Goal: Task Accomplishment & Management: Use online tool/utility

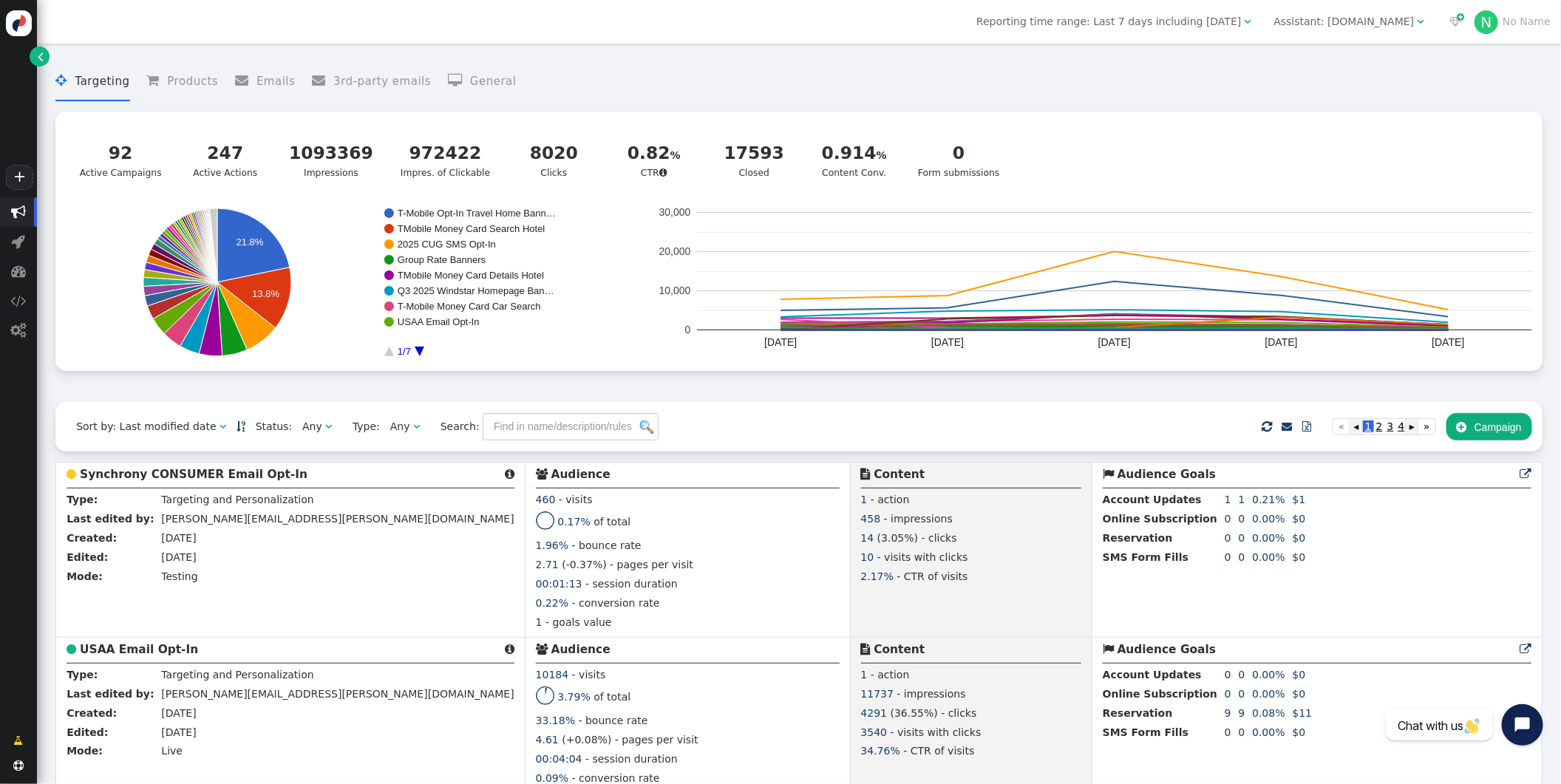
click at [1366, 23] on div "Assistant: [DOMAIN_NAME]" at bounding box center [1344, 22] width 140 height 16
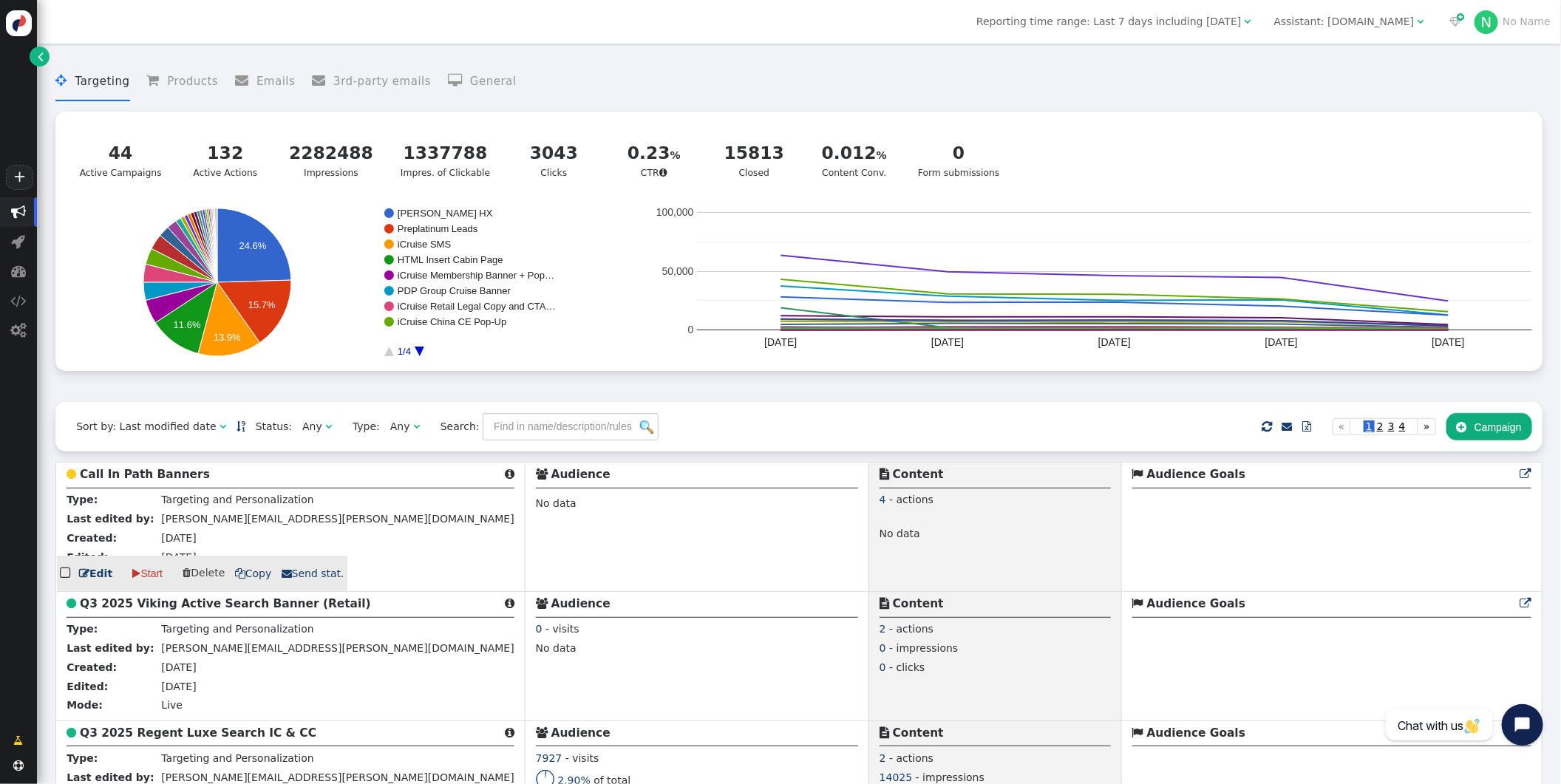
click at [164, 475] on b "Call In Path Banners" at bounding box center [144, 474] width 130 height 13
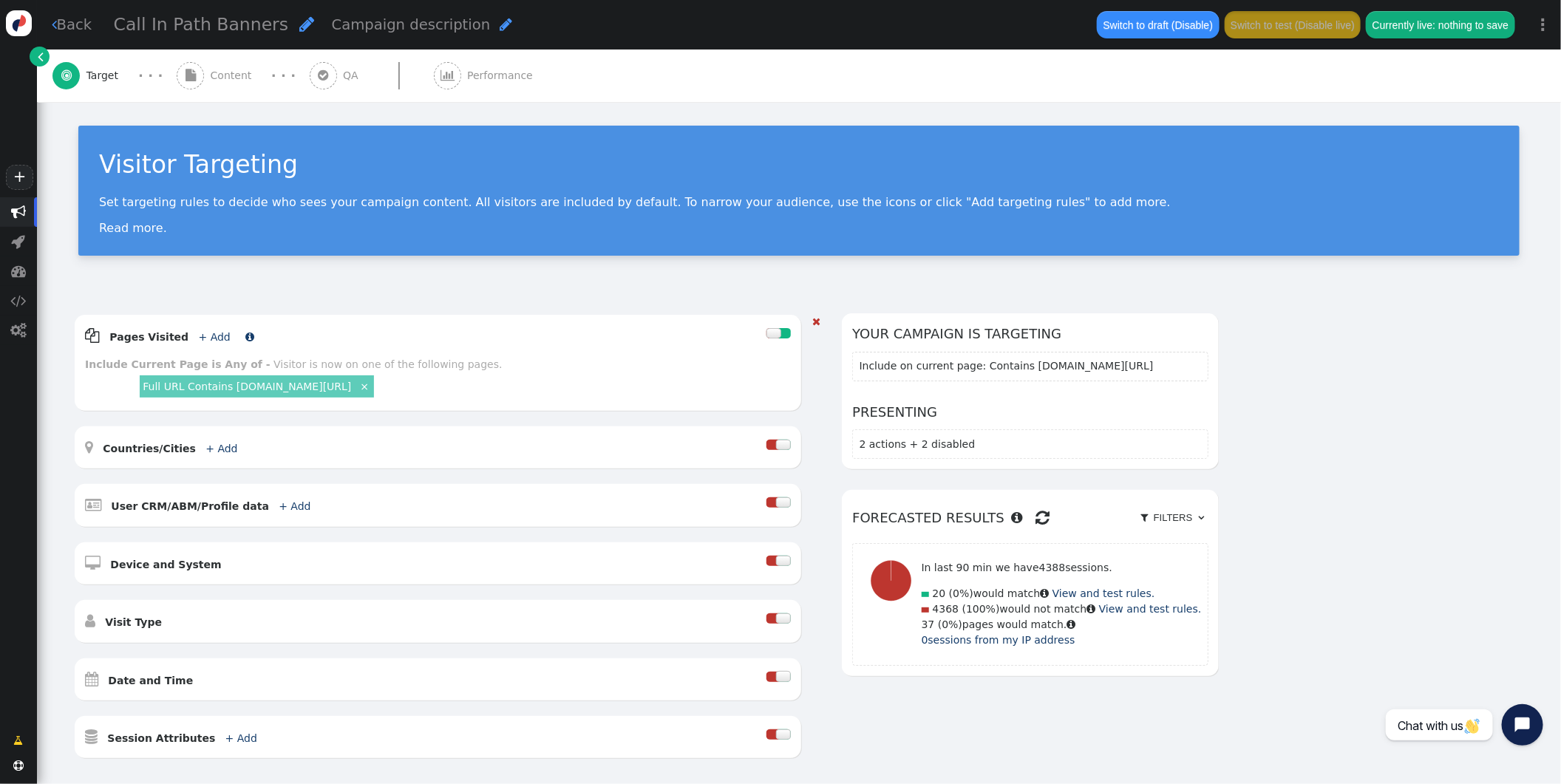
click at [207, 331] on link "+ Add" at bounding box center [214, 337] width 32 height 12
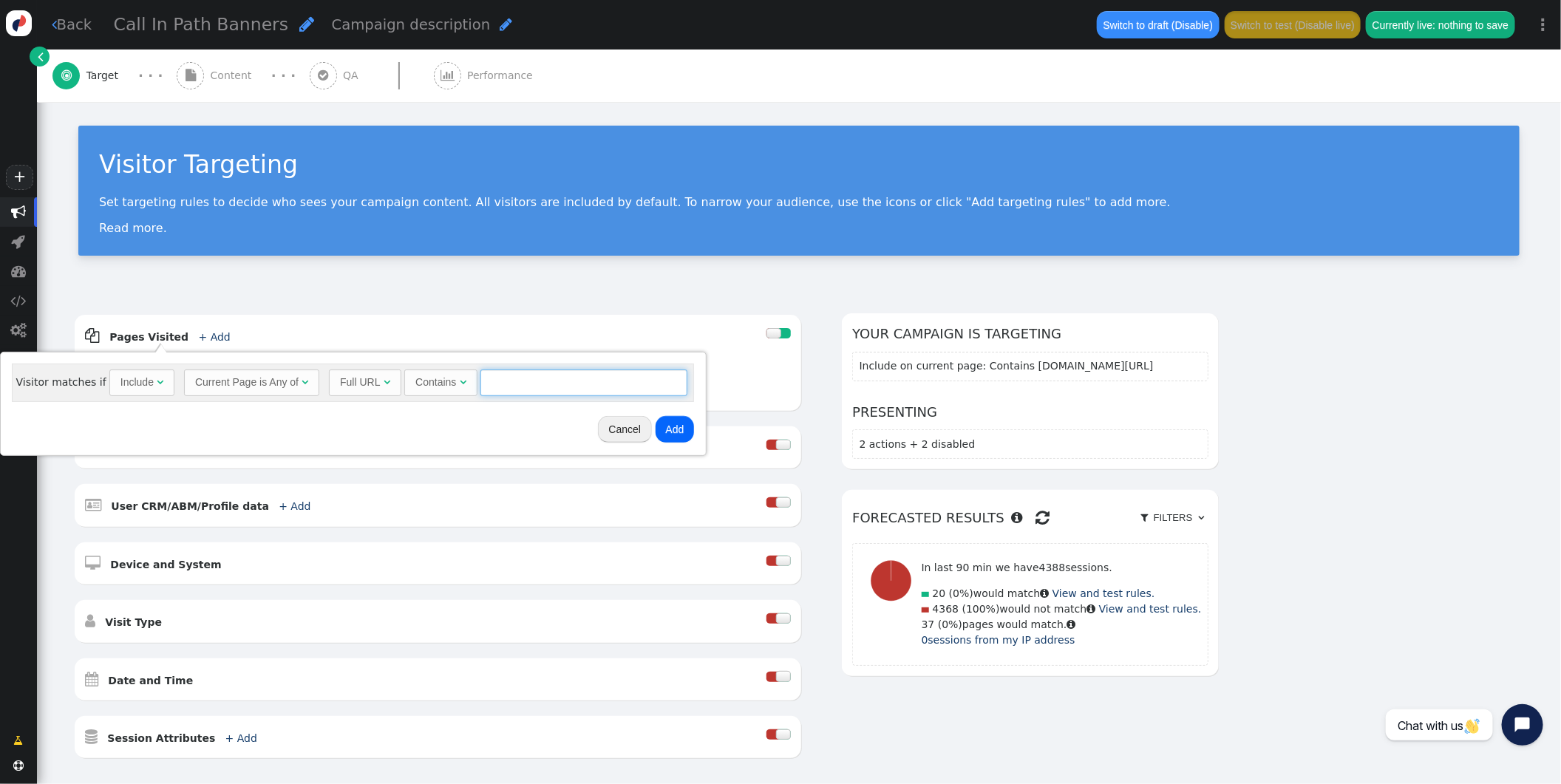
click at [538, 373] on input "text" at bounding box center [584, 383] width 207 height 26
paste input ".icruise.com/c/b/cruise-summary.php"
click at [487, 384] on input ".icruise.com/c/b/cruise-summary.php" at bounding box center [584, 383] width 207 height 26
type input "icruise.com/c/b/cruise-summary.php"
click at [671, 429] on button "Add" at bounding box center [675, 429] width 39 height 26
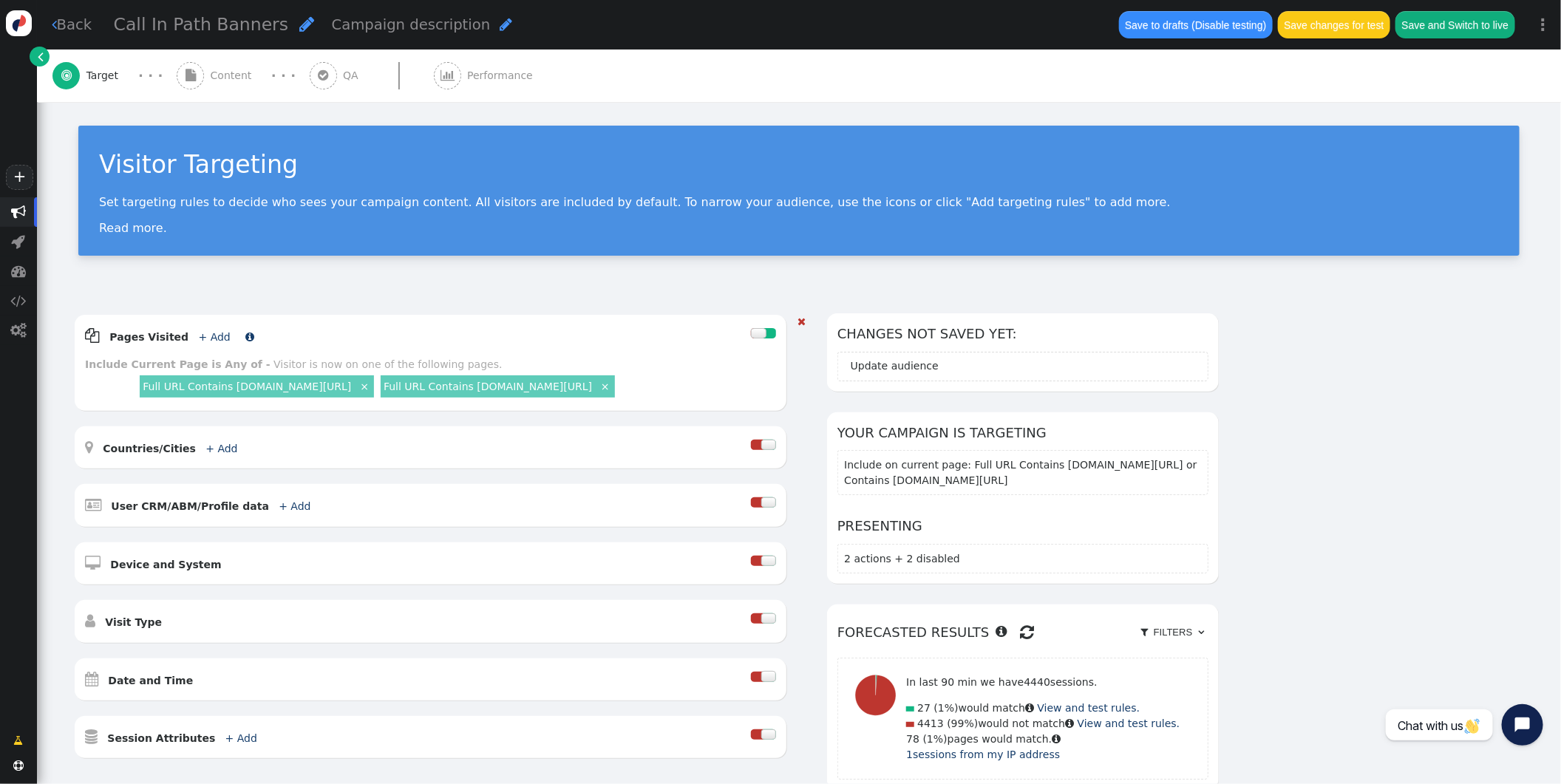
click at [199, 334] on link "+ Add" at bounding box center [214, 337] width 32 height 12
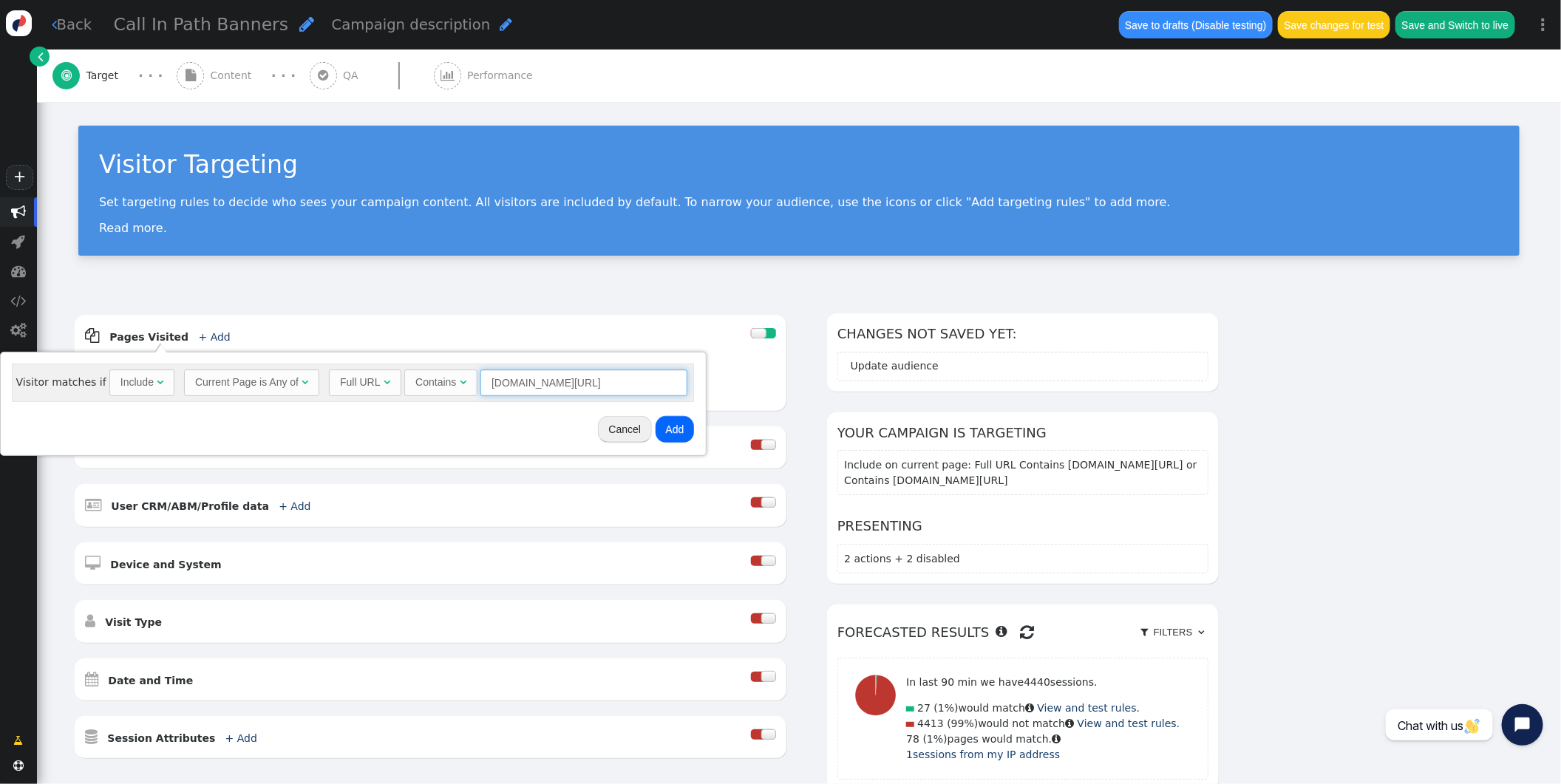
click at [499, 375] on input "icruise.com/c/b/cruise-summary.php" at bounding box center [584, 383] width 207 height 26
paste input "payment-cc"
type input "icruise.com/c/b/payment-cc.php"
click at [673, 430] on button "Add" at bounding box center [675, 429] width 39 height 26
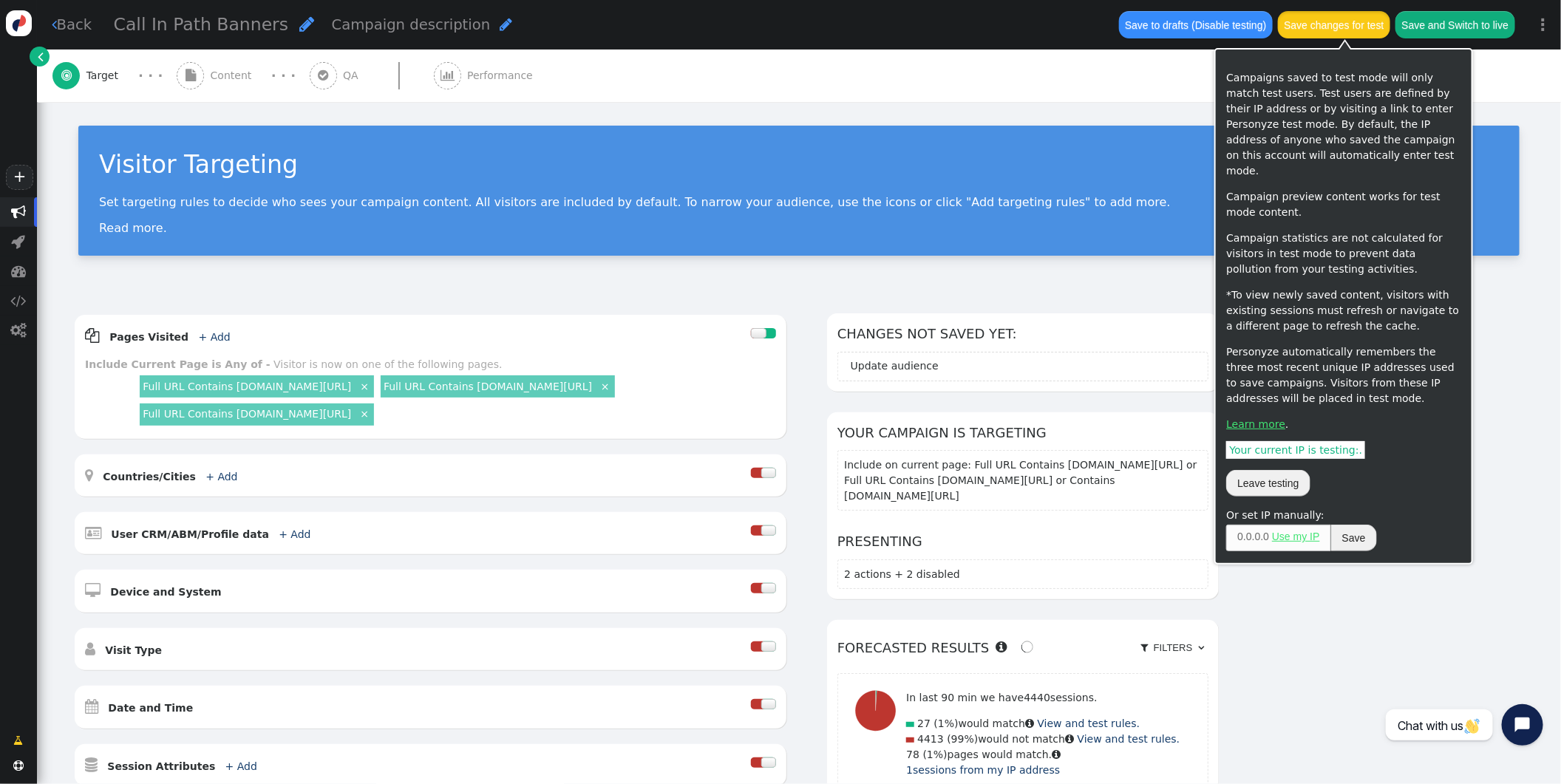
click at [1326, 19] on button "Save changes for test" at bounding box center [1334, 24] width 112 height 26
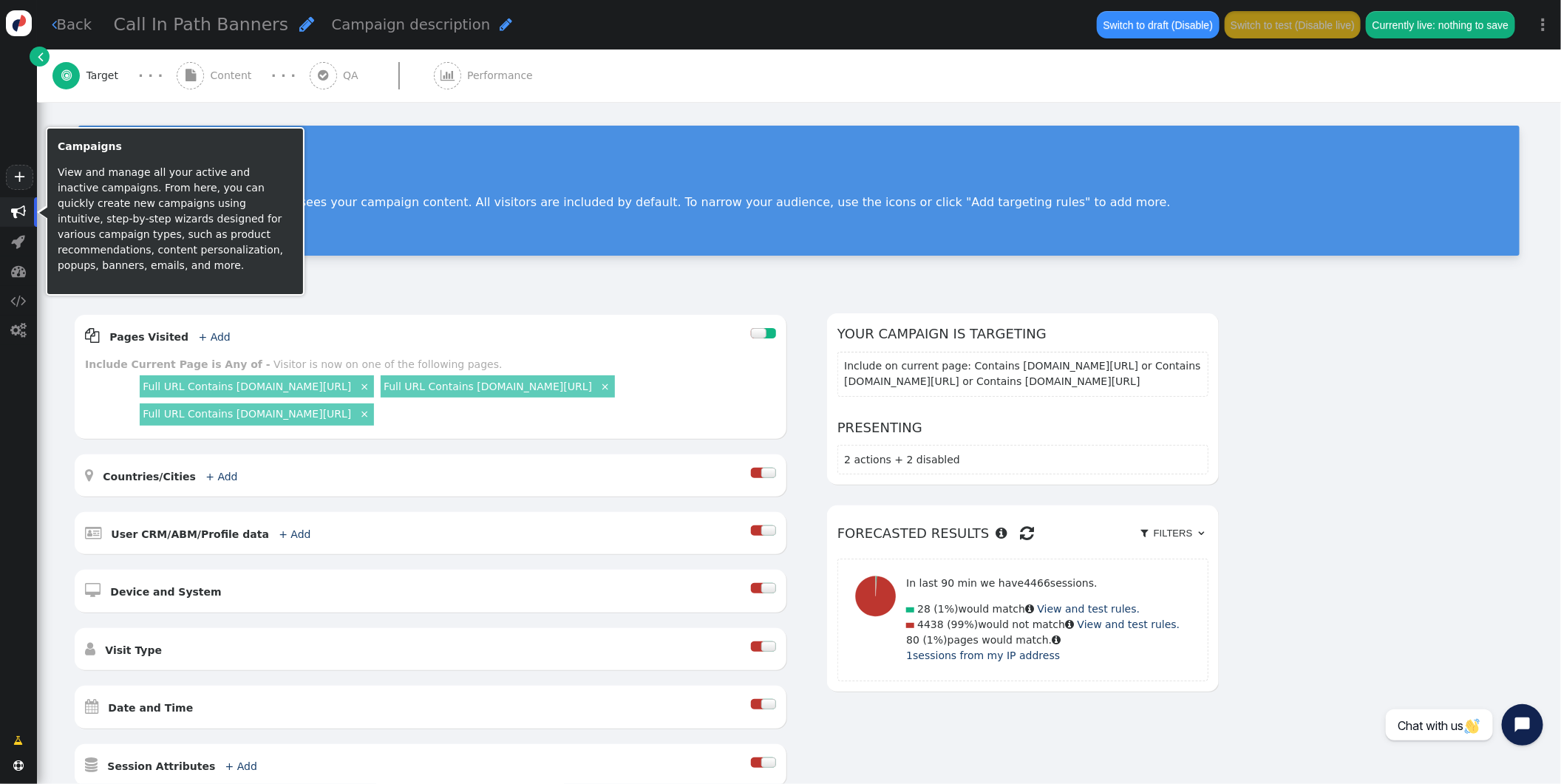
click at [19, 209] on span "" at bounding box center [18, 212] width 15 height 15
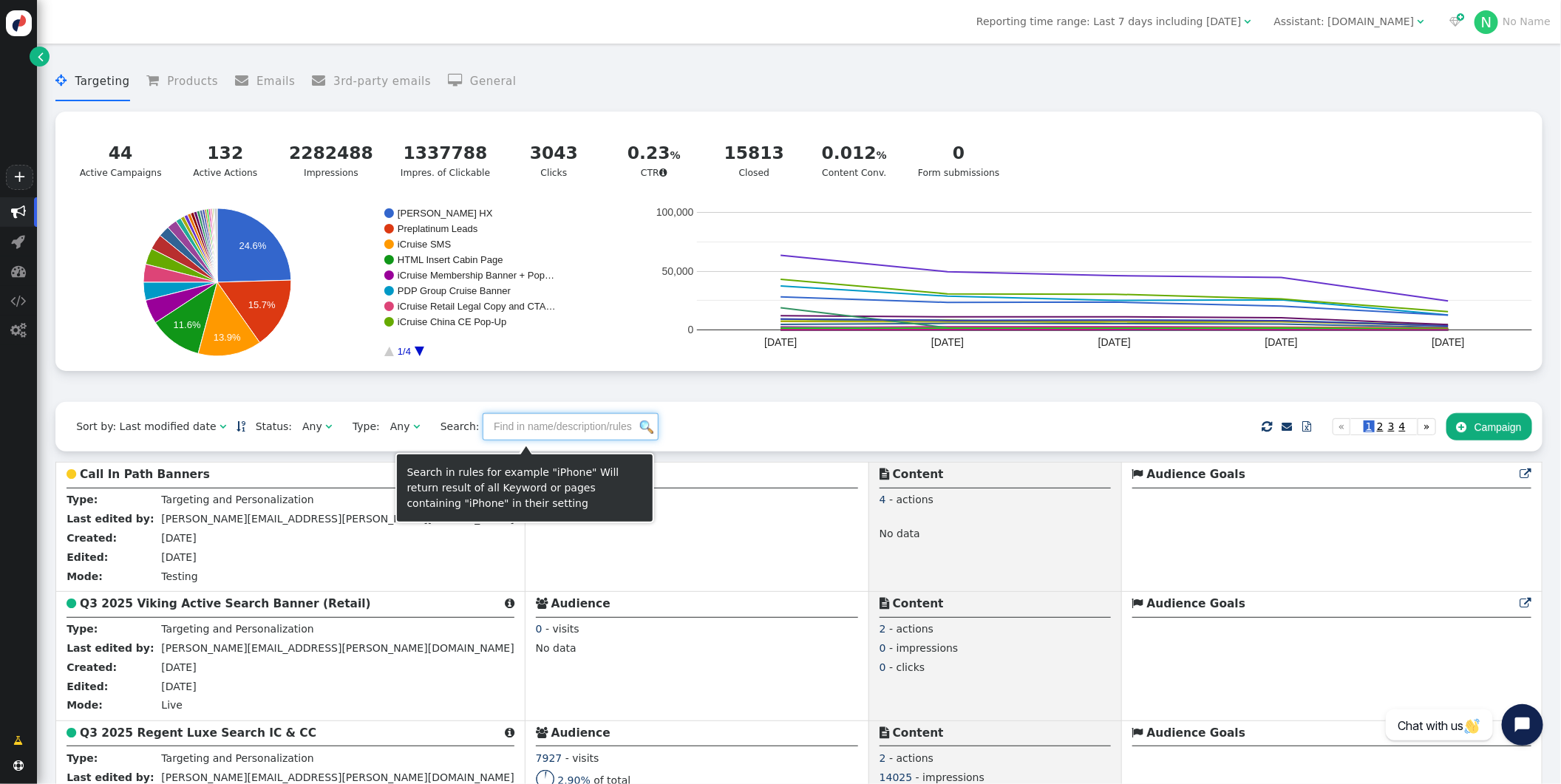
click at [542, 428] on input "text" at bounding box center [570, 426] width 176 height 26
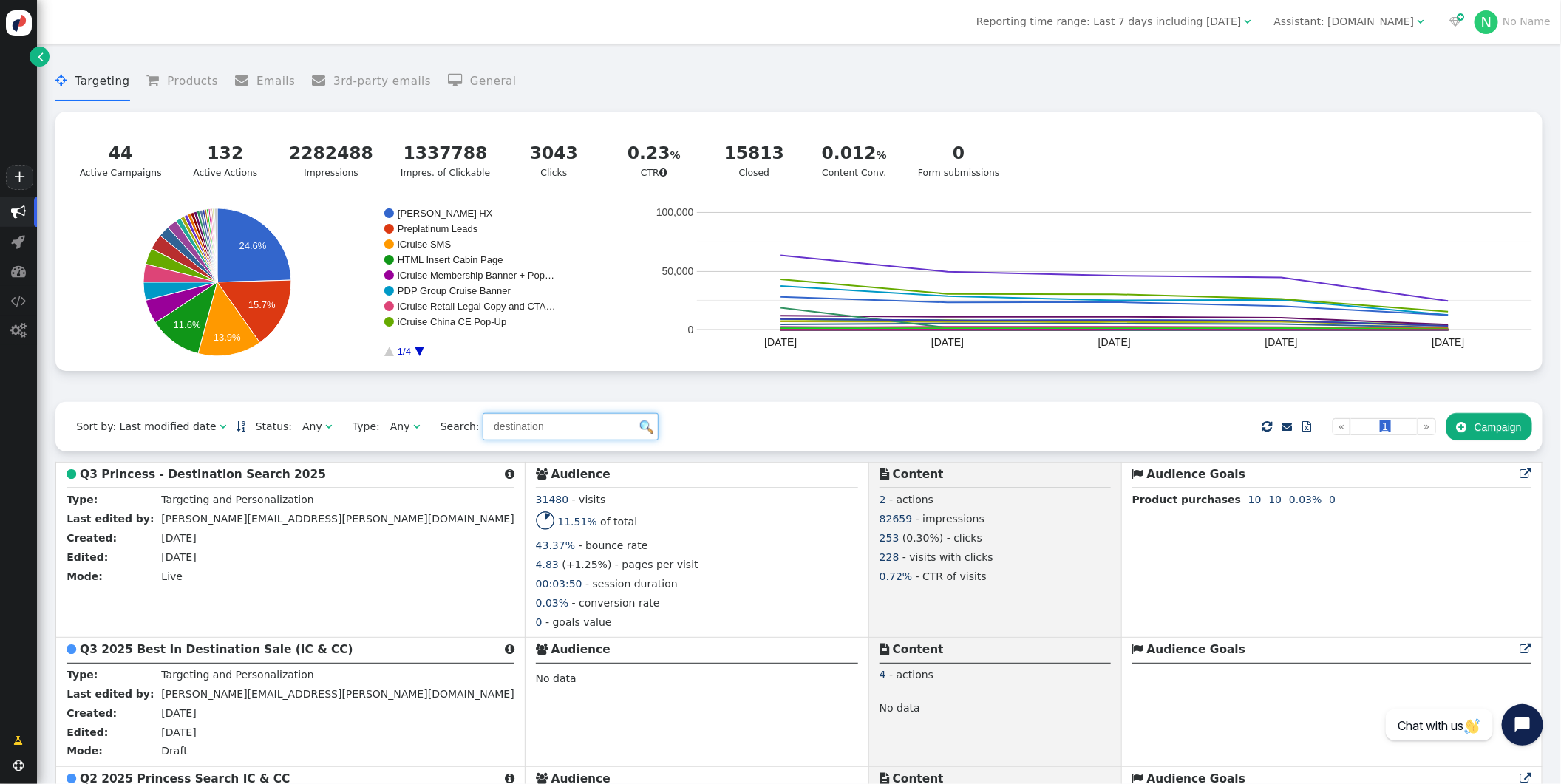
scroll to position [78, 0]
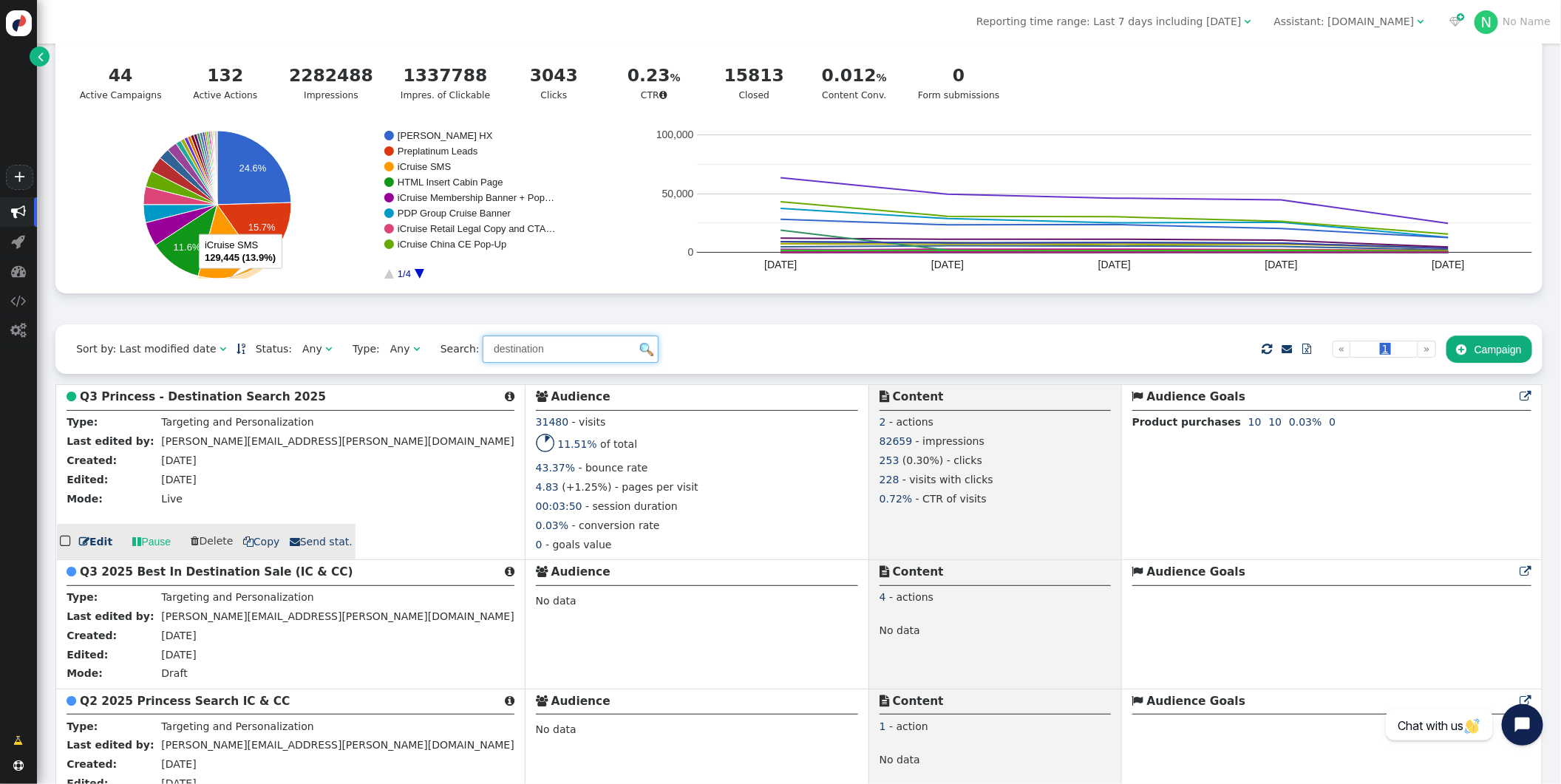
type input "destination"
click at [249, 546] on span " Copy" at bounding box center [261, 542] width 37 height 12
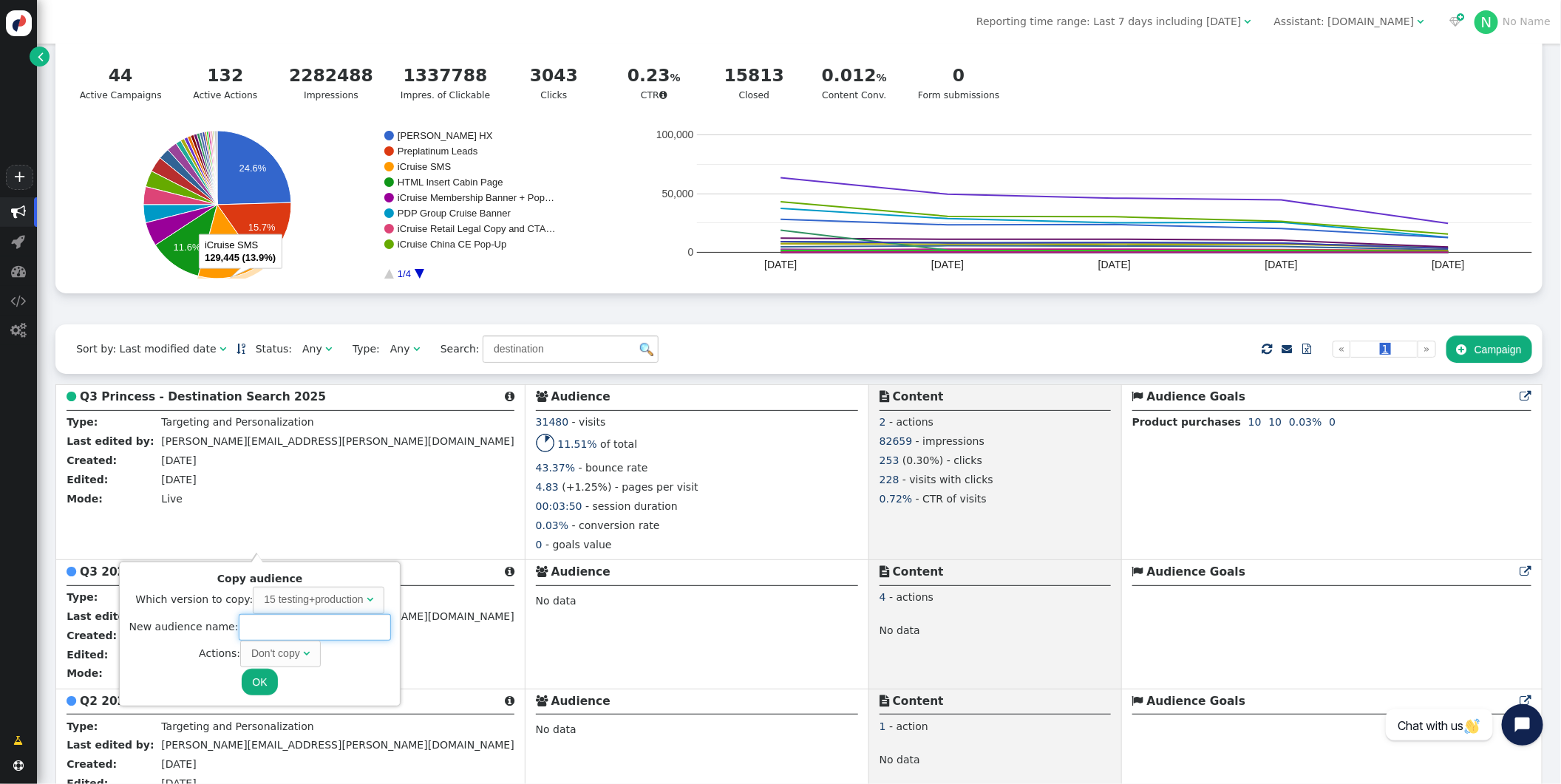
click at [257, 638] on input "text" at bounding box center [314, 627] width 152 height 26
type input "Q3 2025 Virgin Destination Search"
click at [294, 662] on span "Don't copy " at bounding box center [280, 654] width 80 height 26
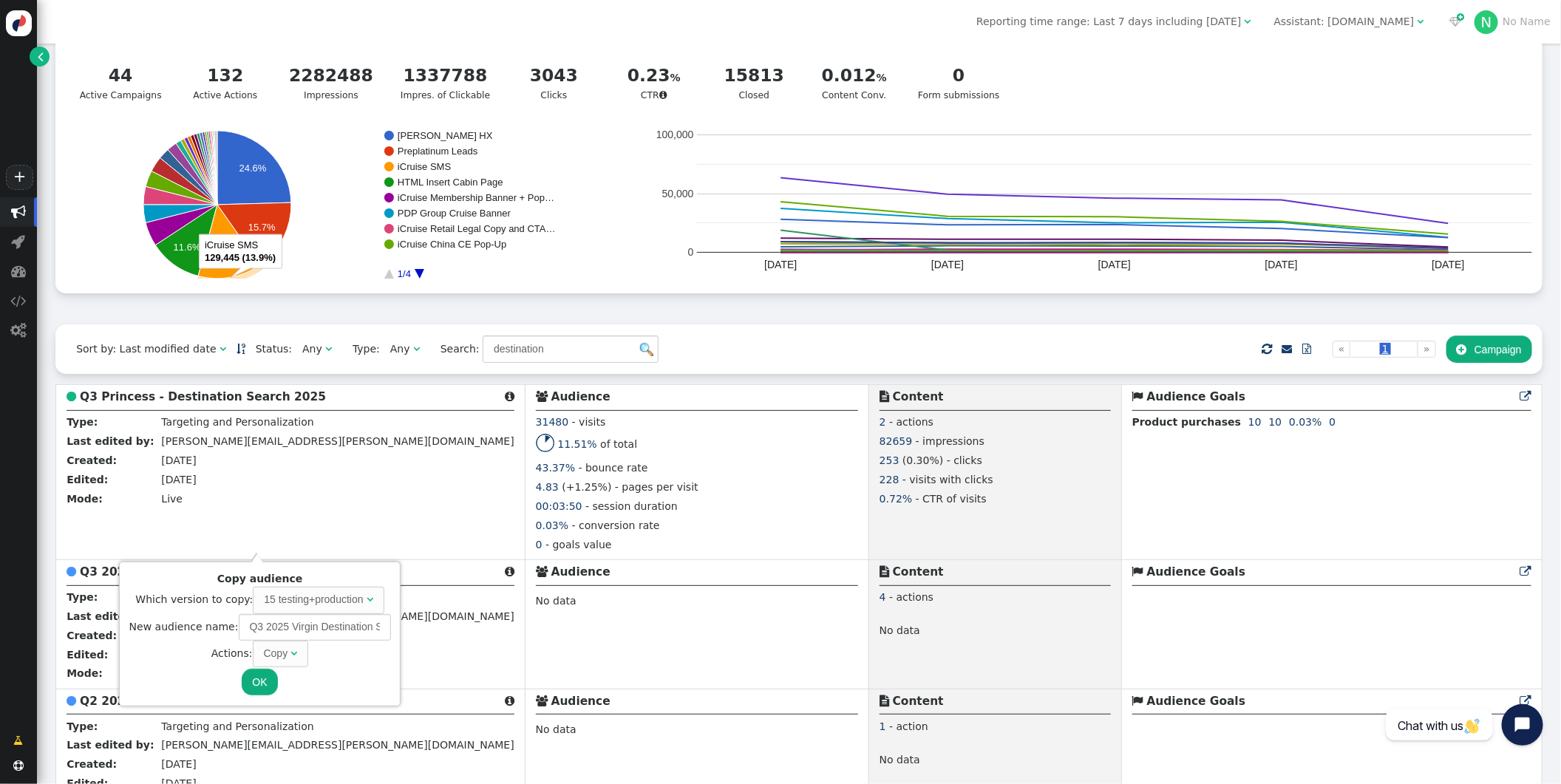
click at [256, 676] on button "OK" at bounding box center [260, 682] width 36 height 26
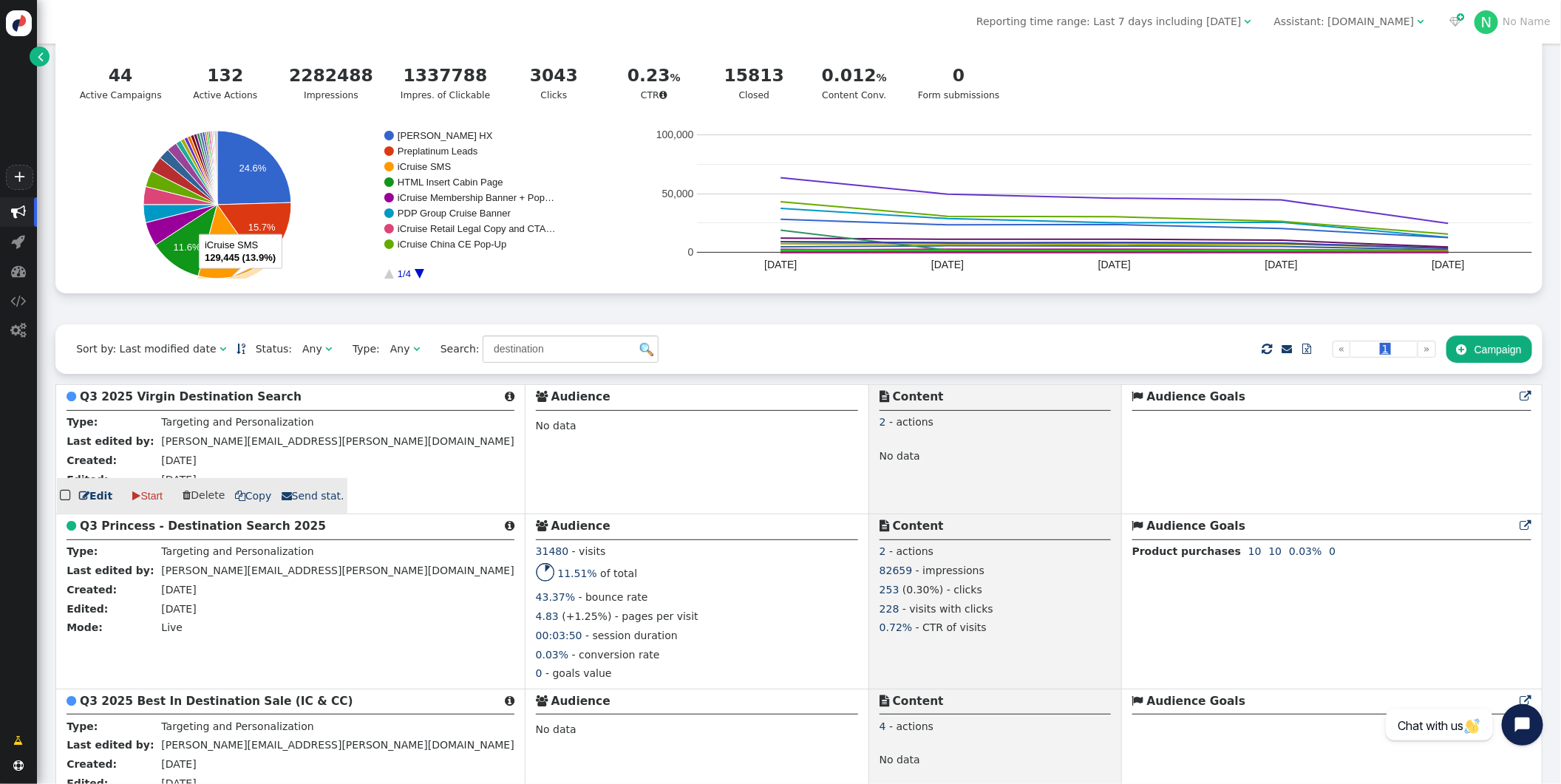
scroll to position [72, 0]
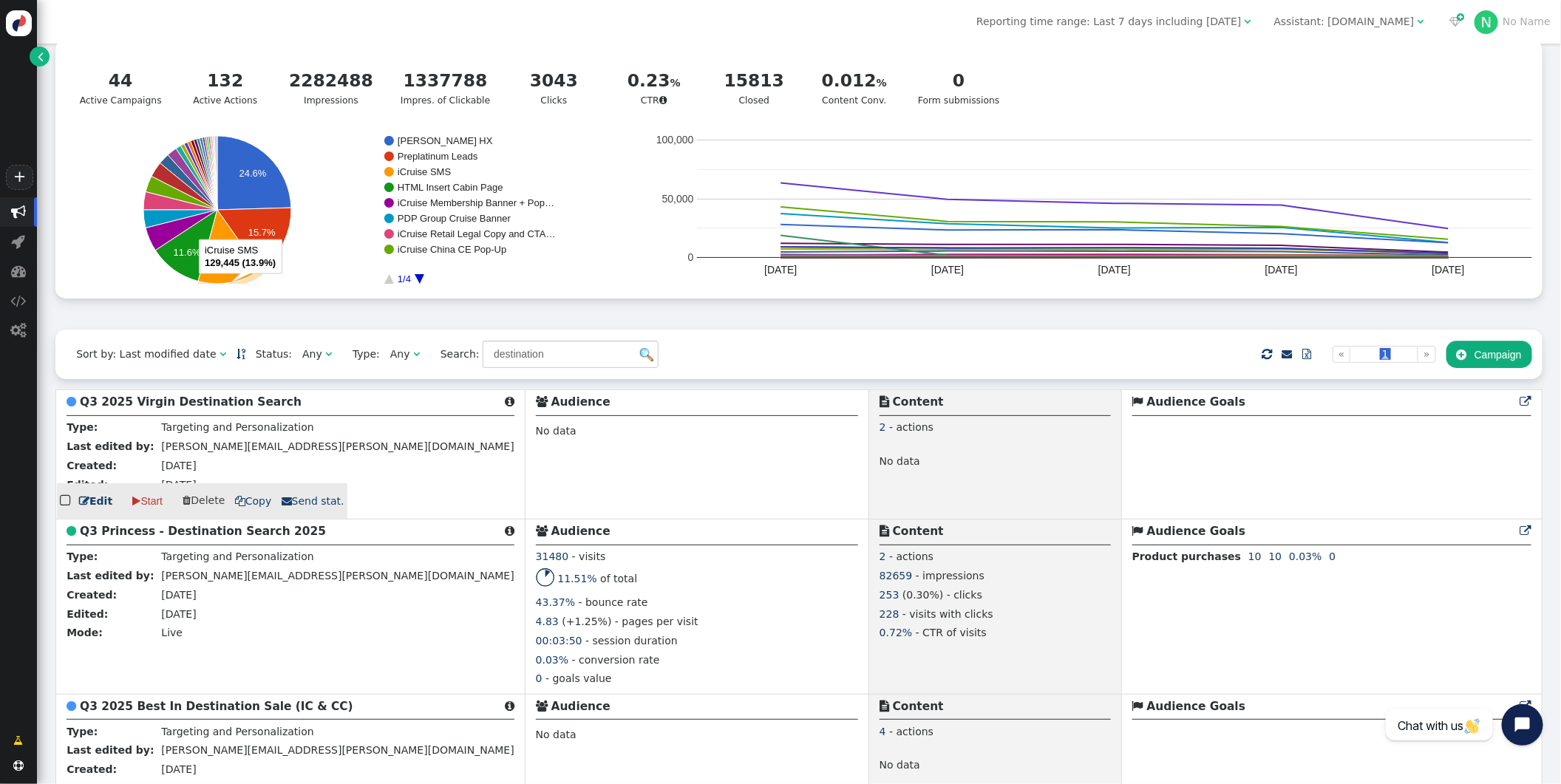
click at [194, 401] on b "Q3 2025 Virgin Destination Search" at bounding box center [190, 401] width 222 height 13
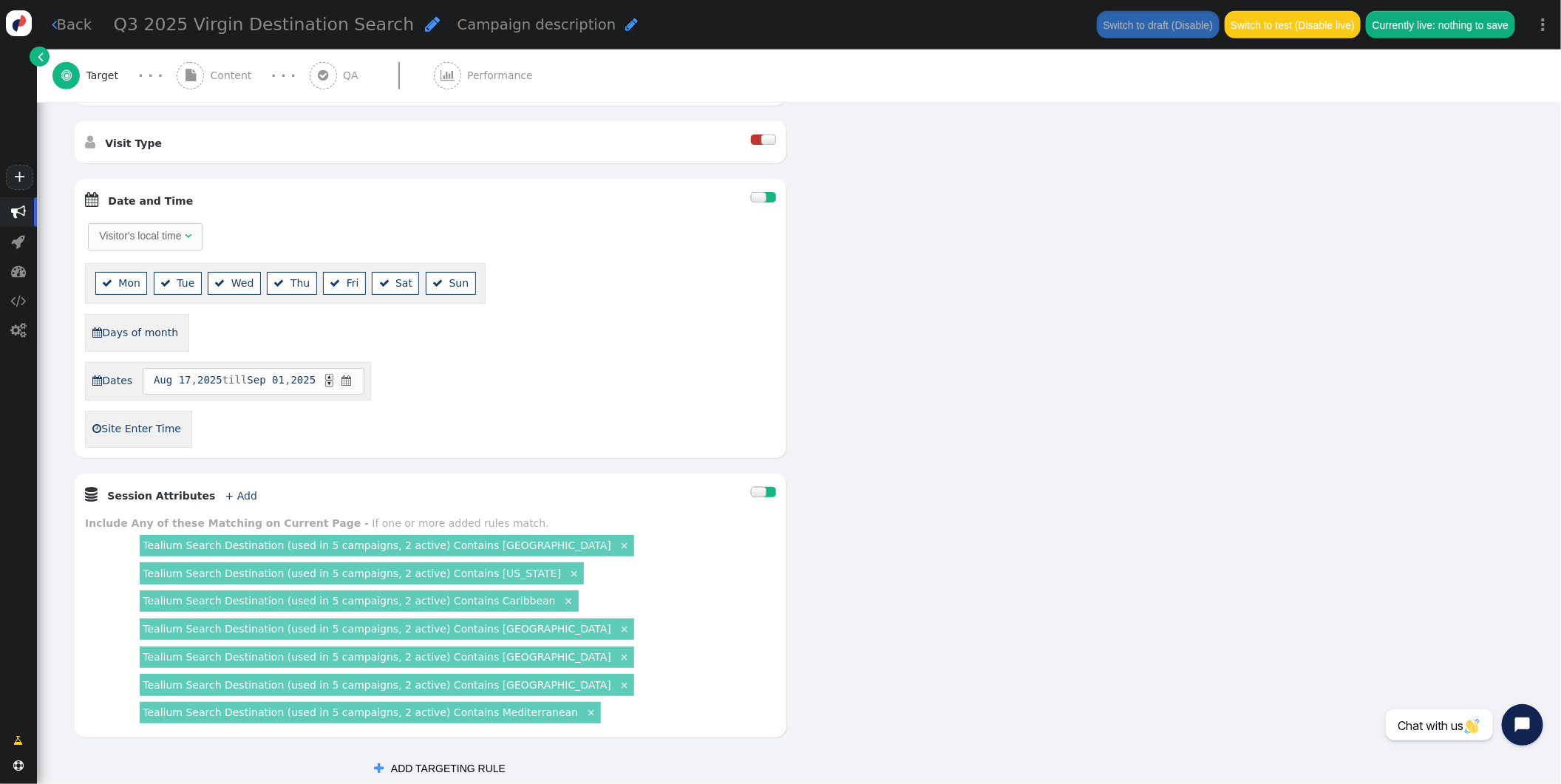
scroll to position [509, 0]
click at [760, 195] on div at bounding box center [758, 196] width 15 height 10
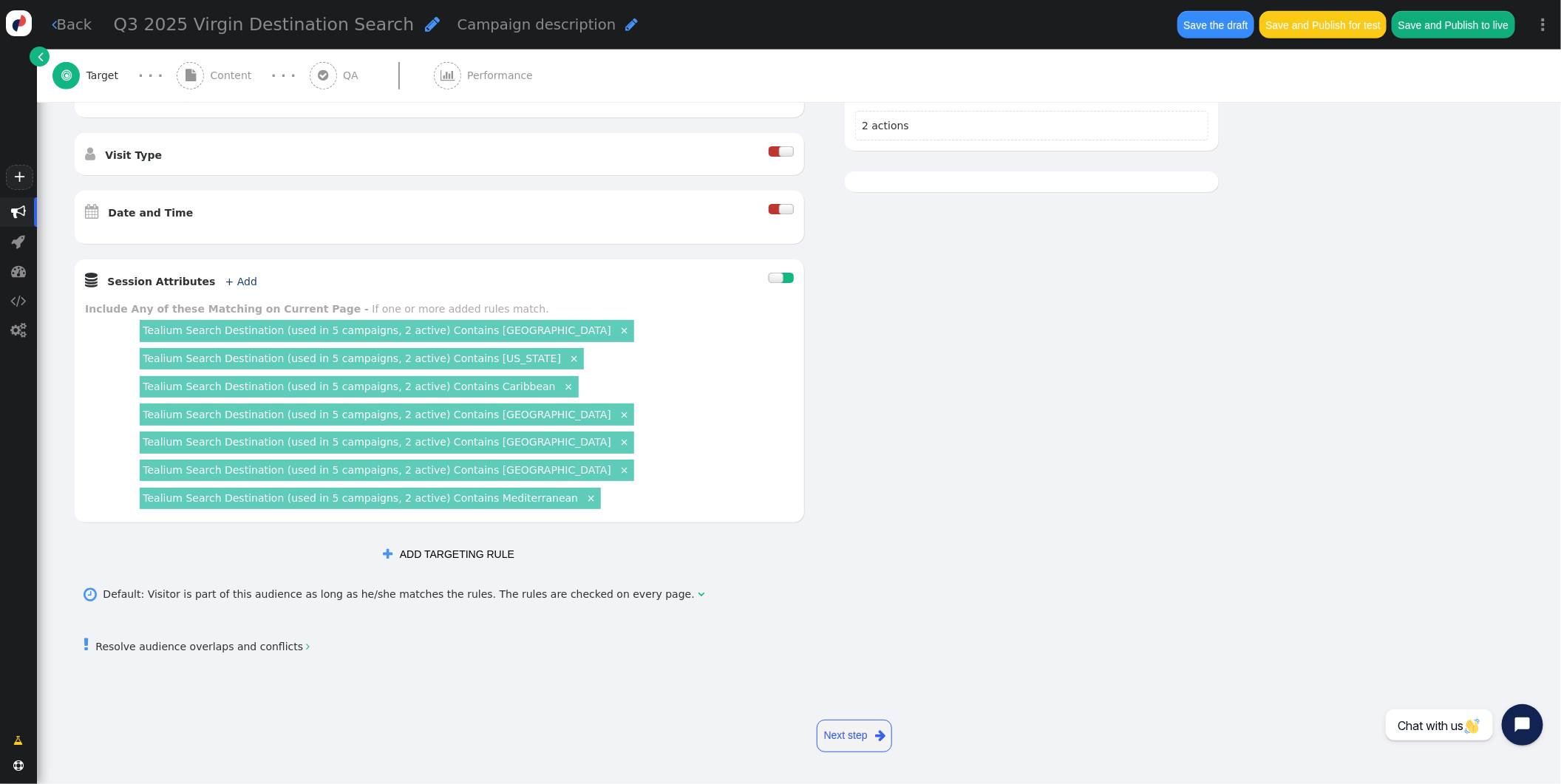
scroll to position [483, 0]
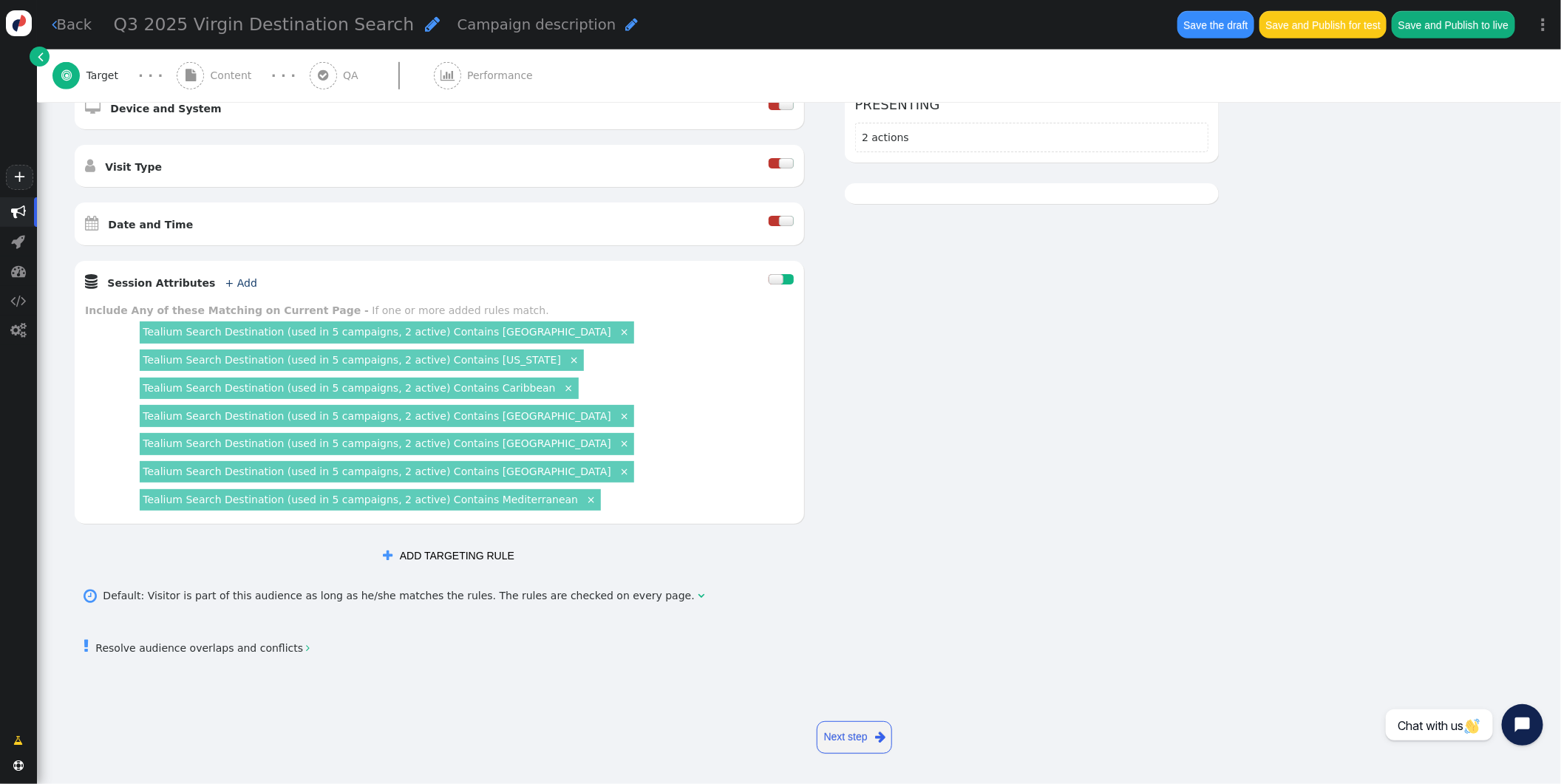
click at [618, 327] on link "×" at bounding box center [624, 330] width 13 height 13
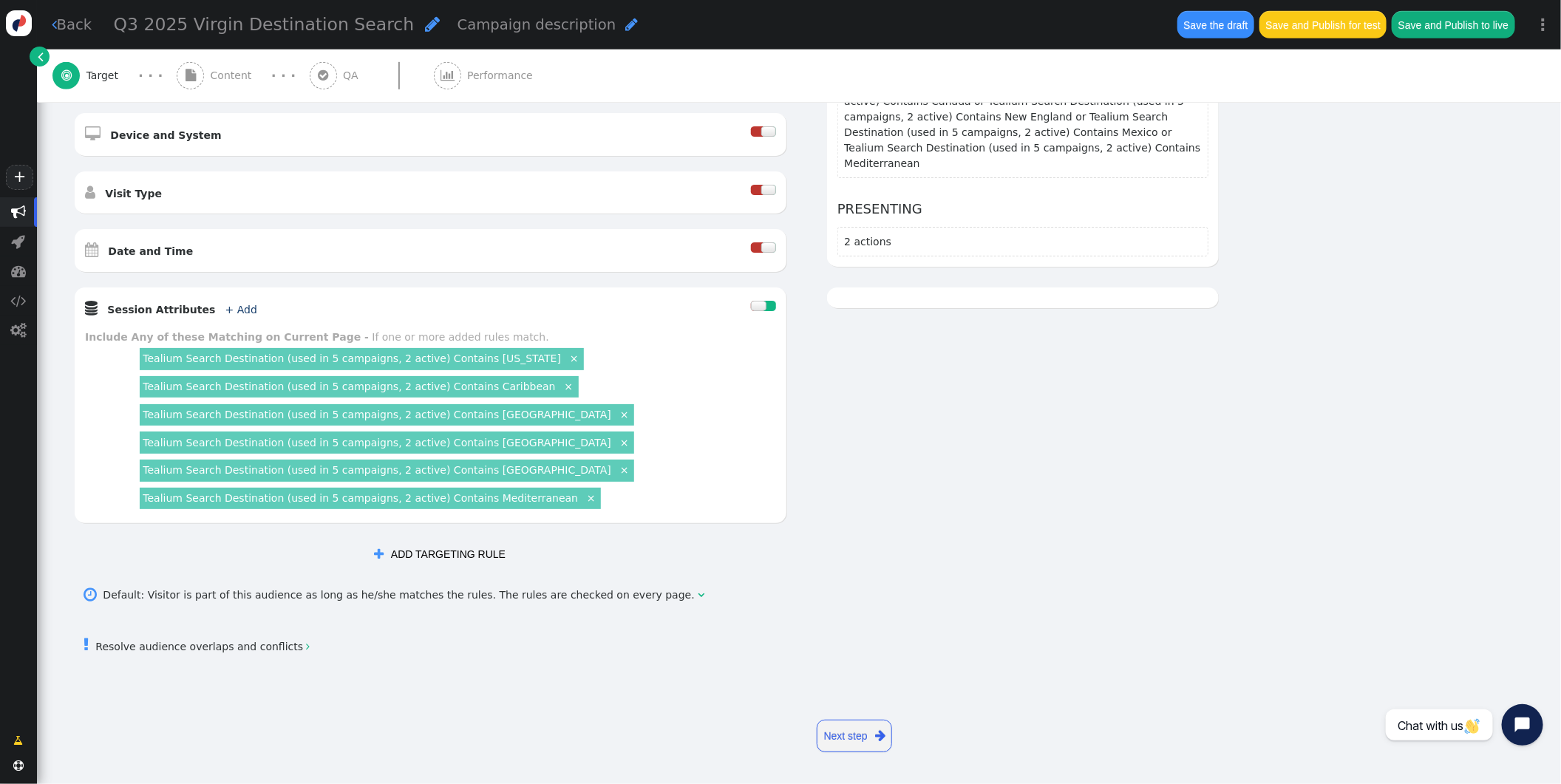
scroll to position [455, 0]
click at [562, 387] on link "×" at bounding box center [568, 387] width 13 height 13
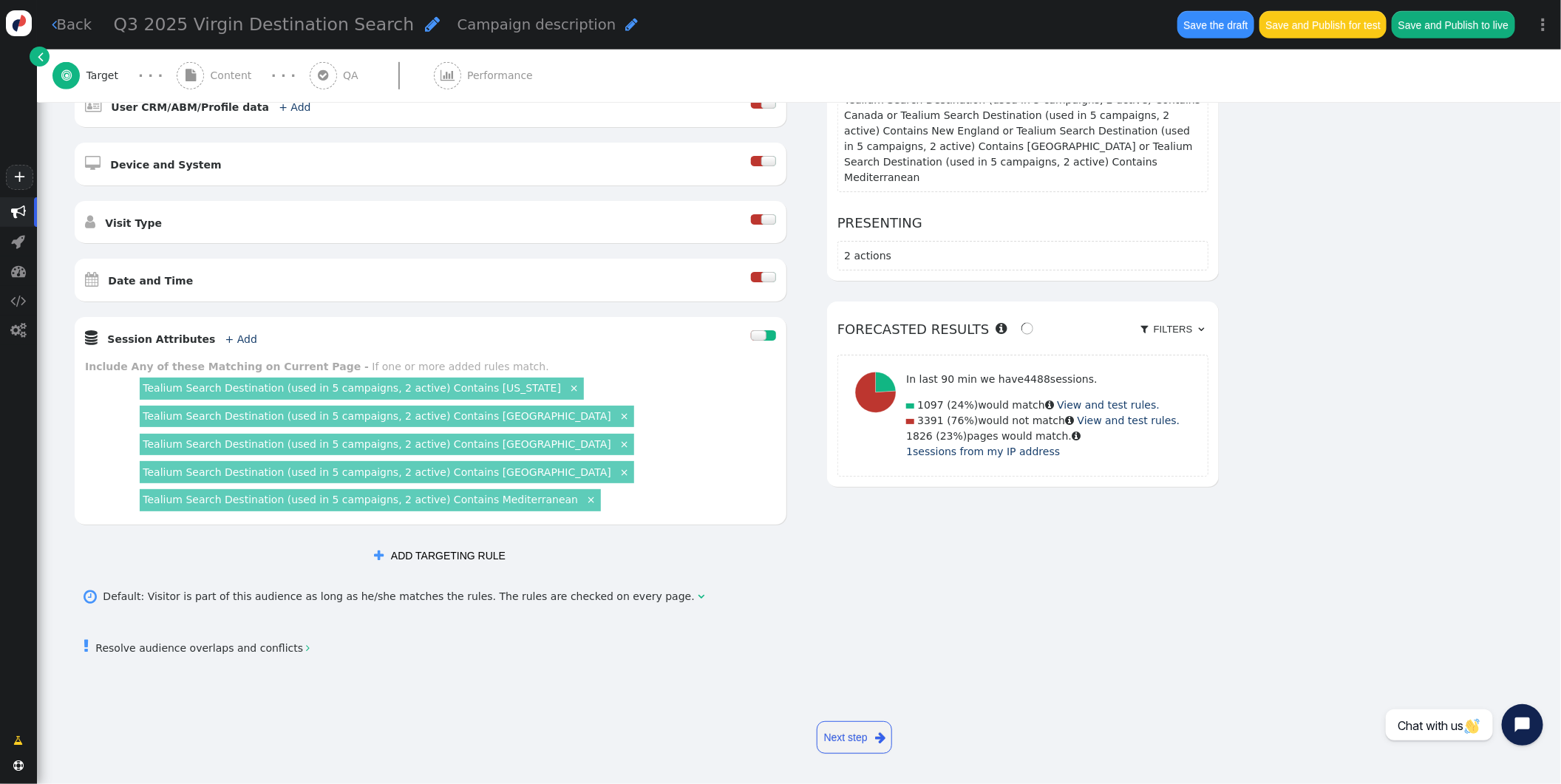
click at [618, 412] on link "×" at bounding box center [624, 415] width 13 height 13
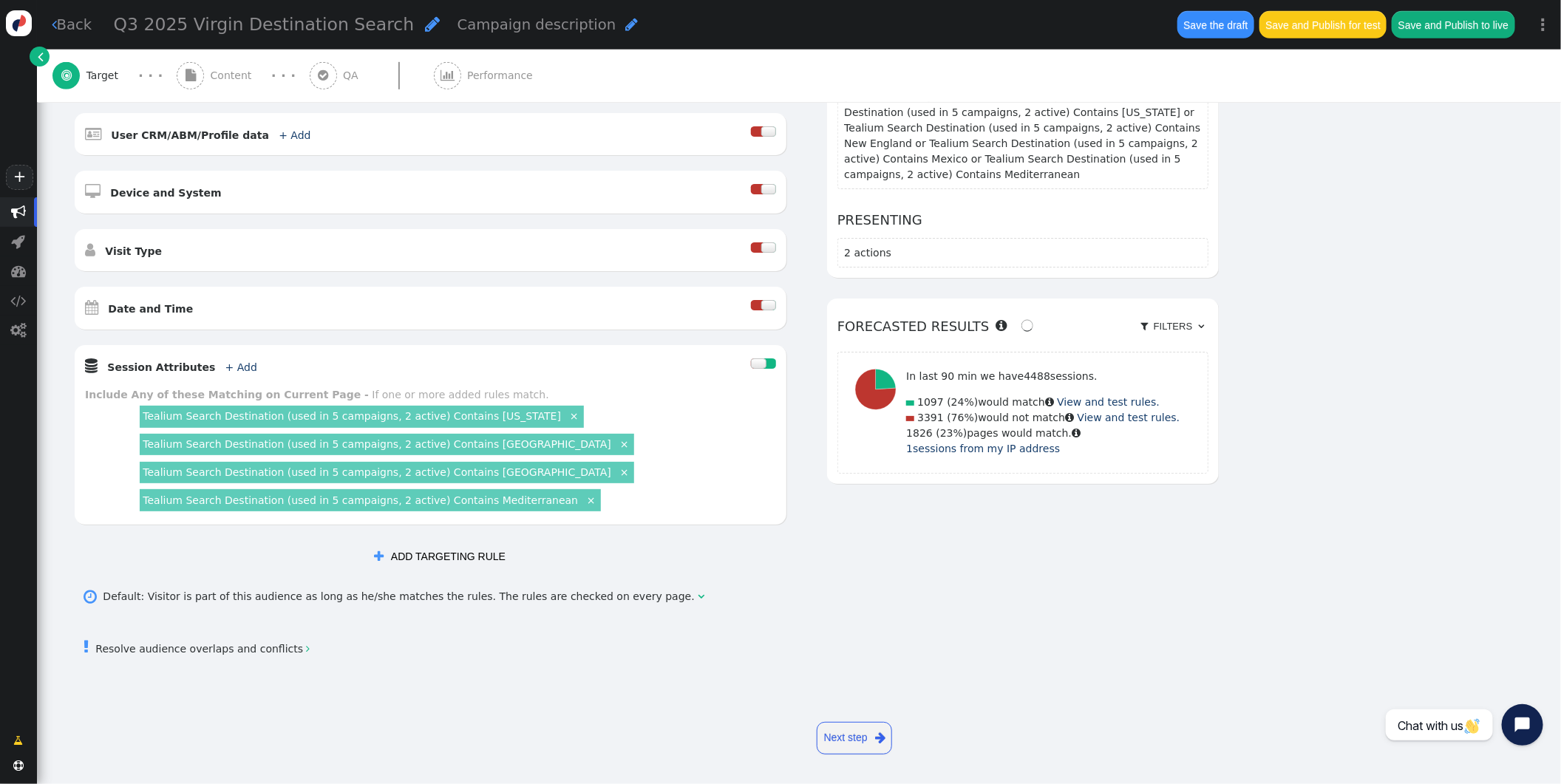
click at [618, 446] on link "×" at bounding box center [624, 443] width 13 height 13
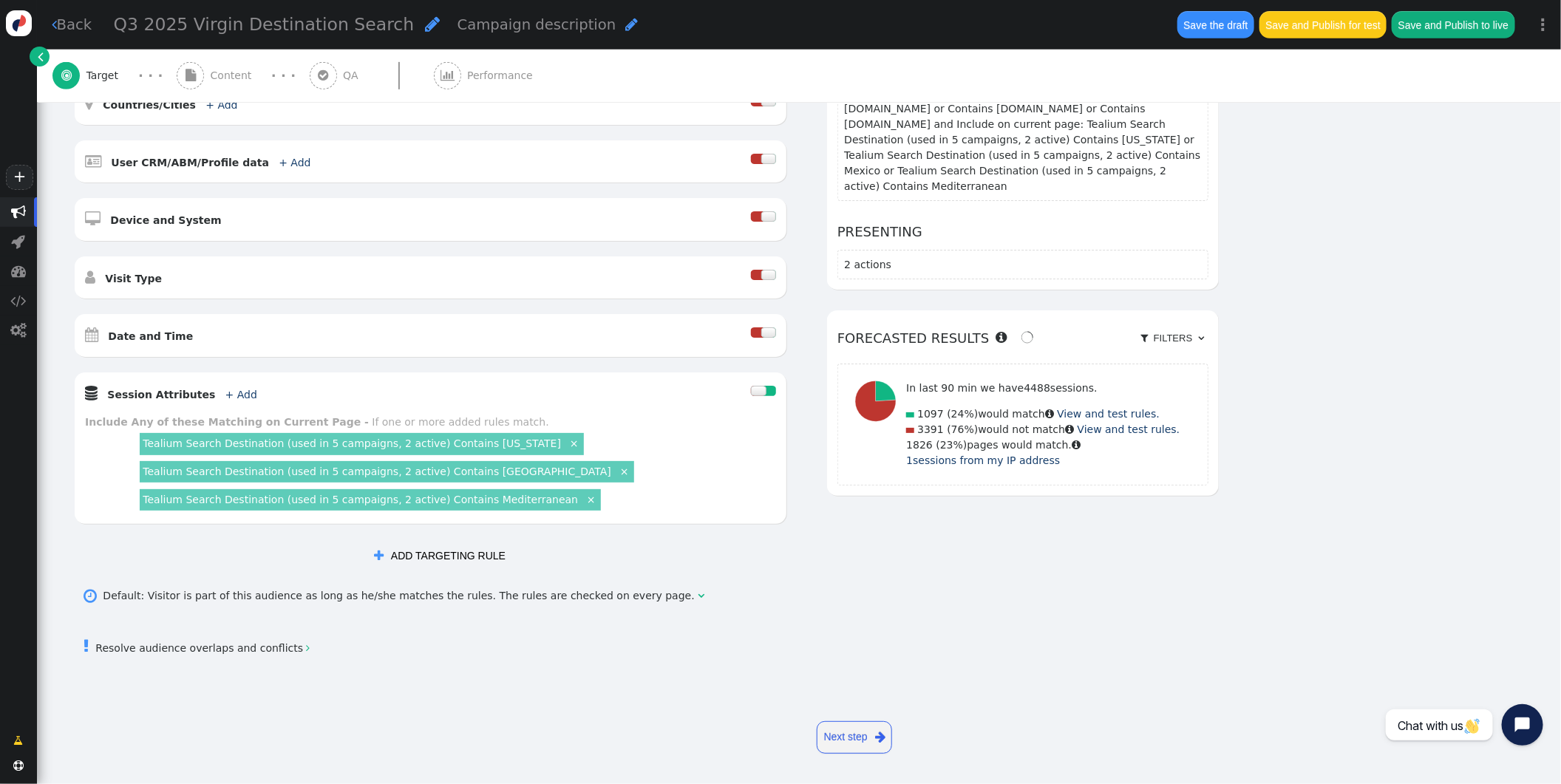
click at [618, 473] on link "×" at bounding box center [624, 471] width 13 height 13
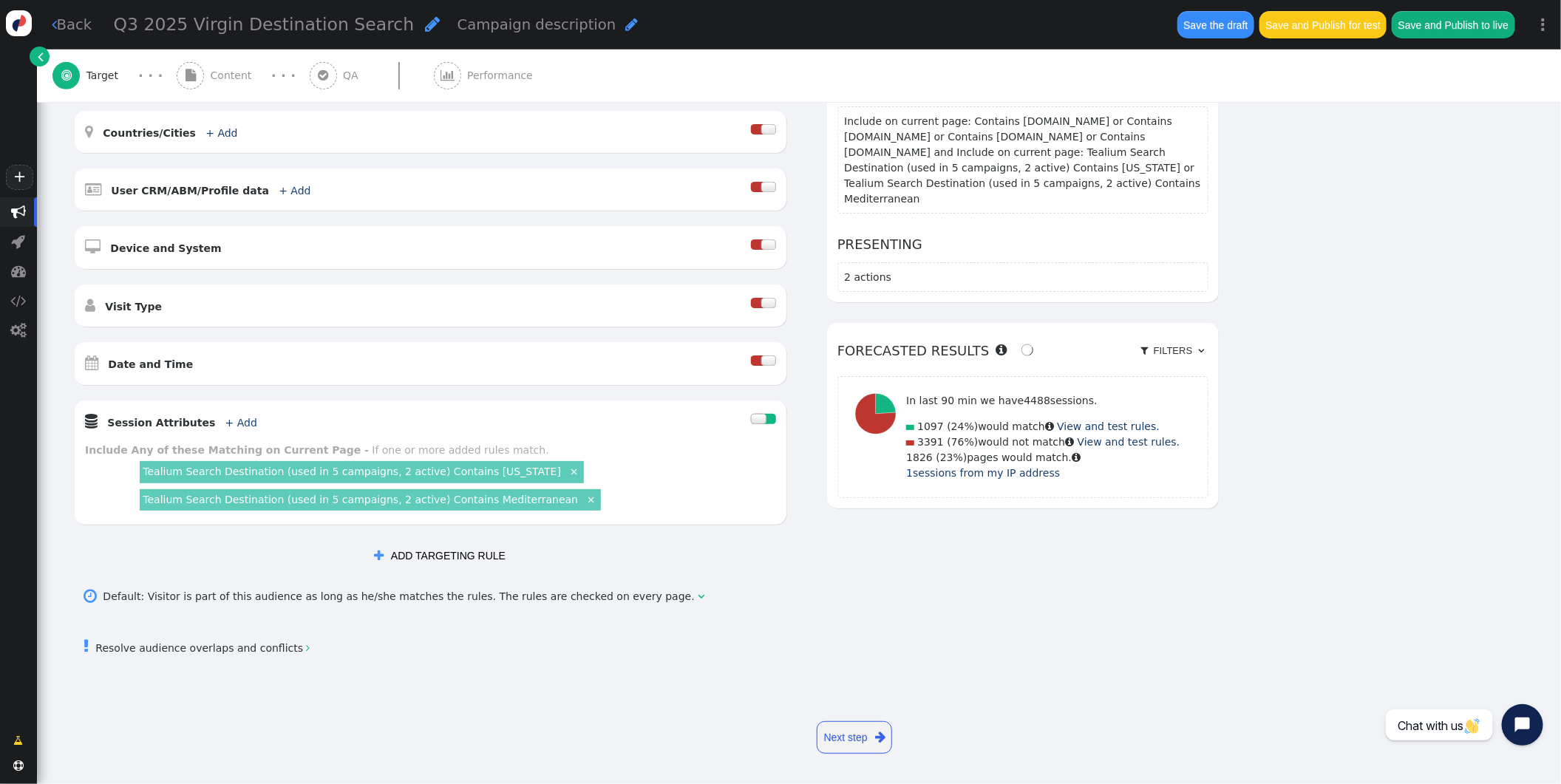
click at [584, 500] on link "×" at bounding box center [591, 499] width 13 height 13
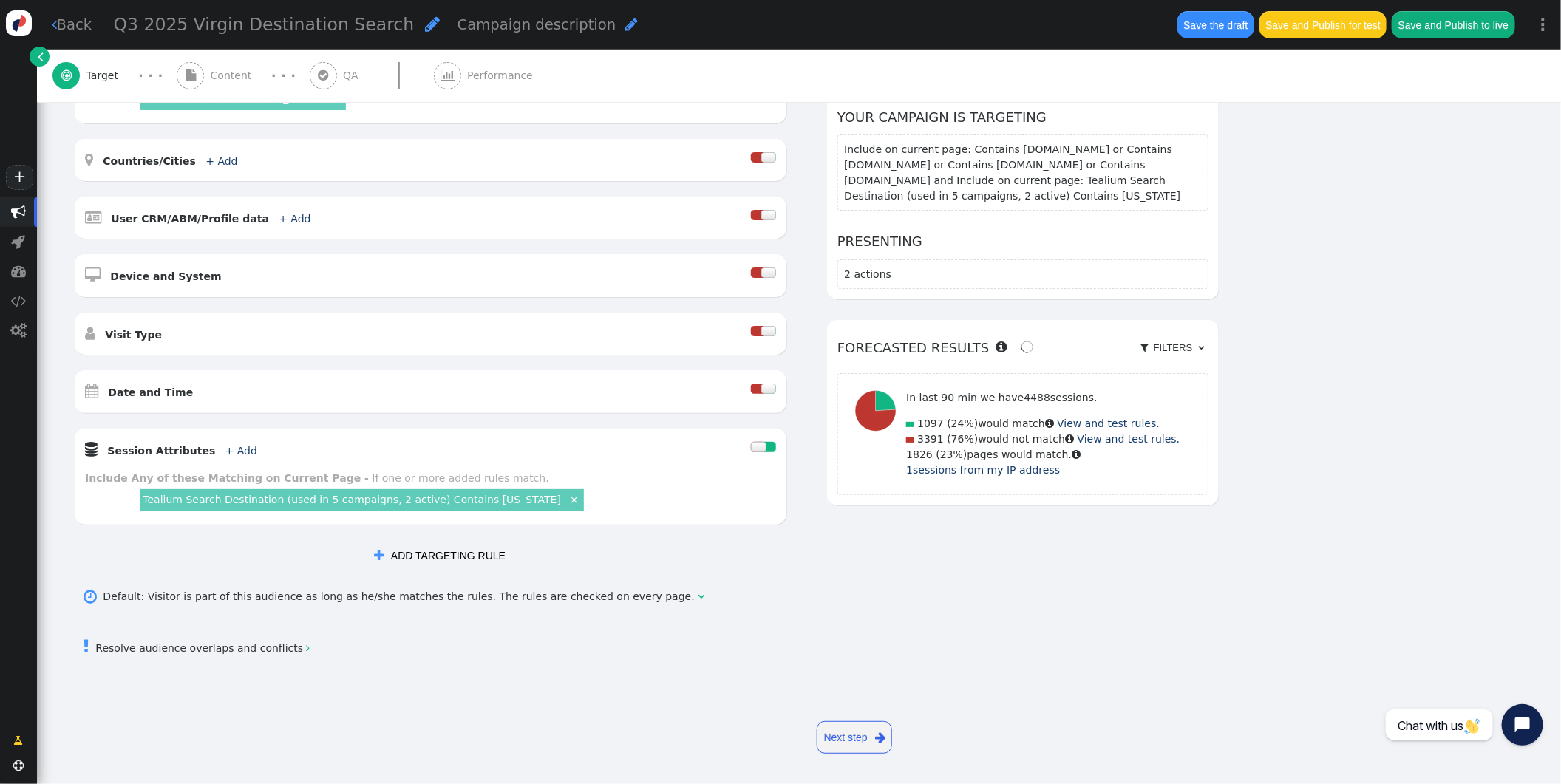
scroll to position [0, 0]
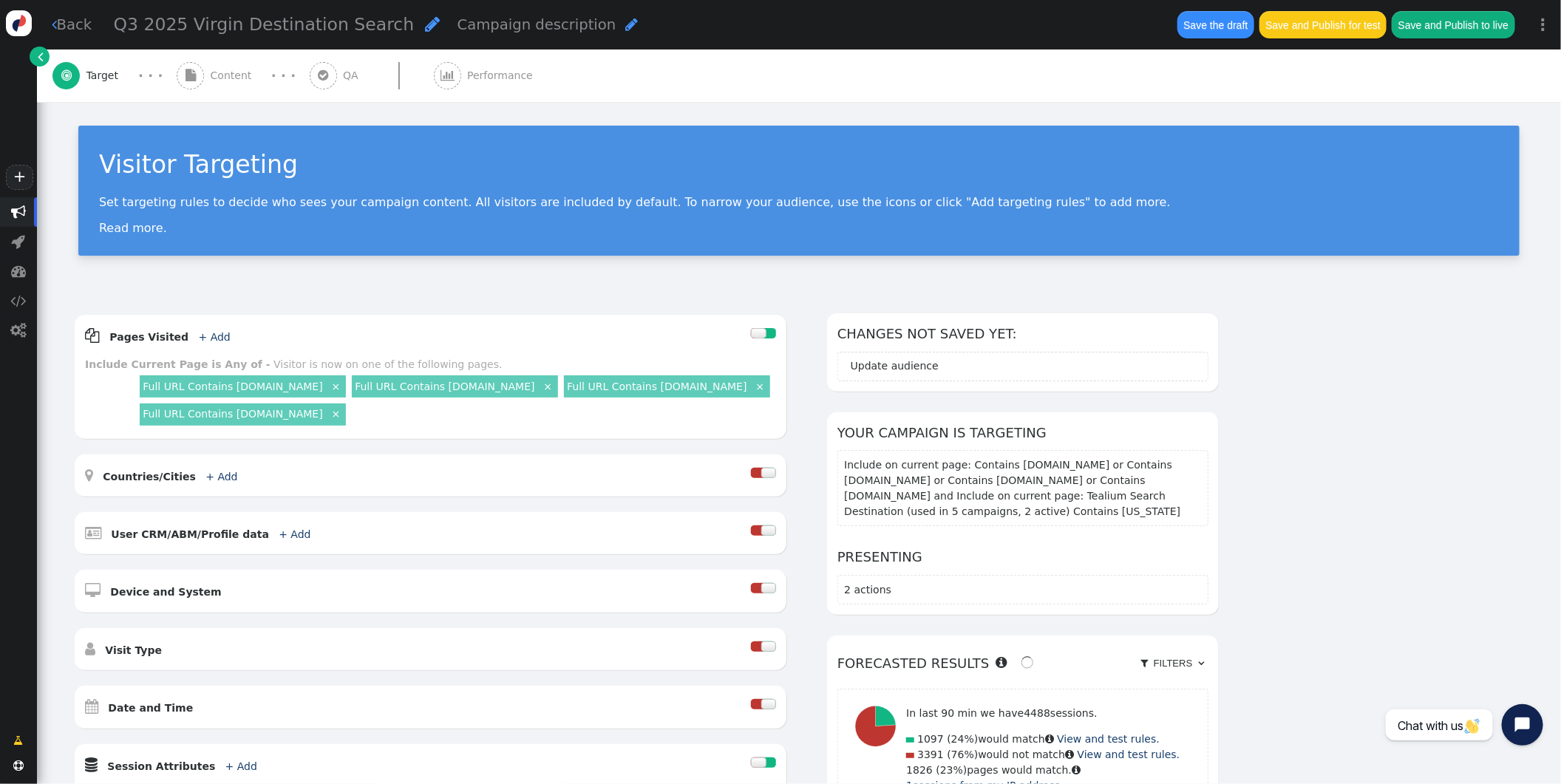
click at [225, 74] on span "Content" at bounding box center [234, 76] width 48 height 16
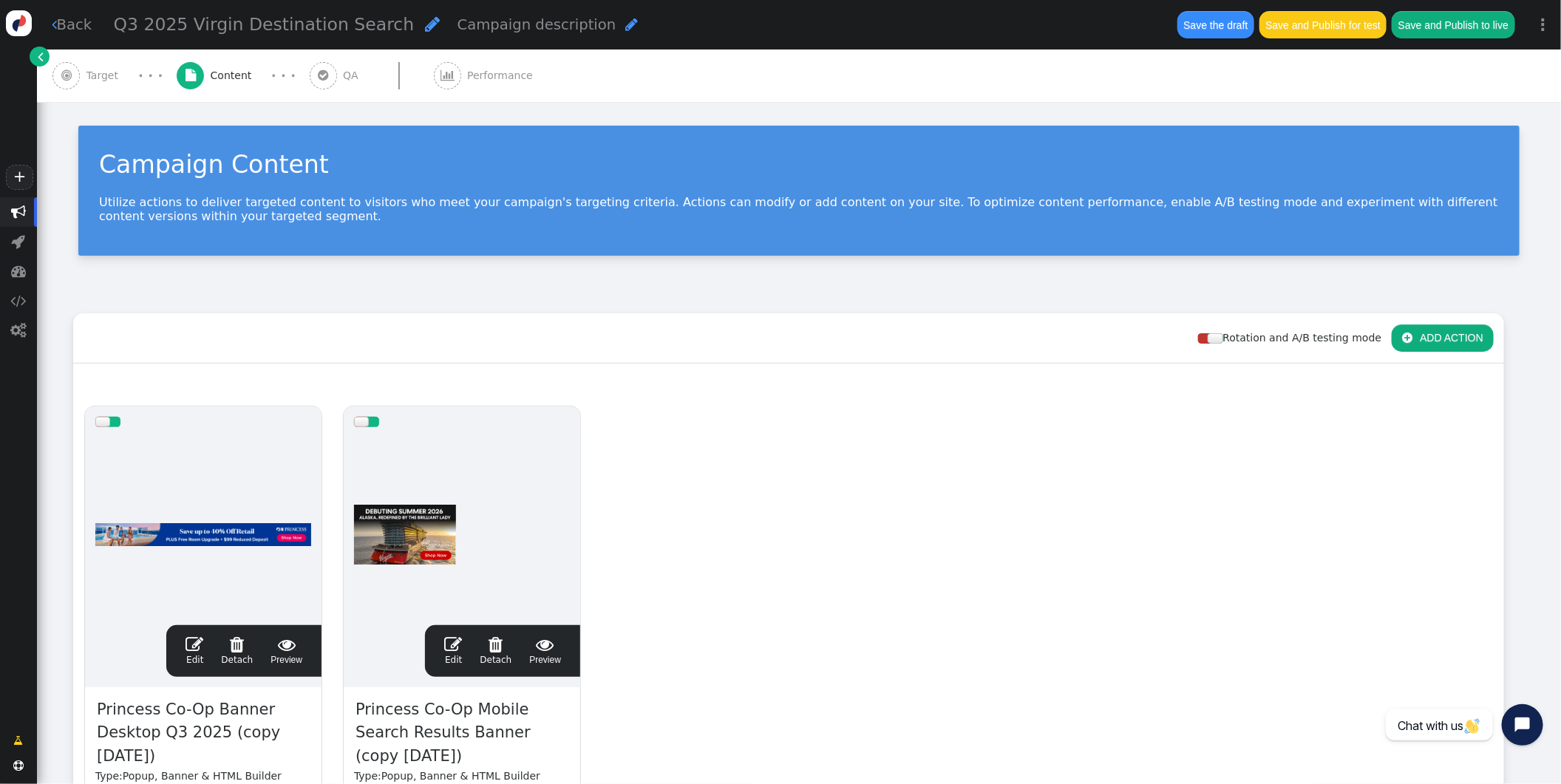
scroll to position [255, 0]
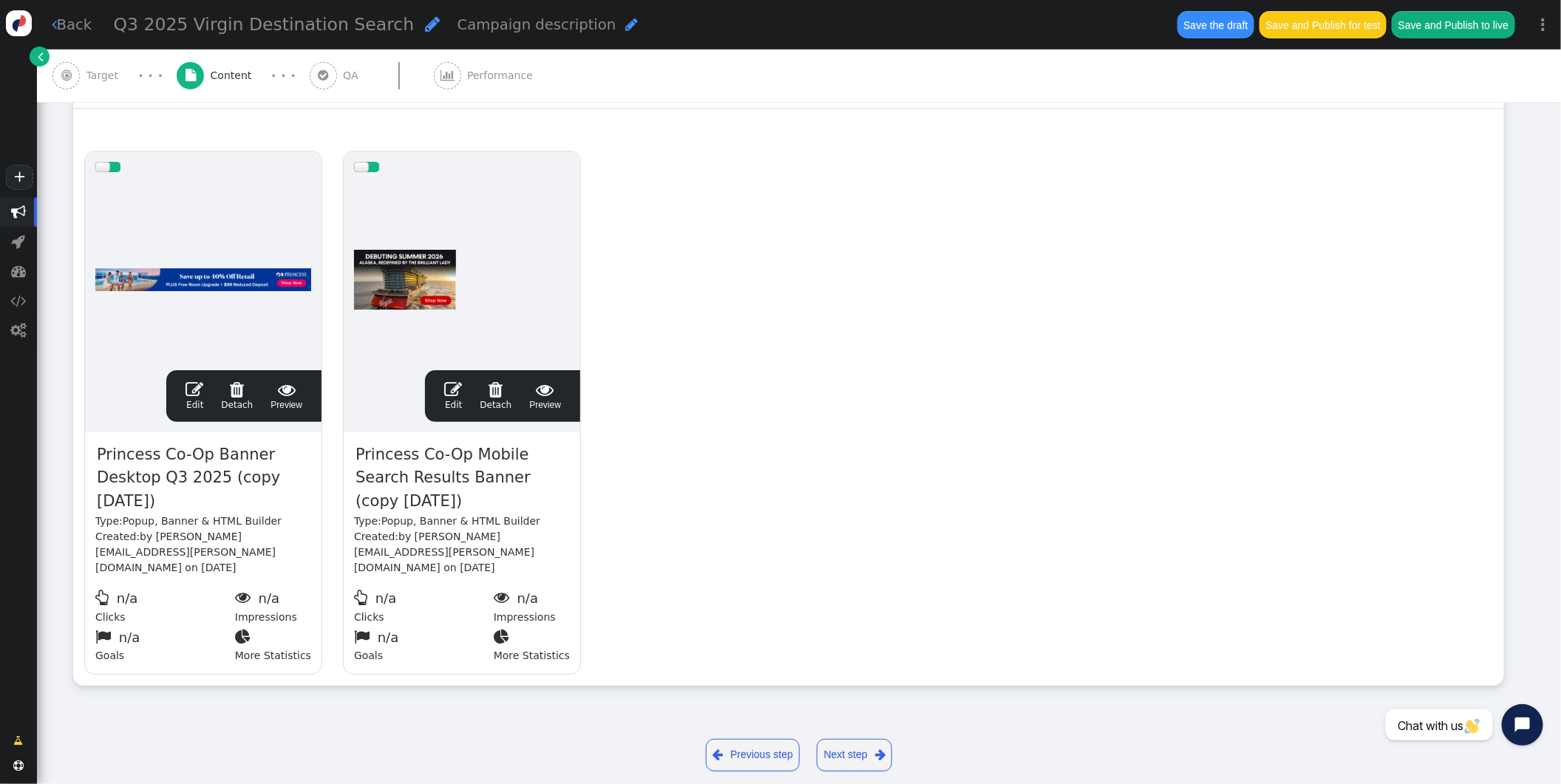
click at [168, 468] on span "Princess Co-Op Banner Desktop Q3 2025 (copy 08/30/25)" at bounding box center [203, 479] width 216 height 72
drag, startPoint x: 171, startPoint y: 492, endPoint x: 186, endPoint y: 498, distance: 16.2
click at [173, 493] on span "Princess Co-Op Banner Desktop Q3 2025 (copy 08/30/25)" at bounding box center [203, 479] width 216 height 72
drag, startPoint x: 189, startPoint y: 501, endPoint x: 224, endPoint y: 475, distance: 43.6
click at [224, 475] on span "Princess Co-Op Banner Desktop Q3 2025 (copy 08/30/25)" at bounding box center [203, 479] width 216 height 72
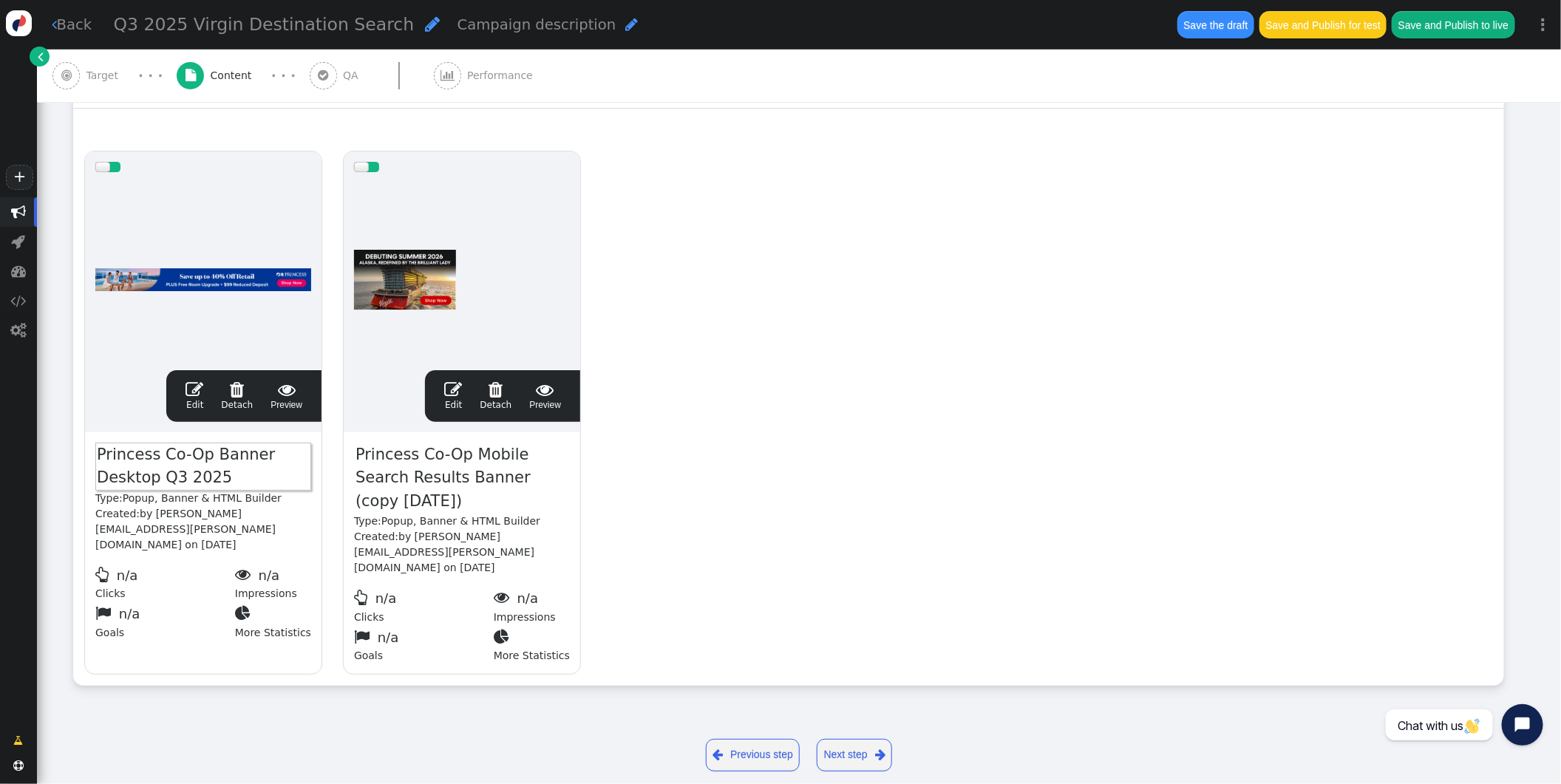
scroll to position [232, 0]
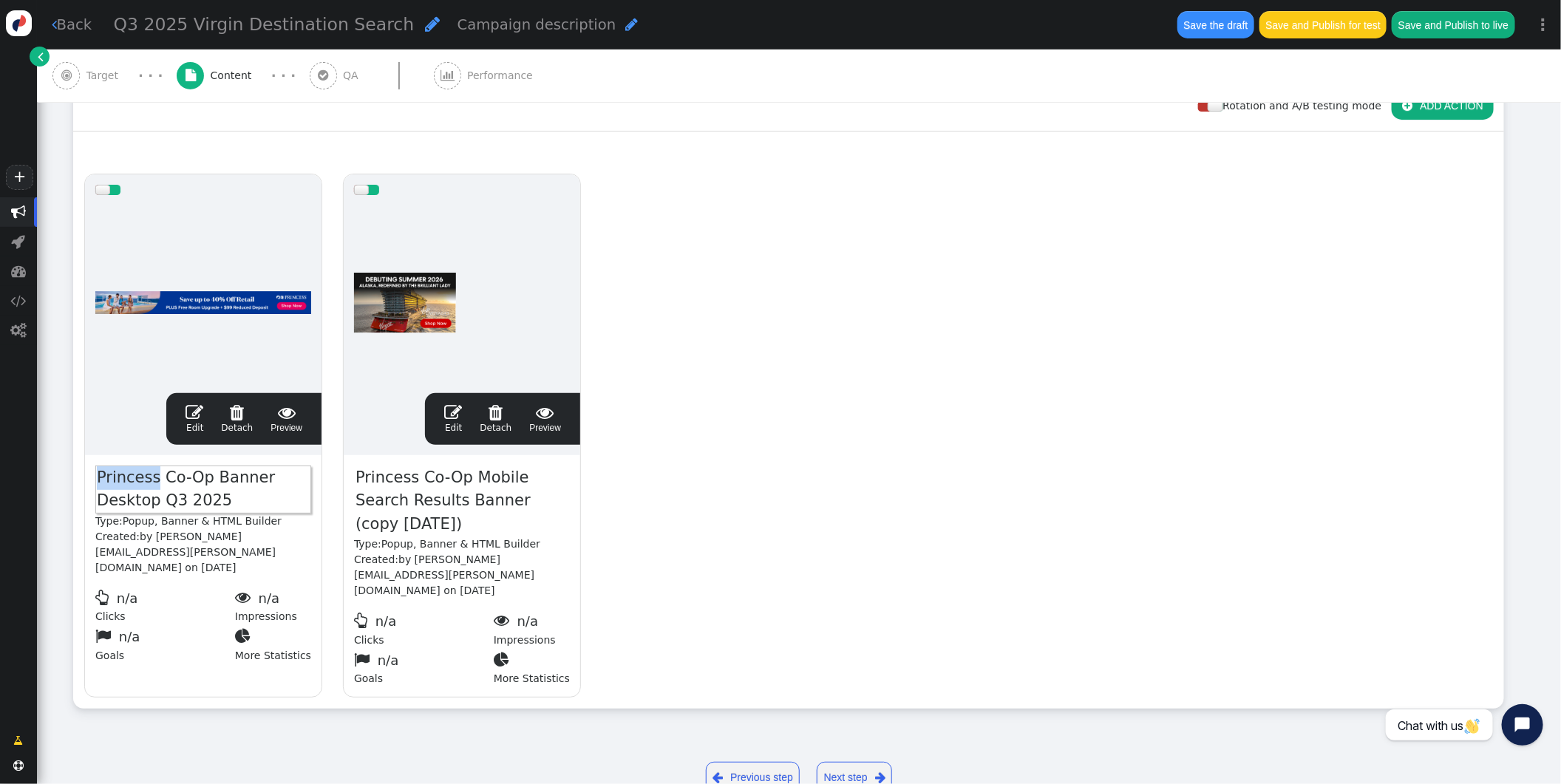
drag, startPoint x: 151, startPoint y: 479, endPoint x: -40, endPoint y: 457, distance: 192.3
click at [0, 457] on html "+  Campaigns  Realtime Visitors  Dashboard  Tracker Settings  Settings  …" at bounding box center [780, 392] width 1561 height 784
click at [428, 509] on span "Princess Co-Op Mobile Search Results Banner (copy 08/30/25)" at bounding box center [461, 502] width 216 height 72
drag, startPoint x: 429, startPoint y: 524, endPoint x: 456, endPoint y: 506, distance: 32.4
click at [456, 506] on span "Princess Co-Op Mobile Search Results Banner (copy 08/30/25)" at bounding box center [461, 502] width 216 height 72
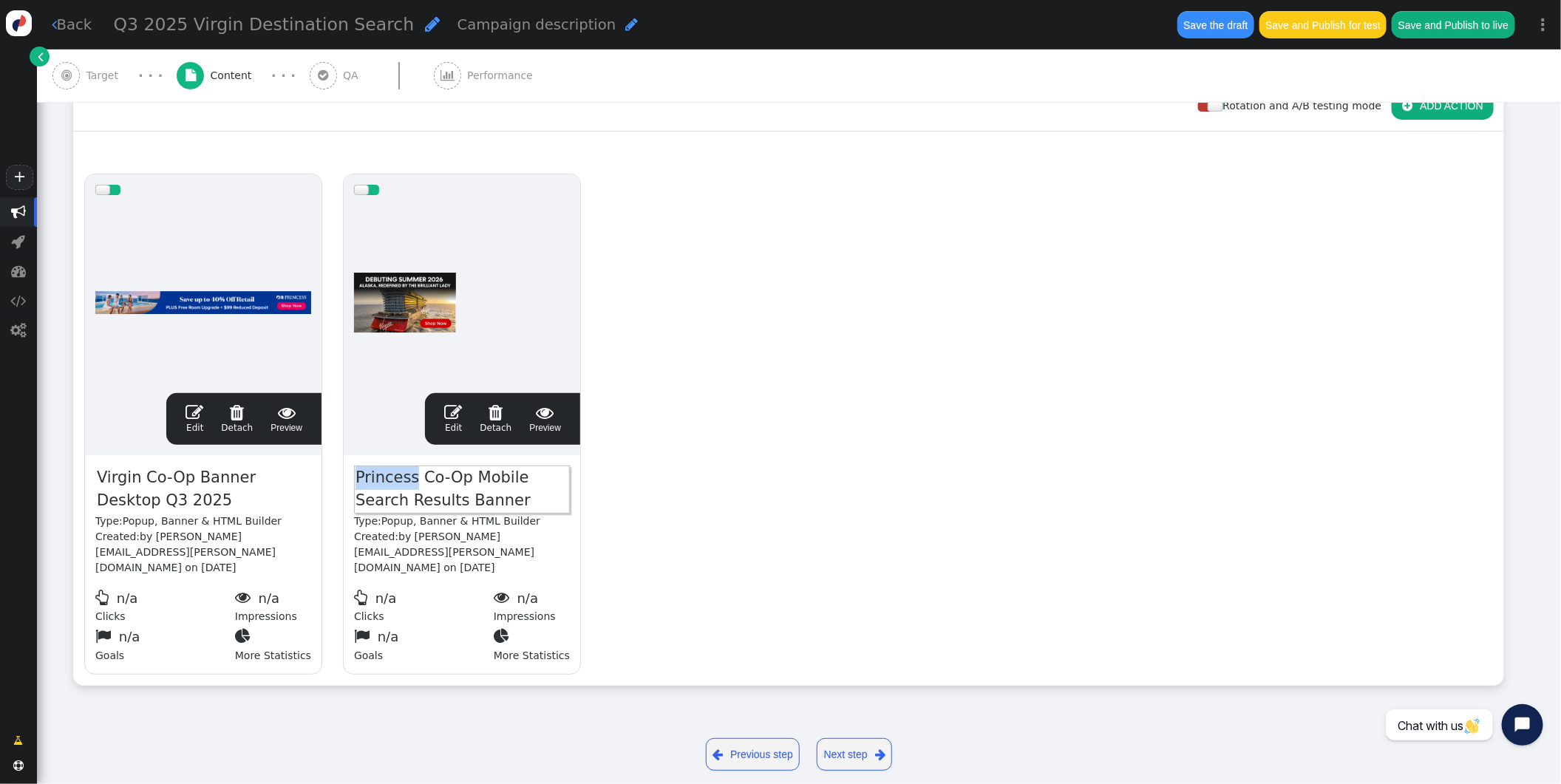
drag, startPoint x: 410, startPoint y: 478, endPoint x: 136, endPoint y: 420, distance: 280.1
click at [163, 441] on div "drag this  Edit  Detach  Preview Virgin Co-Op Banner Desktop Q3 2025 Type: P…" at bounding box center [789, 425] width 1430 height 522
click at [397, 494] on span "Princess Co-Op Mobile Search Results Banner" at bounding box center [461, 490] width 216 height 48
click at [403, 480] on span "Princess Co-Op Mobile Search Results Banner" at bounding box center [461, 490] width 216 height 48
drag, startPoint x: 404, startPoint y: 477, endPoint x: 353, endPoint y: 478, distance: 51.0
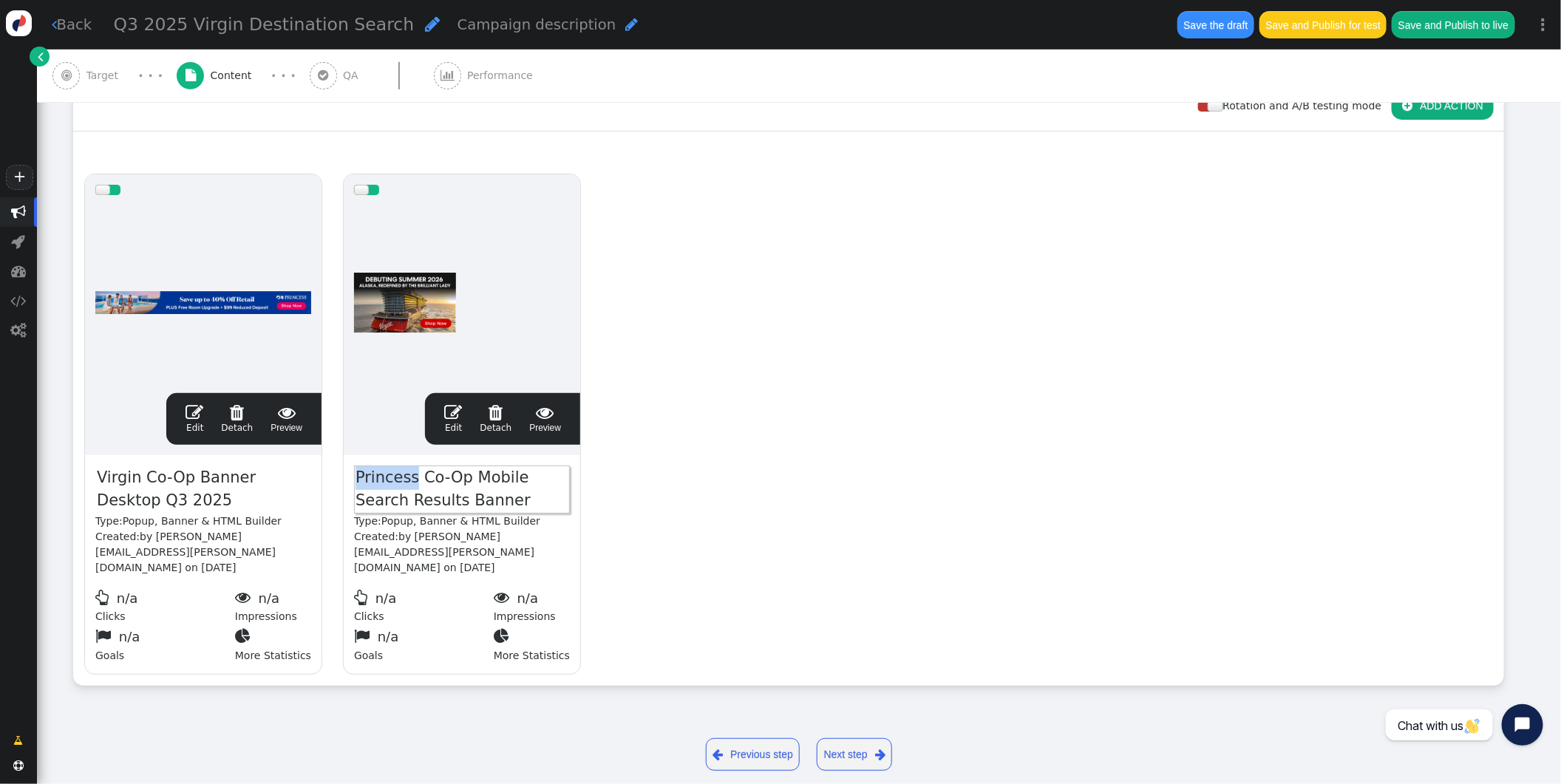
click at [354, 478] on span "Princess Co-Op Mobile Search Results Banner" at bounding box center [461, 490] width 216 height 48
click at [194, 411] on span "" at bounding box center [194, 412] width 18 height 18
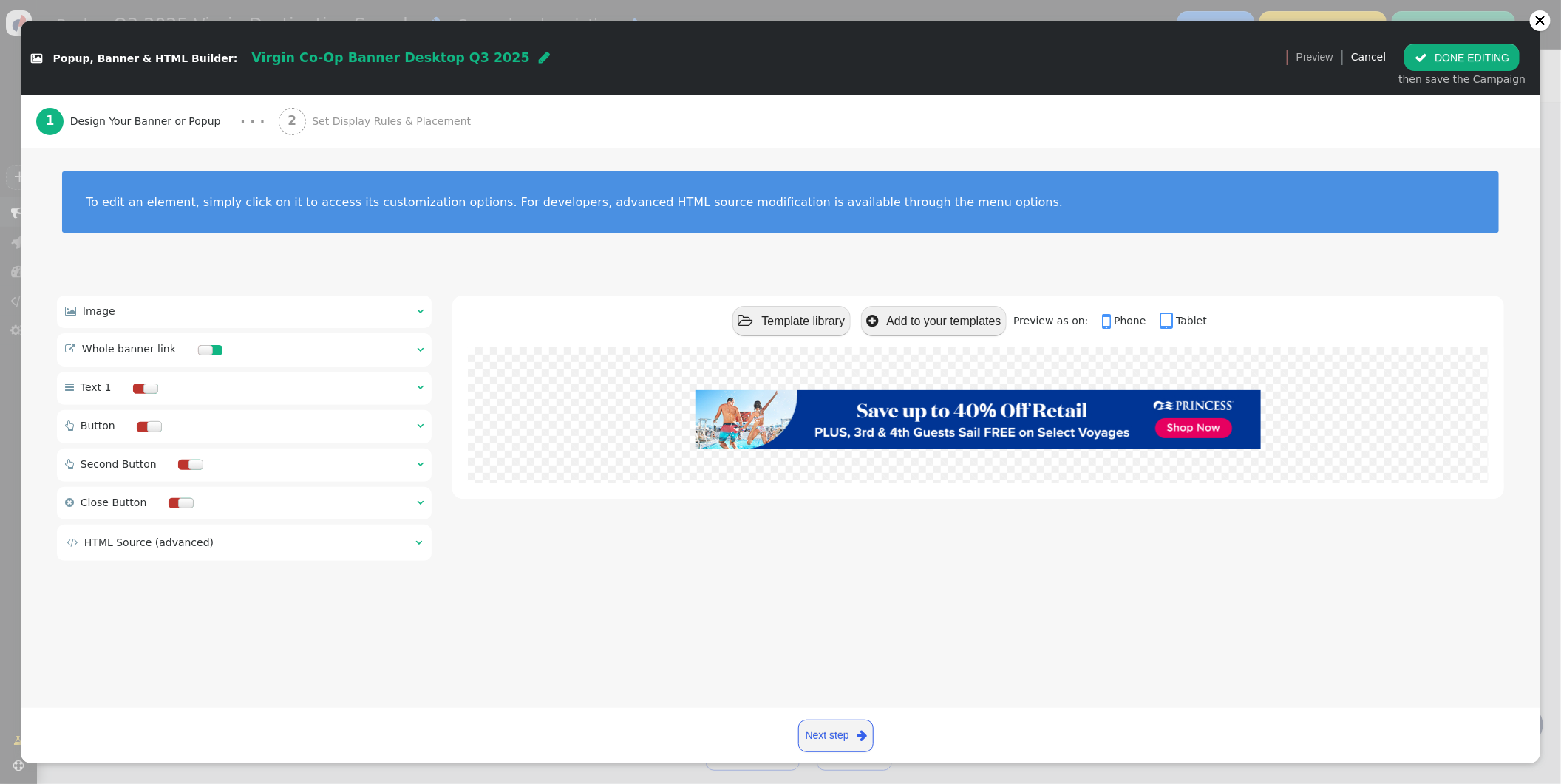
click at [424, 307] on div " Image  " at bounding box center [244, 312] width 375 height 33
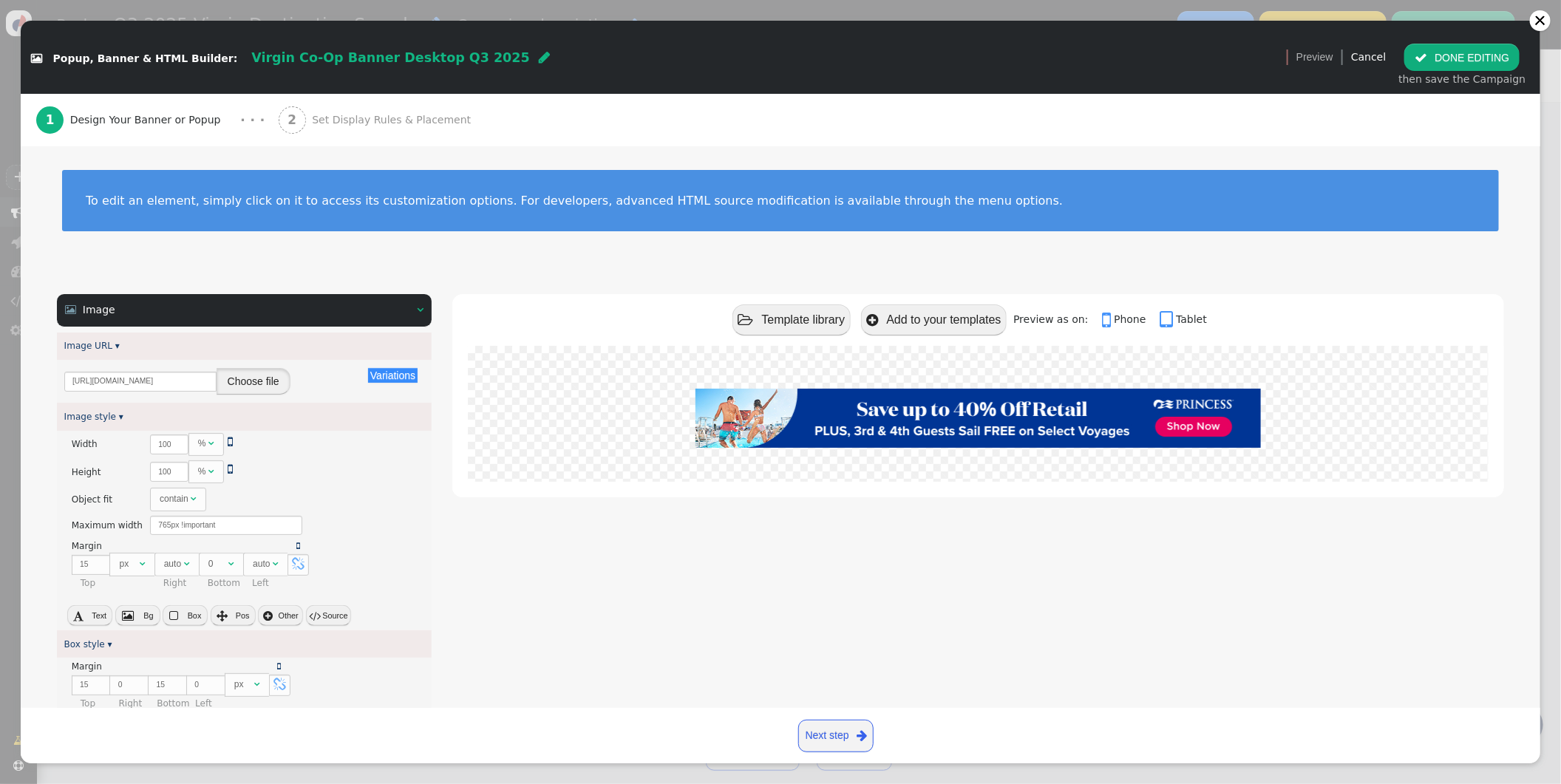
click at [255, 383] on button "Choose file" at bounding box center [253, 381] width 74 height 26
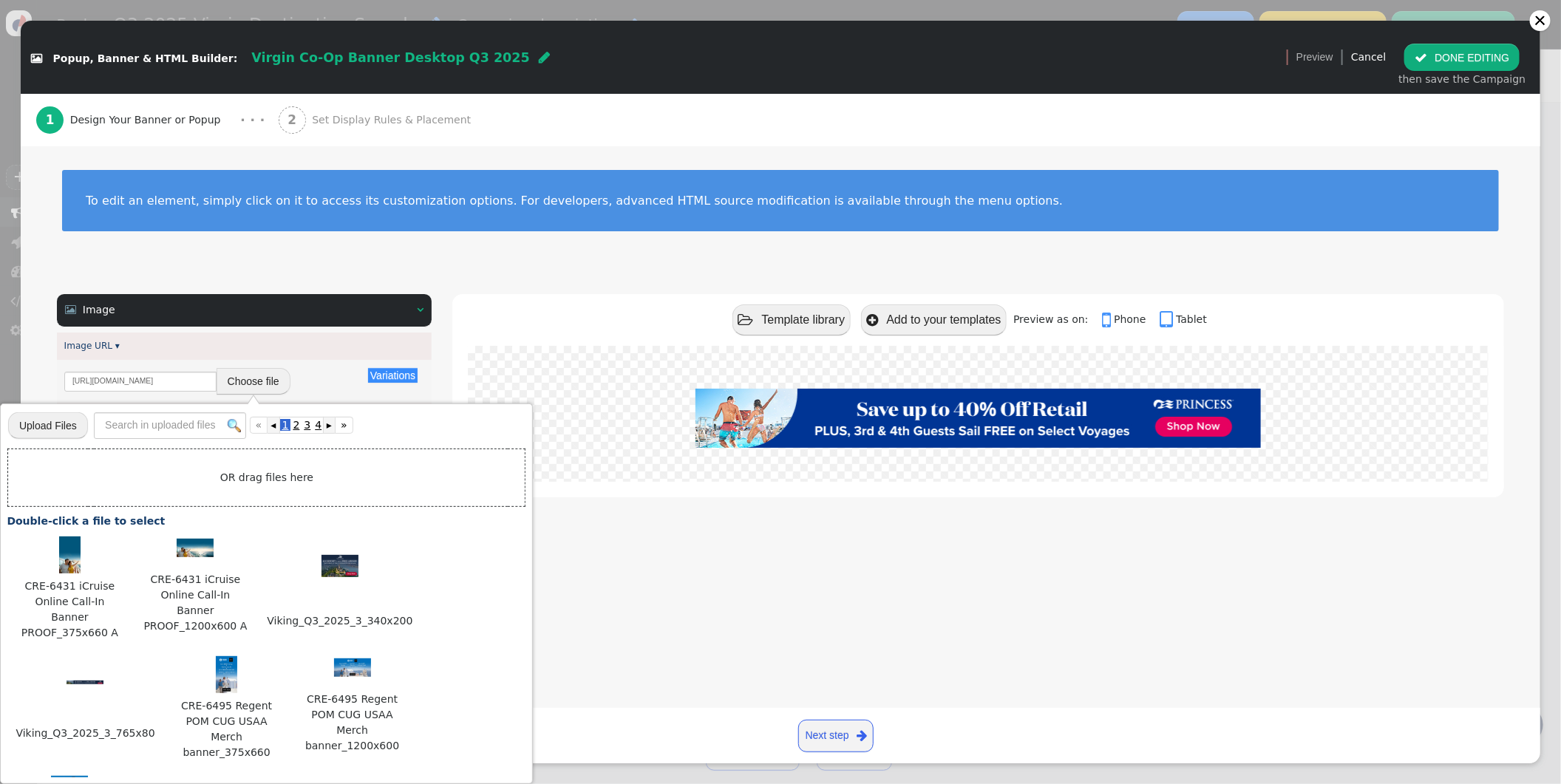
click at [63, 418] on input "file" at bounding box center [48, 425] width 79 height 29
type input "C:\fakepath\Virgin_Q3_2025_3_765x80.jpg"
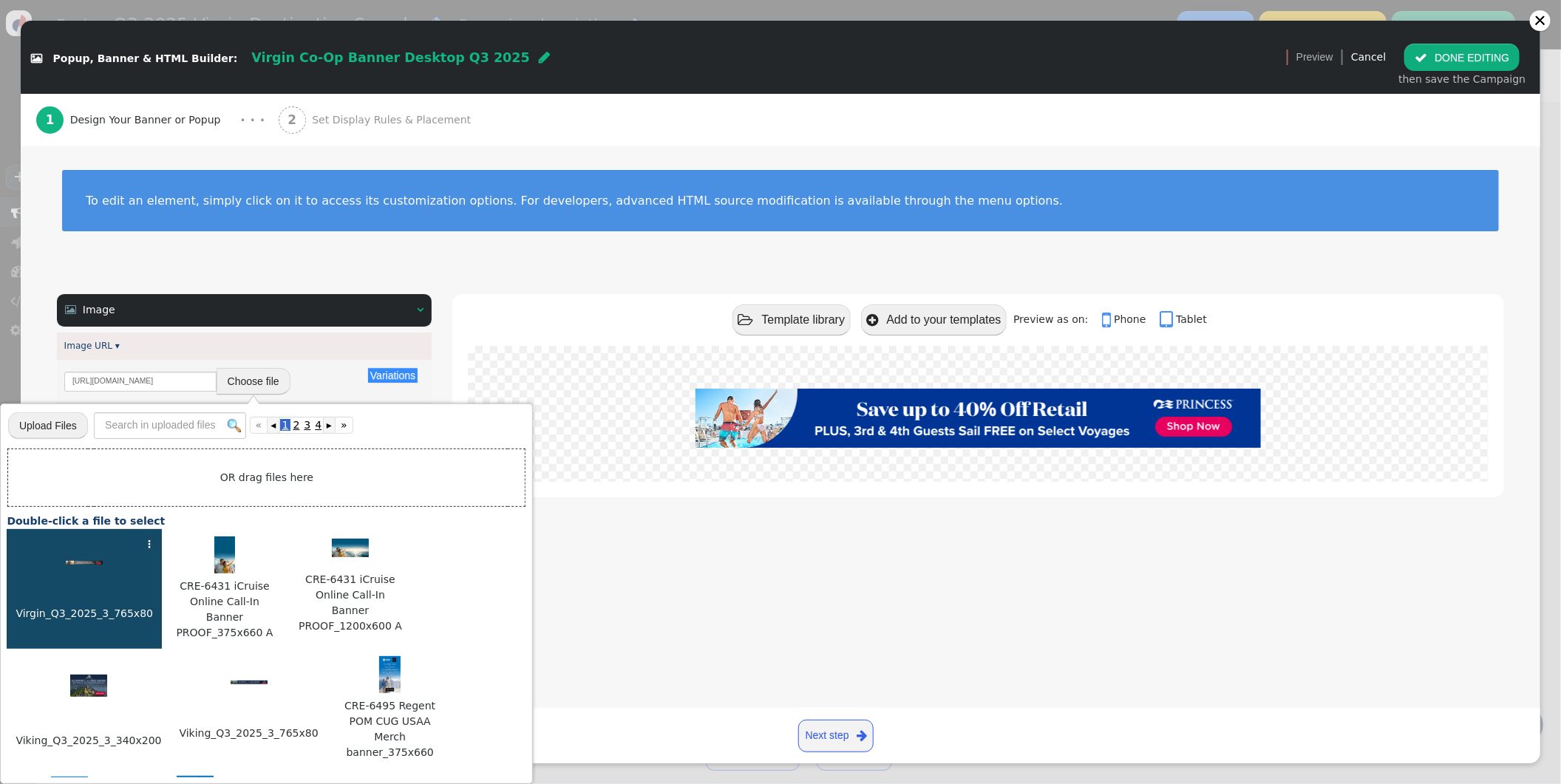
click at [93, 556] on div at bounding box center [84, 561] width 140 height 16
type input "https://cdn.personyze.com/upload/6863/0519456b78209345.jpeg"
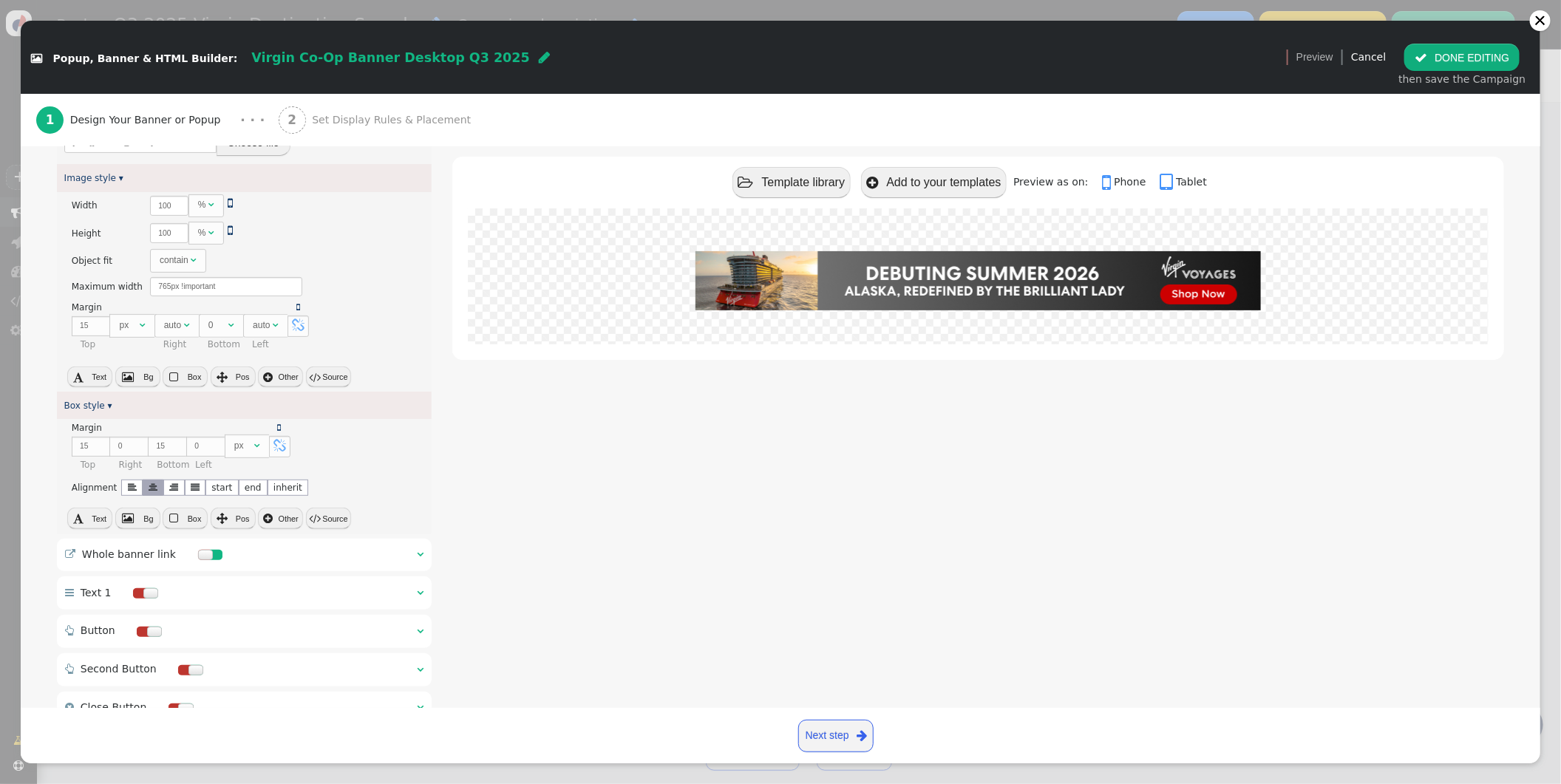
scroll to position [333, 0]
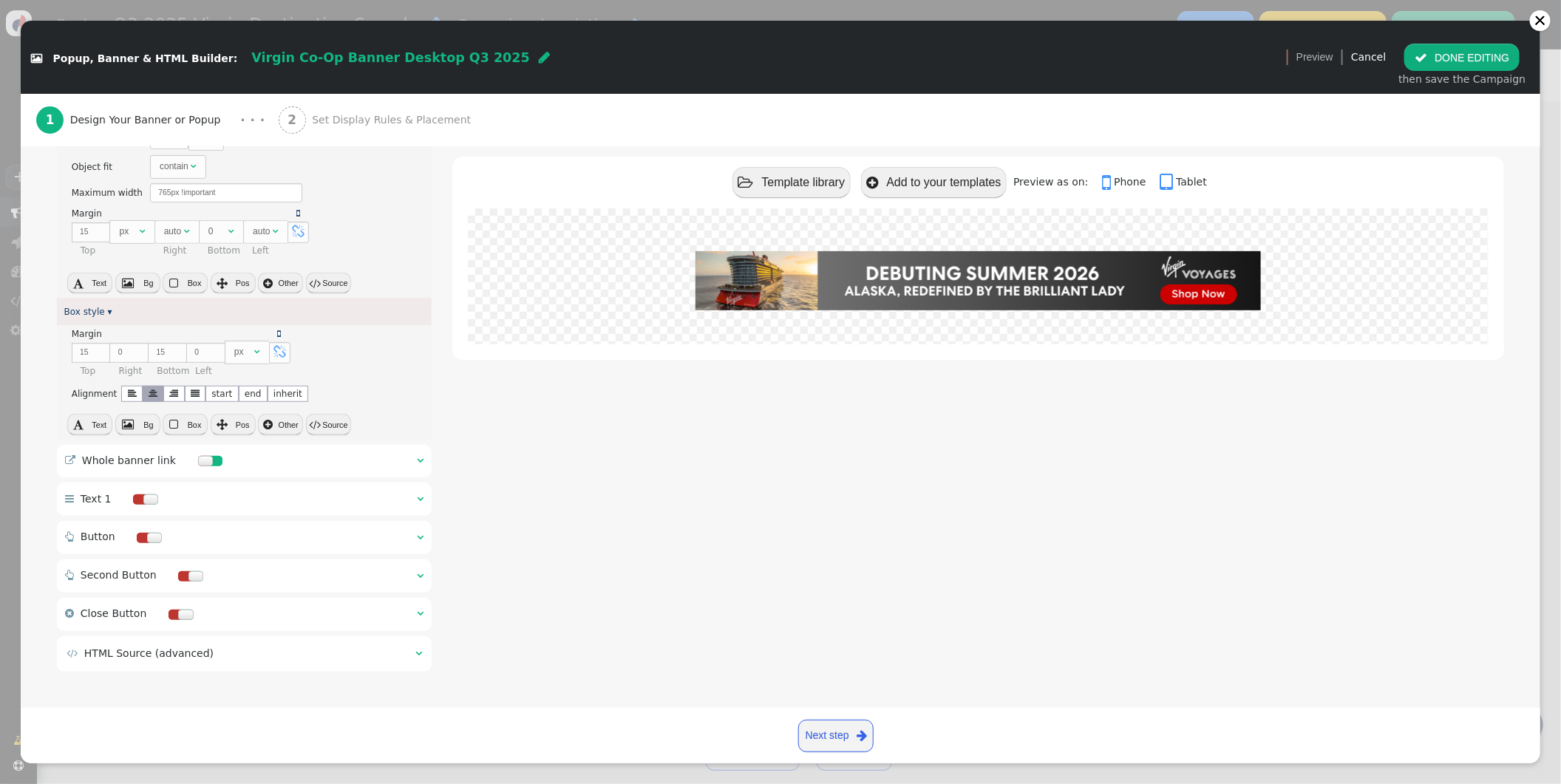
click at [422, 455] on span "" at bounding box center [420, 460] width 7 height 10
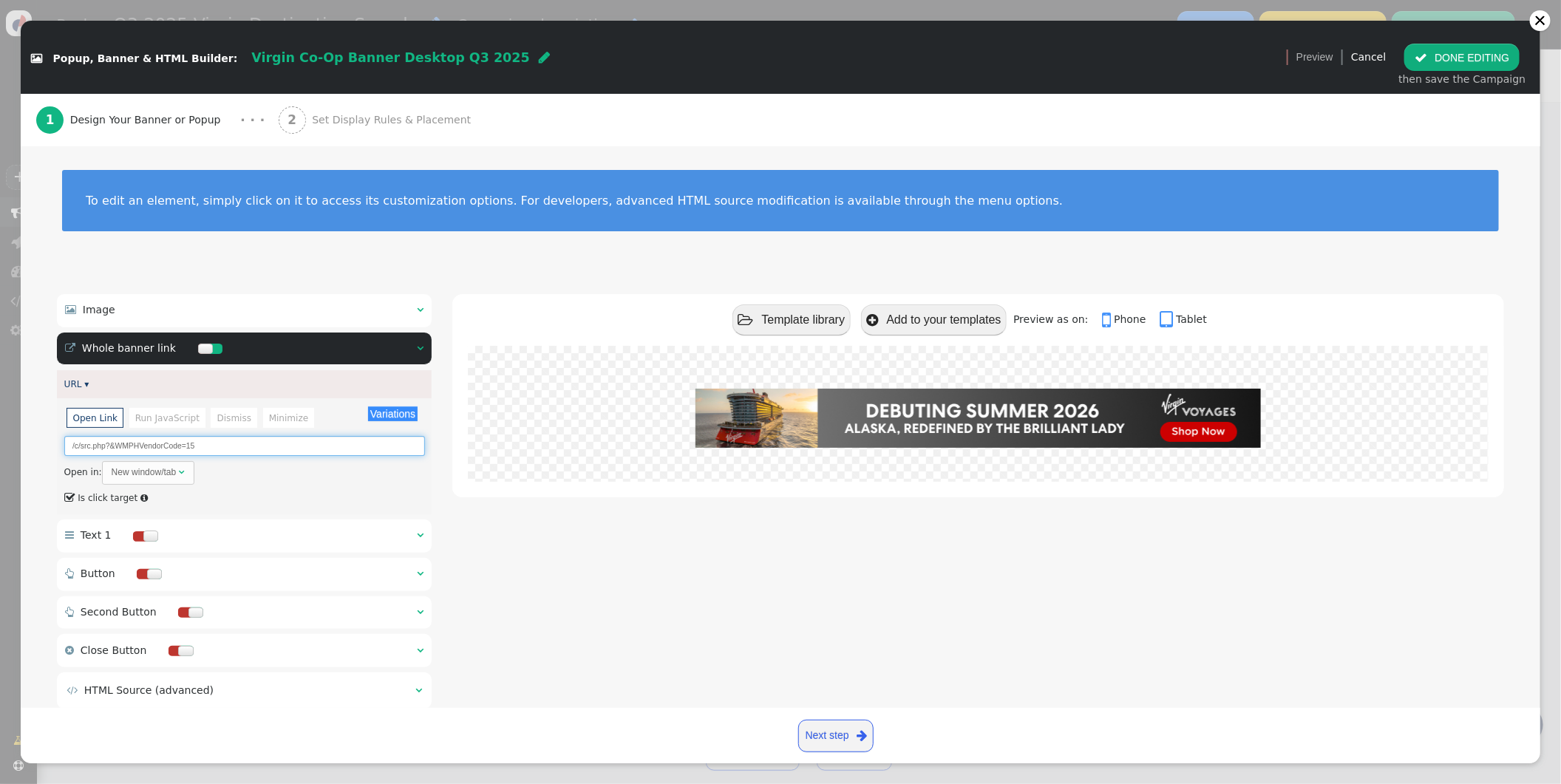
click at [203, 447] on input "/c/src.php?&WMPHVendorCode=15" at bounding box center [245, 447] width 361 height 20
paste input "77"
type input "/c/src.php?&WMPHVendorCode=77"
click at [403, 411] on button "Variations" at bounding box center [393, 414] width 50 height 15
click at [549, 560] on div " Template library  Add to your templates Preview as on:  Phone  Tablet" at bounding box center [979, 504] width 1052 height 420
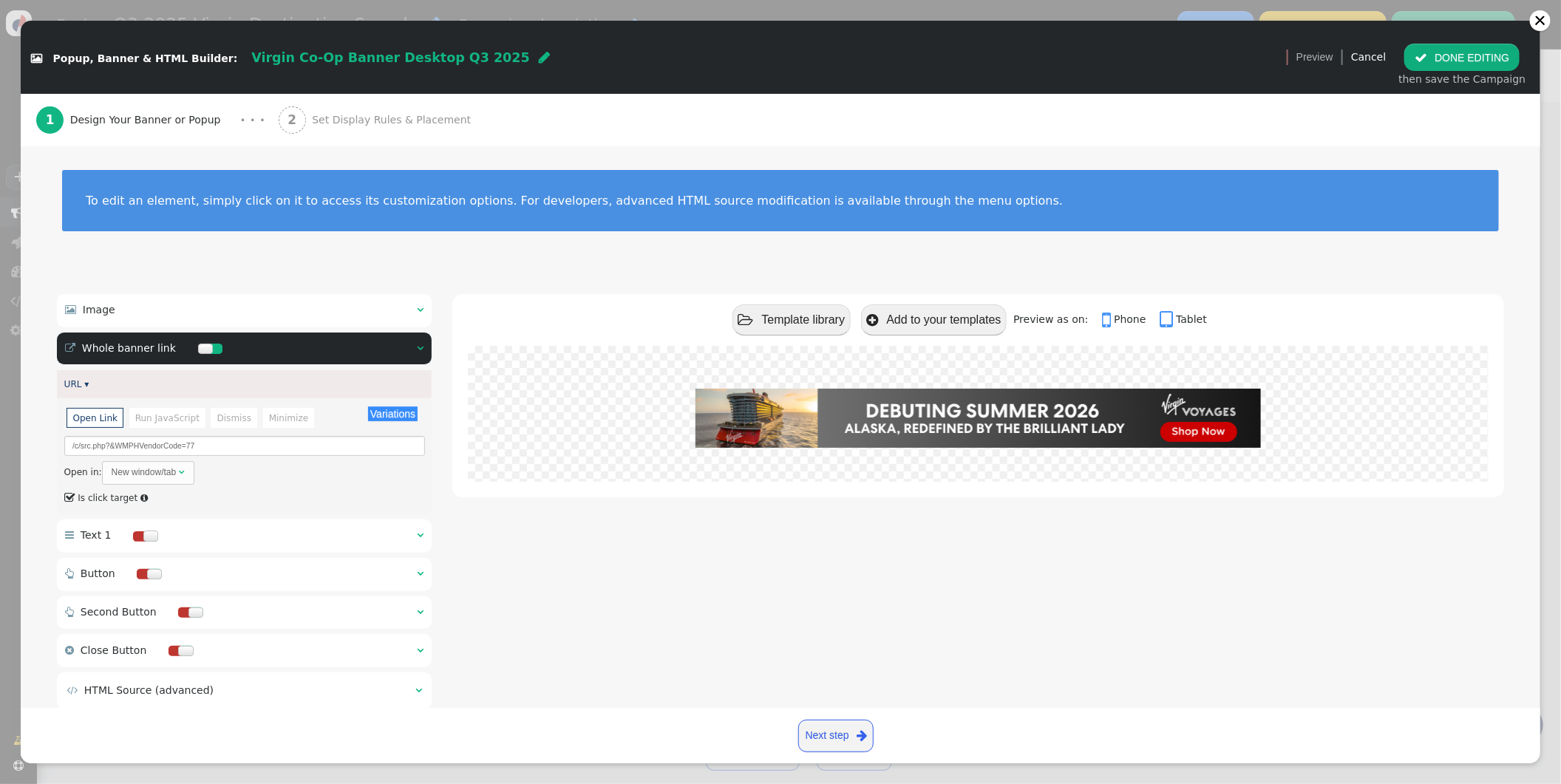
click at [357, 124] on span "Set Display Rules & Placement" at bounding box center [394, 120] width 165 height 16
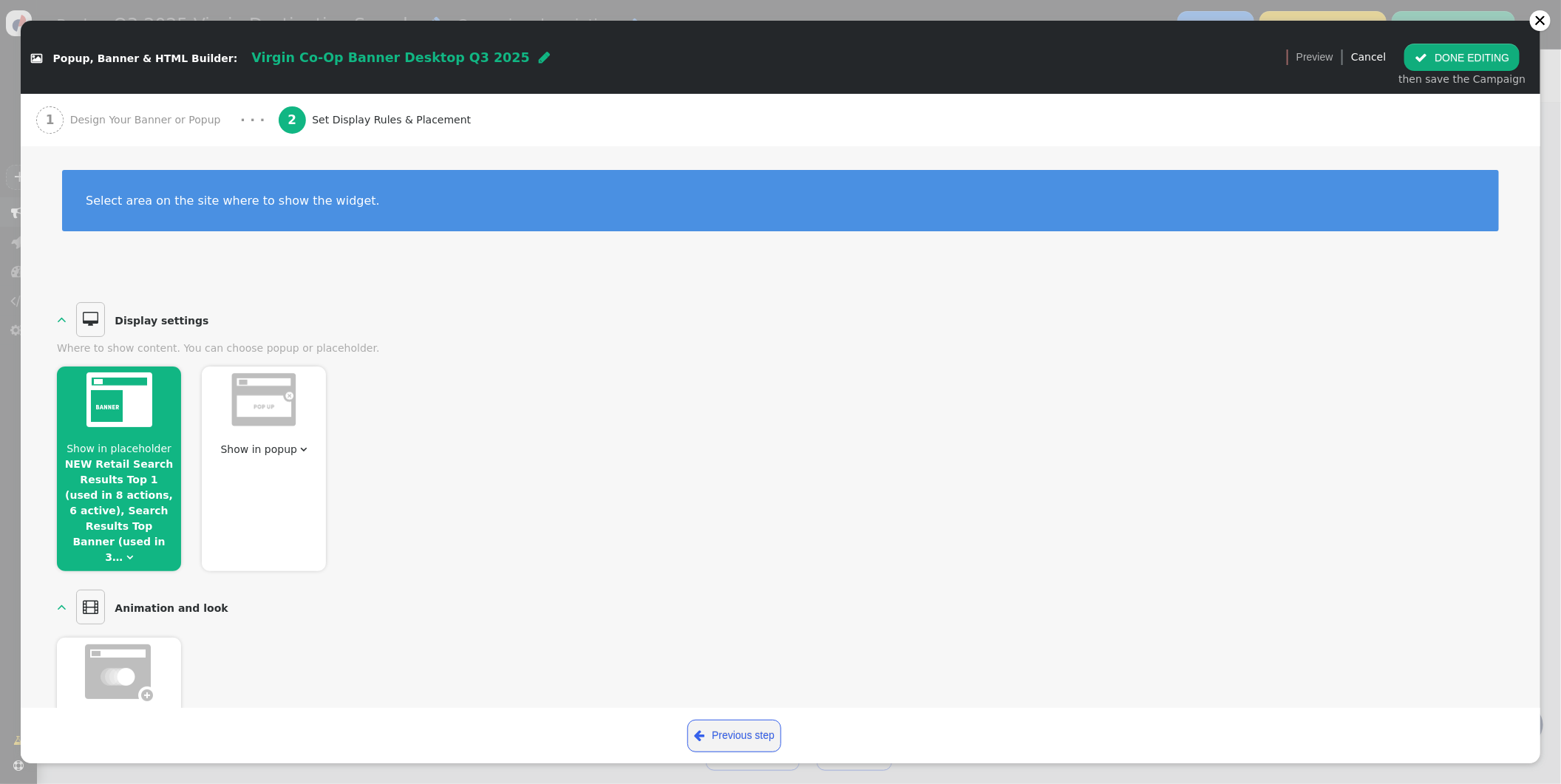
click at [161, 521] on link "NEW Retail Search Results Top 1 (used in 8 actions, 6 active), Search Results T…" at bounding box center [118, 510] width 108 height 105
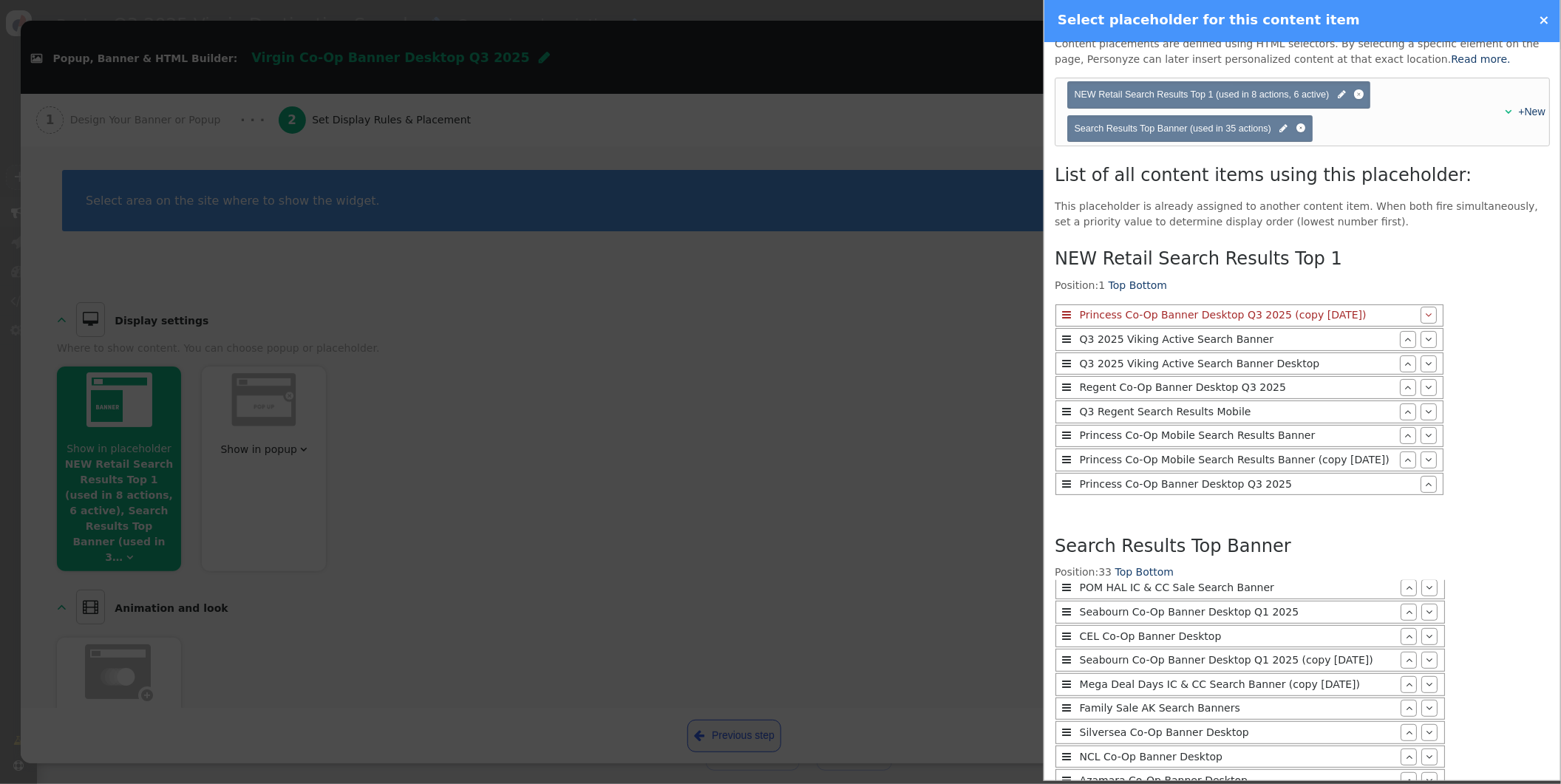
scroll to position [319, 0]
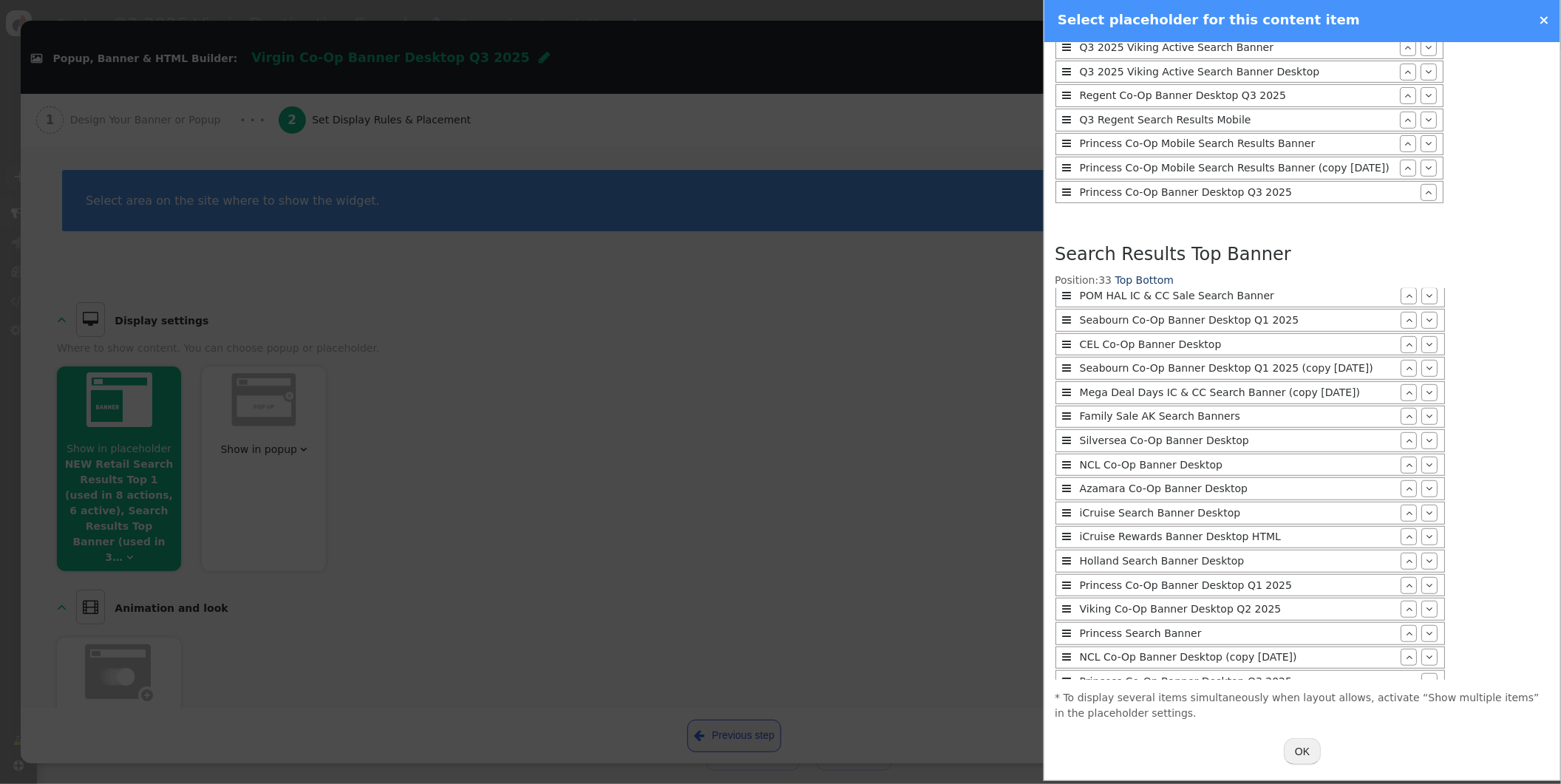
click at [1301, 751] on button "OK" at bounding box center [1302, 752] width 37 height 26
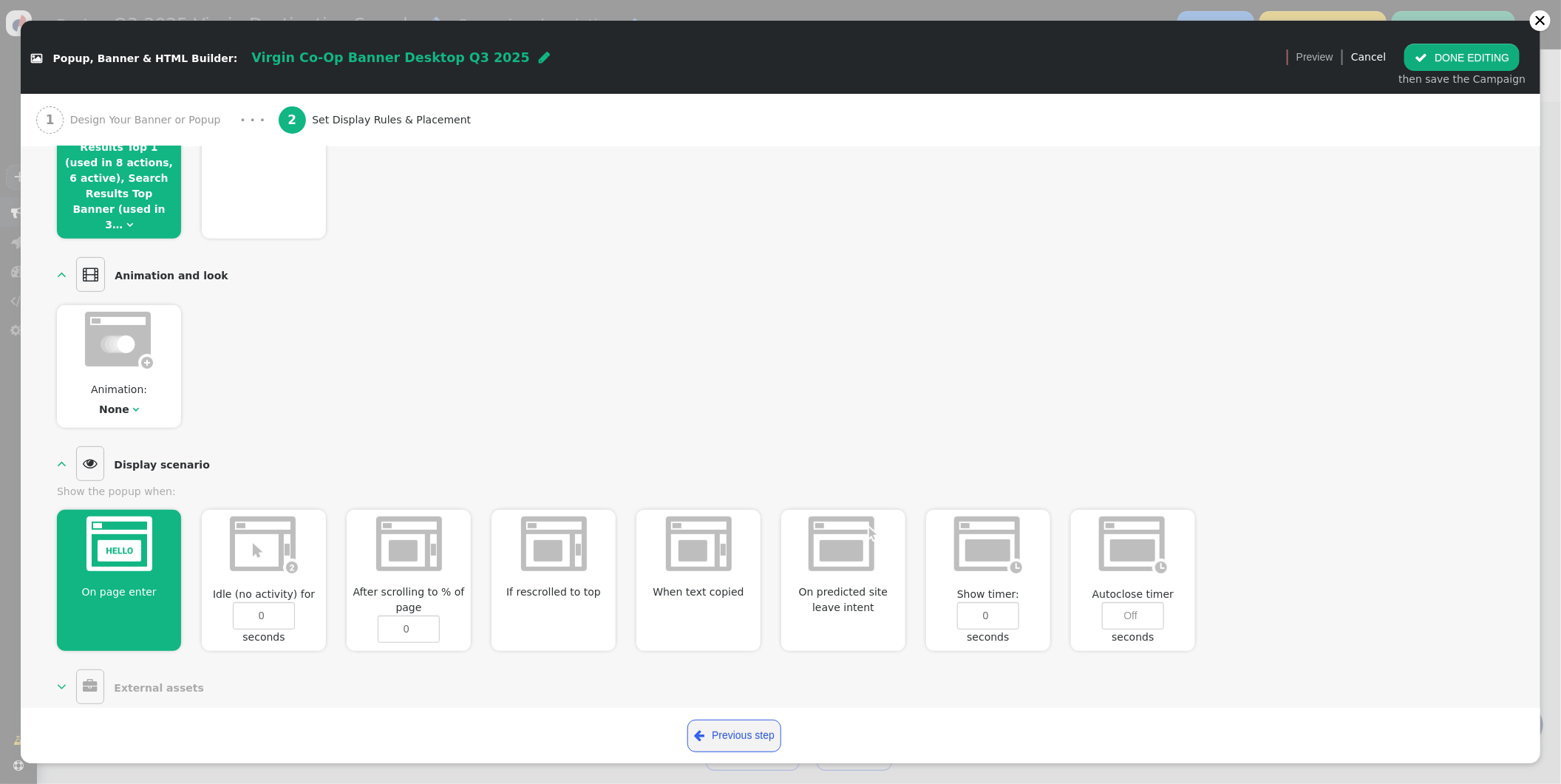
scroll to position [673, 0]
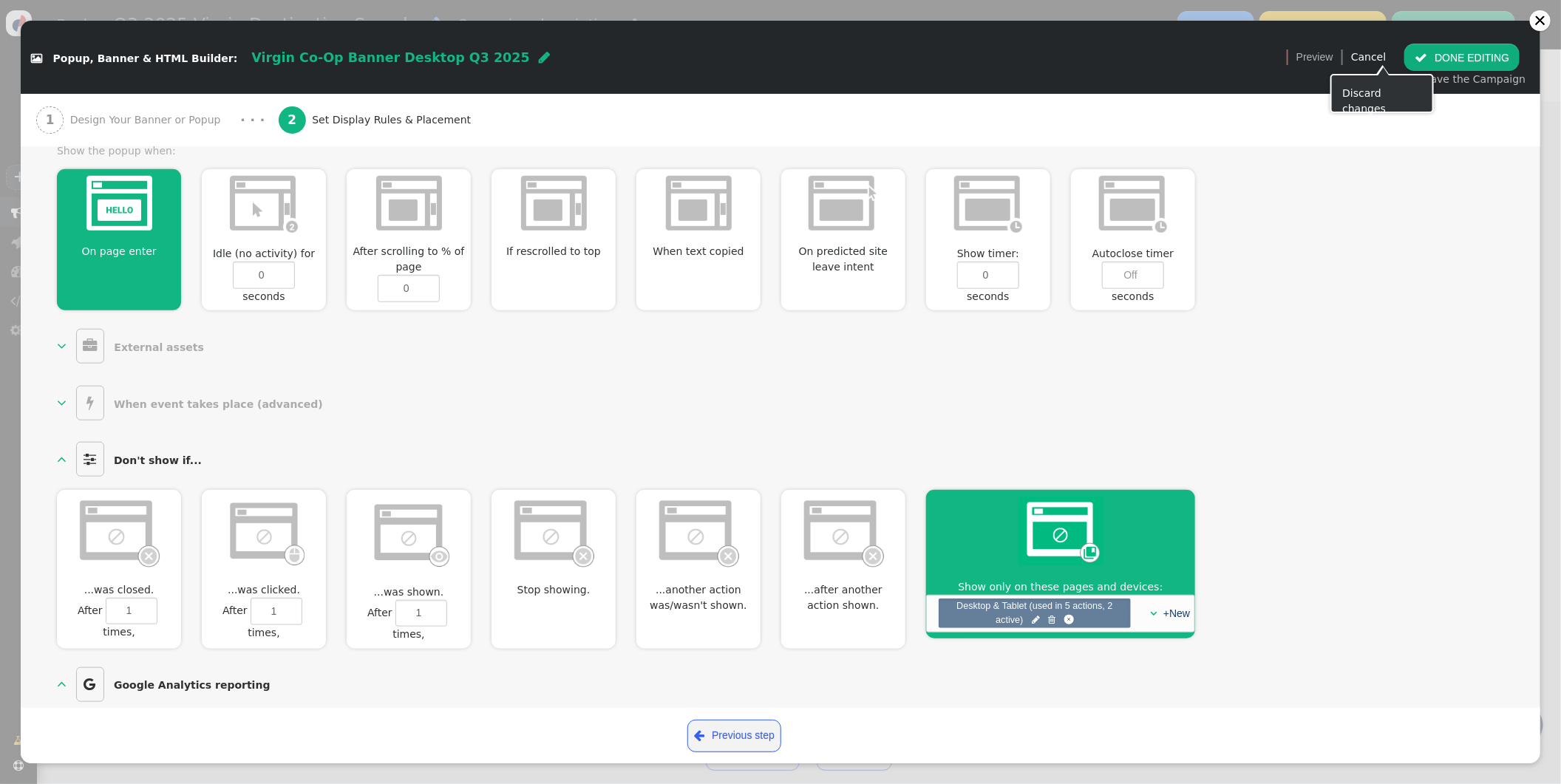
click at [1428, 52] on span "" at bounding box center [1421, 57] width 12 height 12
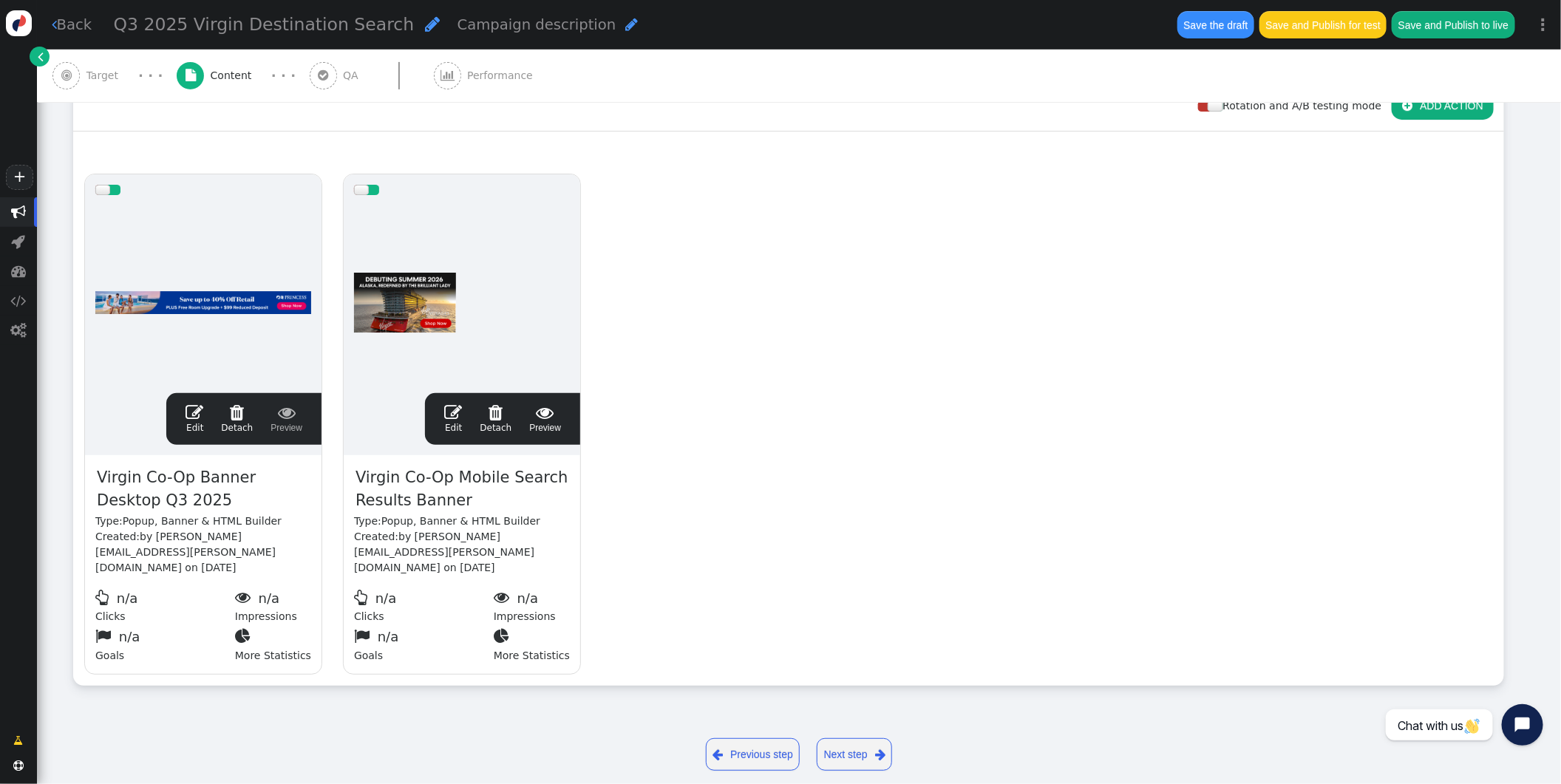
click at [454, 409] on span "" at bounding box center [453, 412] width 18 height 18
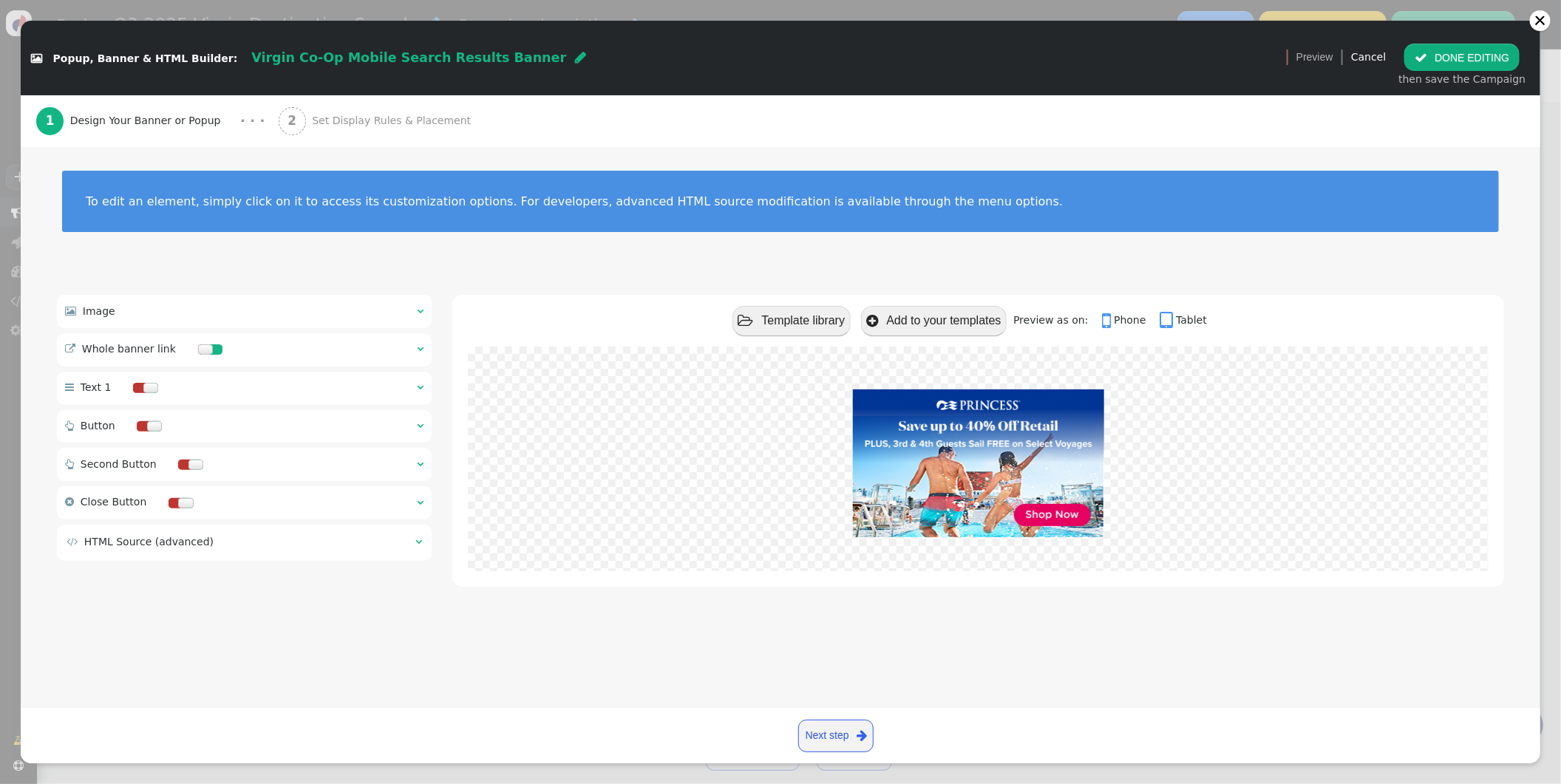
click at [426, 309] on div " Image  " at bounding box center [244, 311] width 375 height 33
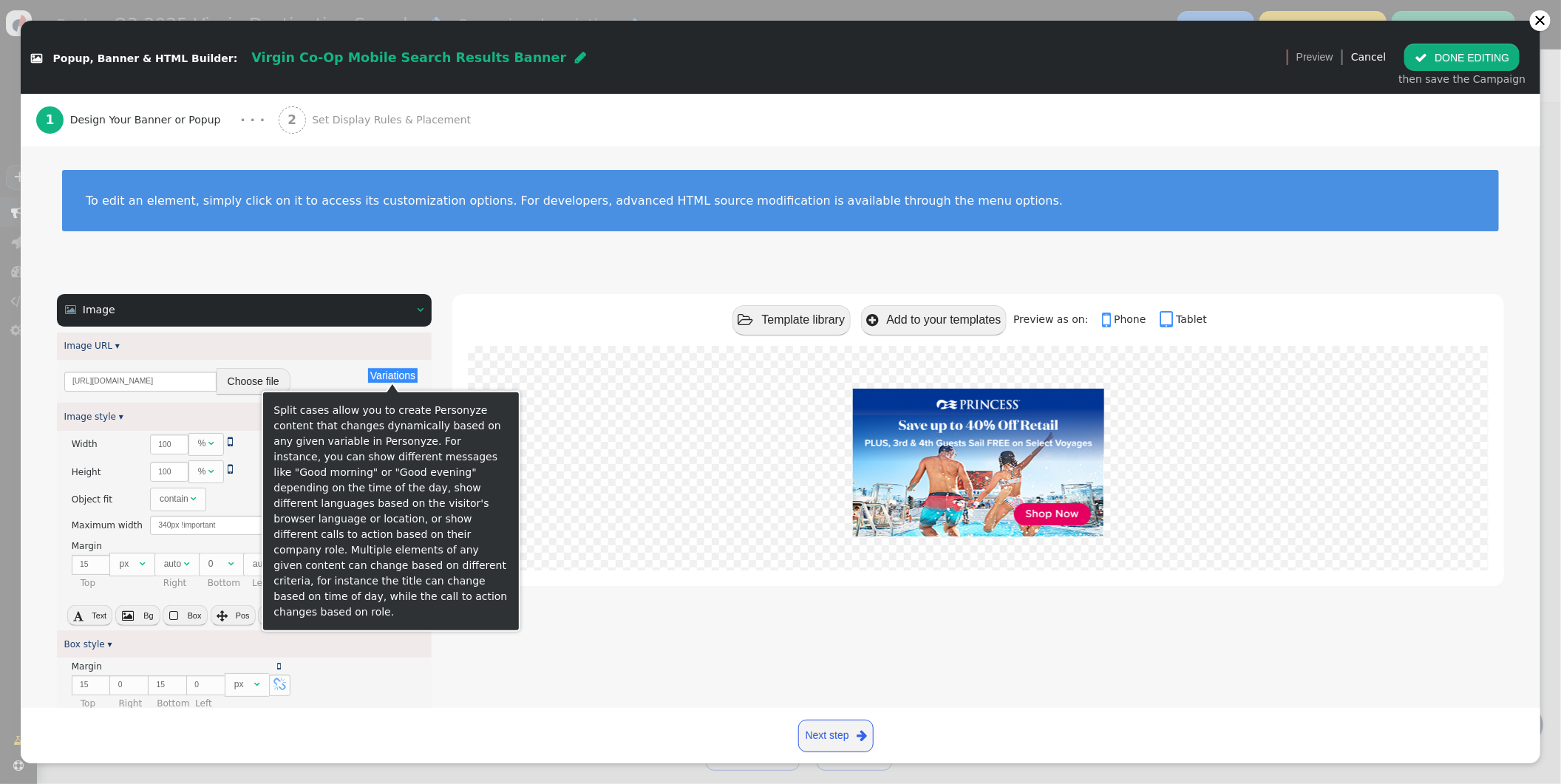
click at [266, 391] on div "Split cases allow you to create Personyze content that changes dynamically base…" at bounding box center [391, 511] width 259 height 241
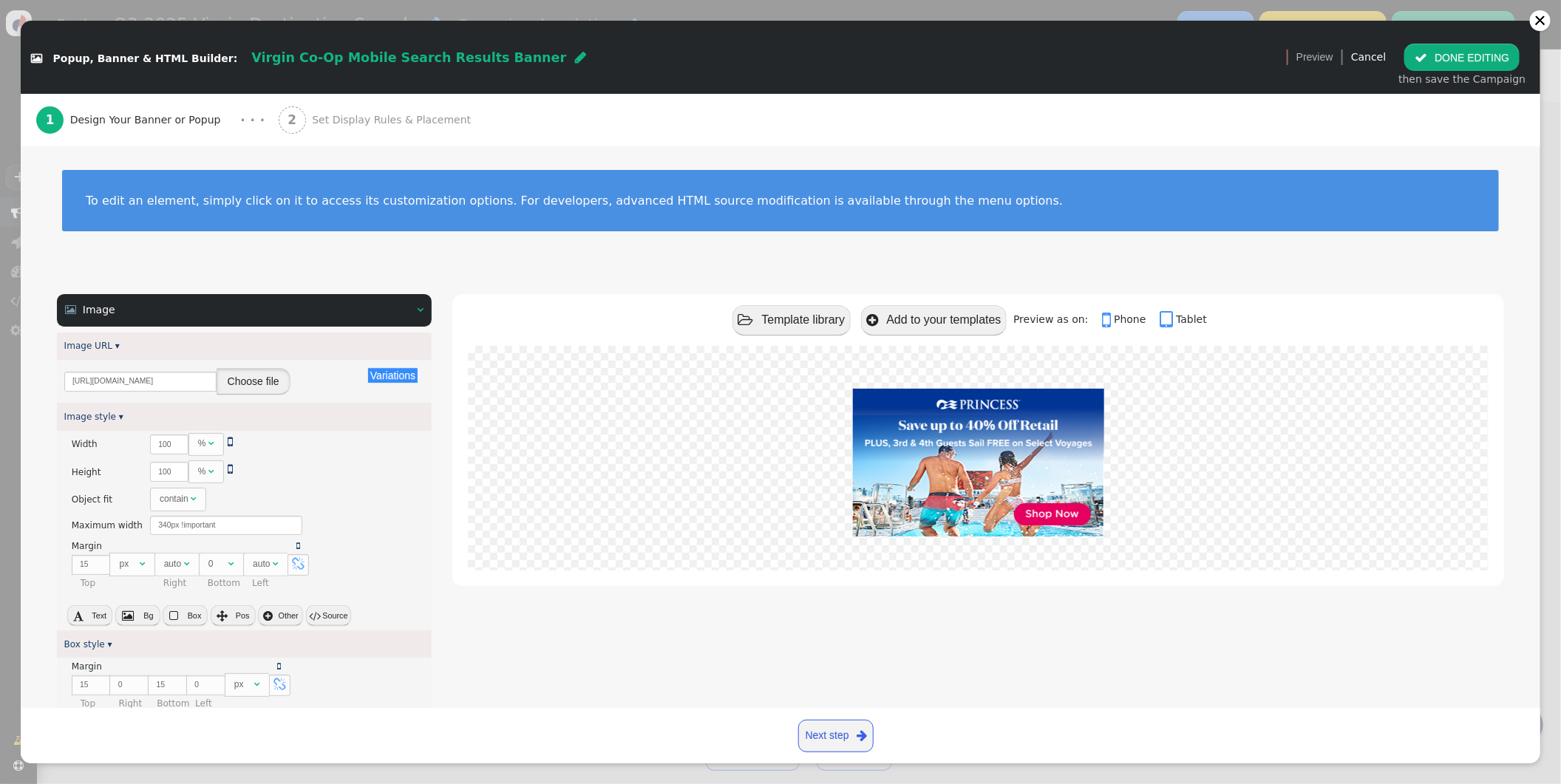
click at [259, 377] on button "Choose file" at bounding box center [253, 381] width 74 height 26
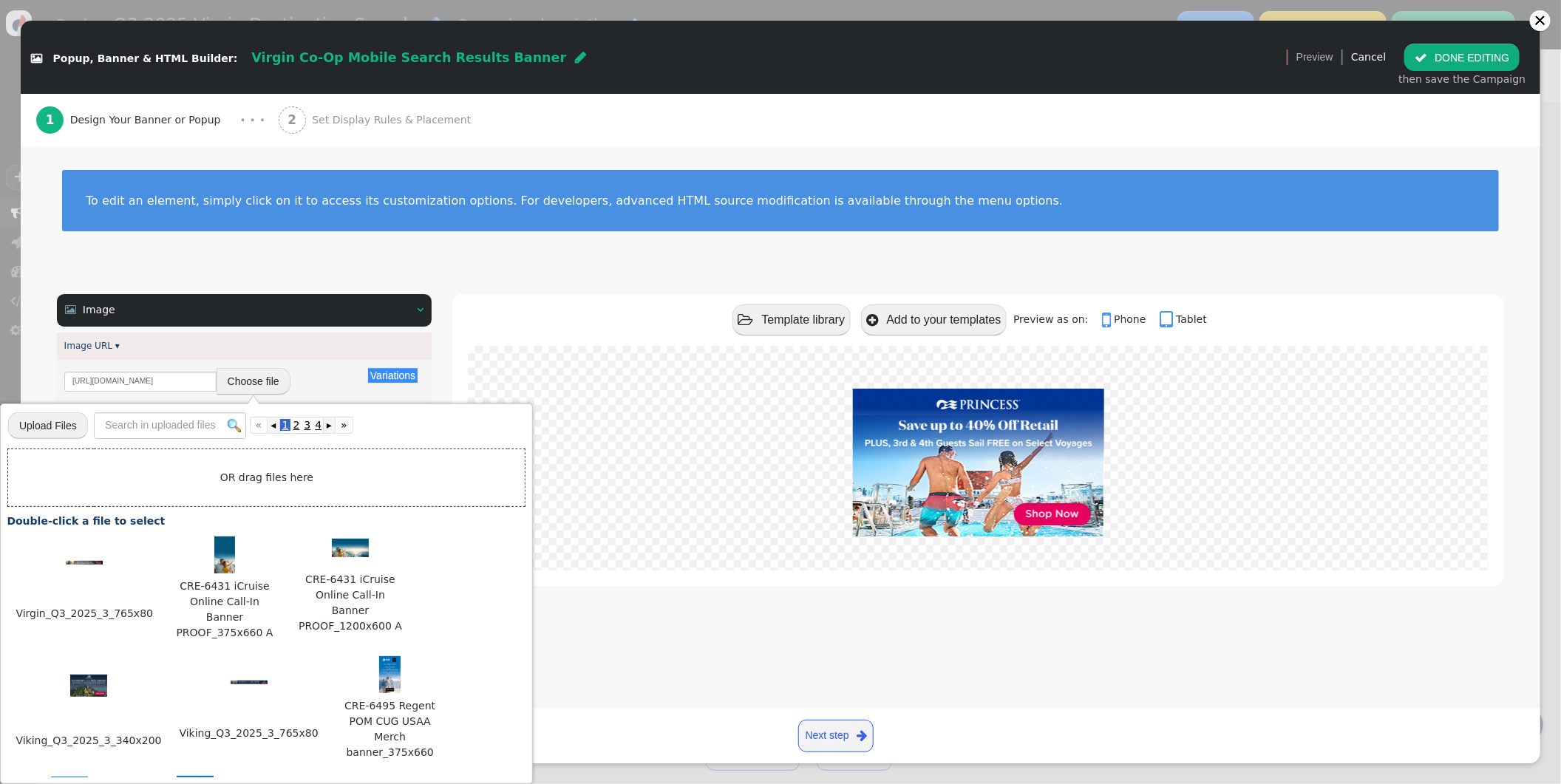
click at [70, 426] on input "file" at bounding box center [48, 425] width 79 height 29
type input "C:\fakepath\Virgin_Q3_2025_3_340x200.jpg"
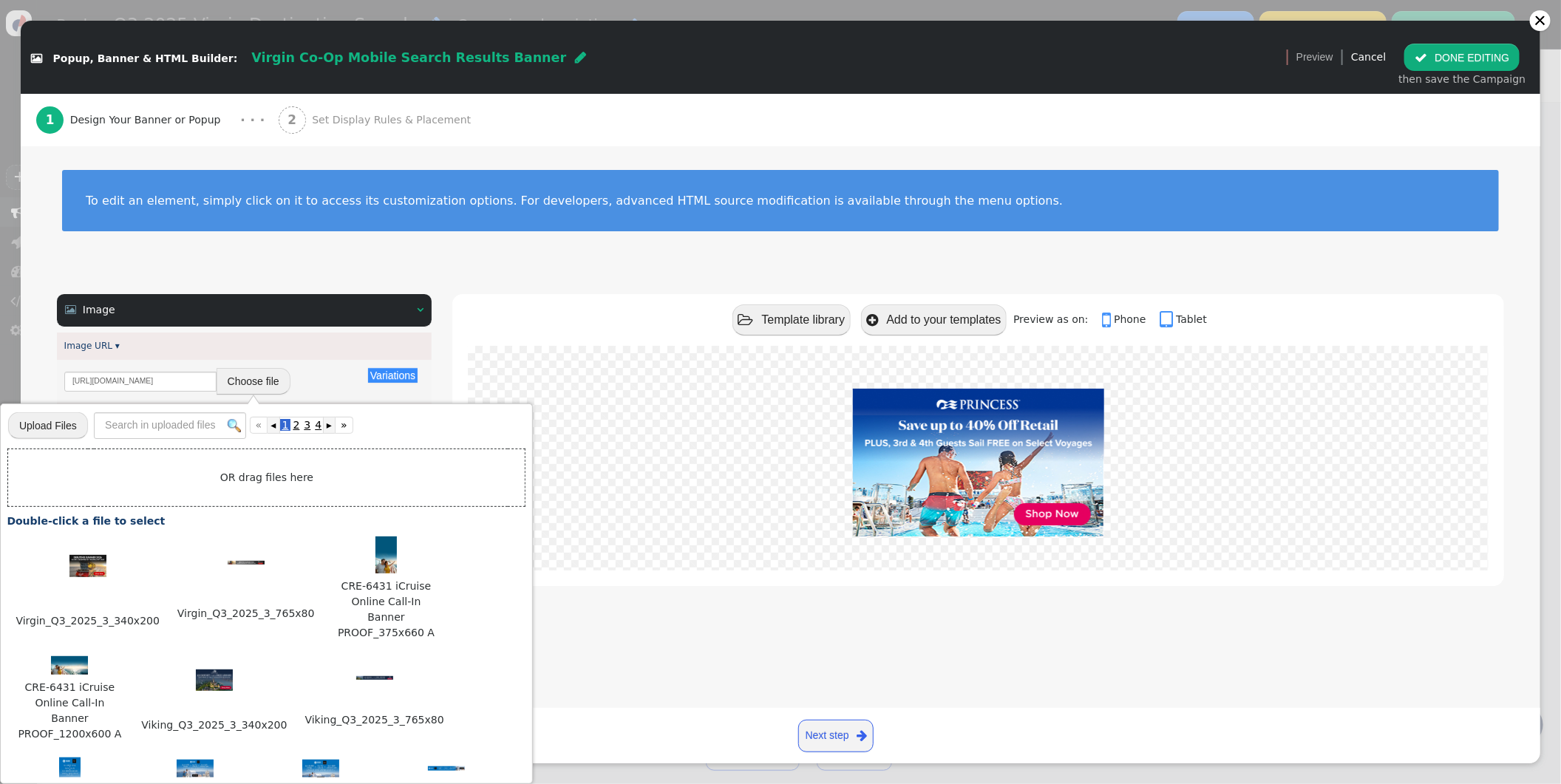
click at [76, 555] on img at bounding box center [87, 566] width 37 height 22
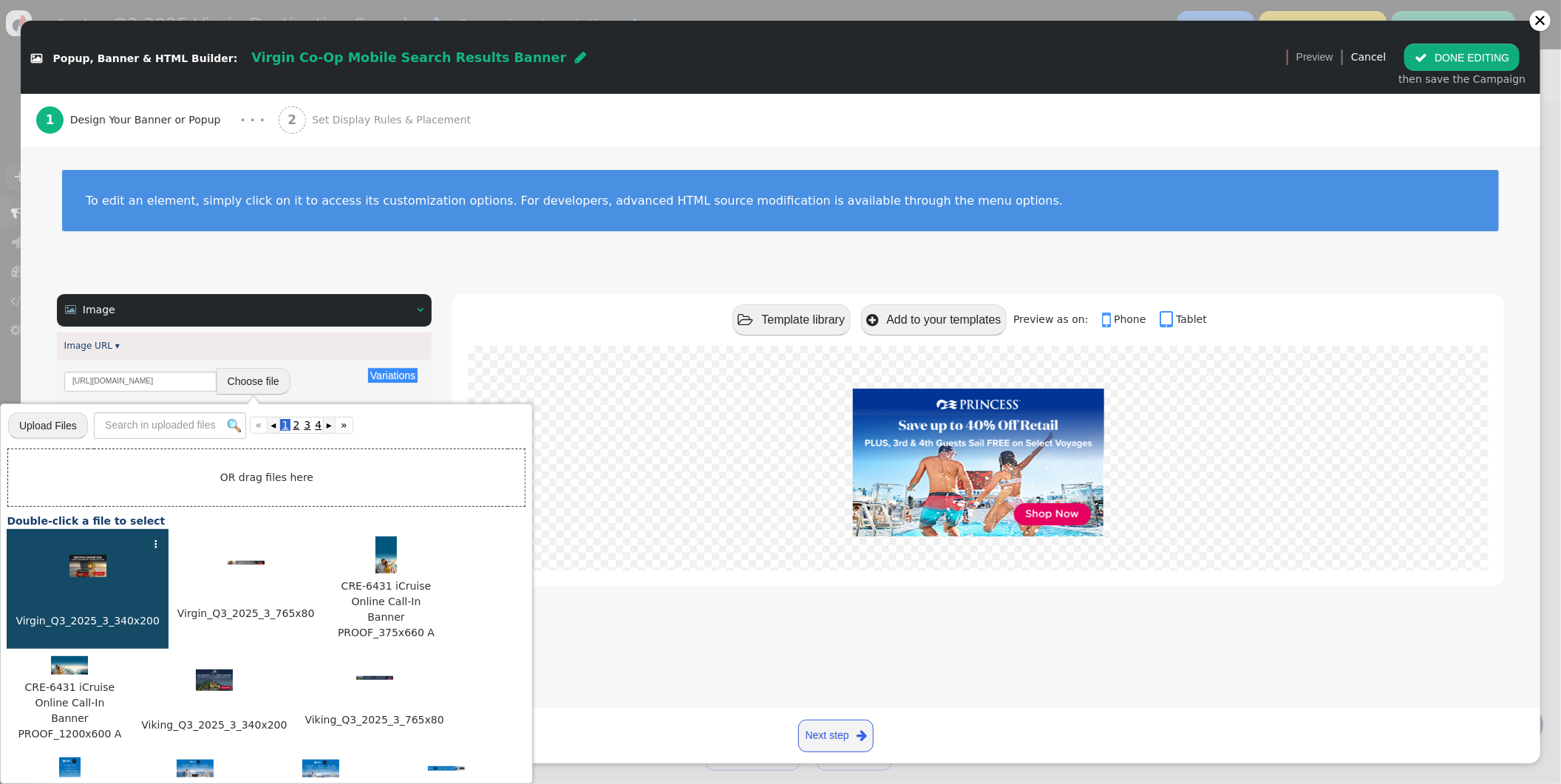
click at [76, 555] on img at bounding box center [87, 566] width 37 height 22
type input "https://cdn.personyze.com/upload/6863/fbc424728ce399e7.jpeg"
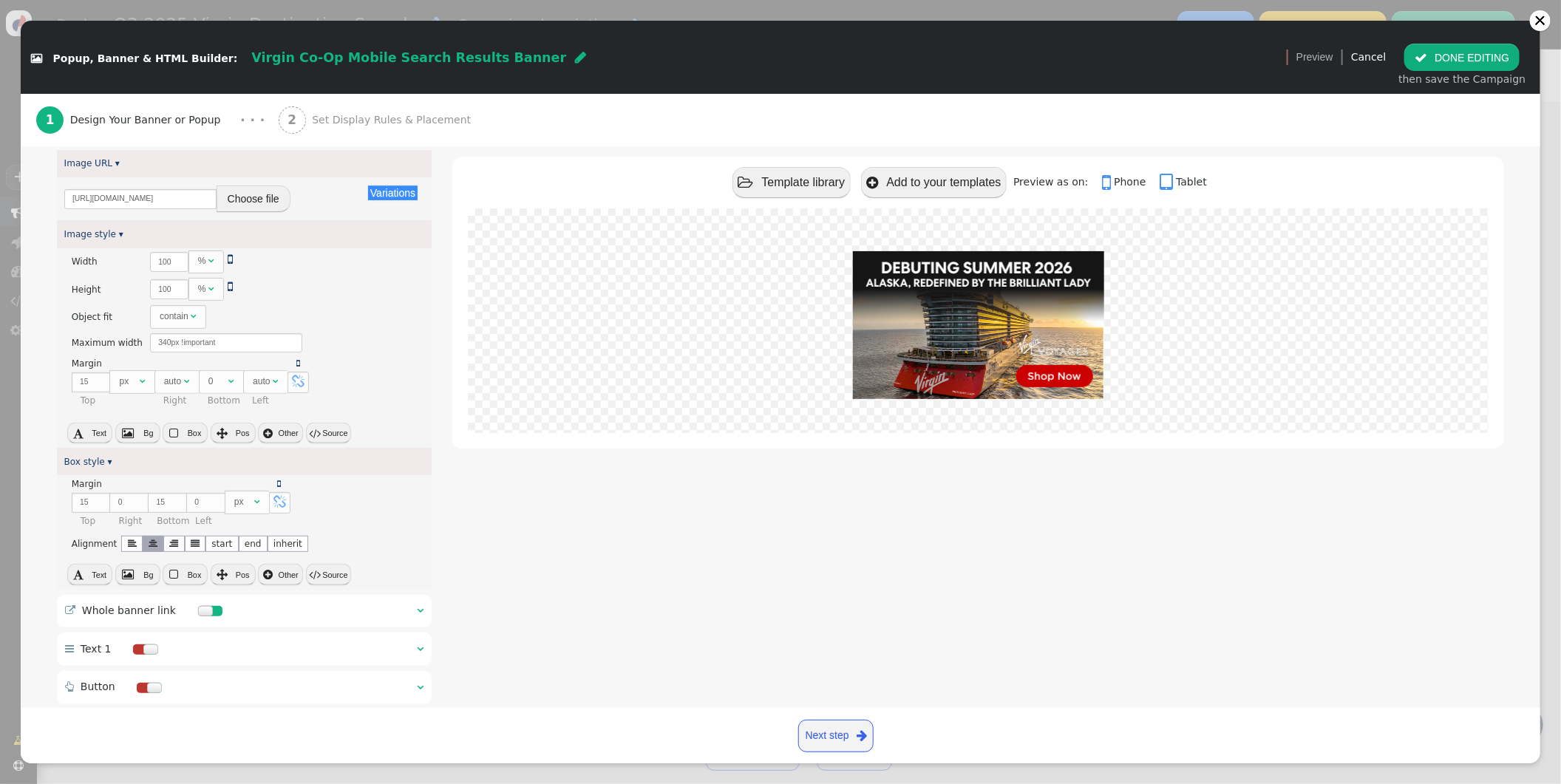
scroll to position [333, 0]
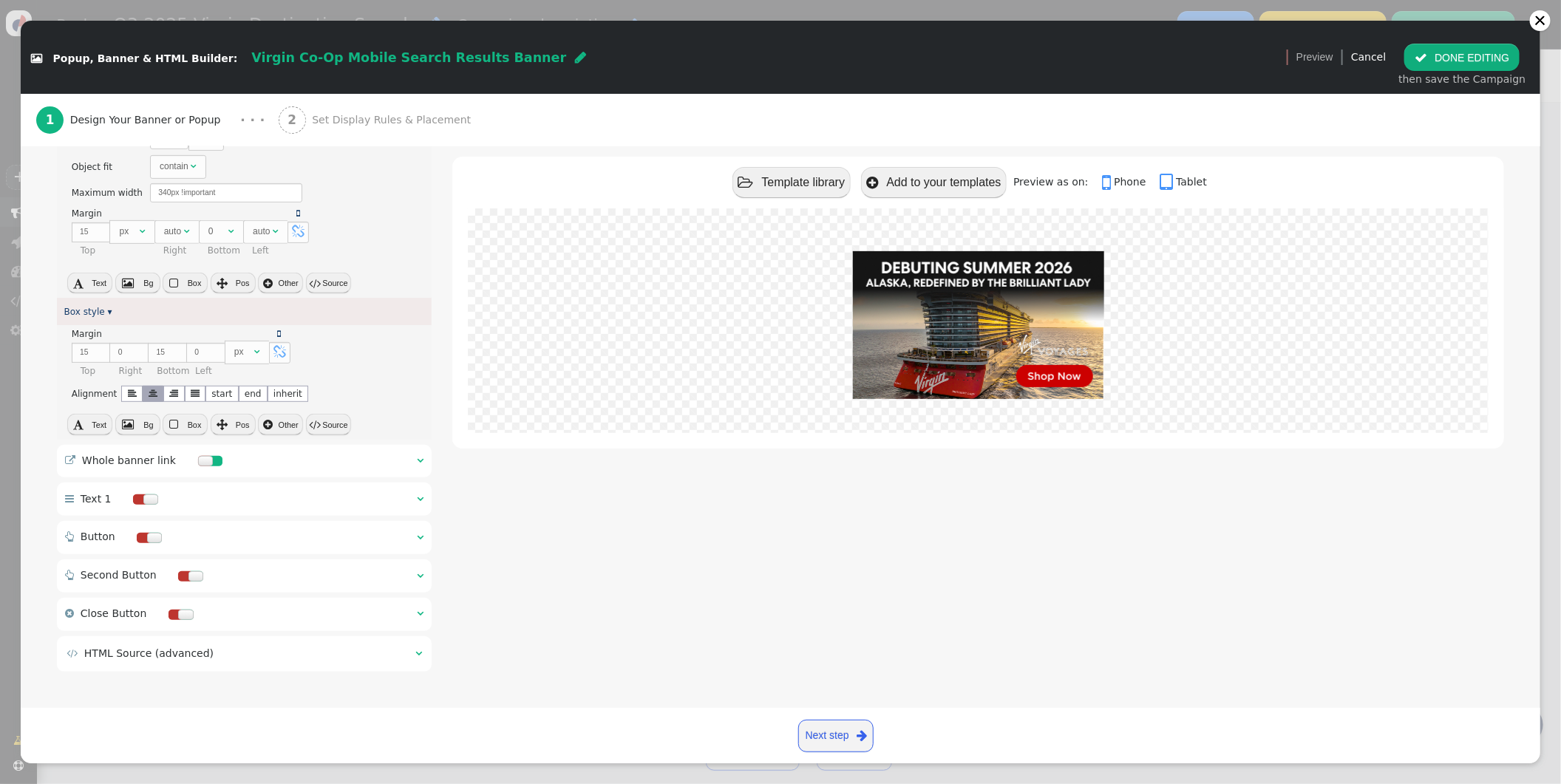
click at [427, 457] on div " Whole banner link  " at bounding box center [244, 461] width 375 height 34
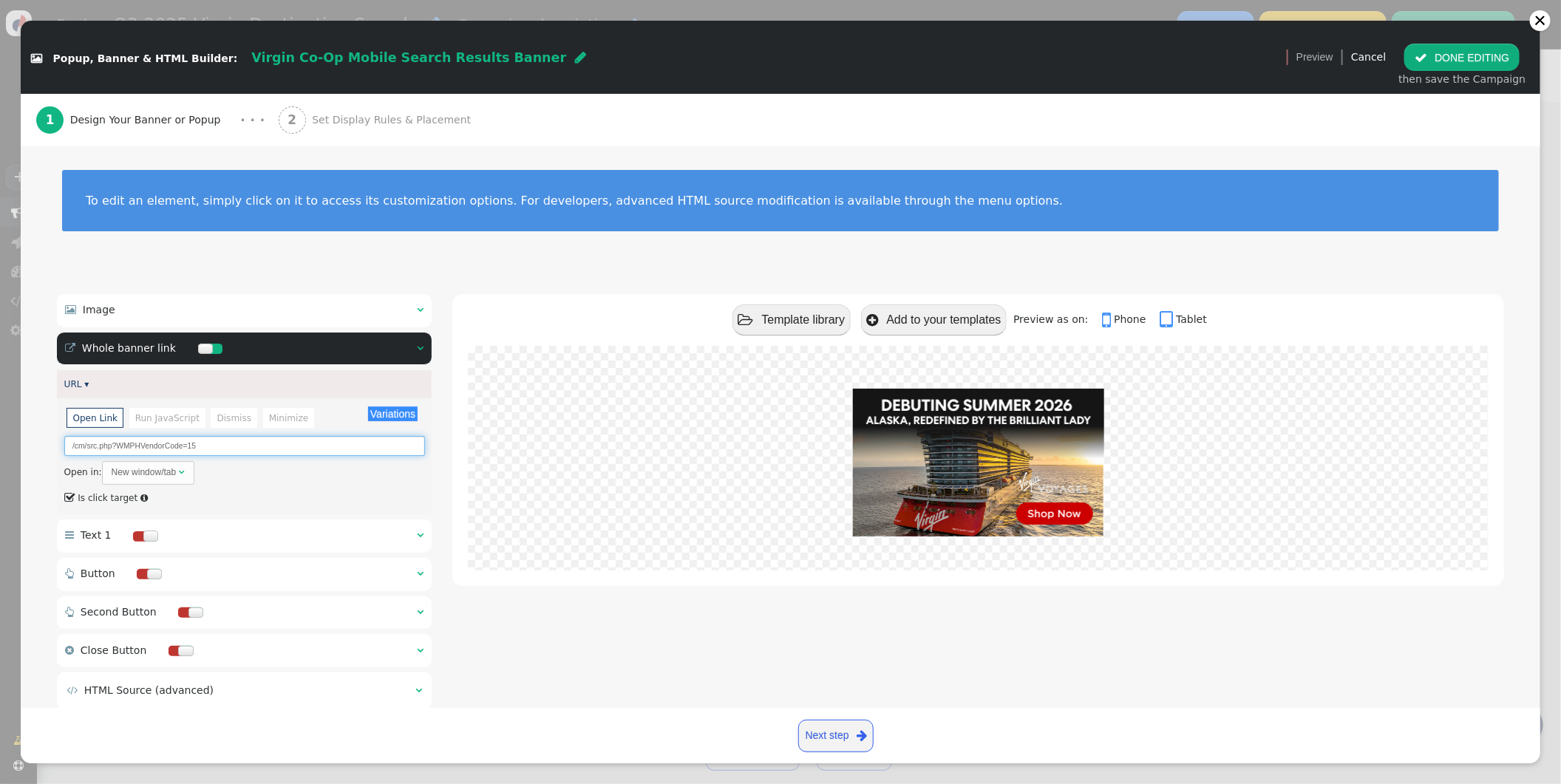
drag, startPoint x: 204, startPoint y: 445, endPoint x: 191, endPoint y: 447, distance: 13.2
click at [189, 447] on input "/cm/src.php?WMPHVendorCode=15" at bounding box center [245, 447] width 361 height 20
paste input "77"
type input "/cm/src.php?WMPHVendorCode=77"
click at [351, 121] on span "Set Display Rules & Placement" at bounding box center [394, 120] width 165 height 16
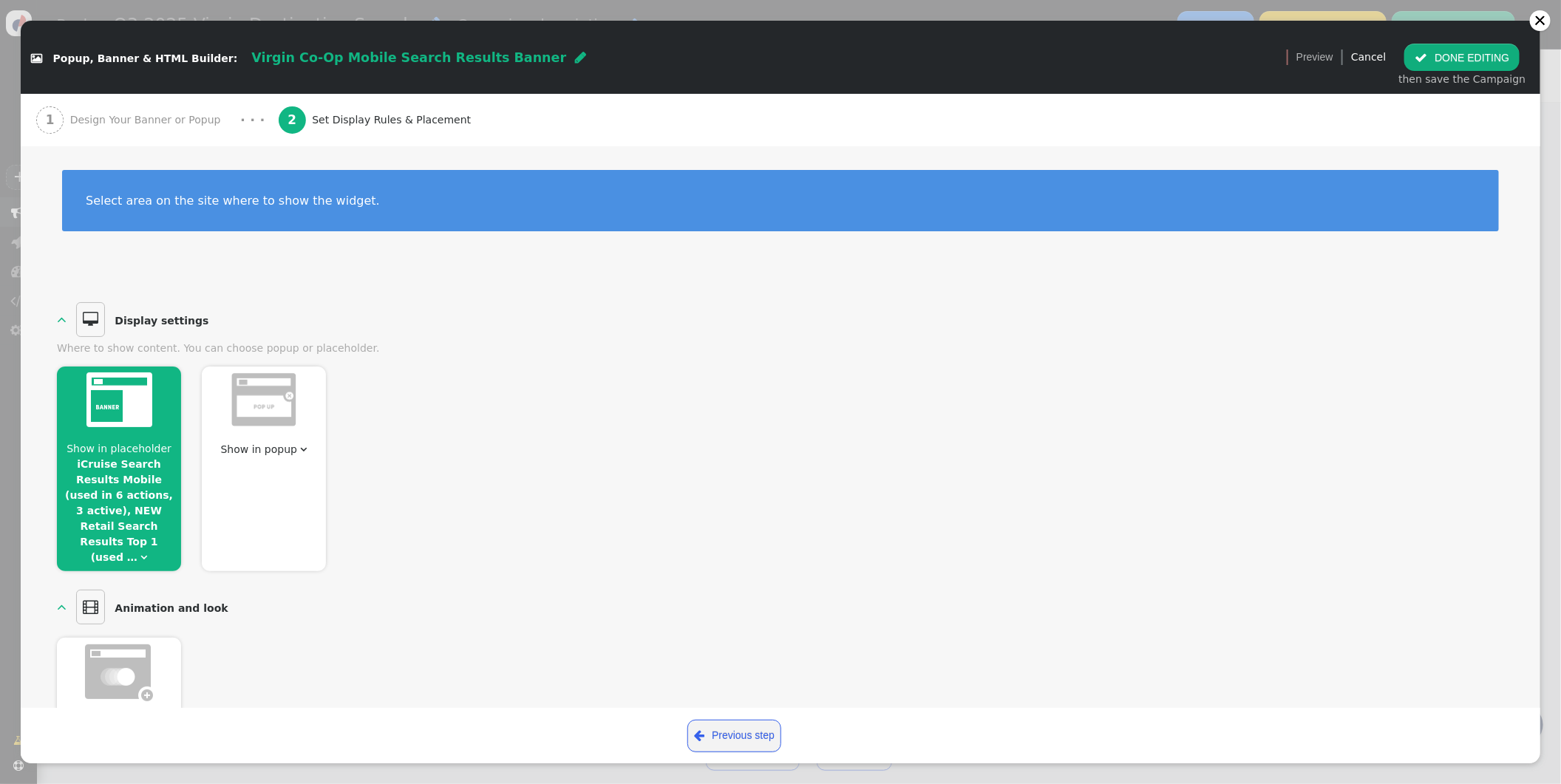
click at [145, 539] on span "Show in placeholder iCruise Search Results Mobile (used in 6 actions, 3 active)…" at bounding box center [118, 503] width 124 height 124
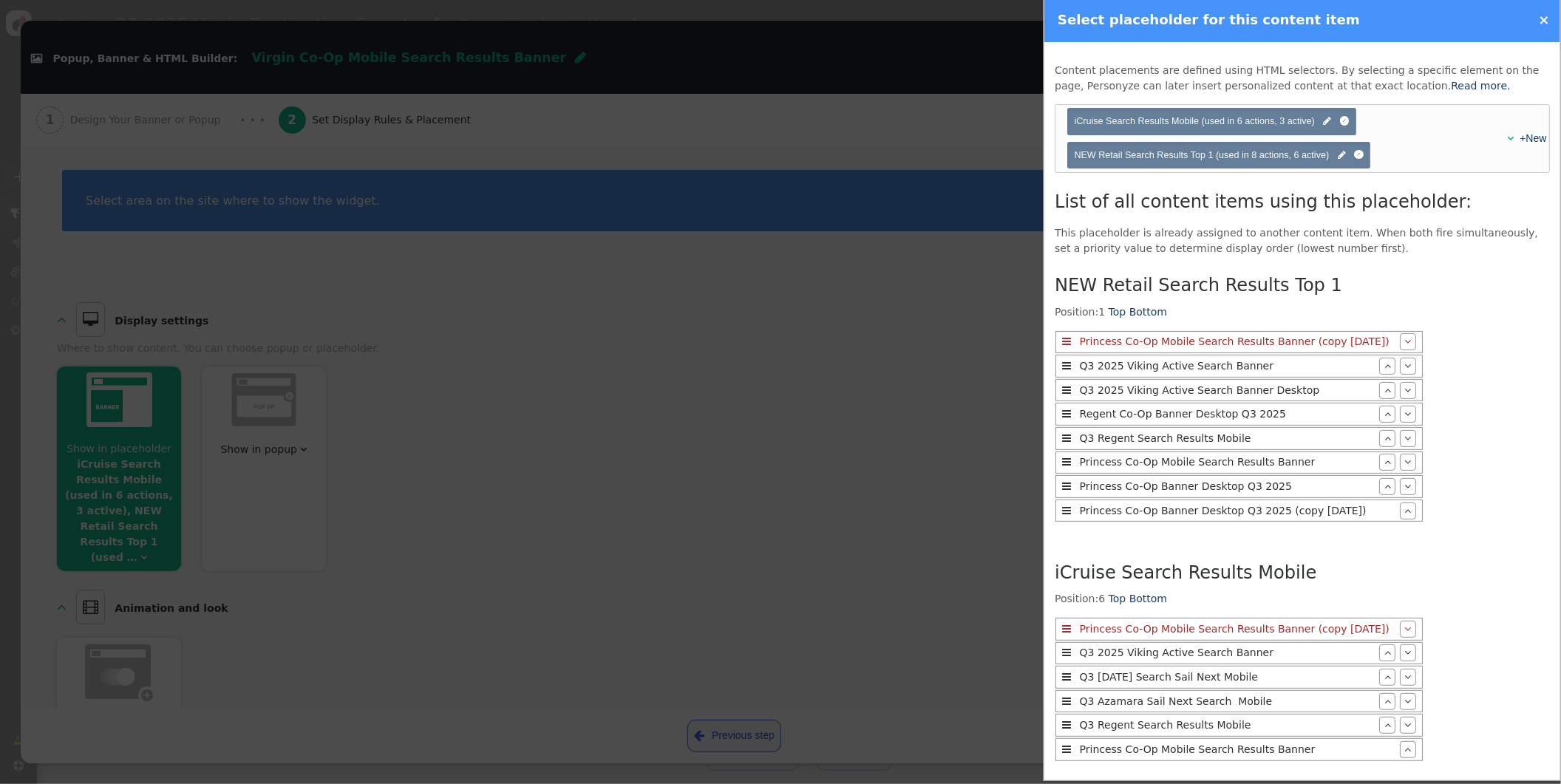
scroll to position [87, 0]
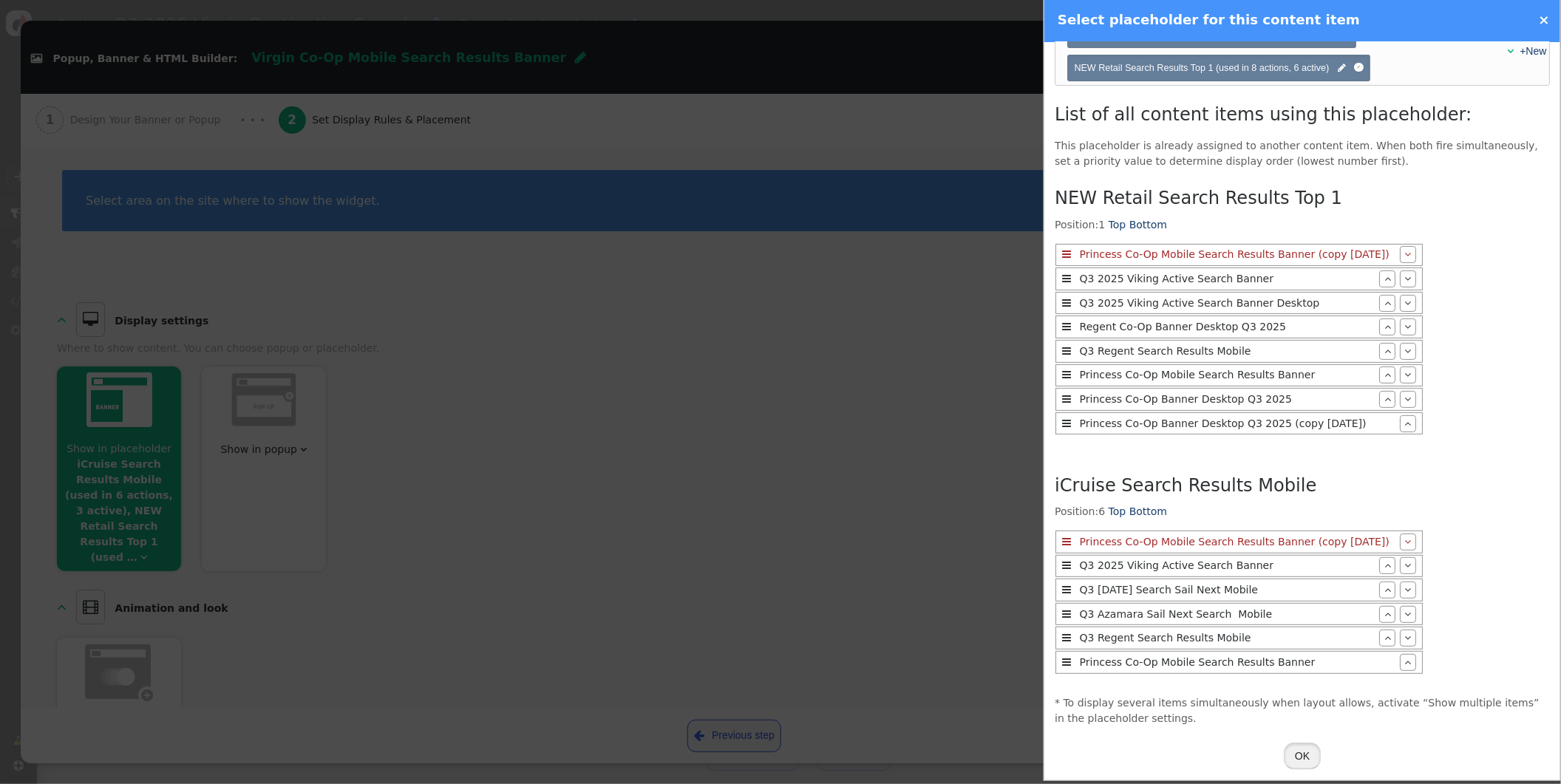
click at [1301, 751] on button "OK" at bounding box center [1302, 756] width 37 height 26
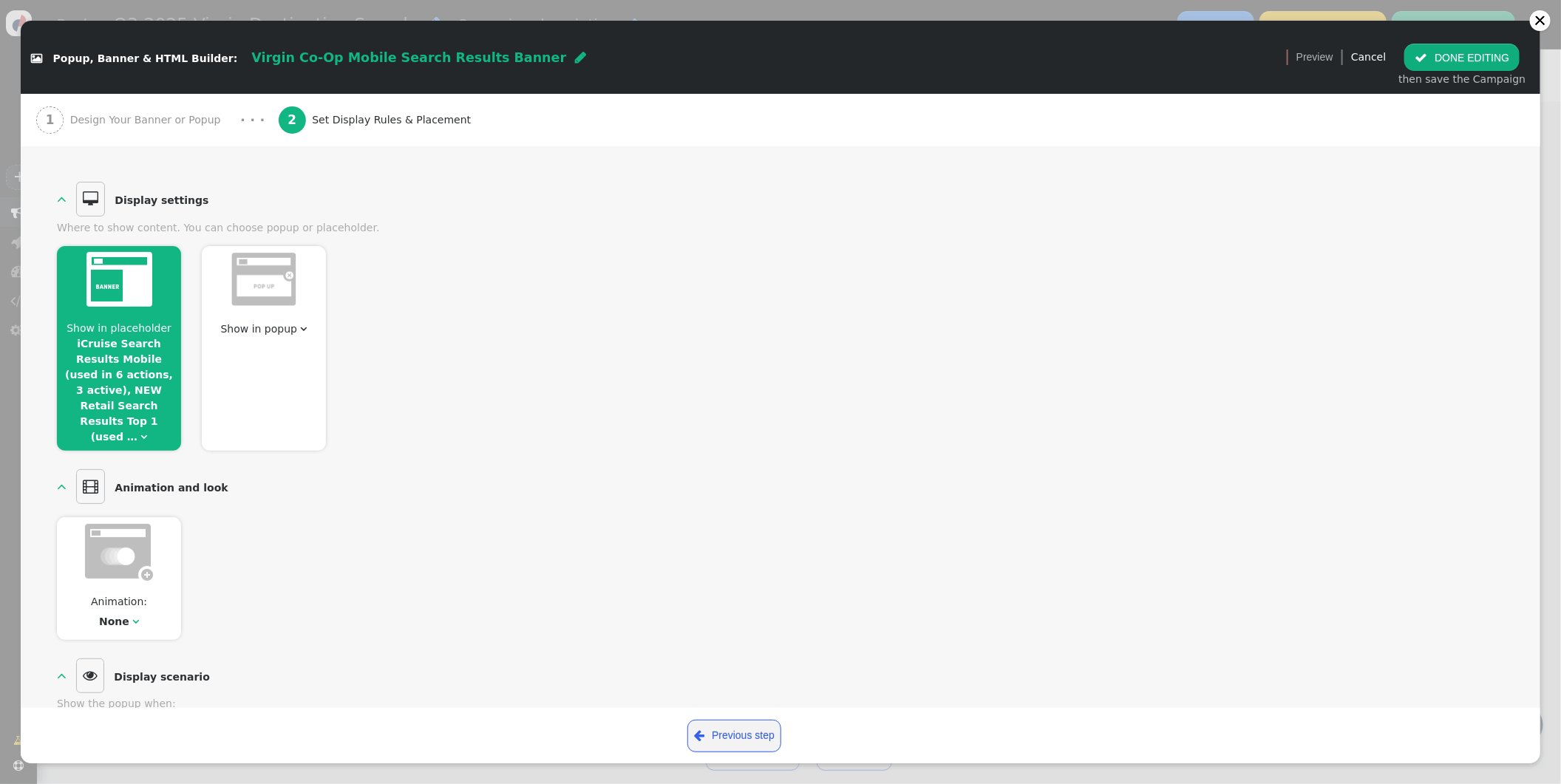
scroll to position [0, 0]
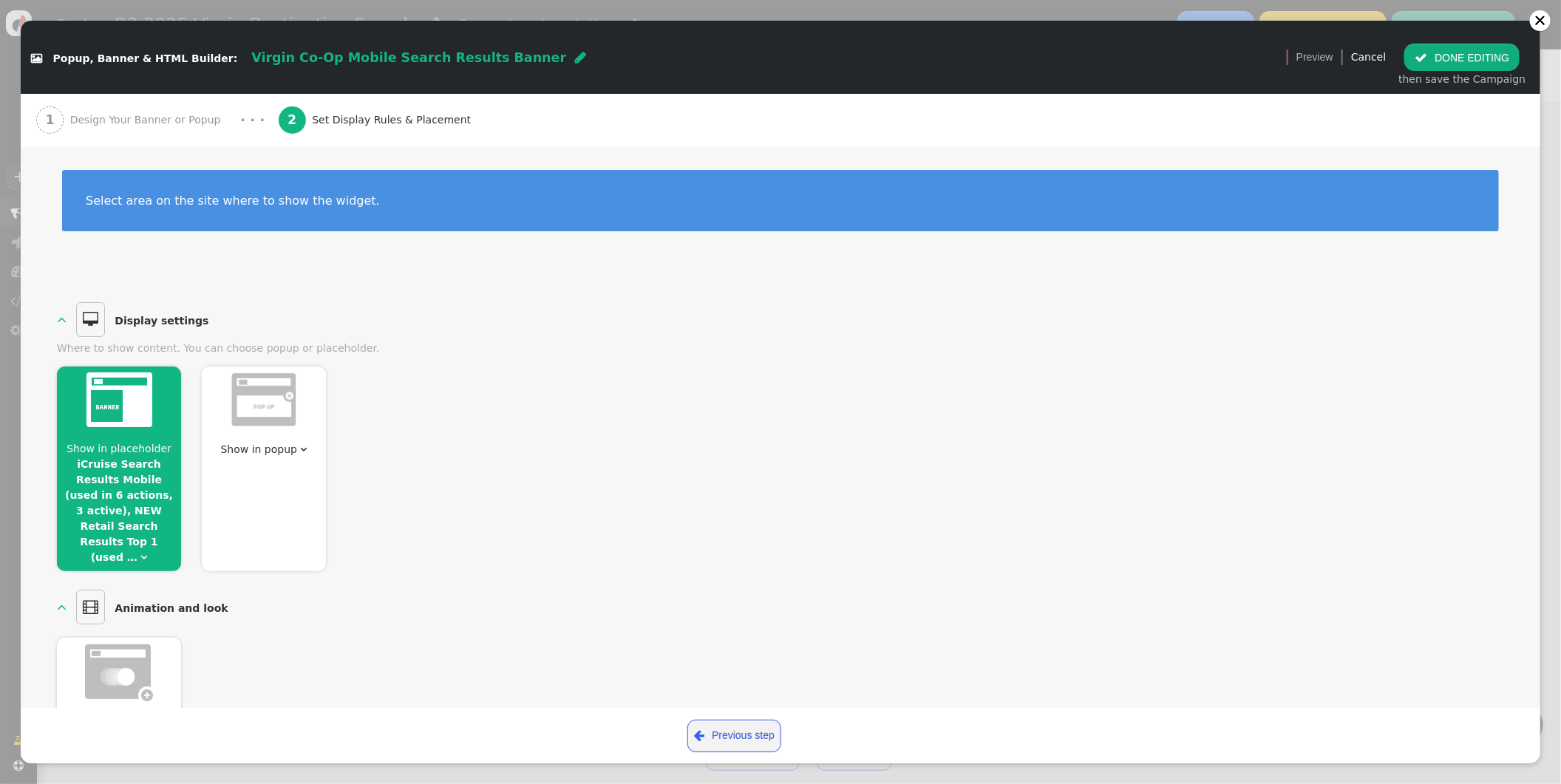
click at [1444, 53] on button " DONE EDITING" at bounding box center [1462, 57] width 115 height 26
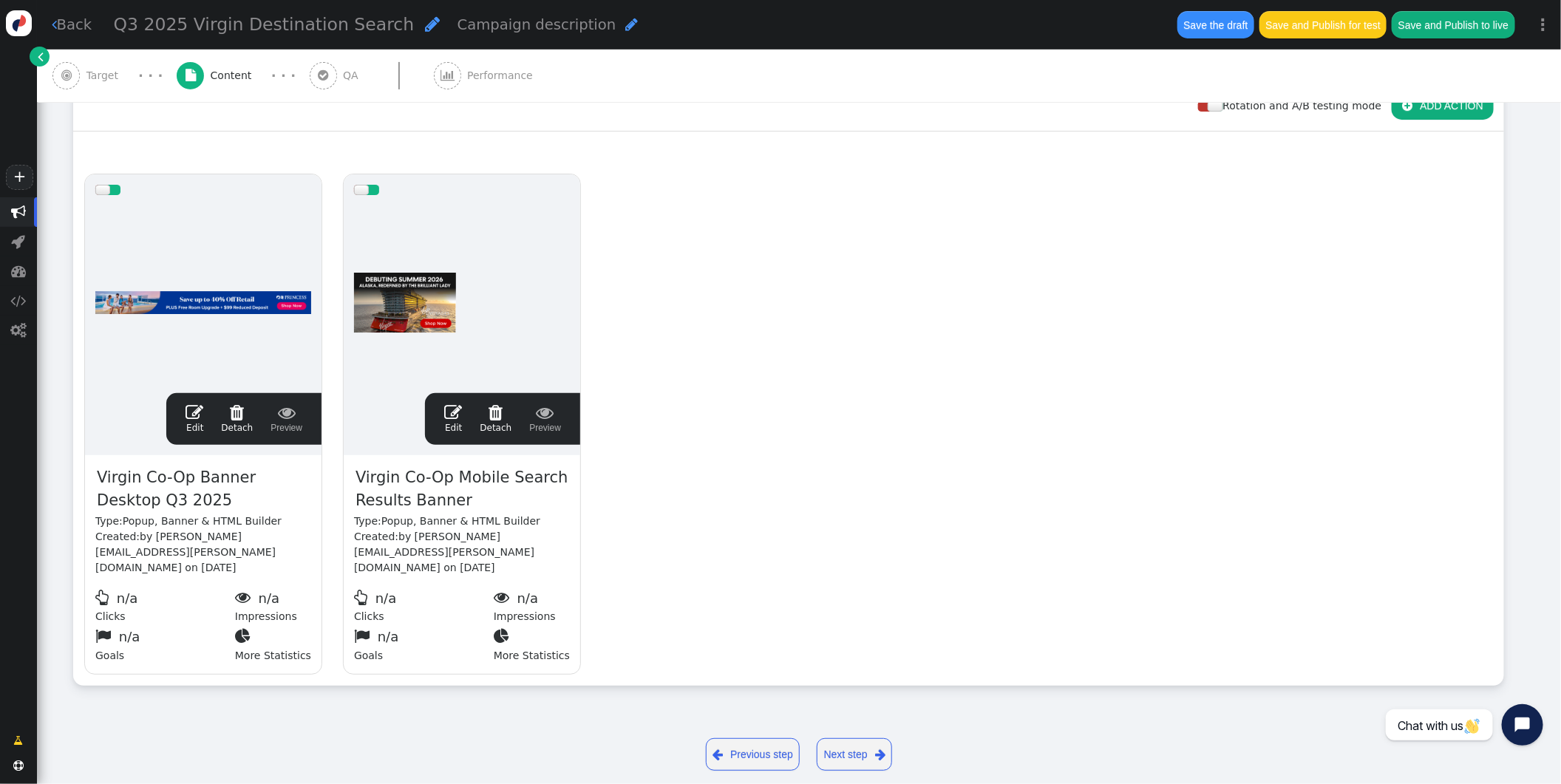
click at [119, 75] on span "Target" at bounding box center [105, 76] width 38 height 16
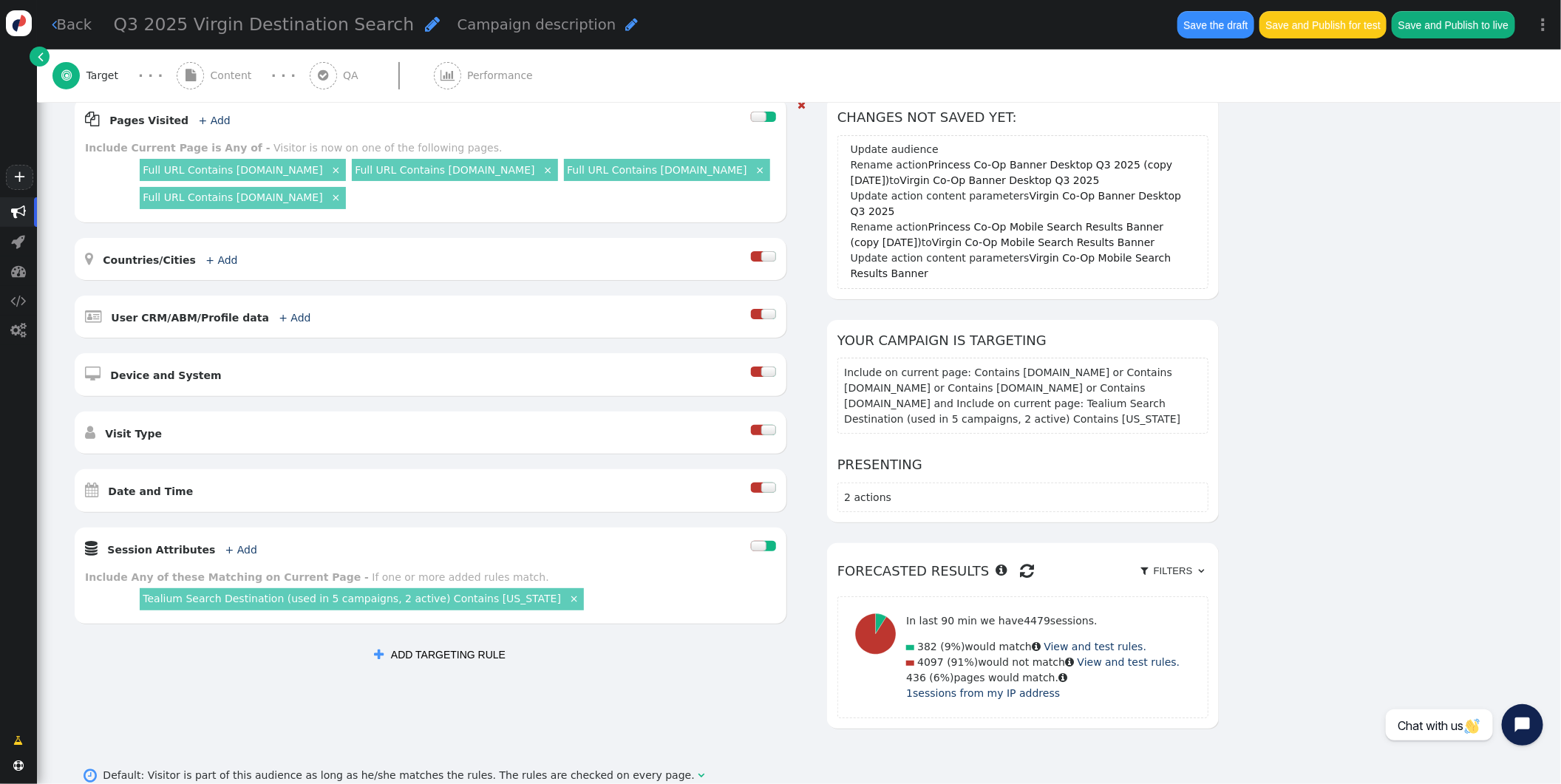
scroll to position [214, 0]
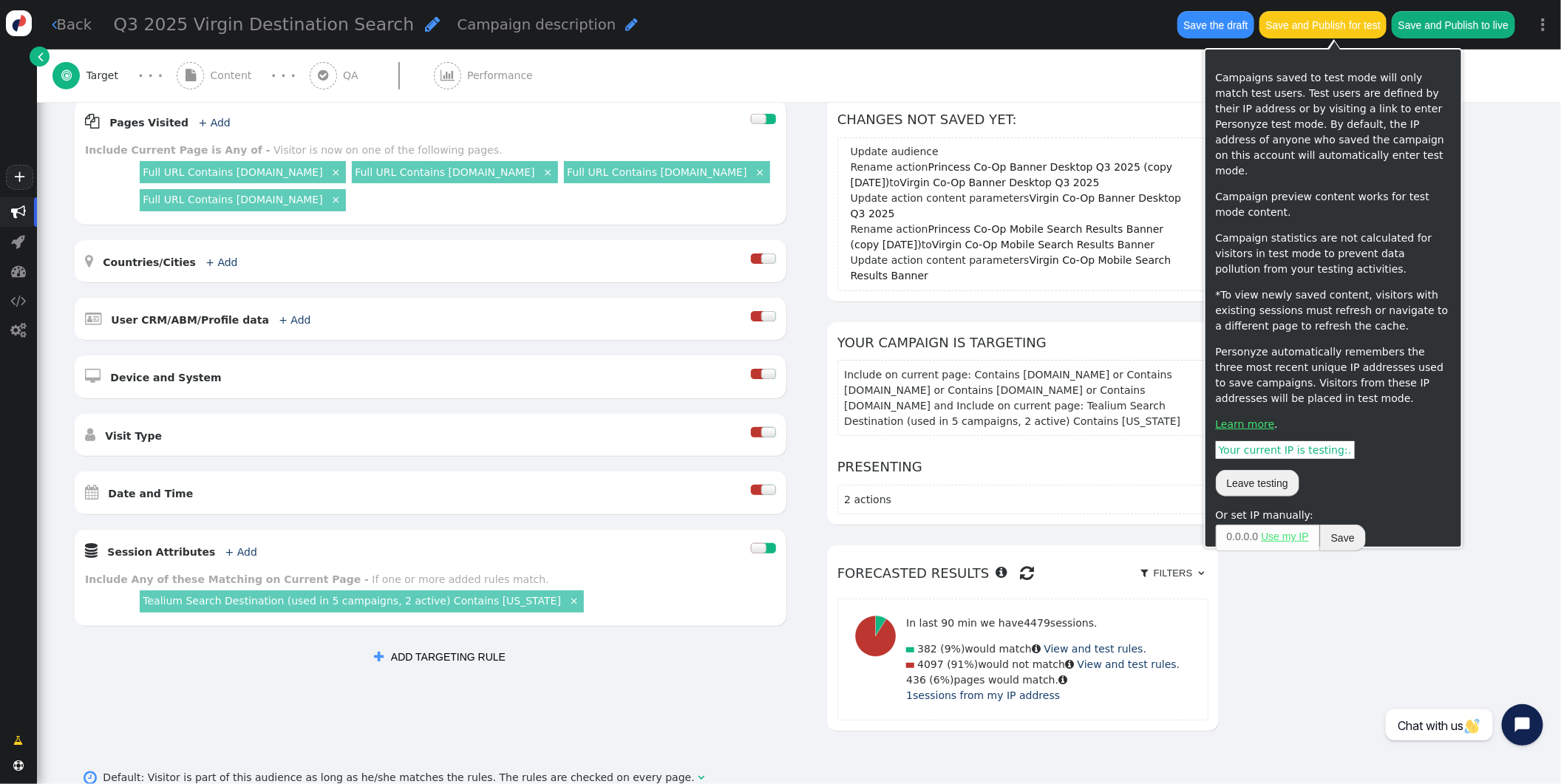
click at [1304, 30] on button "Save and Publish for test" at bounding box center [1323, 24] width 127 height 26
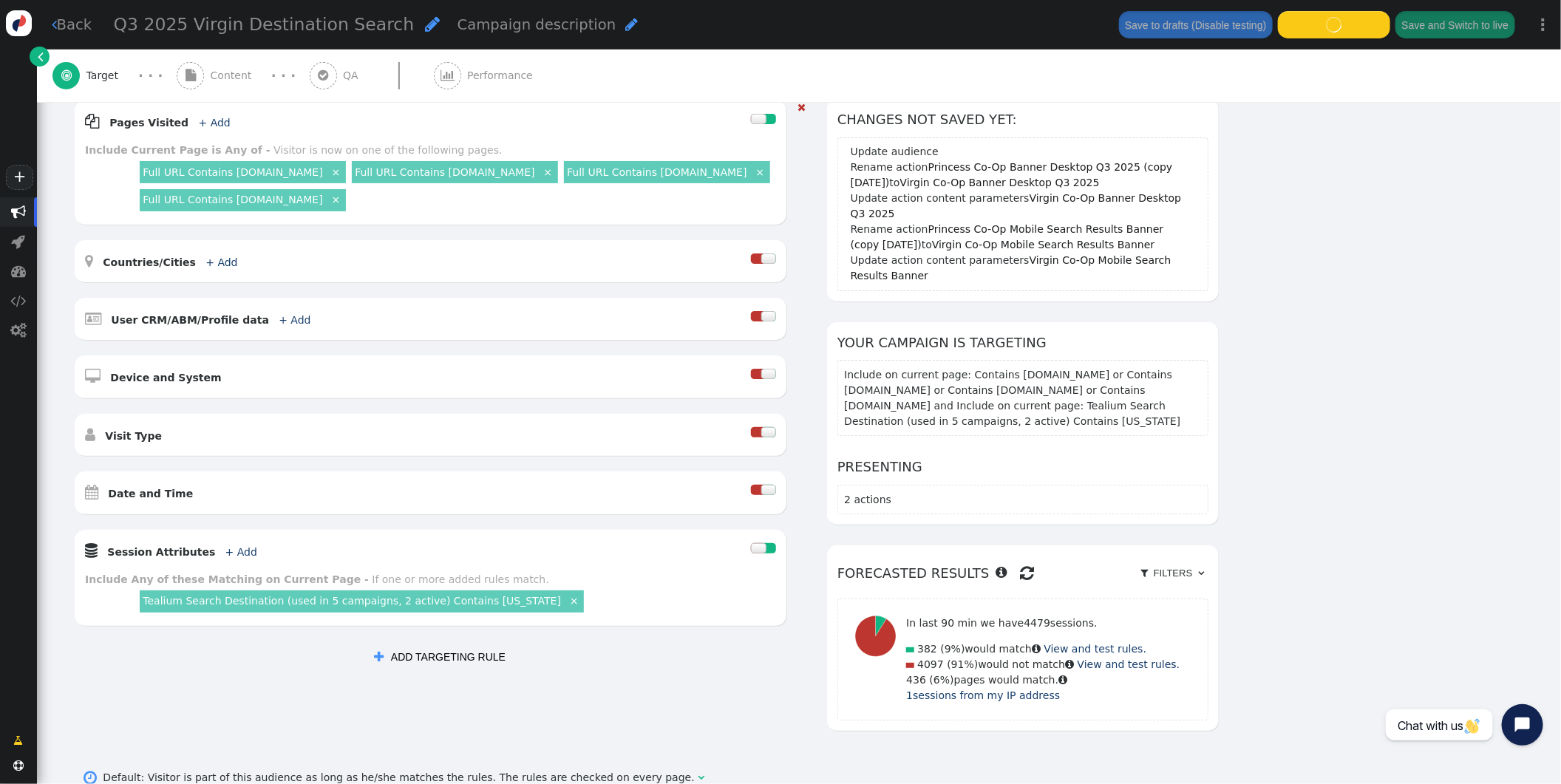
scroll to position [0, 0]
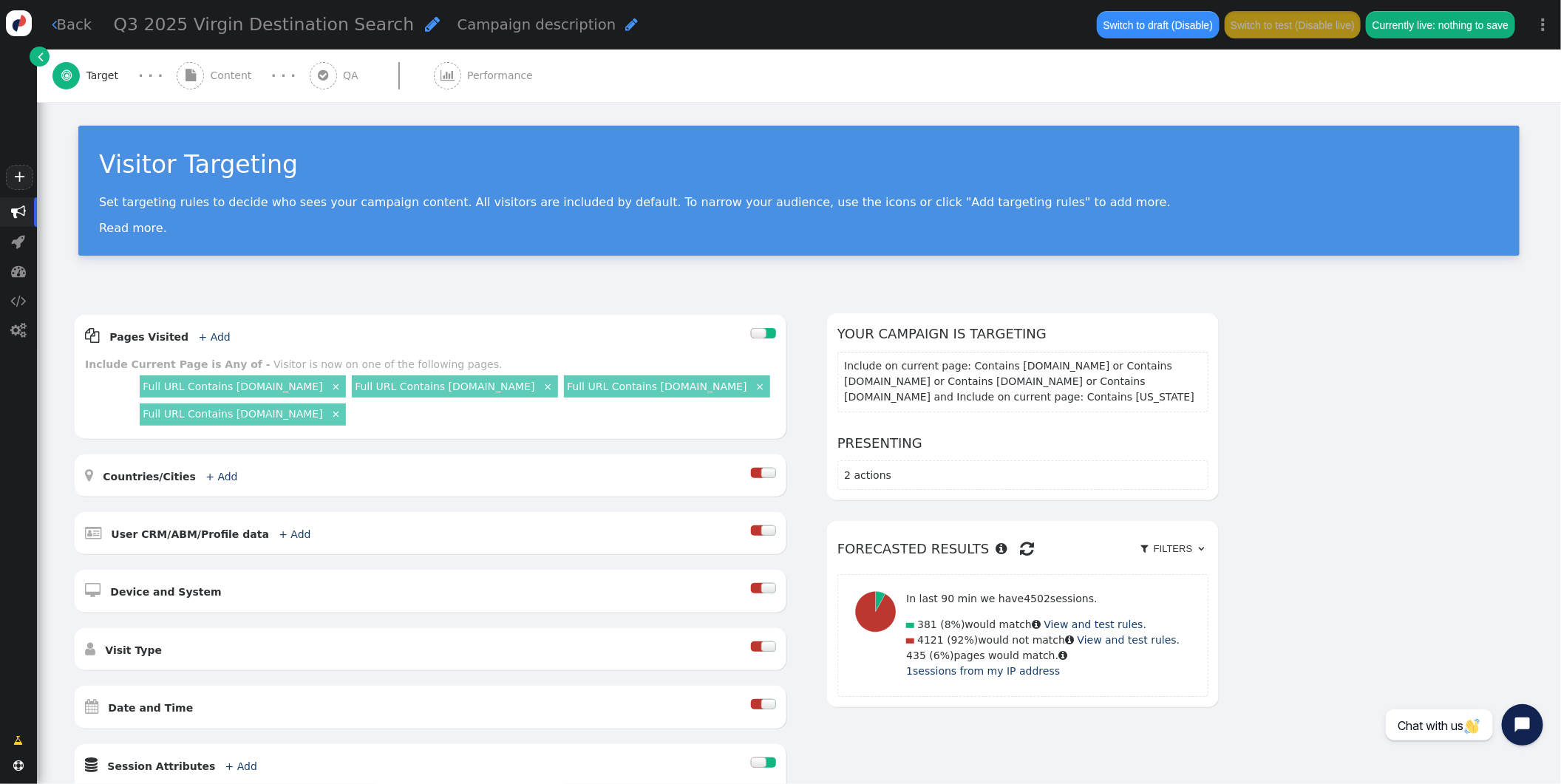
click at [110, 72] on span "Target" at bounding box center [105, 76] width 38 height 16
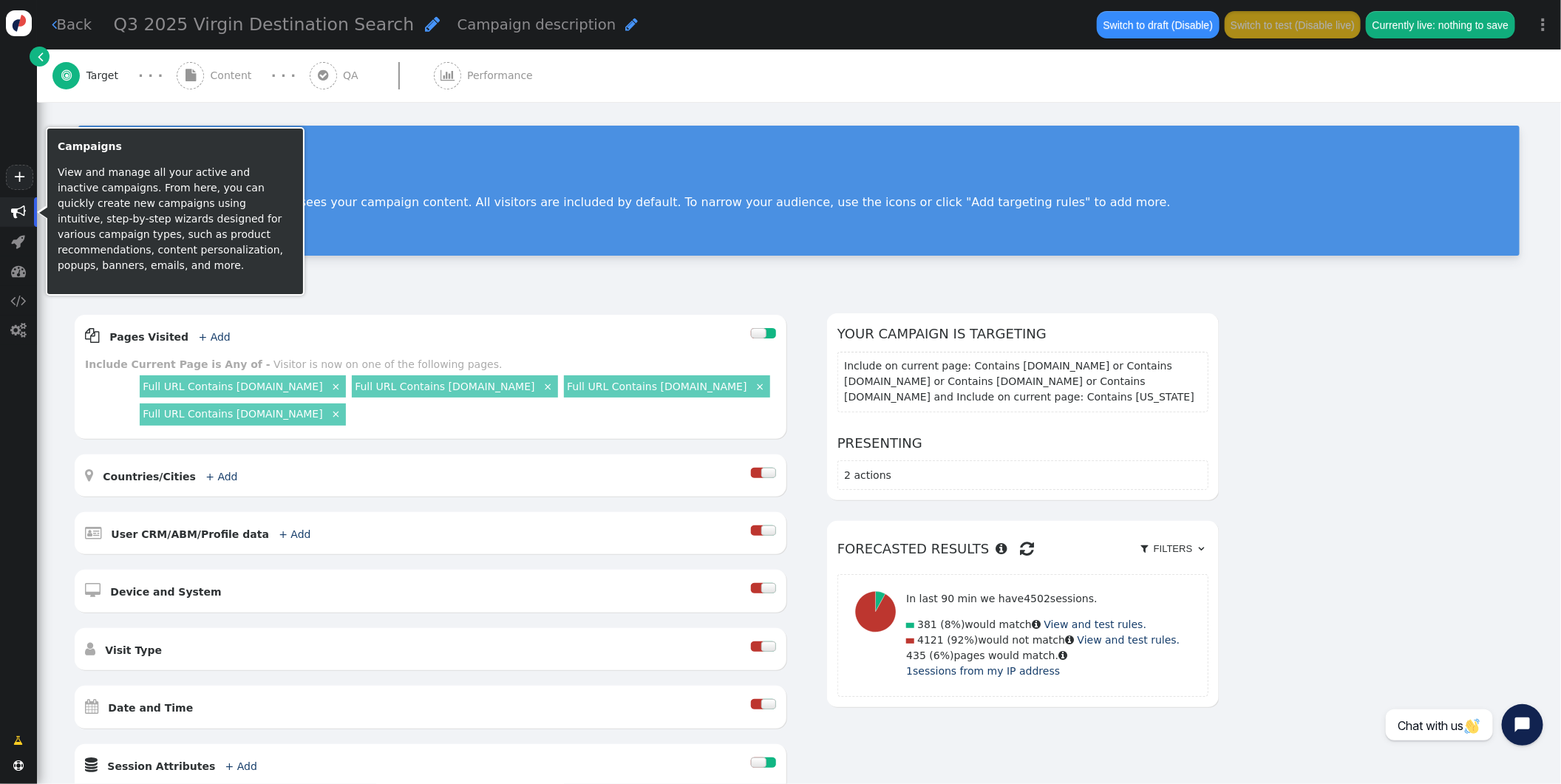
click at [18, 210] on span "" at bounding box center [18, 212] width 15 height 15
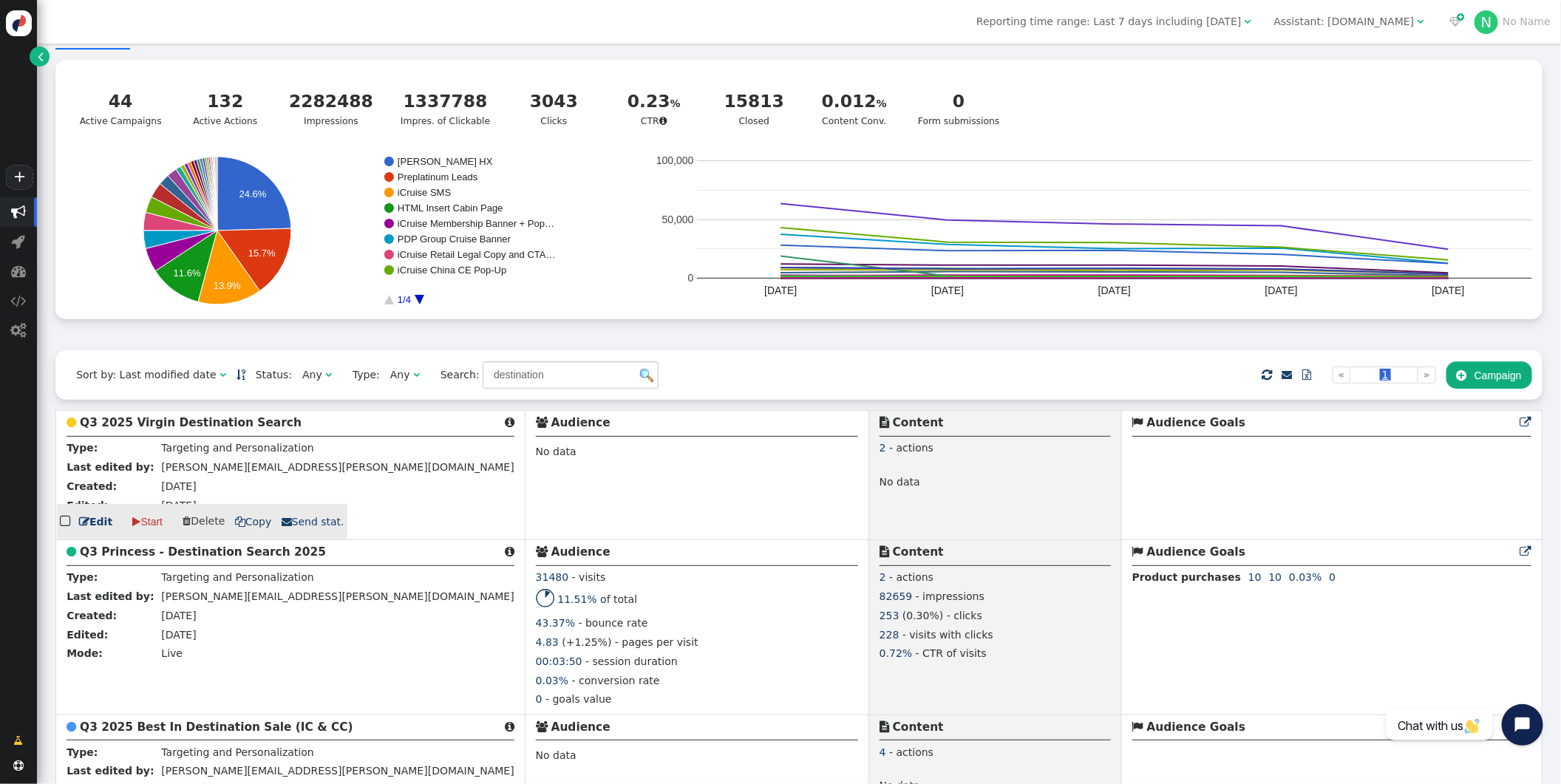
scroll to position [52, 0]
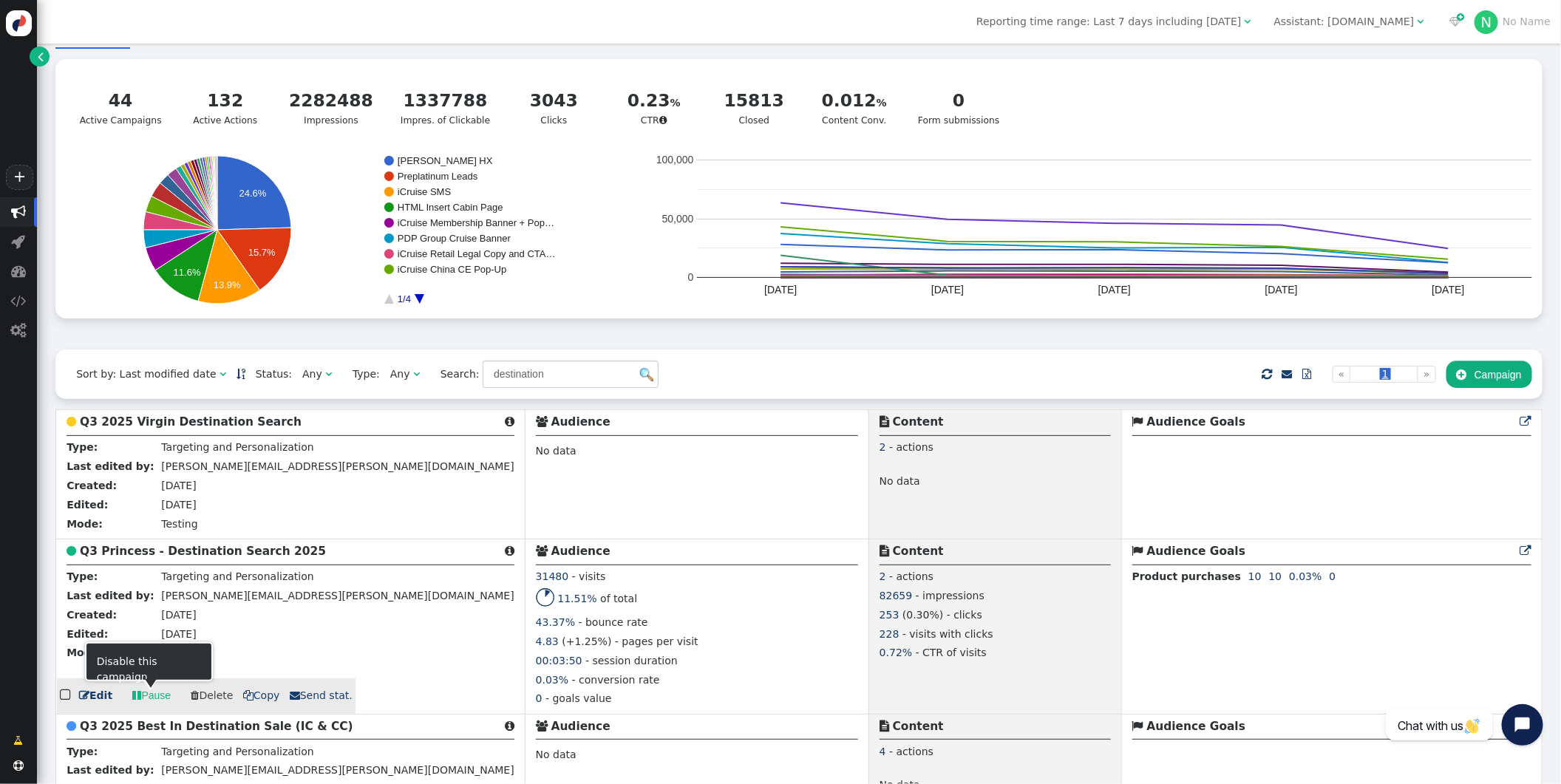
click at [148, 695] on link " Pause" at bounding box center [152, 696] width 59 height 26
click at [149, 696] on link " Start" at bounding box center [147, 696] width 51 height 26
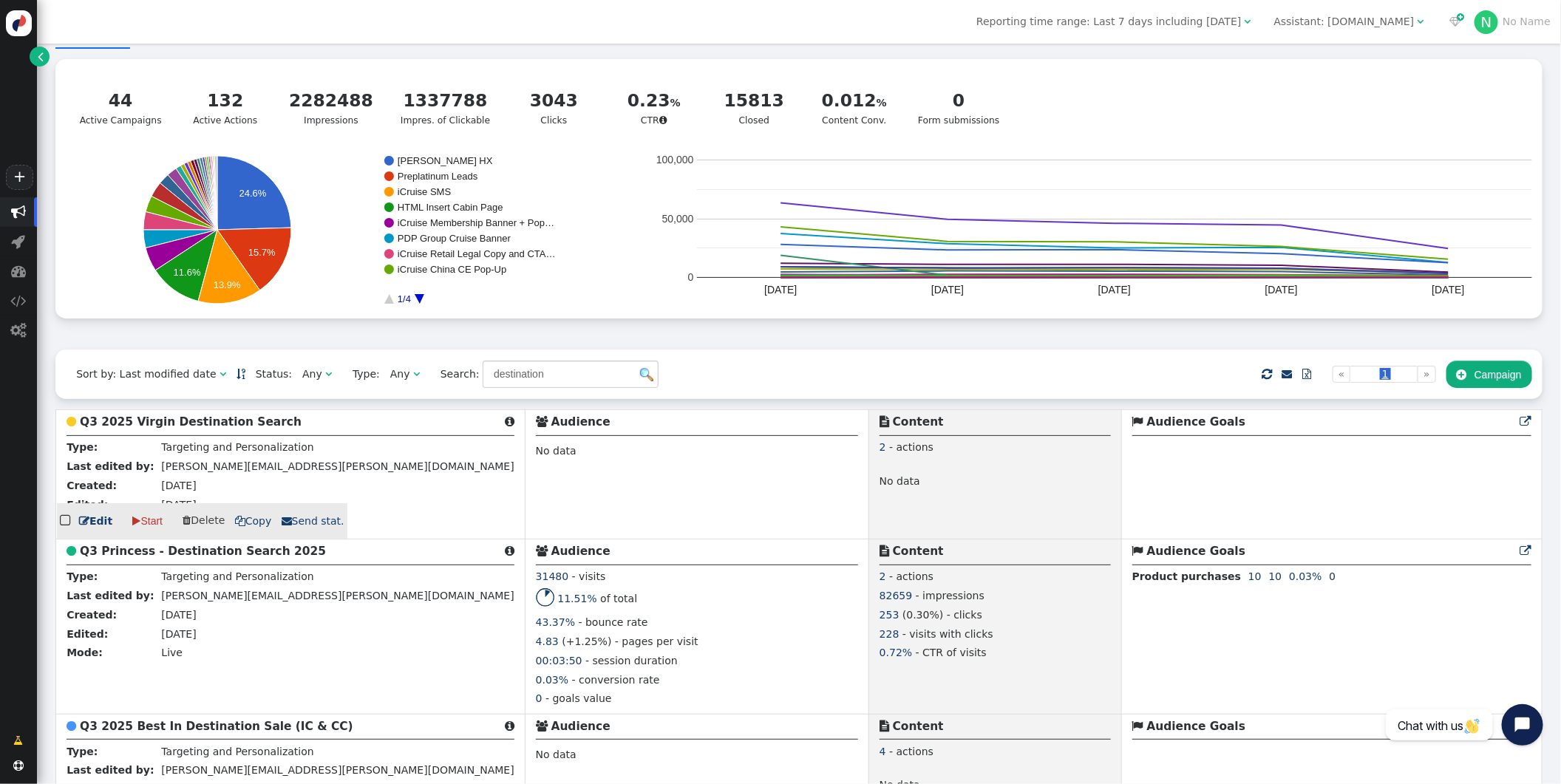
click at [118, 422] on b "Q3 2025 Virgin Destination Search" at bounding box center [190, 422] width 222 height 13
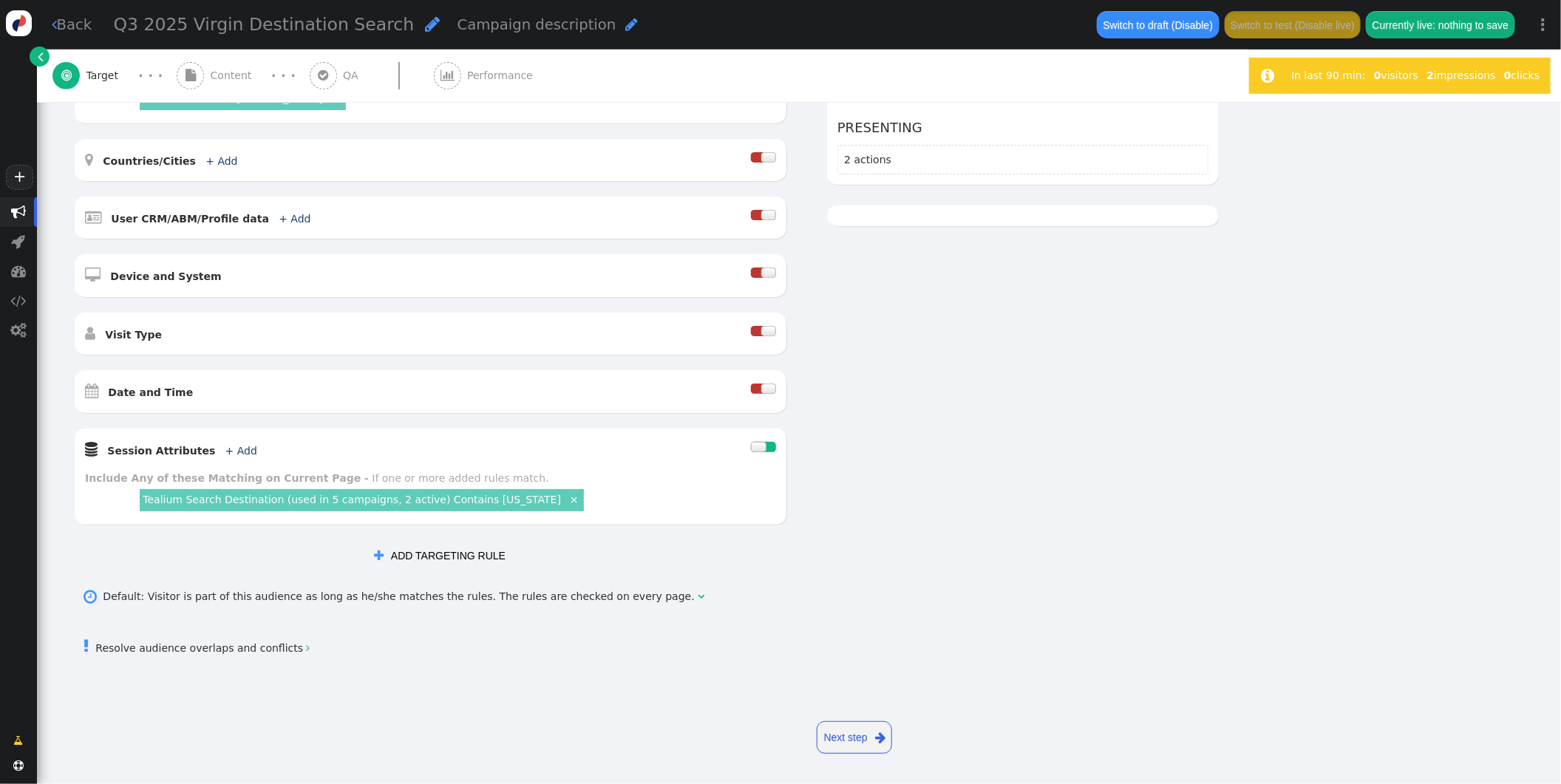
scroll to position [315, 0]
click at [763, 389] on div at bounding box center [768, 389] width 15 height 10
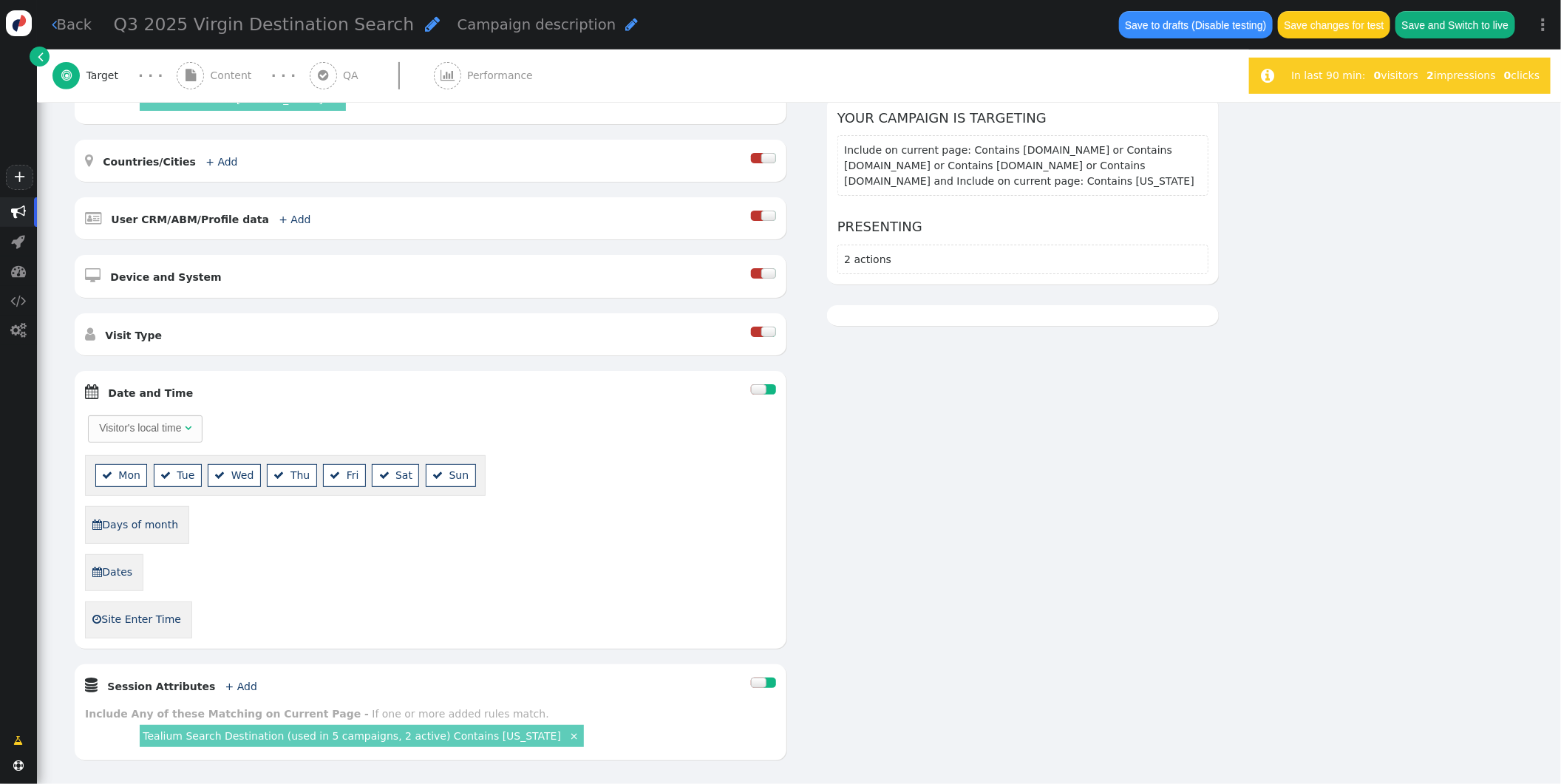
click at [118, 567] on link " Dates" at bounding box center [112, 573] width 41 height 25
click at [379, 567] on span "" at bounding box center [372, 574] width 14 height 16
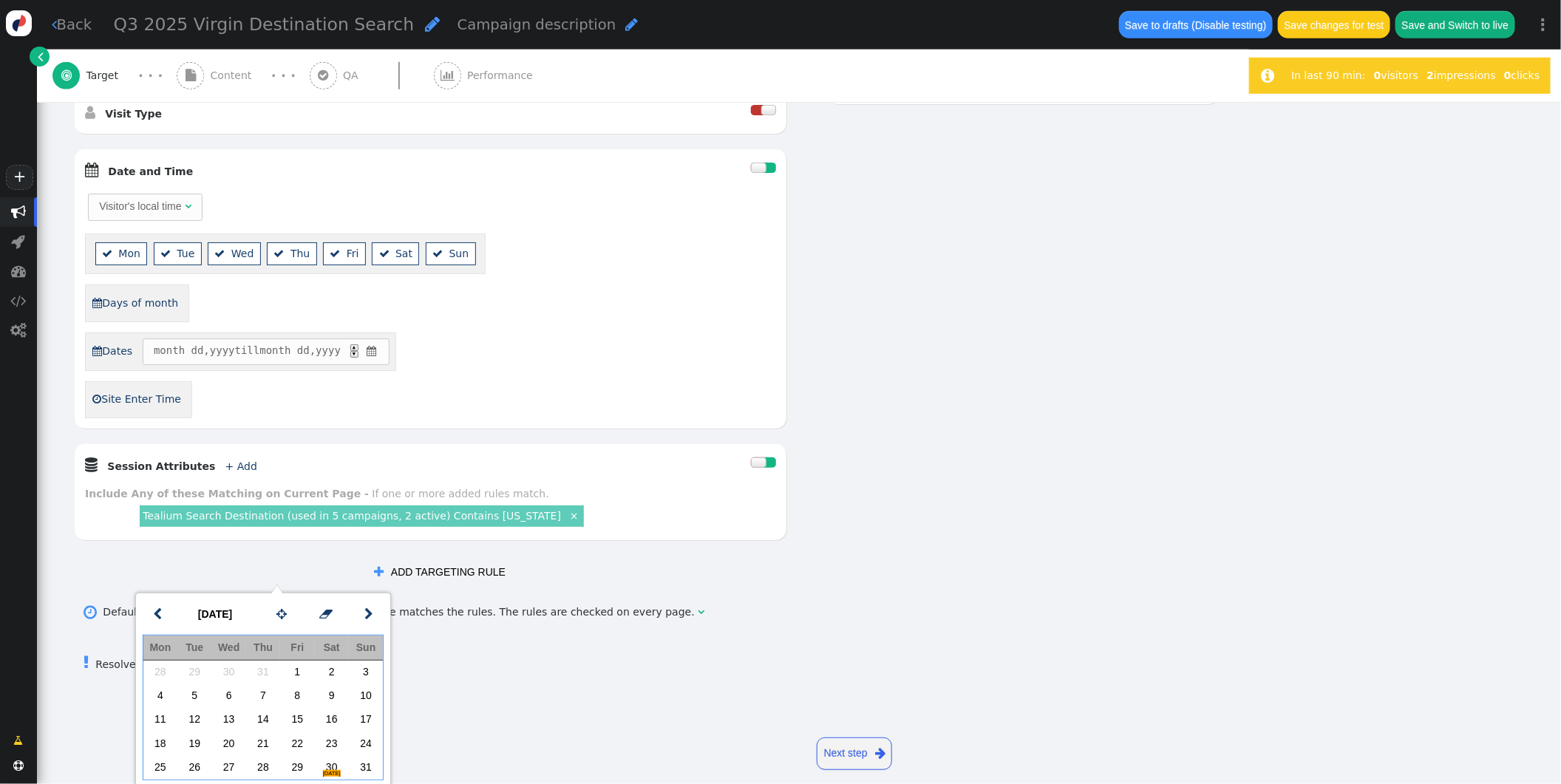
scroll to position [550, 0]
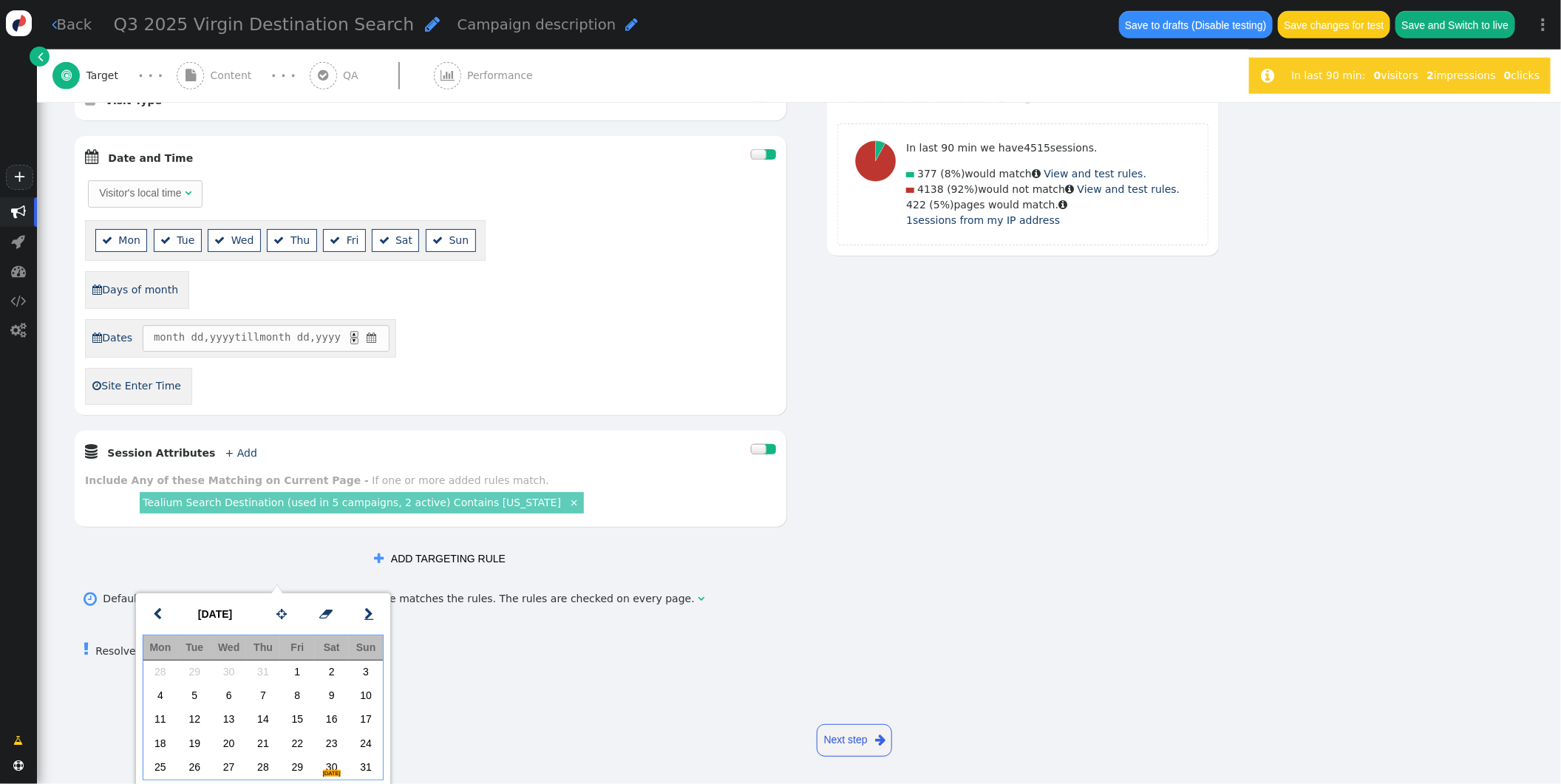
click at [369, 616] on span "" at bounding box center [369, 615] width 9 height 19
click at [194, 668] on td "2" at bounding box center [195, 673] width 34 height 23
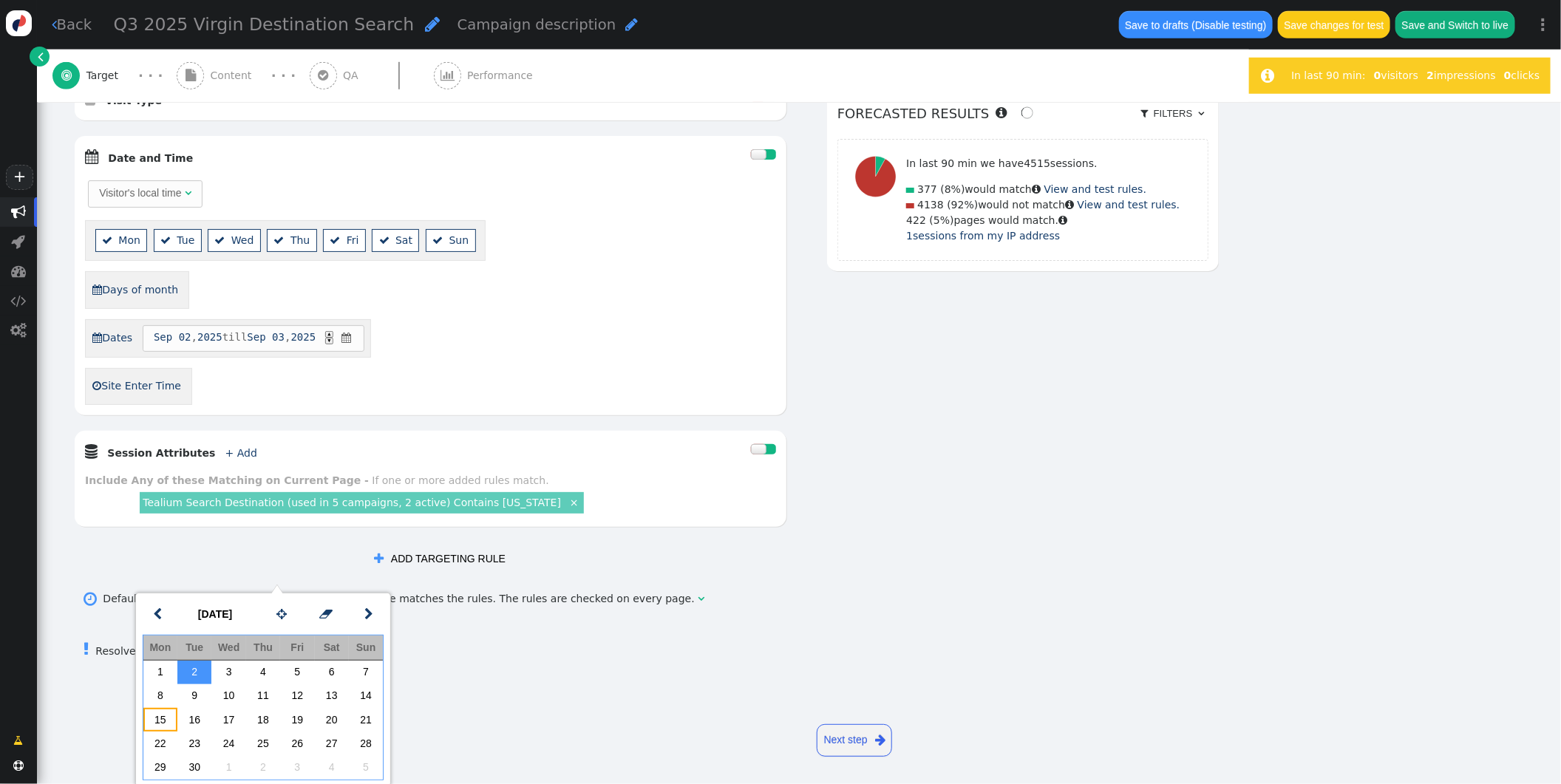
click at [161, 722] on td "15" at bounding box center [161, 720] width 34 height 23
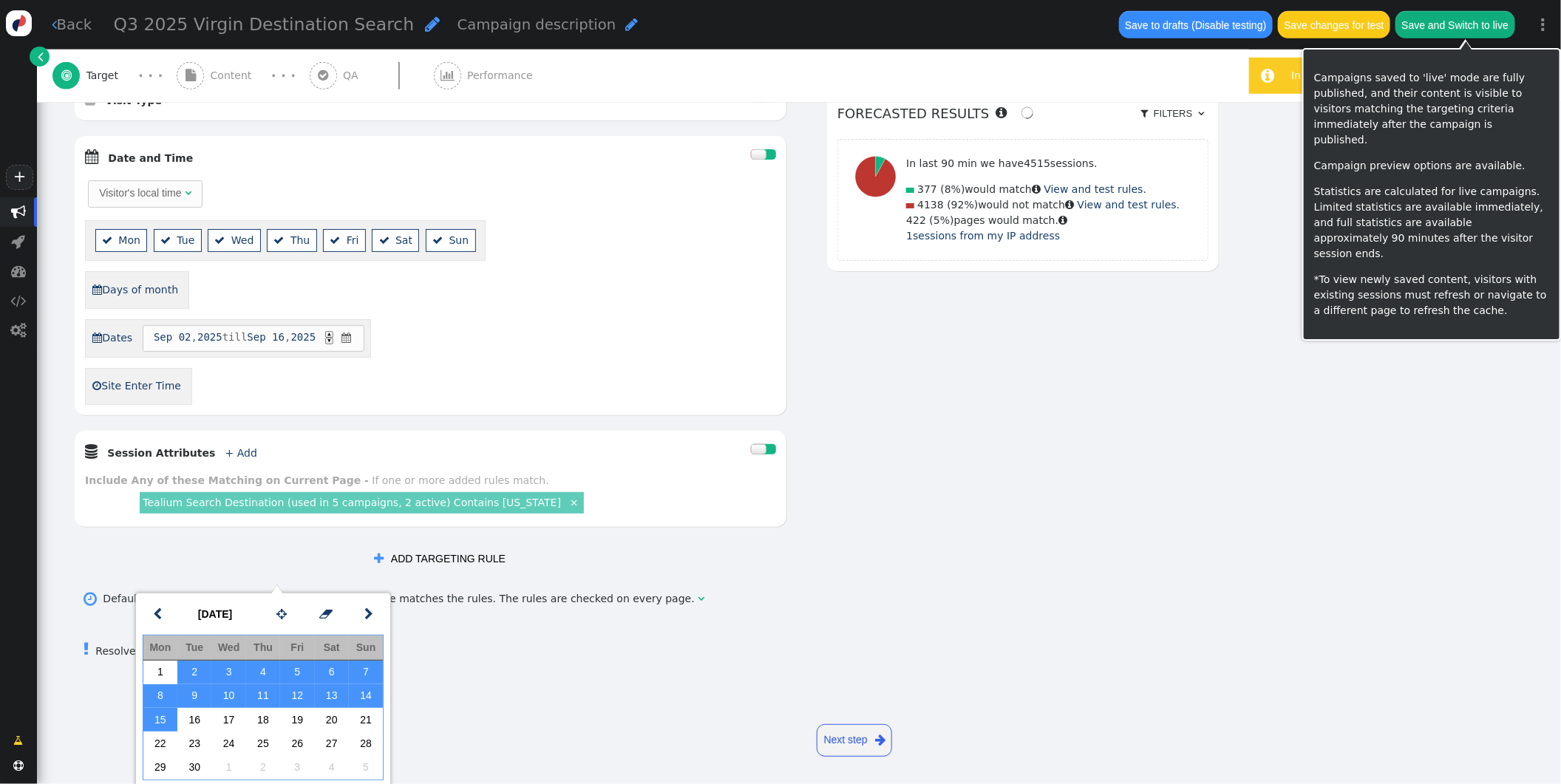
click at [1441, 27] on button "Save and Switch to live" at bounding box center [1456, 24] width 120 height 26
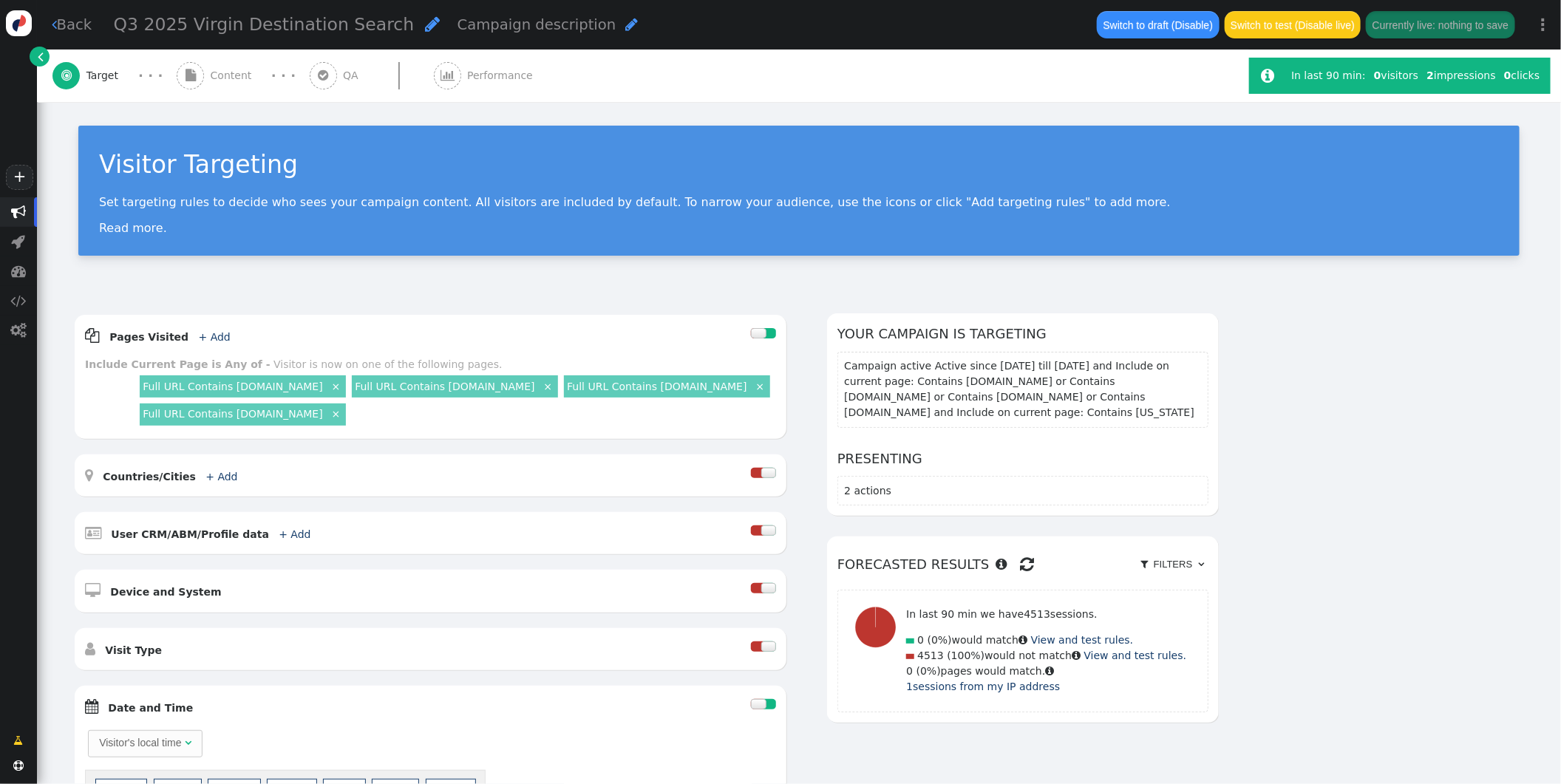
scroll to position [550, 0]
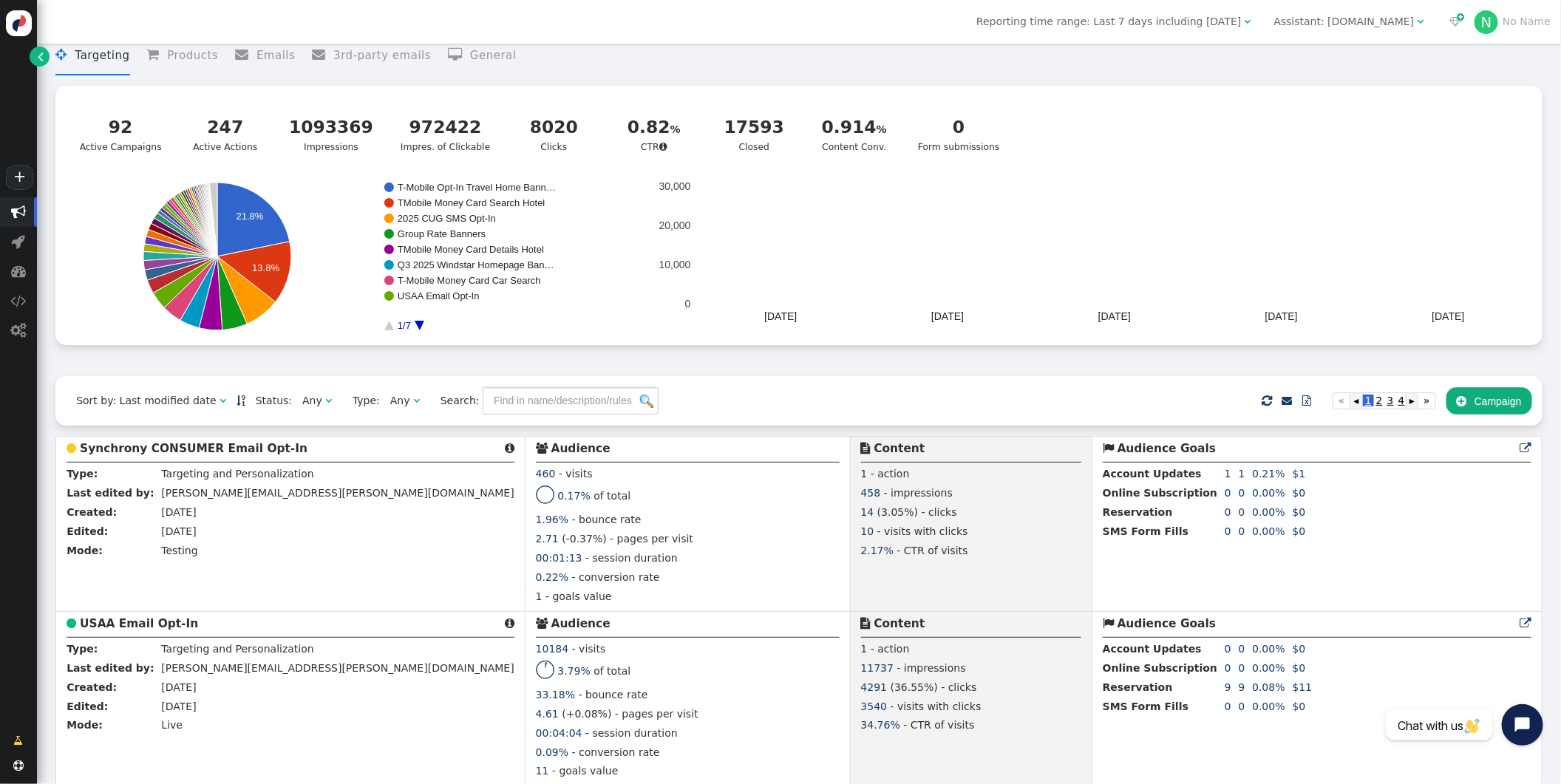
scroll to position [27, 0]
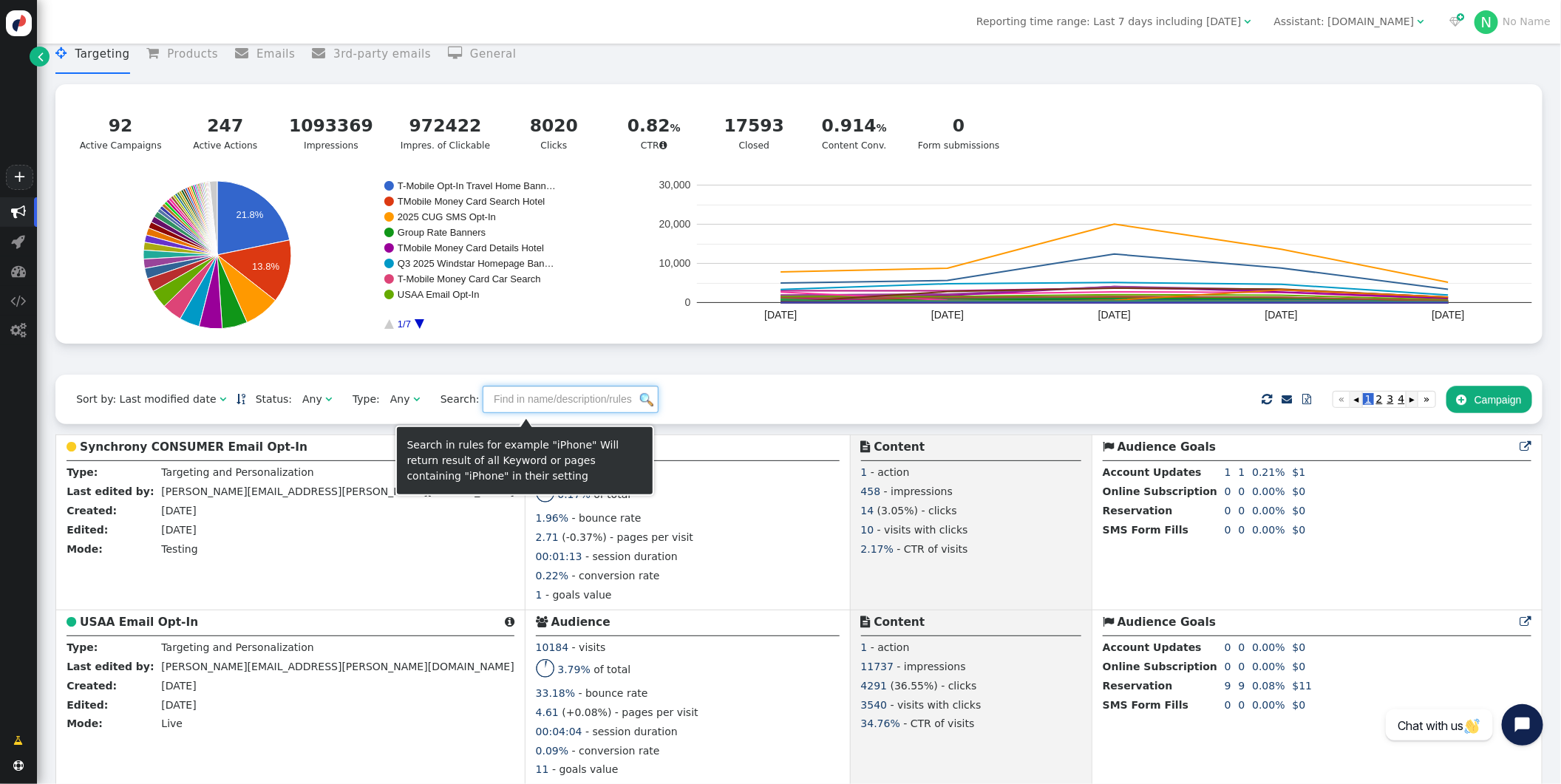
click at [575, 412] on input "text" at bounding box center [570, 399] width 176 height 26
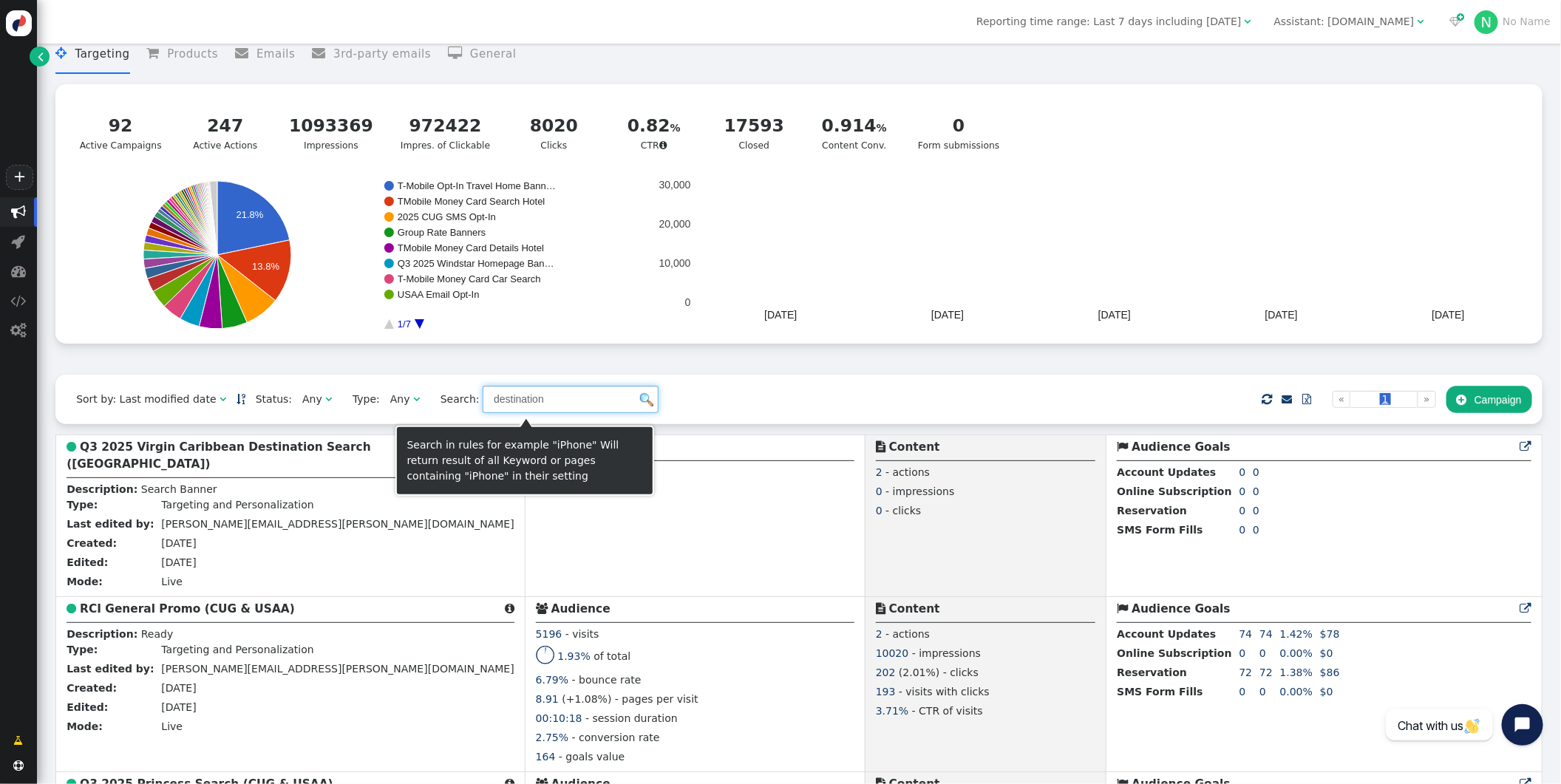
scroll to position [45, 0]
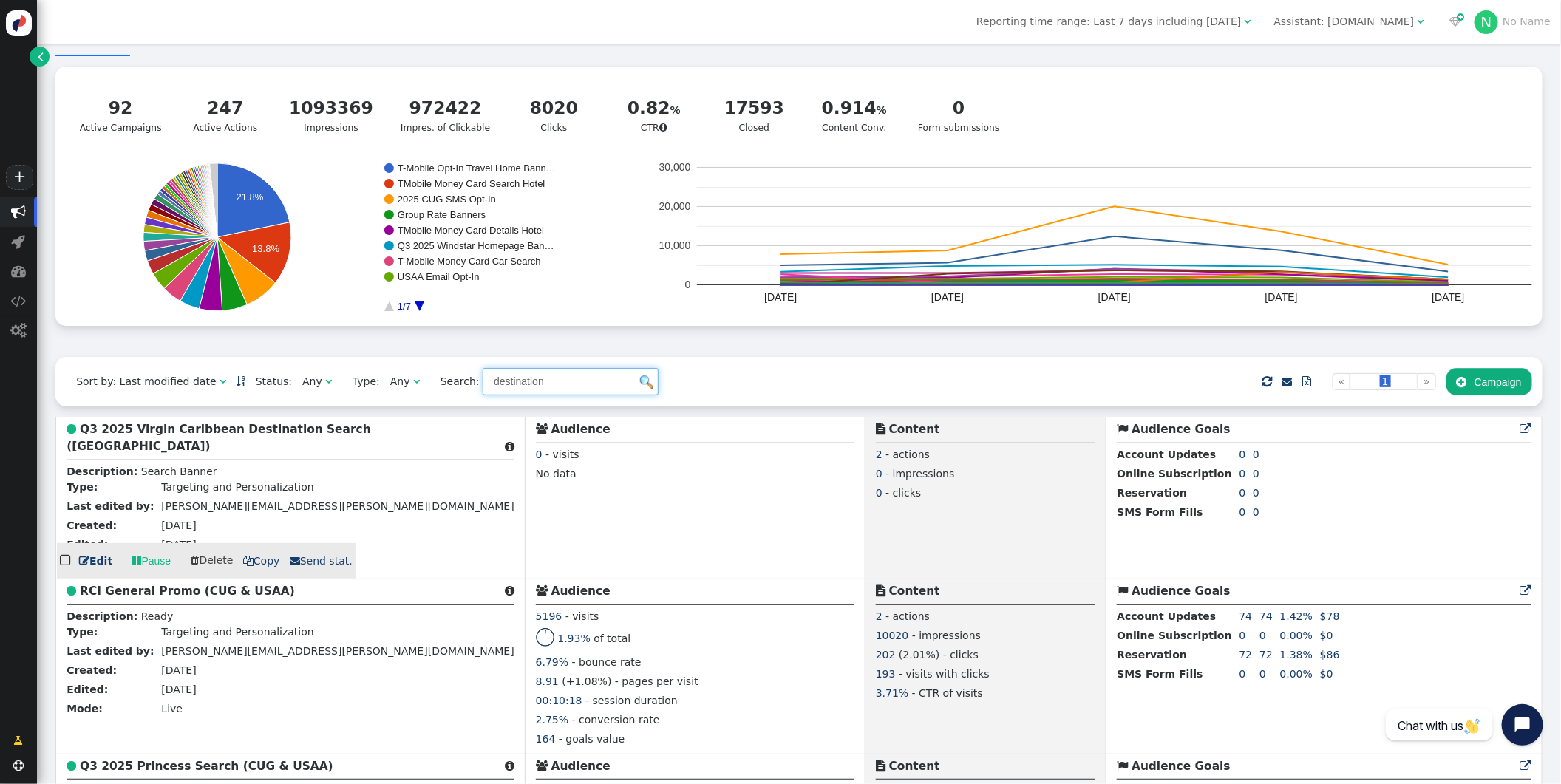
type input "destination"
click at [259, 567] on span " Copy" at bounding box center [261, 560] width 37 height 12
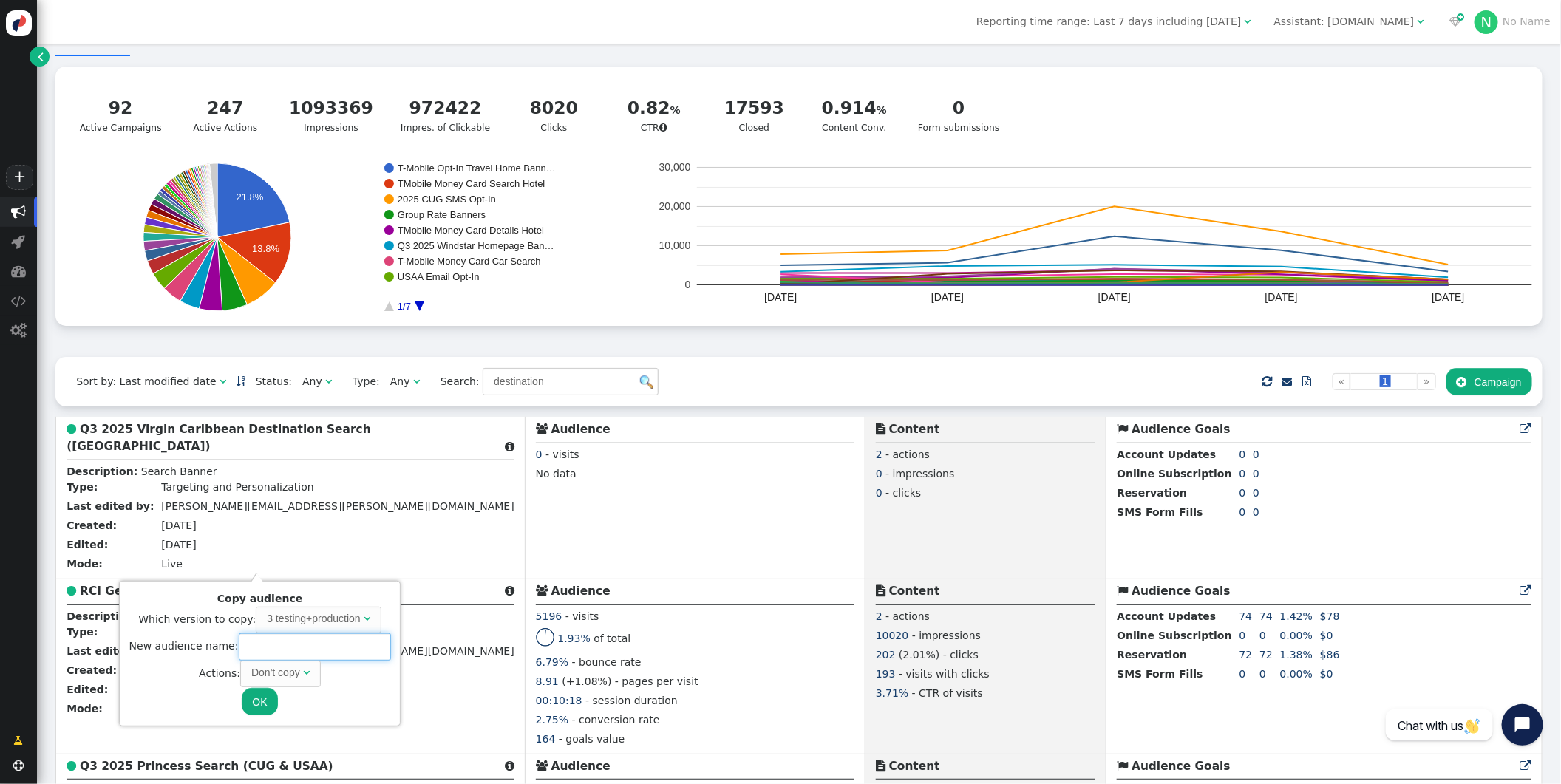
click at [327, 652] on input "text" at bounding box center [314, 647] width 152 height 26
click at [290, 669] on div "Don't copy" at bounding box center [276, 673] width 49 height 16
type input "Q3 2025 Virgin [US_STATE] Destination Search (CUG & [GEOGRAPHIC_DATA])"
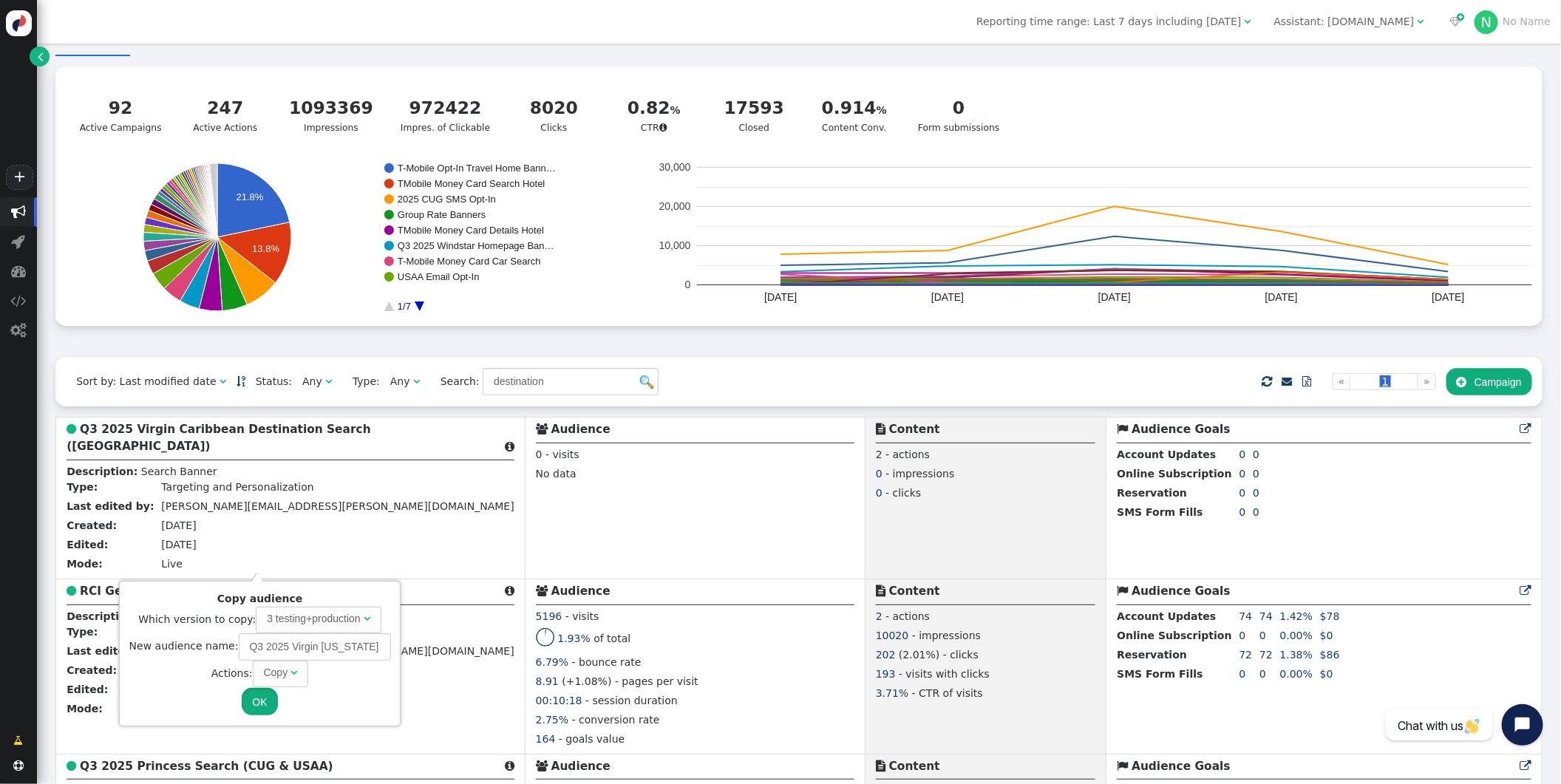
click at [259, 700] on button "OK" at bounding box center [260, 701] width 36 height 26
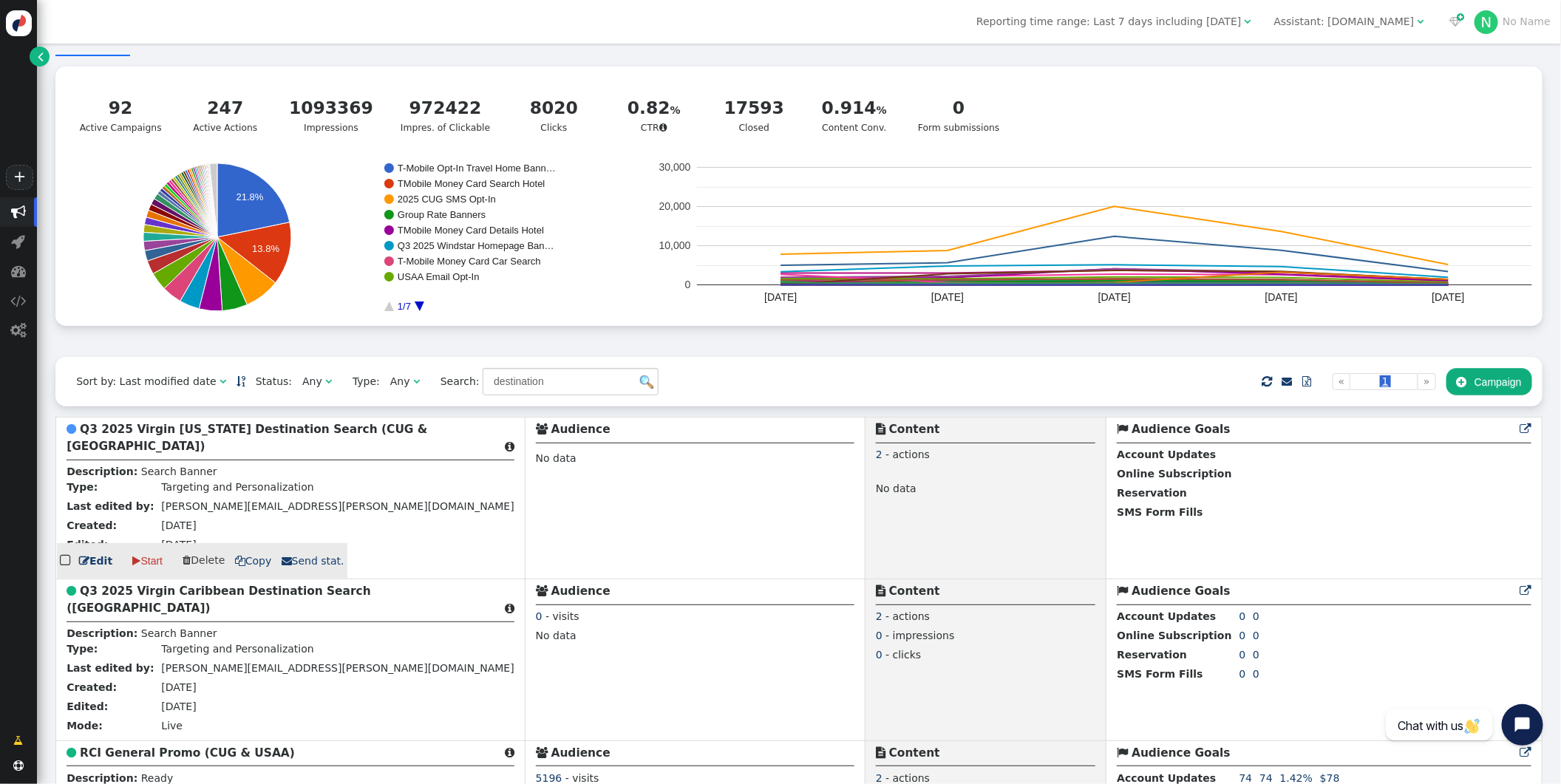
click at [208, 433] on b "Q3 2025 Virgin [US_STATE] Destination Search (CUG & [GEOGRAPHIC_DATA])" at bounding box center [246, 438] width 361 height 30
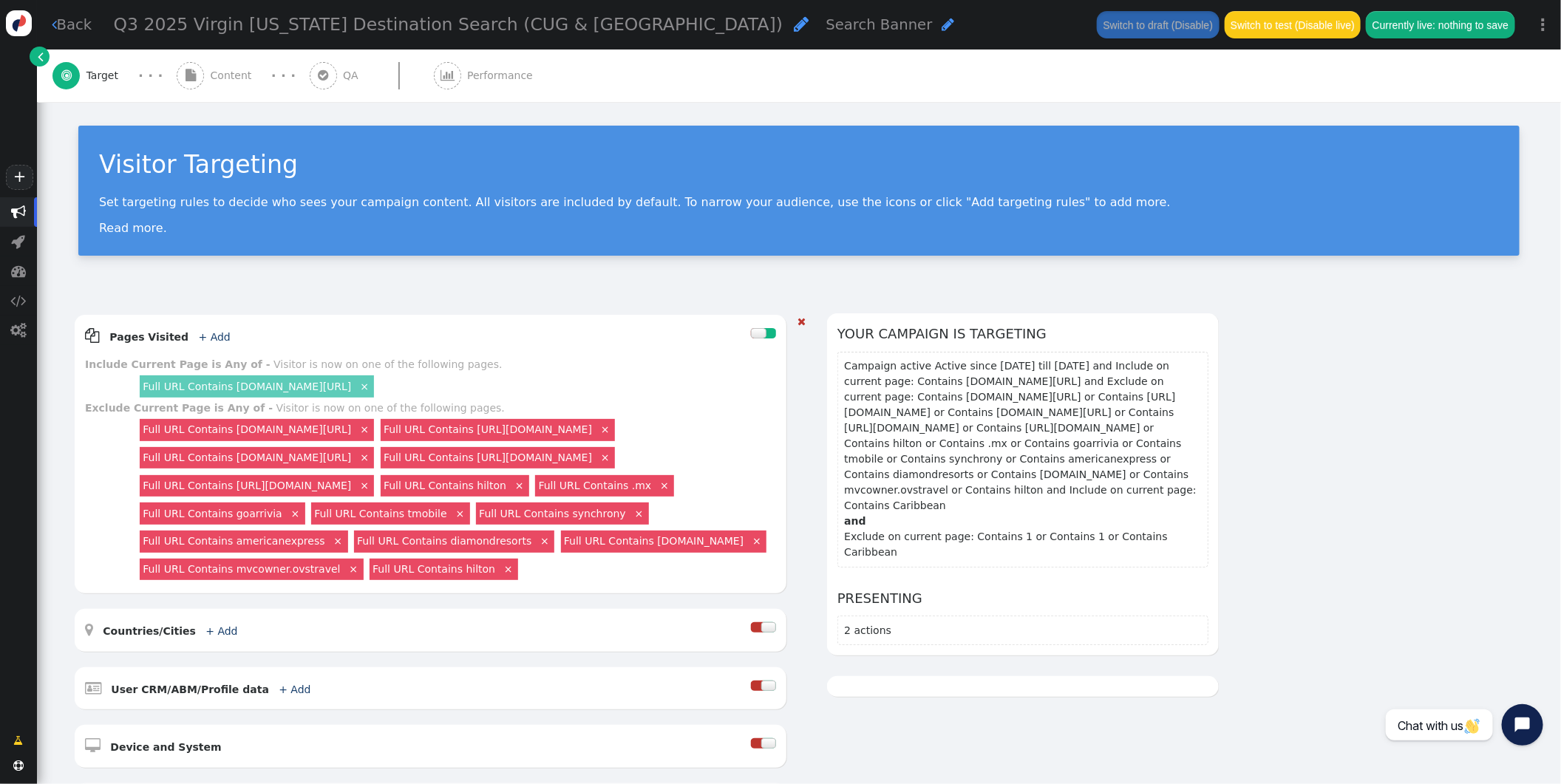
click at [323, 390] on link "Full URL Contains [DOMAIN_NAME][URL]" at bounding box center [246, 387] width 208 height 12
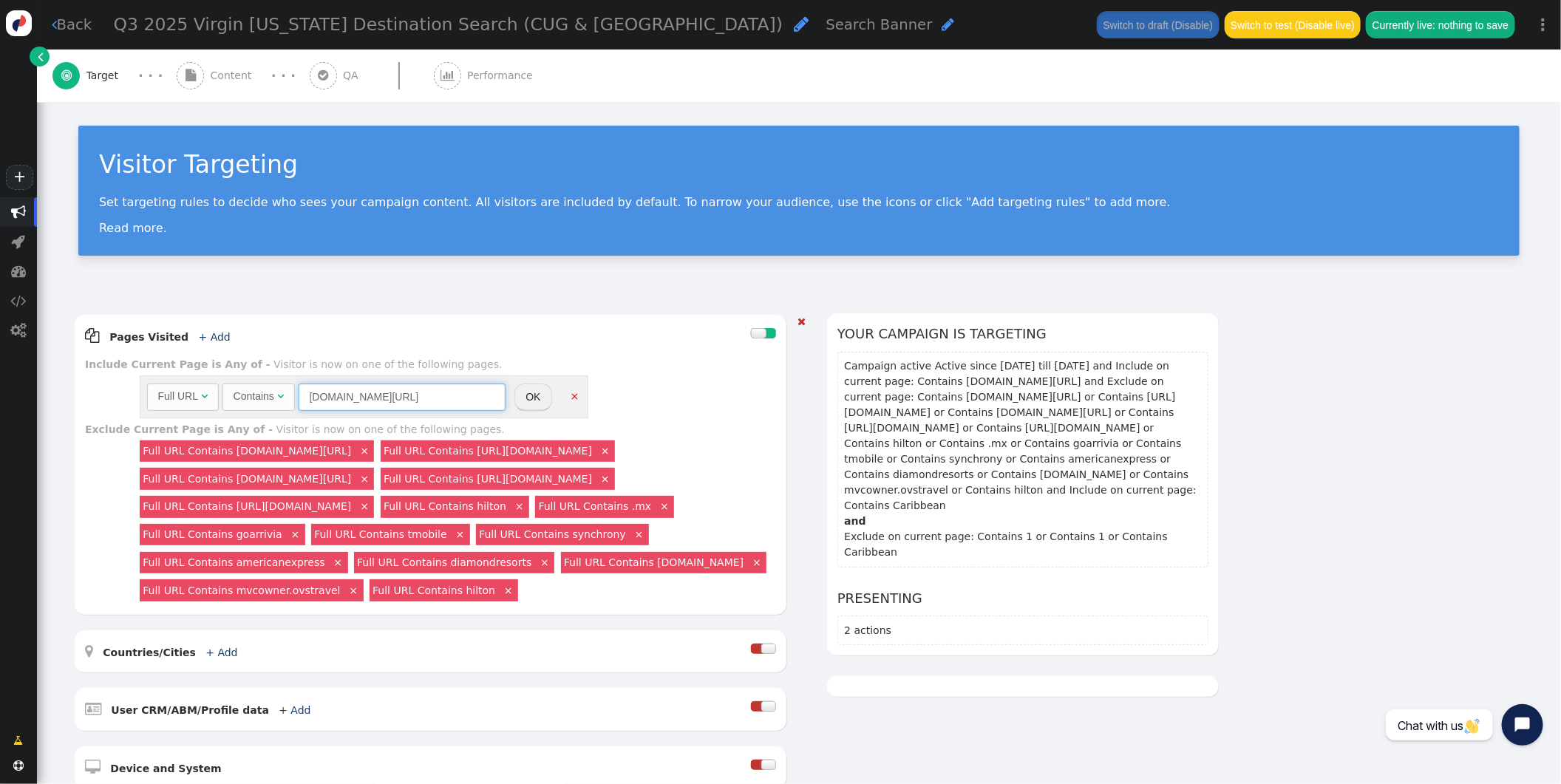
drag, startPoint x: 437, startPoint y: 395, endPoint x: 223, endPoint y: 387, distance: 214.1
click at [221, 390] on div "Full URL  Contains  [DOMAIN_NAME][URL] = (Empty) [DOMAIN_NAME]  Cruise Store…" at bounding box center [327, 397] width 358 height 26
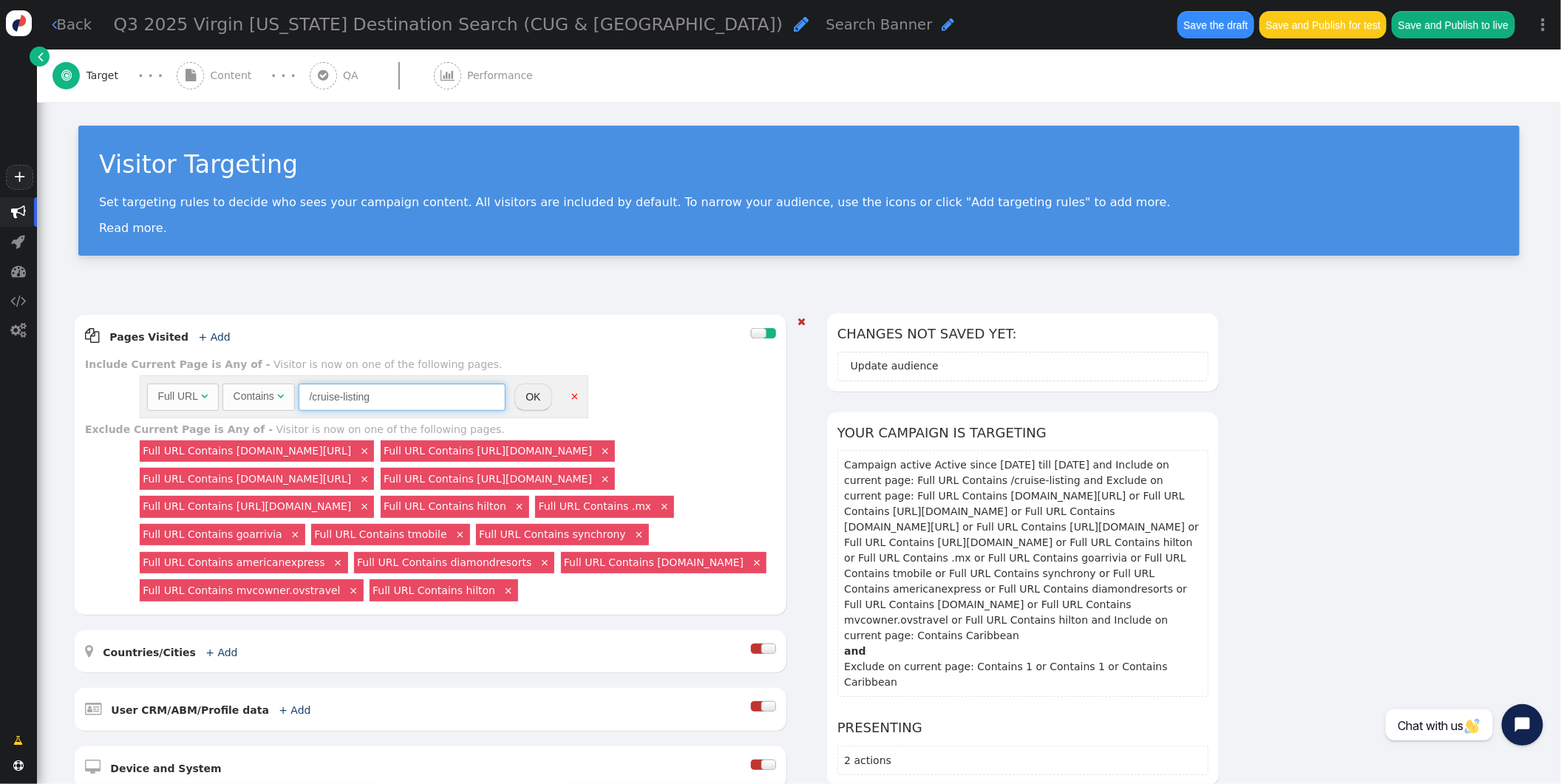
type input "/cruise-listing"
click at [422, 363] on div "Visitor is now on one of the following pages." at bounding box center [387, 364] width 228 height 12
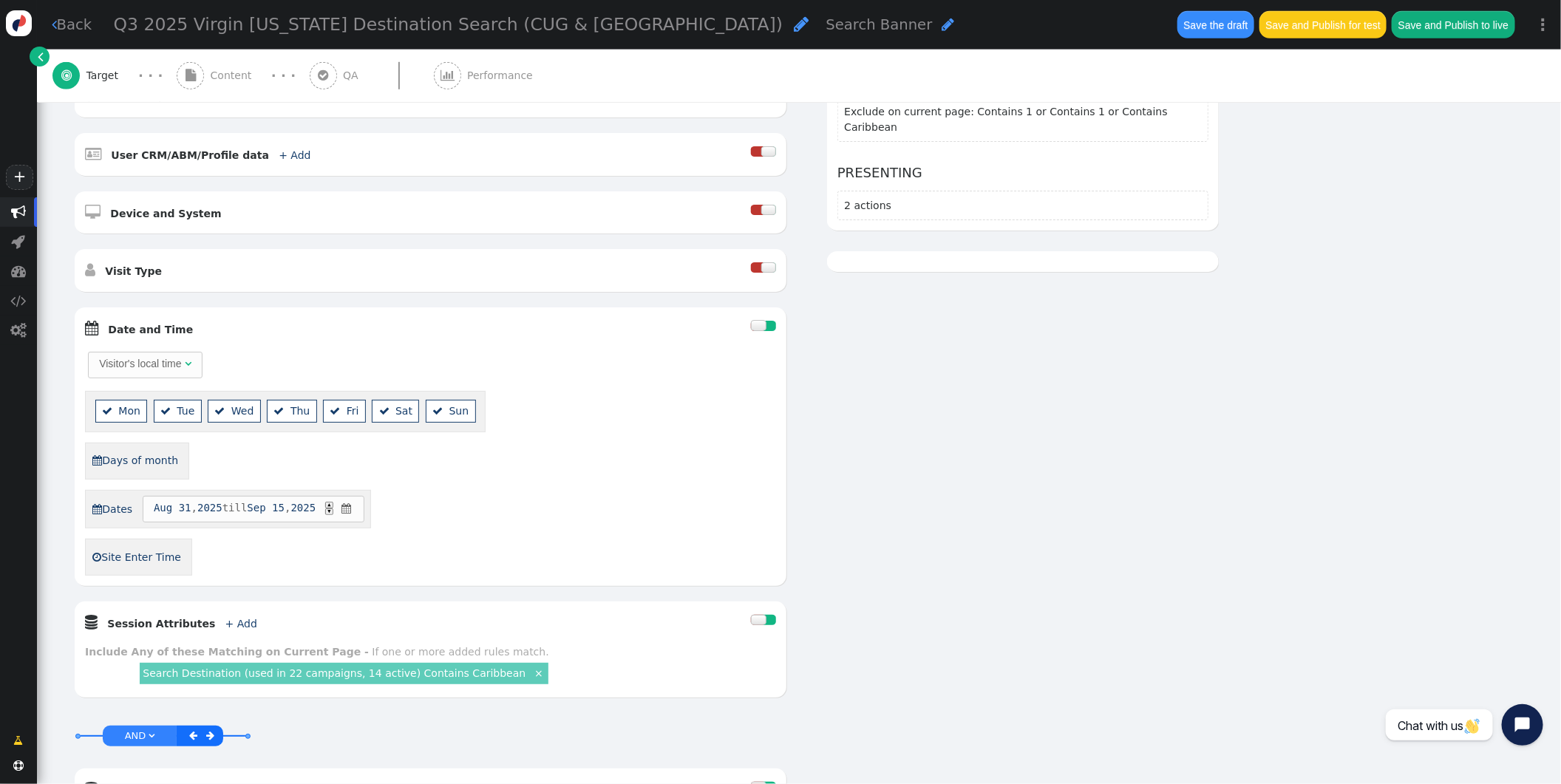
scroll to position [559, 0]
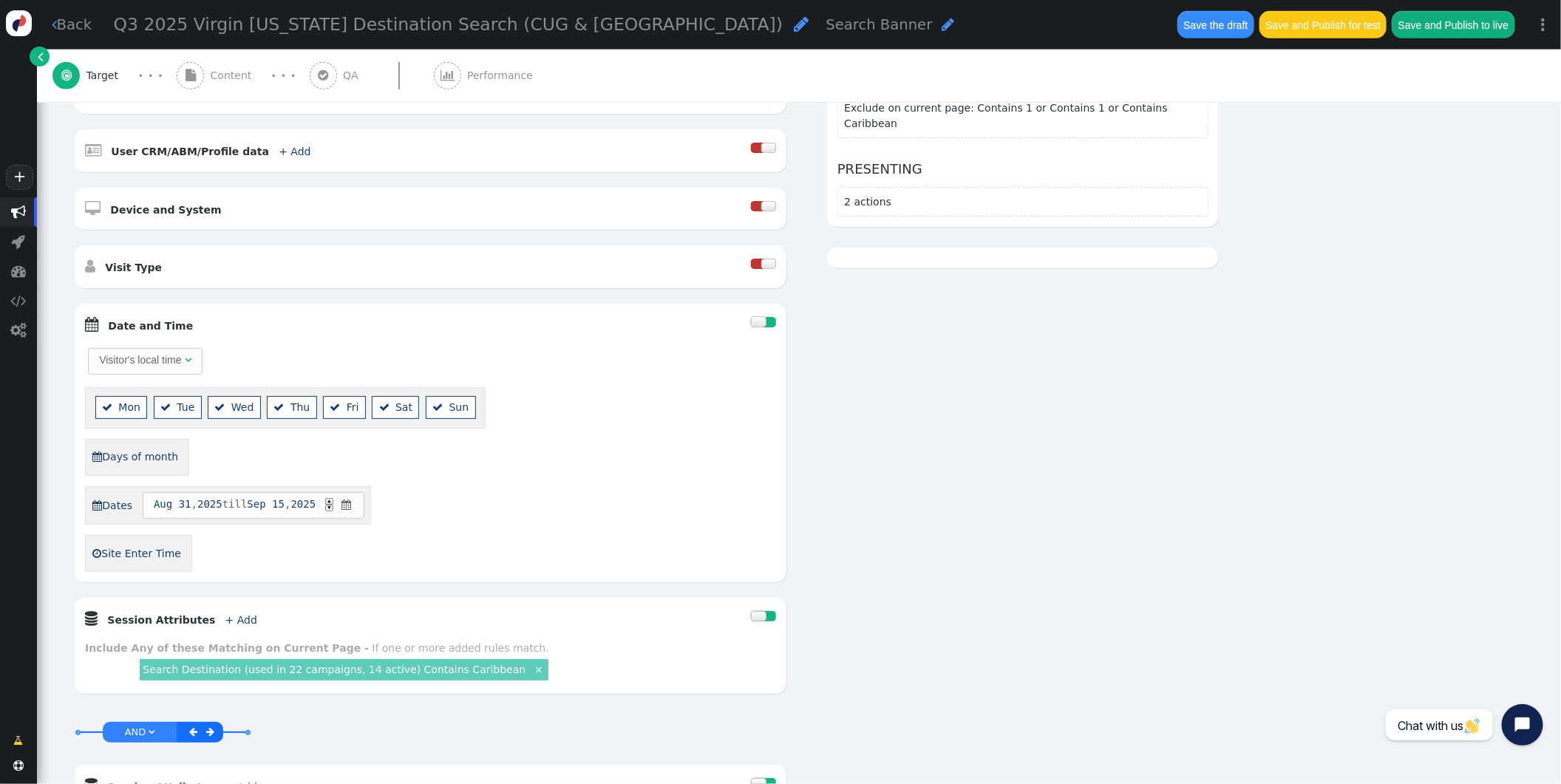
click at [761, 327] on div at bounding box center [758, 321] width 15 height 10
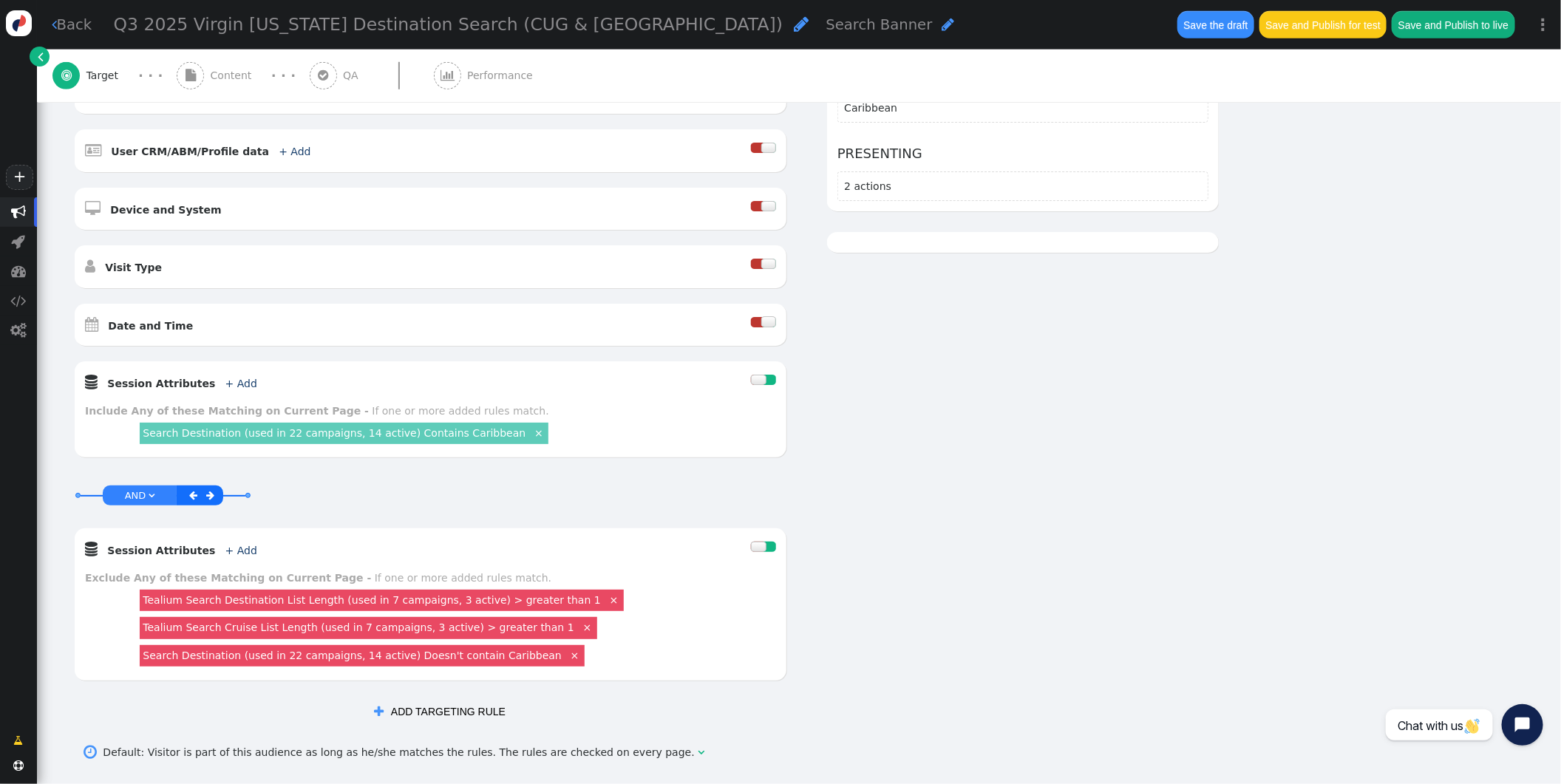
click at [434, 439] on link "Search Destination (used in 22 campaigns, 14 active) Contains Caribbean" at bounding box center [334, 433] width 383 height 12
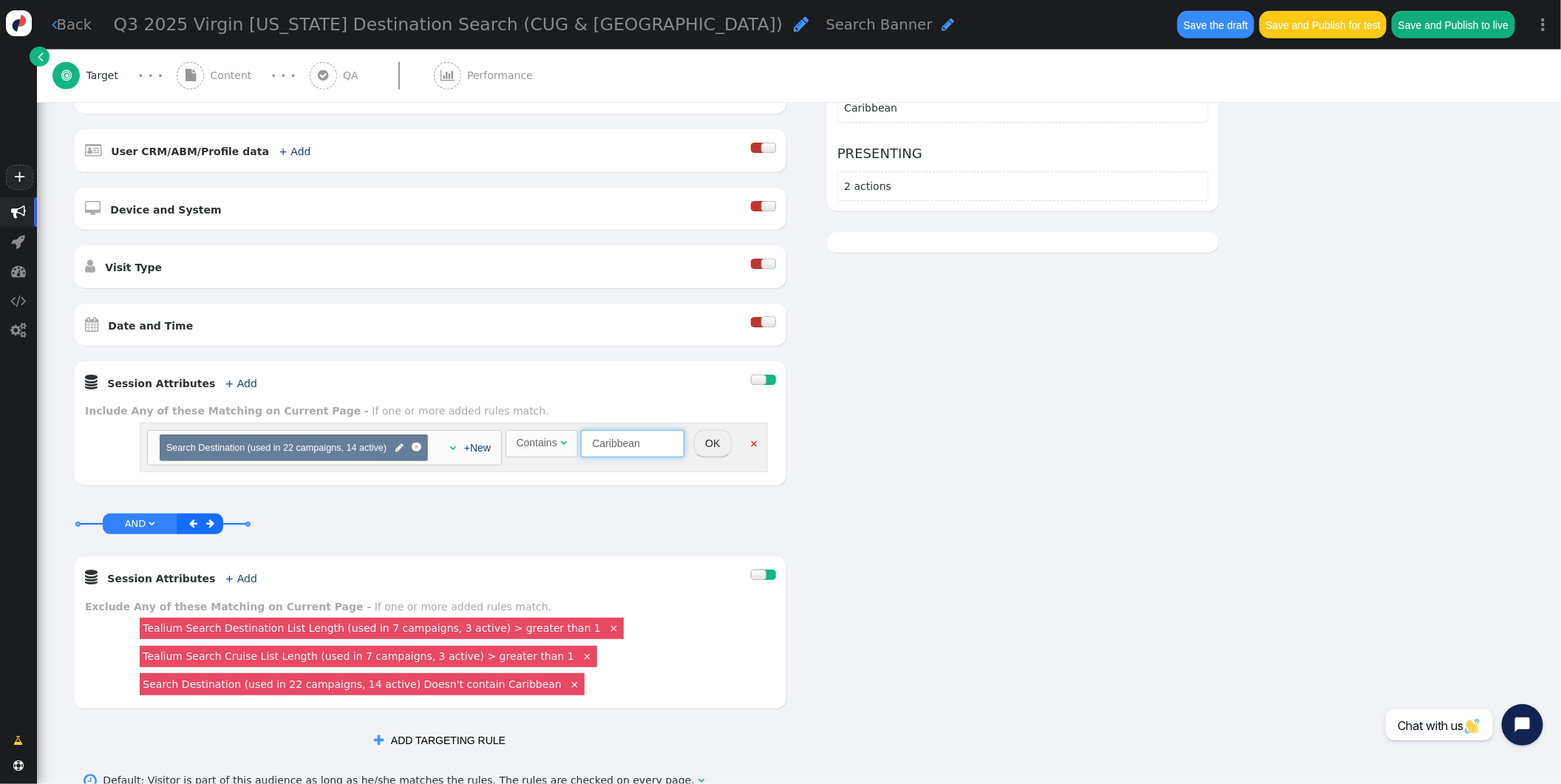
drag, startPoint x: 546, startPoint y: 464, endPoint x: 530, endPoint y: 453, distance: 19.4
click at [532, 450] on span "Contains  Caribbean" at bounding box center [595, 443] width 180 height 12
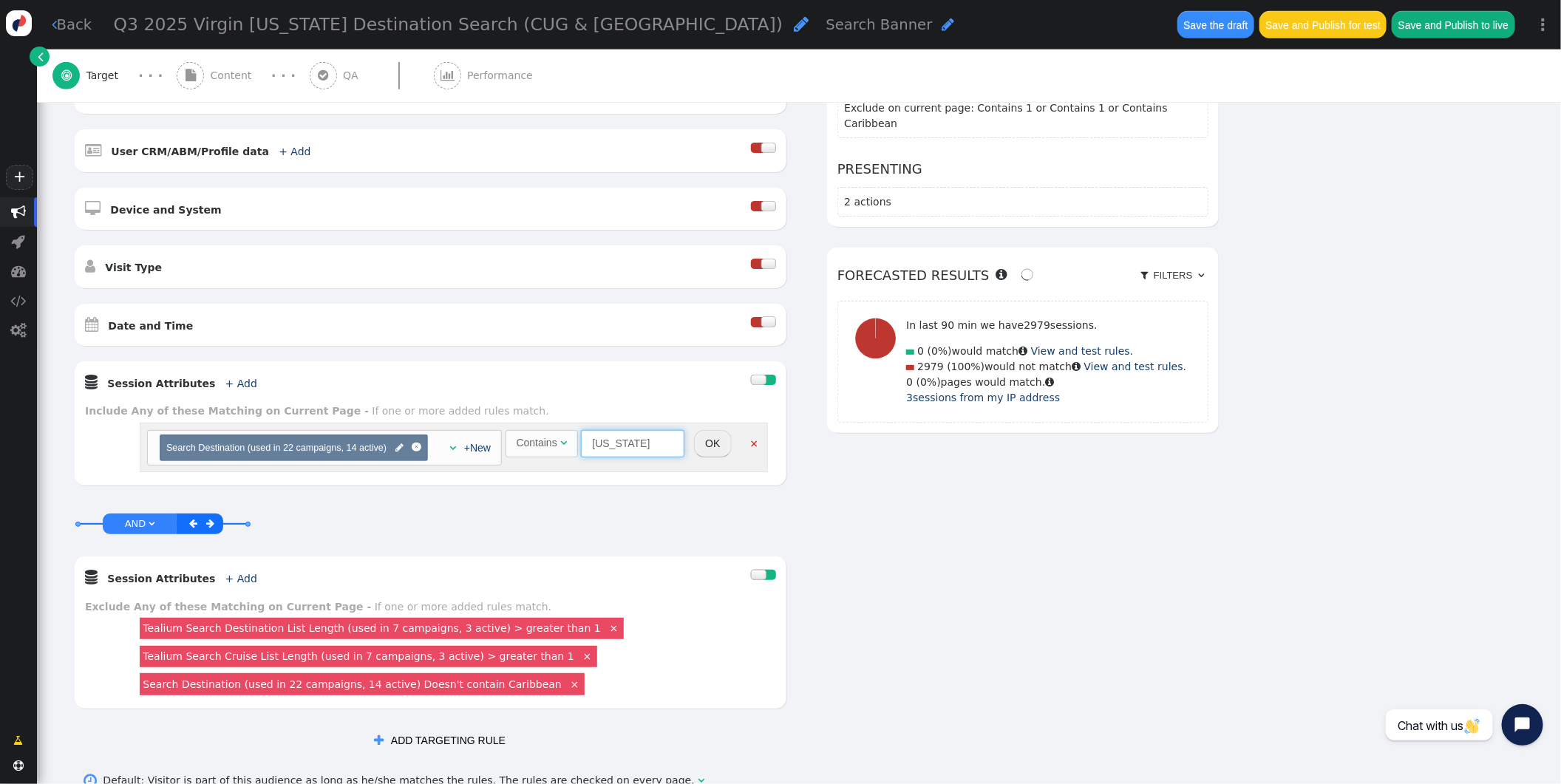
type input "[US_STATE]"
click at [706, 457] on button "OK" at bounding box center [712, 443] width 37 height 26
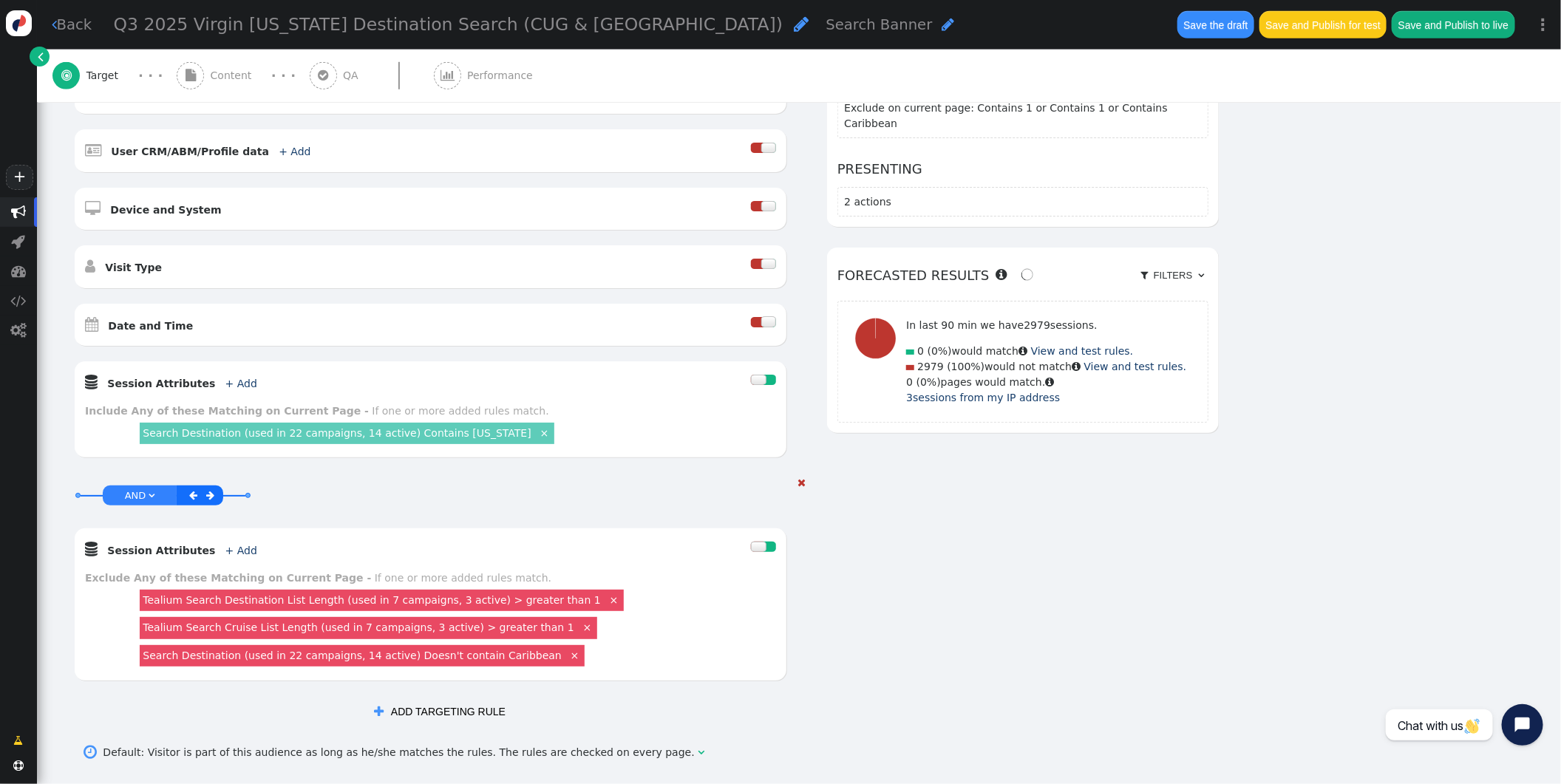
click at [475, 662] on link "Search Destination (used in 22 campaigns, 14 active) Doesn't contain Caribbean" at bounding box center [352, 655] width 419 height 12
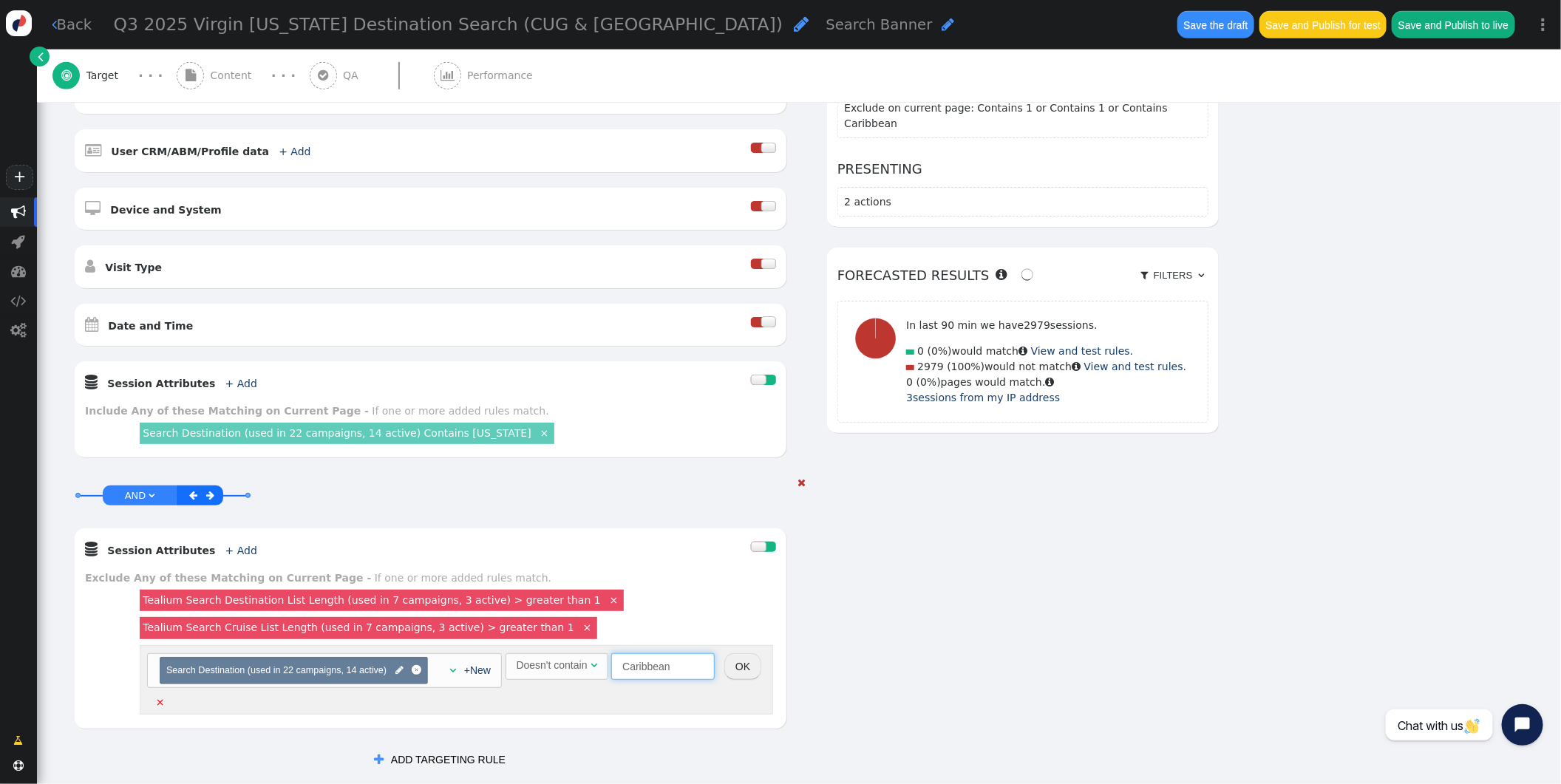
drag, startPoint x: 694, startPoint y: 690, endPoint x: 576, endPoint y: 688, distance: 118.0
click at [576, 672] on span "Doesn't contain  Caribbean" at bounding box center [610, 666] width 210 height 12
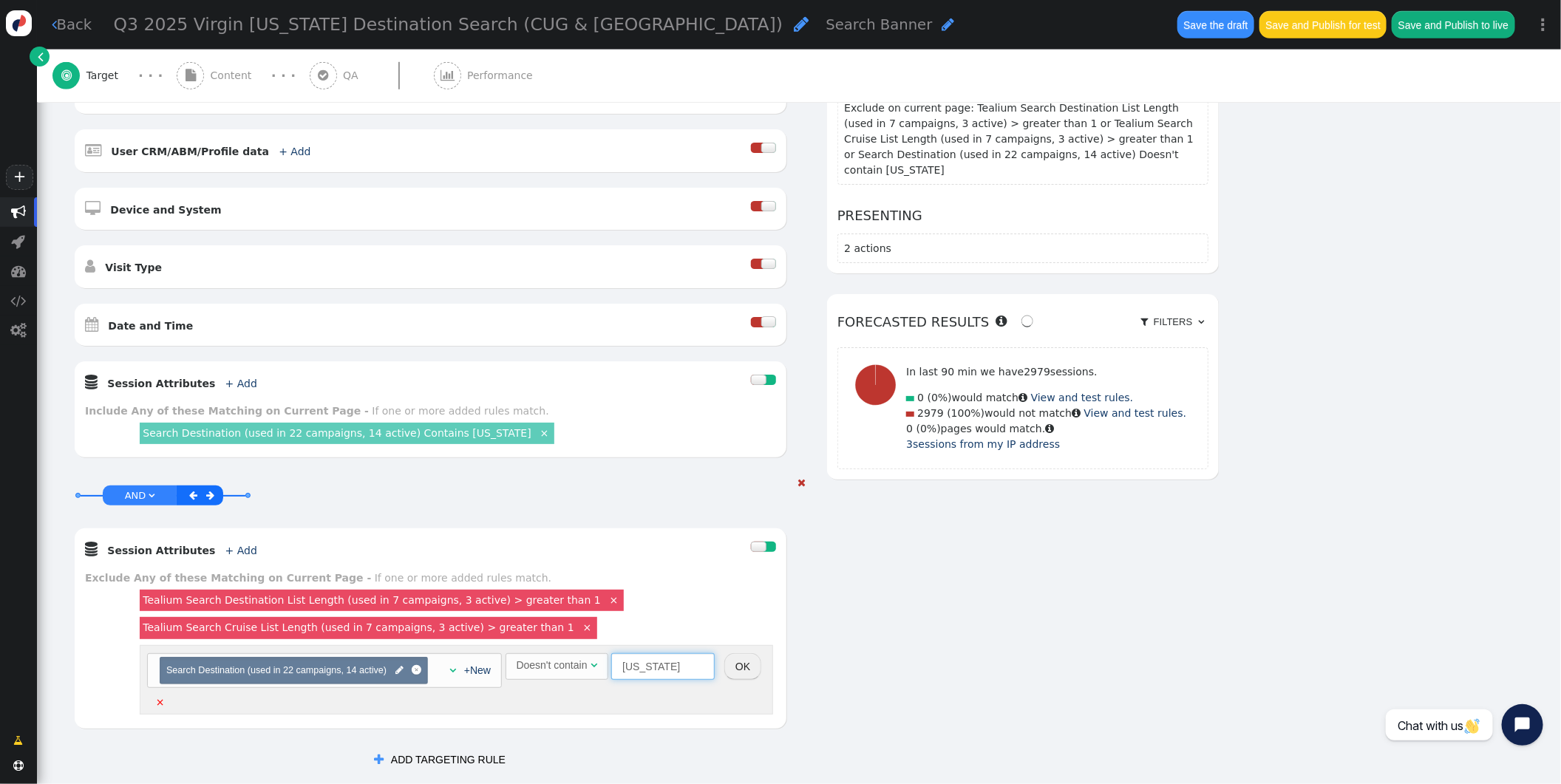
type input "[US_STATE]"
click at [748, 680] on button "OK" at bounding box center [743, 667] width 37 height 26
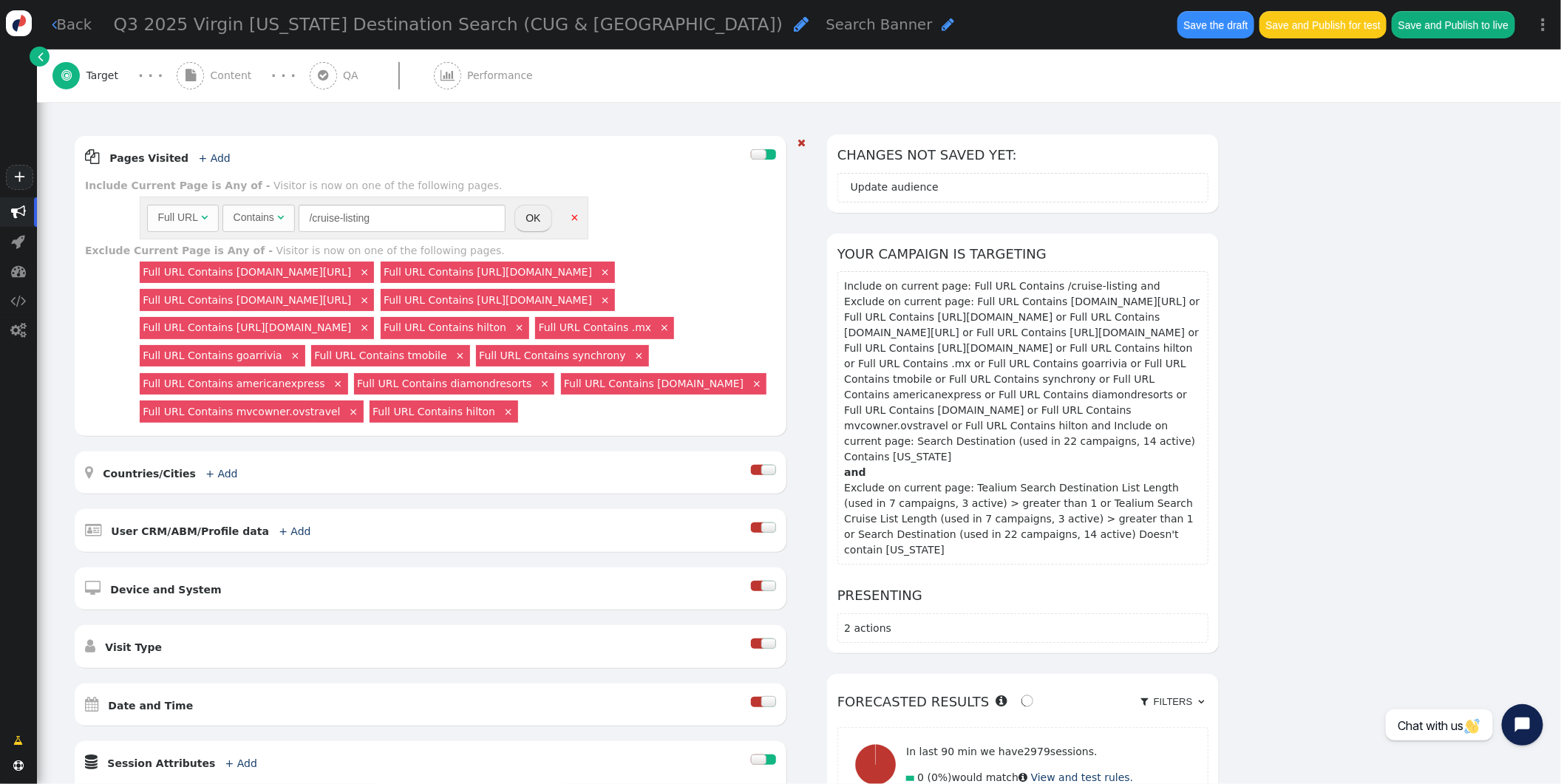
scroll to position [0, 0]
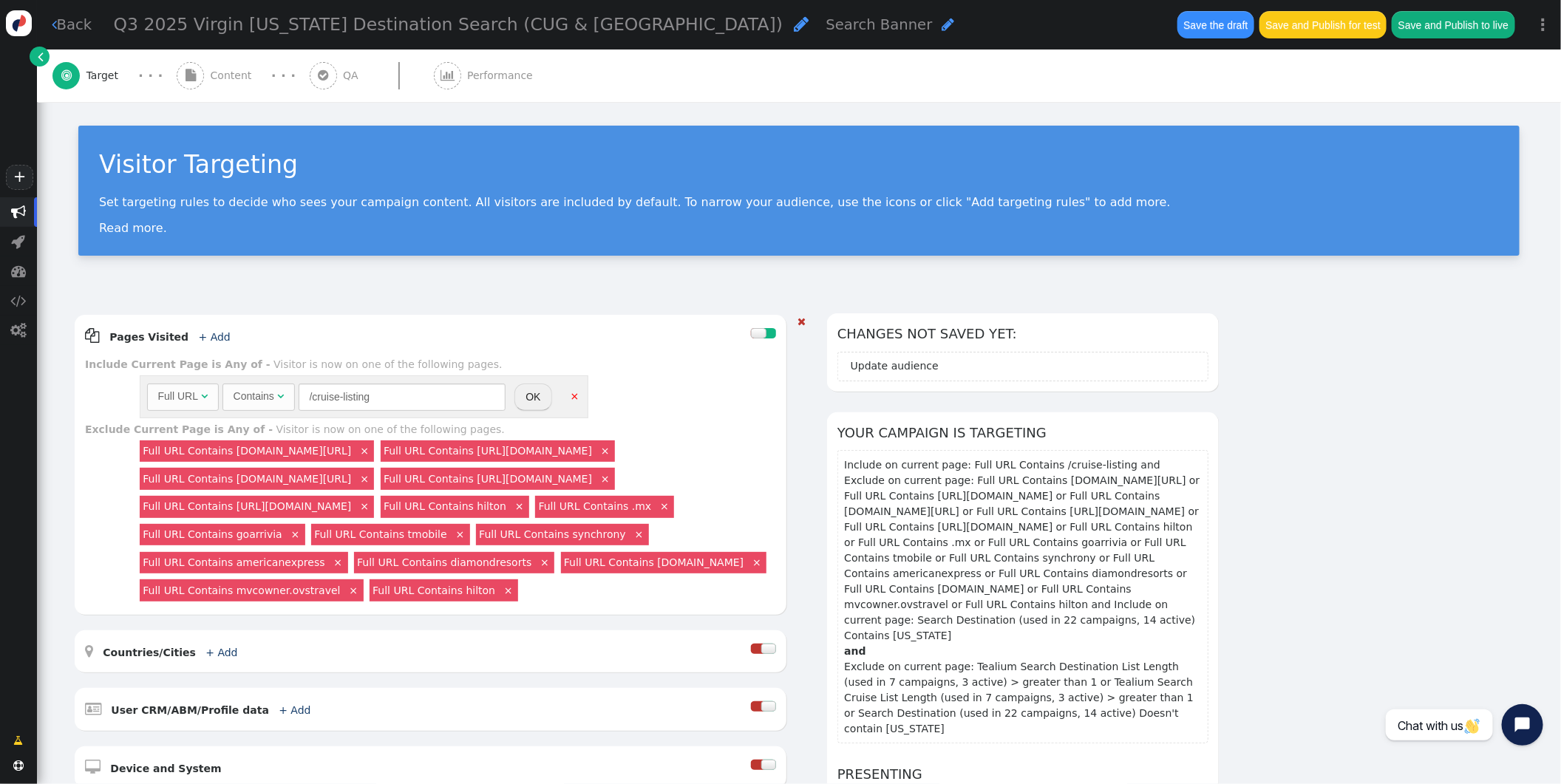
click at [531, 399] on button "OK" at bounding box center [532, 397] width 37 height 26
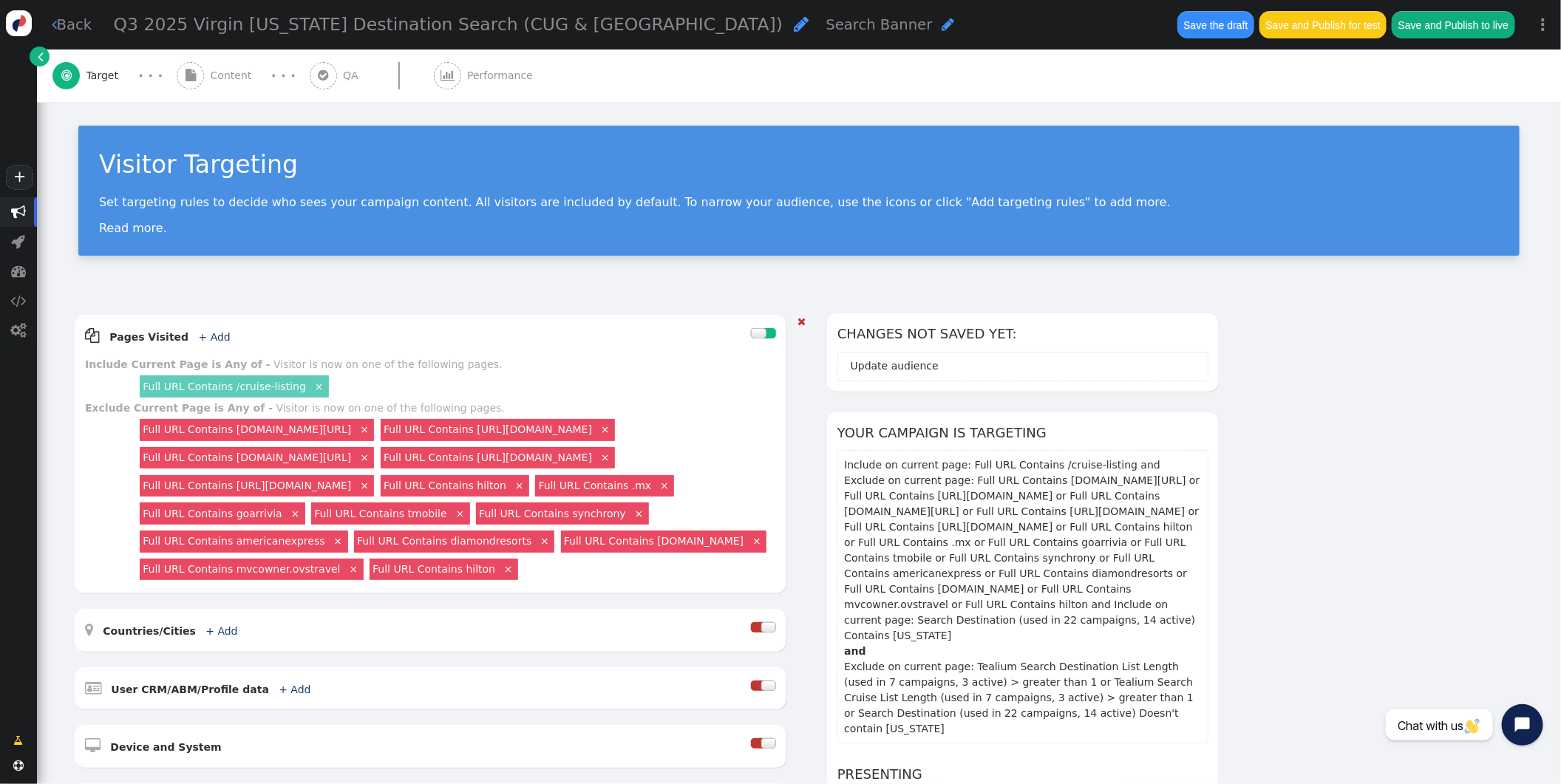
click at [214, 69] on span "Content" at bounding box center [234, 76] width 48 height 16
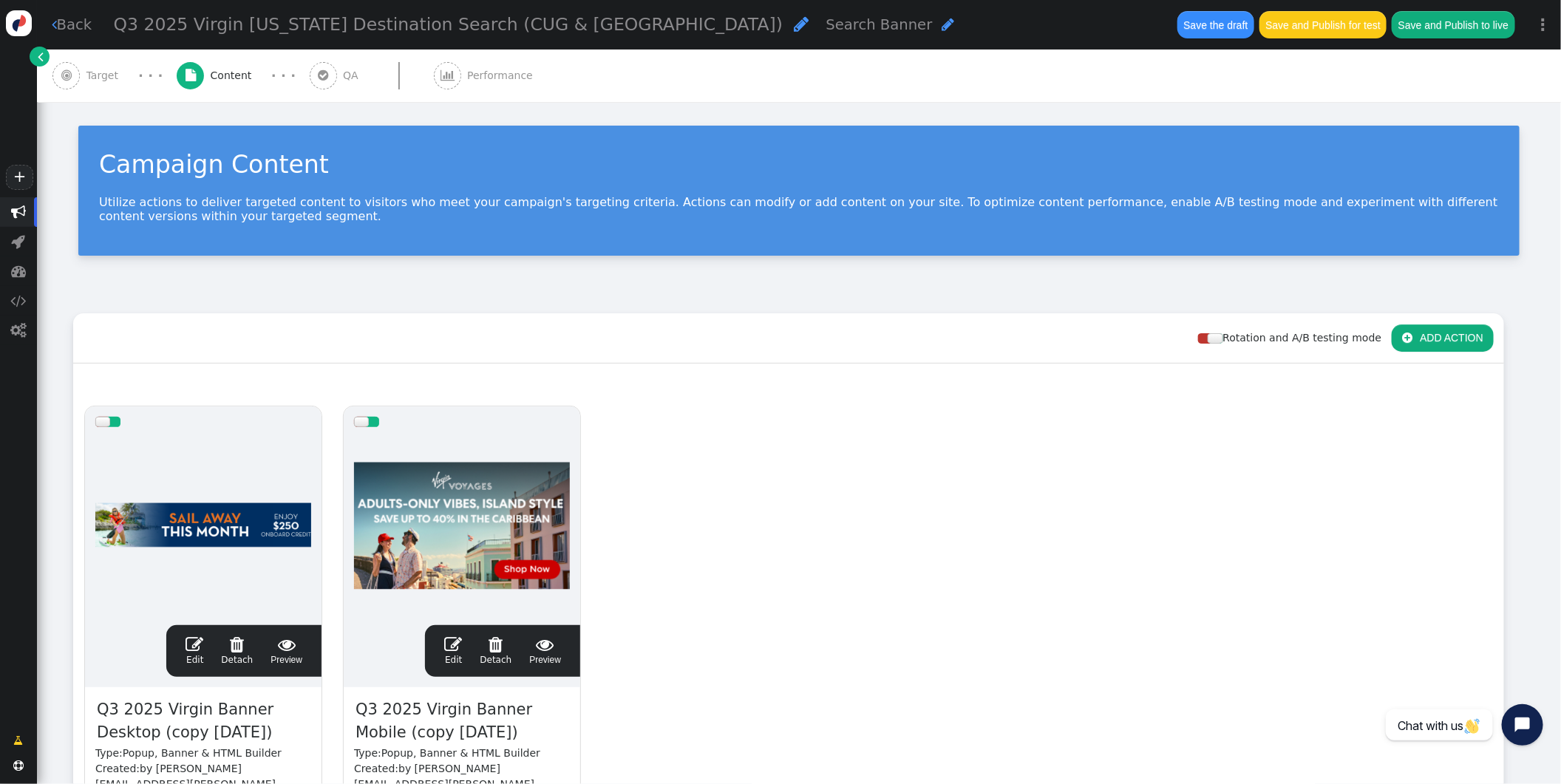
click at [263, 736] on span "Q3 2025 Virgin Banner Desktop (copy [DATE])" at bounding box center [203, 722] width 216 height 48
click at [273, 731] on span "Q3 2025 Virgin Banner Desktop (copy [DATE])" at bounding box center [203, 722] width 216 height 48
drag, startPoint x: 231, startPoint y: 732, endPoint x: 154, endPoint y: 733, distance: 77.0
click at [154, 733] on span "Q3 2025 Virgin Banner Desktop (copy [DATE])" at bounding box center [203, 722] width 216 height 48
click at [394, 717] on span "Q3 2025 Virgin Banner Mobile (copy [DATE])" at bounding box center [461, 722] width 216 height 48
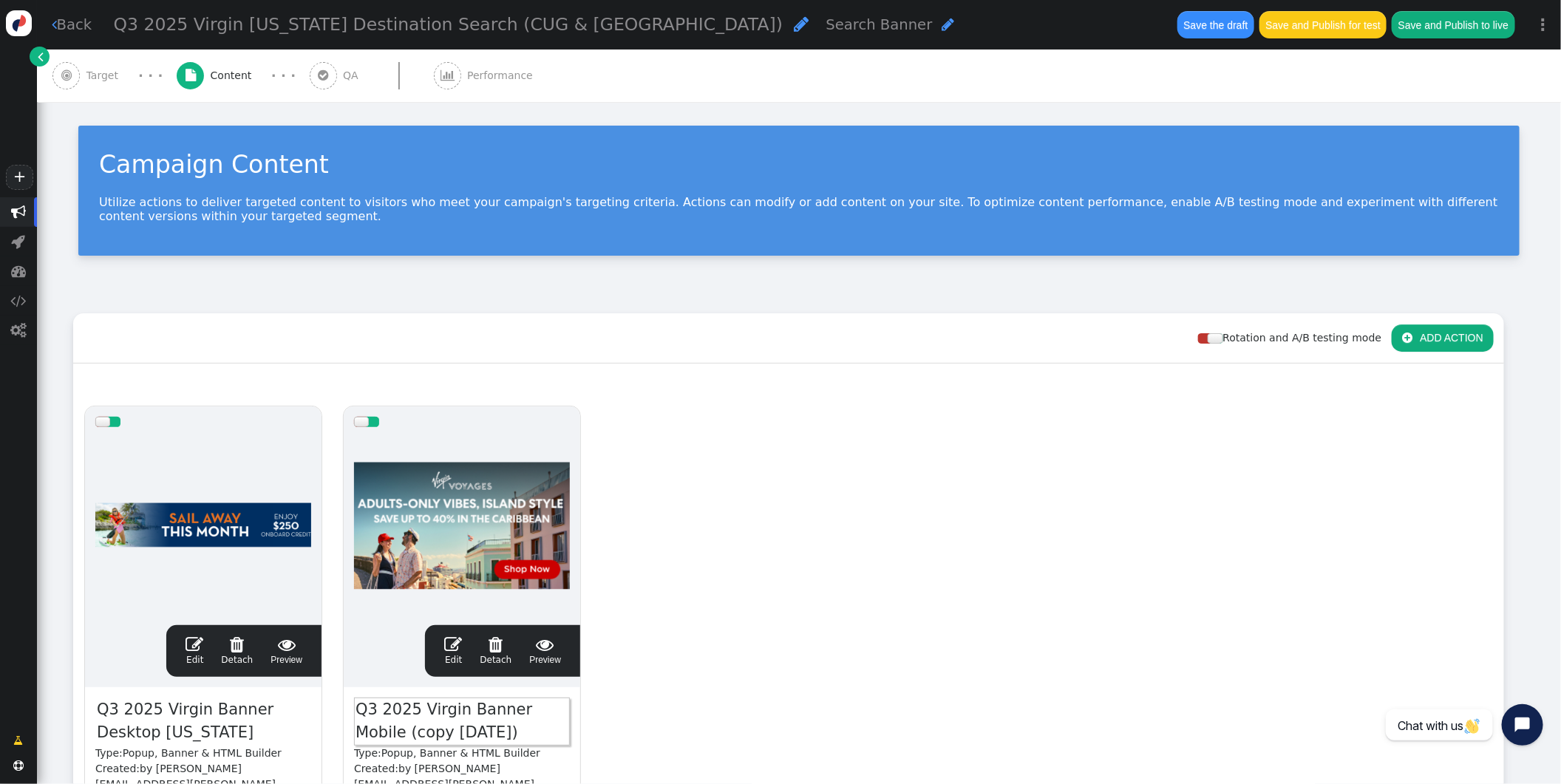
click at [467, 726] on span "Q3 2025 Virgin Banner Mobile (copy [DATE])" at bounding box center [461, 722] width 216 height 48
drag, startPoint x: 429, startPoint y: 732, endPoint x: 352, endPoint y: 727, distance: 77.2
click at [354, 727] on span "Q3 2025 Virgin Banner Mobile (copy [DATE])" at bounding box center [461, 722] width 216 height 48
click at [505, 747] on span "Popup, Banner & HTML Builder" at bounding box center [461, 753] width 159 height 12
click at [482, 727] on span "Q3 2025 Virgin Banner Mobile (copy [DATE])" at bounding box center [461, 722] width 216 height 48
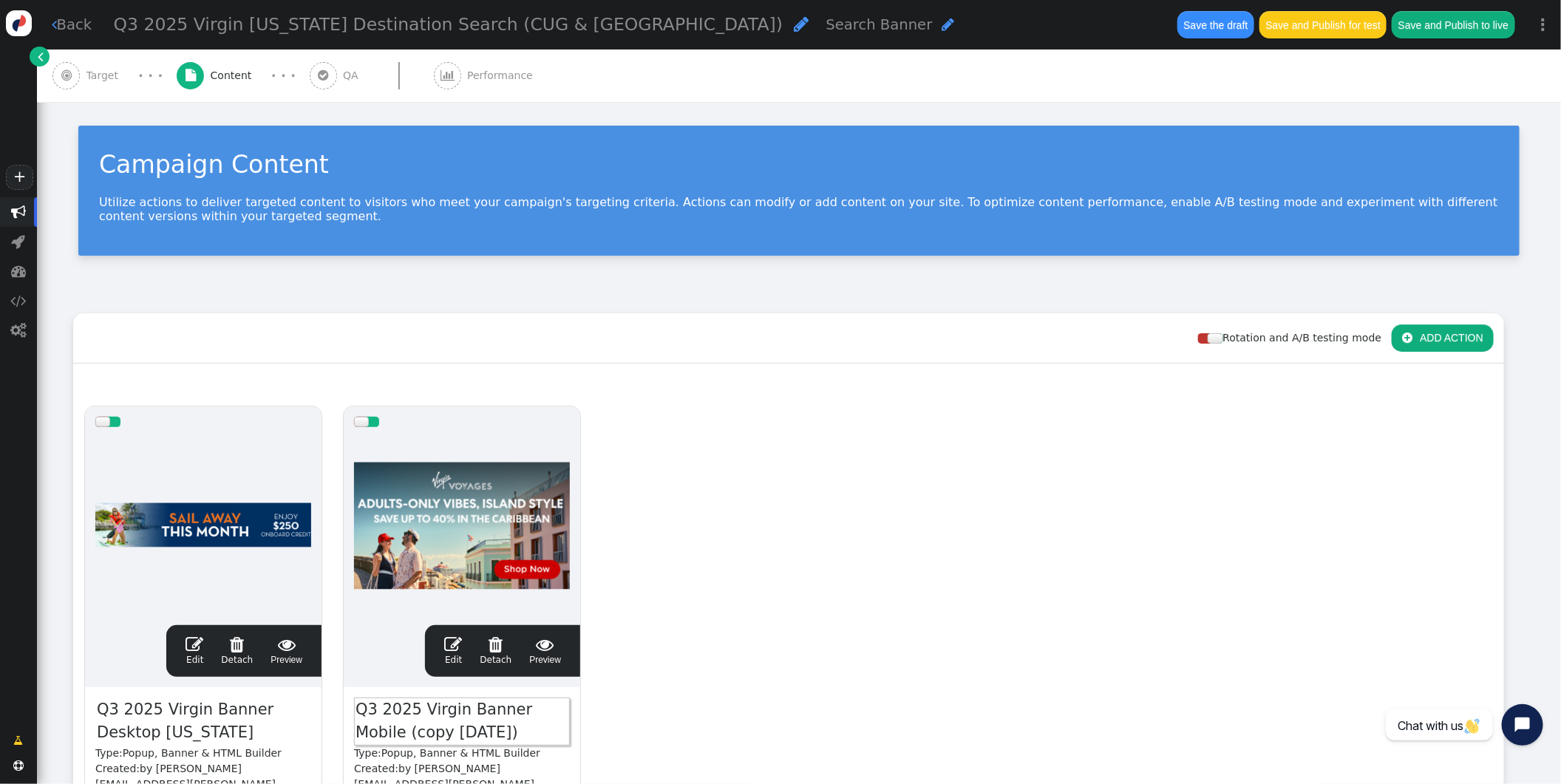
click at [447, 727] on span "Q3 2025 Virgin Banner Mobile (copy [DATE])" at bounding box center [461, 722] width 216 height 48
drag, startPoint x: 469, startPoint y: 729, endPoint x: 358, endPoint y: 734, distance: 111.1
click at [358, 734] on span "Q3 2025 Virgin Banner Mobile (copy [DATE])" at bounding box center [461, 722] width 216 height 48
click at [189, 645] on span "" at bounding box center [194, 645] width 18 height 18
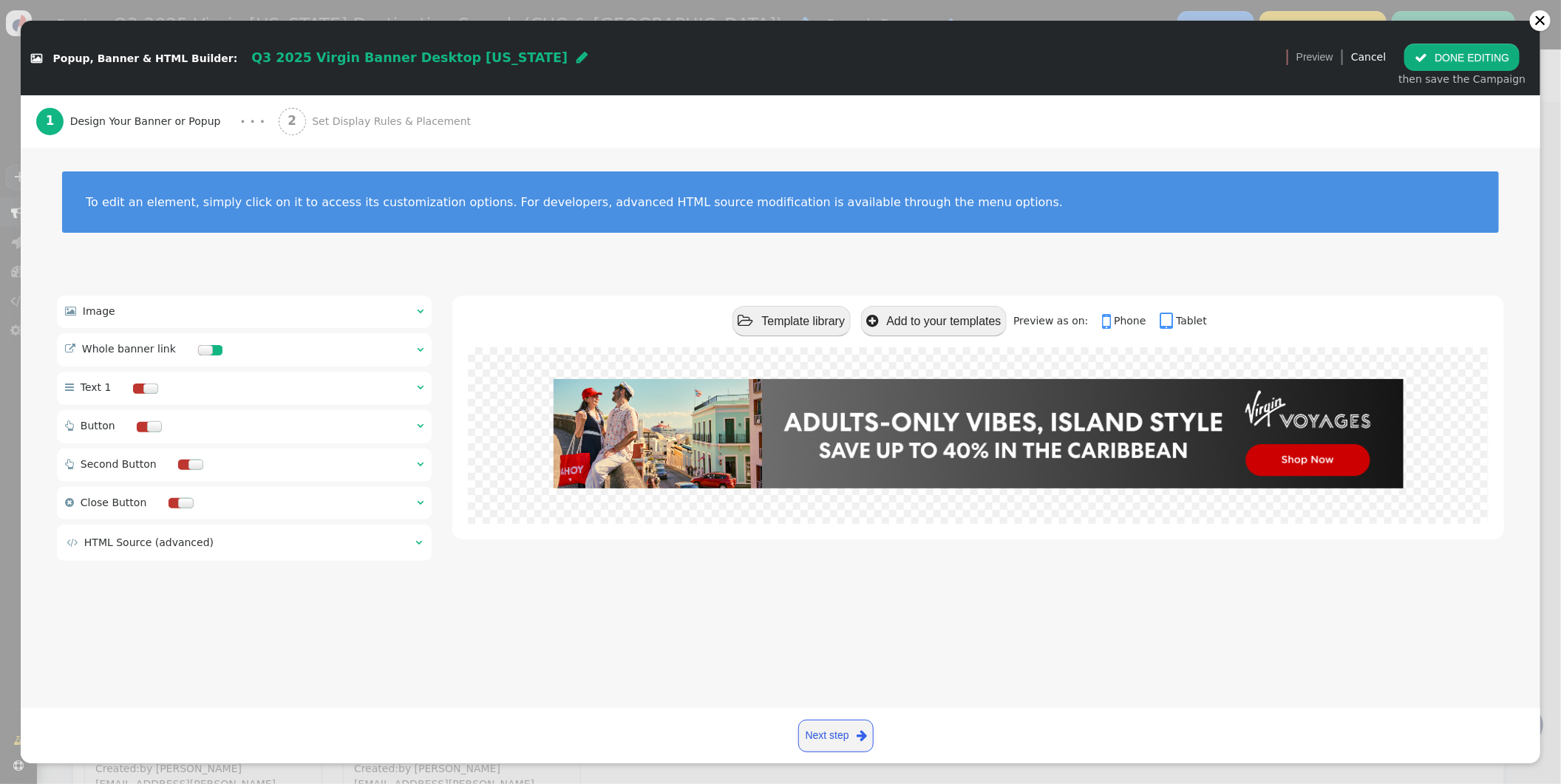
click at [419, 306] on span "" at bounding box center [420, 311] width 7 height 10
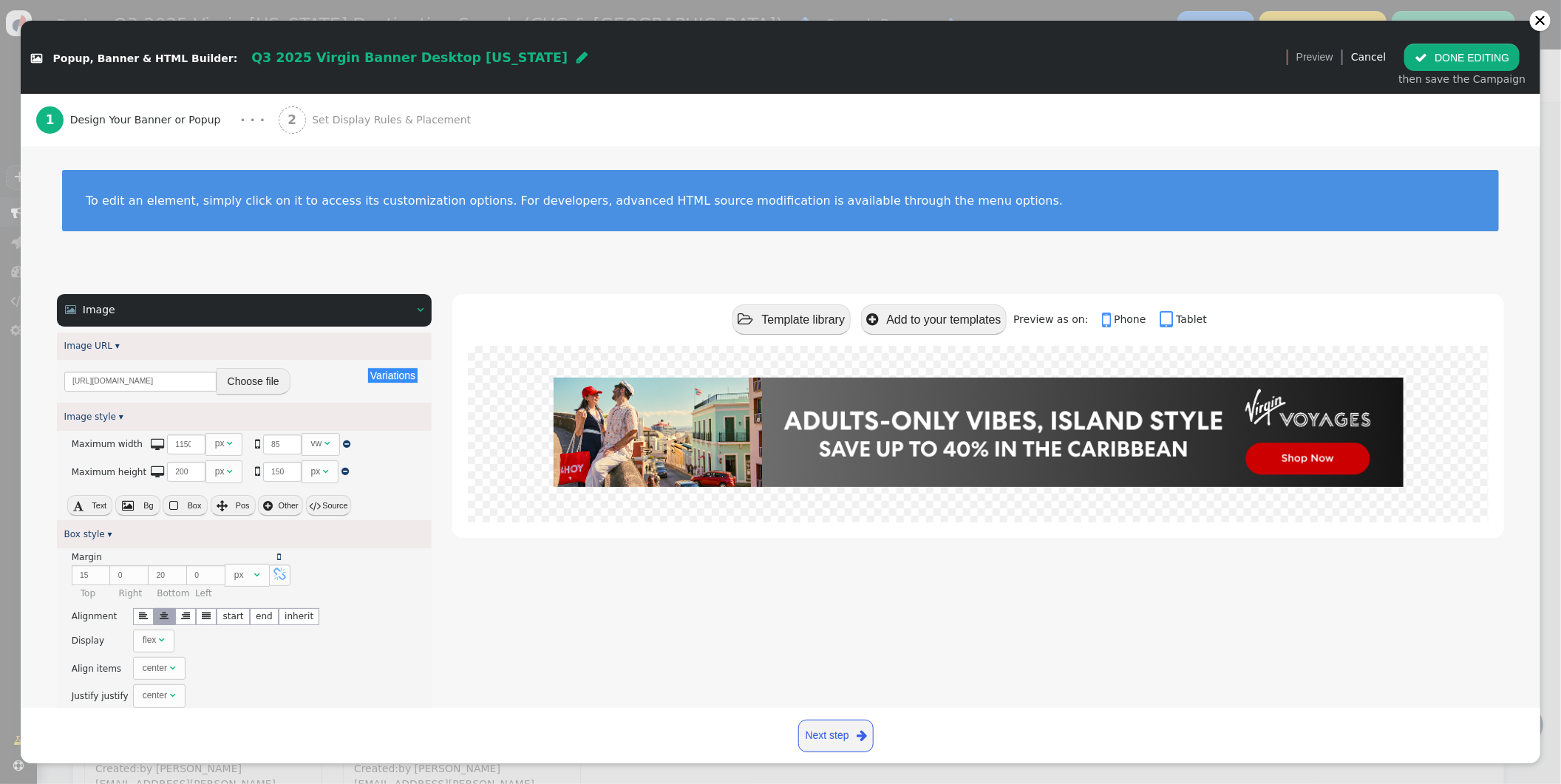
click at [264, 380] on button "Choose file" at bounding box center [253, 381] width 74 height 26
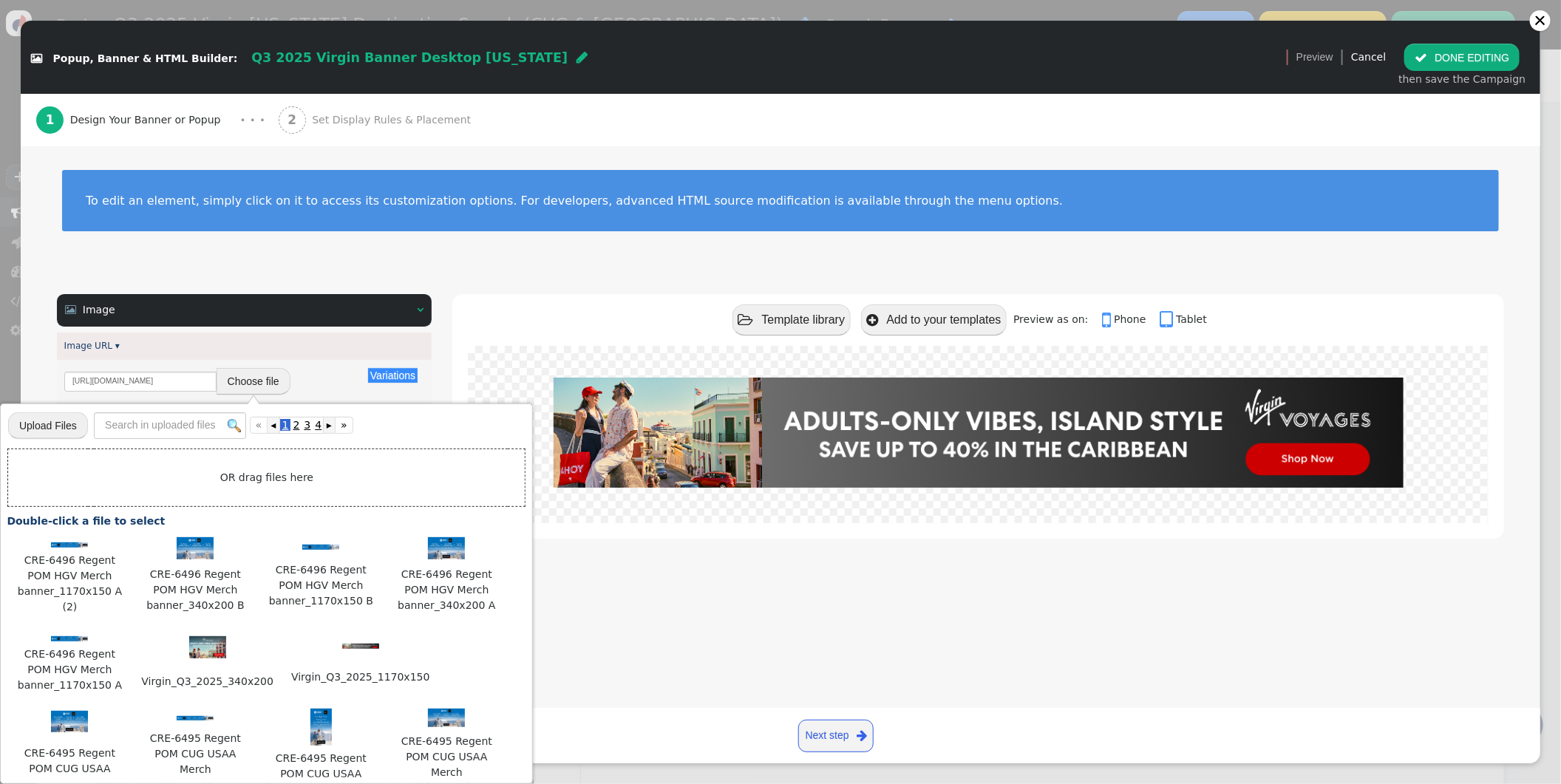
click at [71, 426] on input "file" at bounding box center [48, 425] width 79 height 29
type input "C:\fakepath\Virgin_Q3_2025_3_1170x150.jpg"
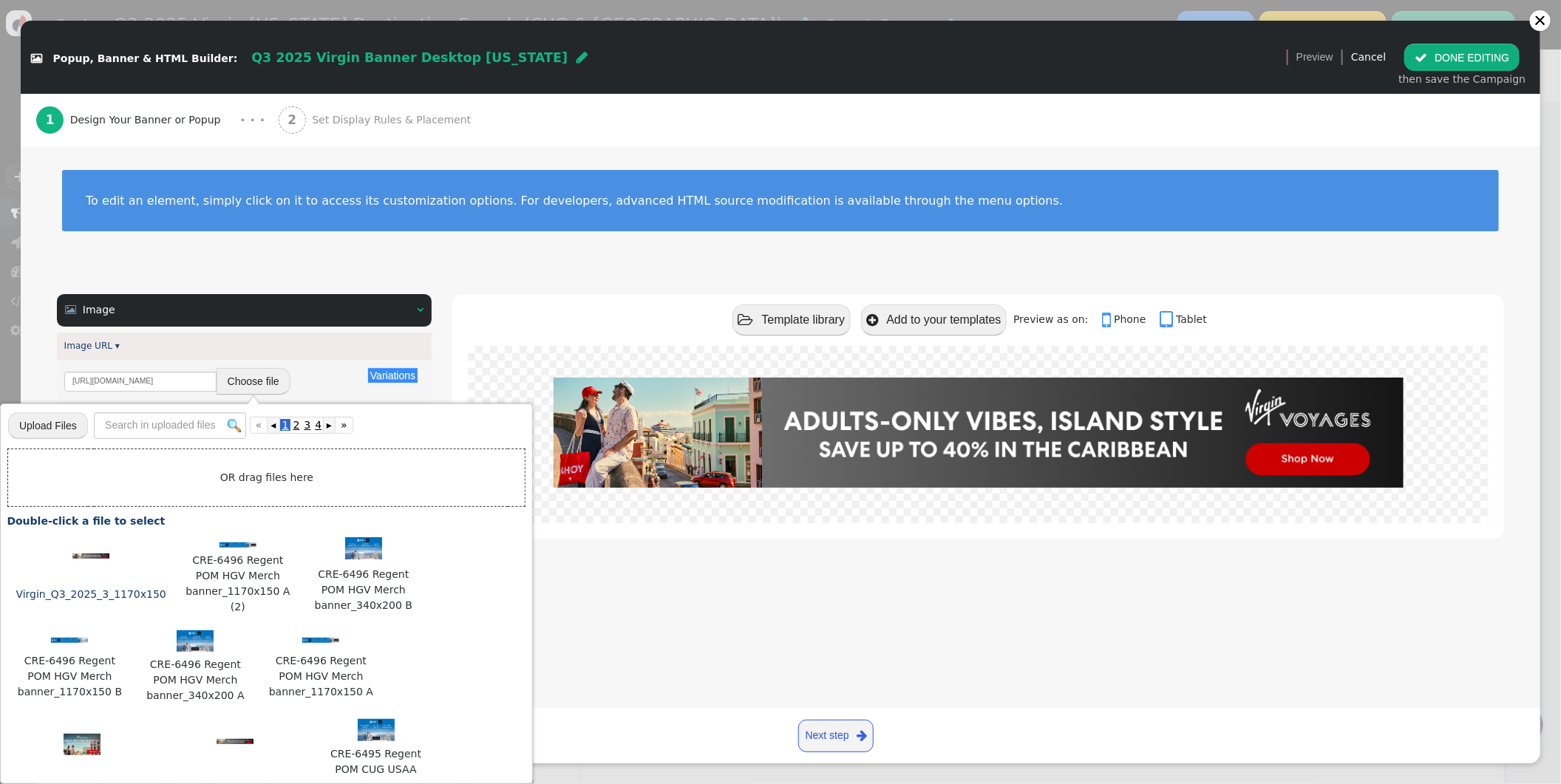
click at [88, 553] on img at bounding box center [90, 556] width 37 height 5
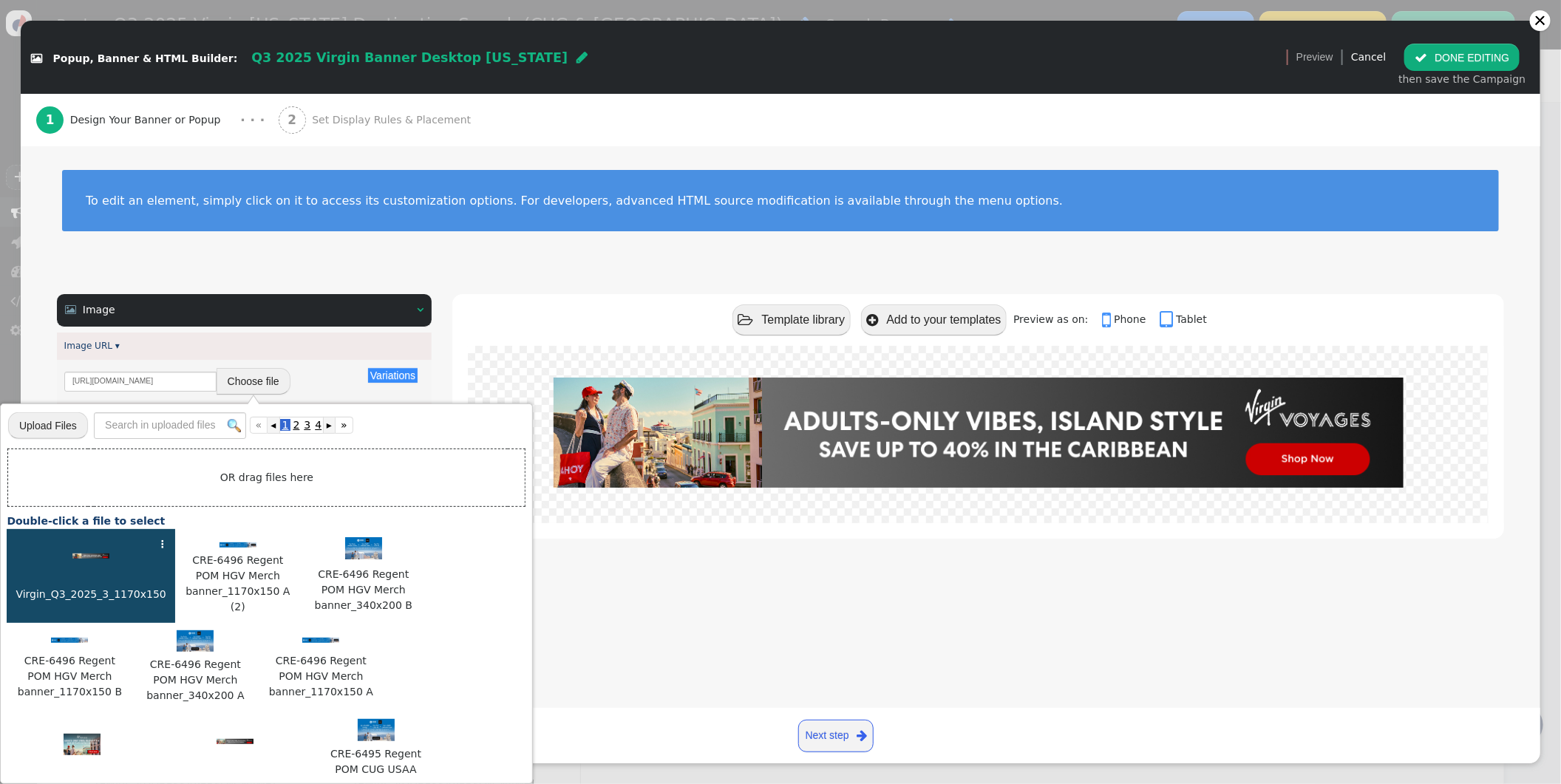
click at [88, 553] on img at bounding box center [90, 556] width 37 height 5
type input "[URL][DOMAIN_NAME]"
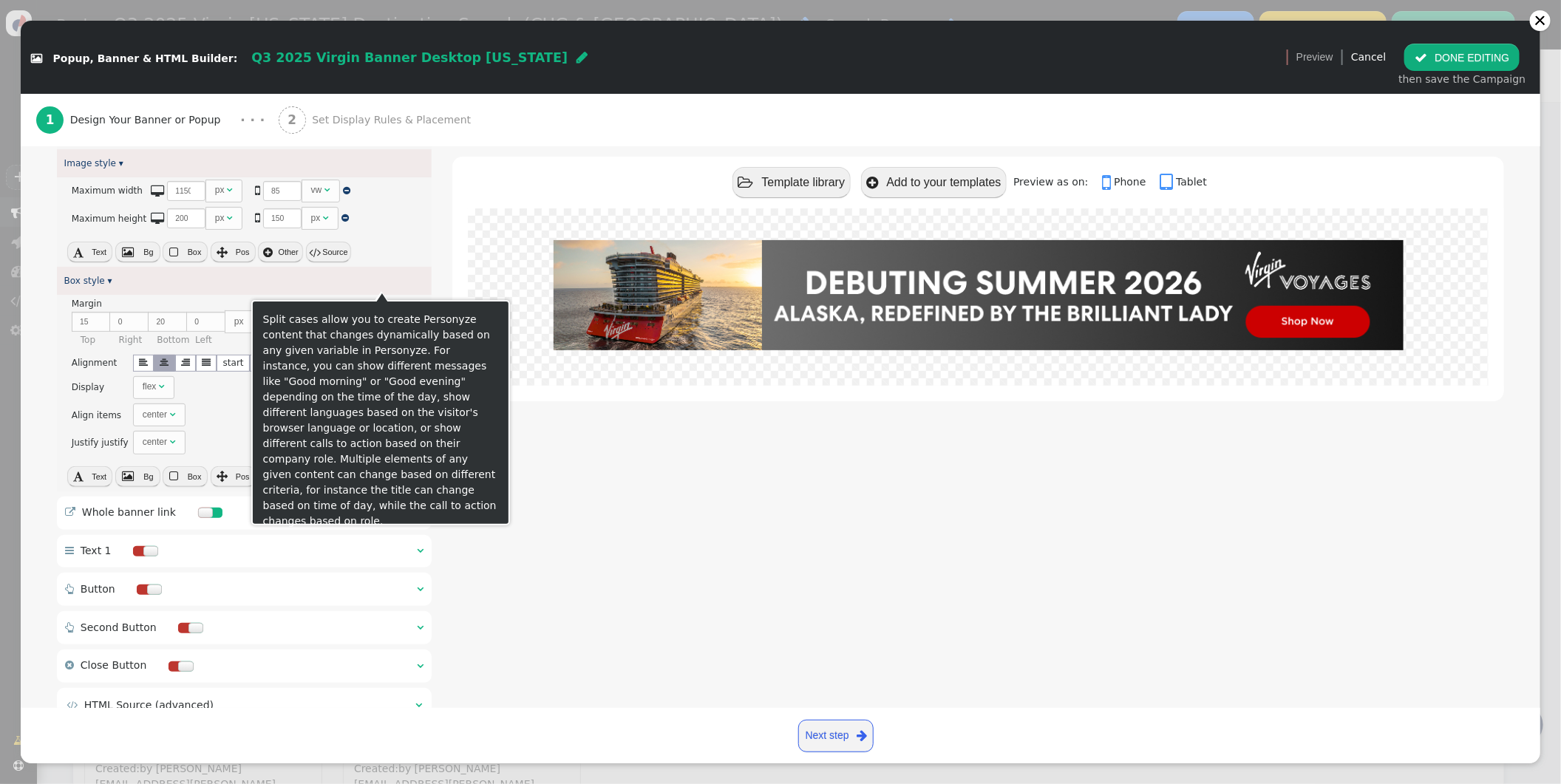
scroll to position [305, 0]
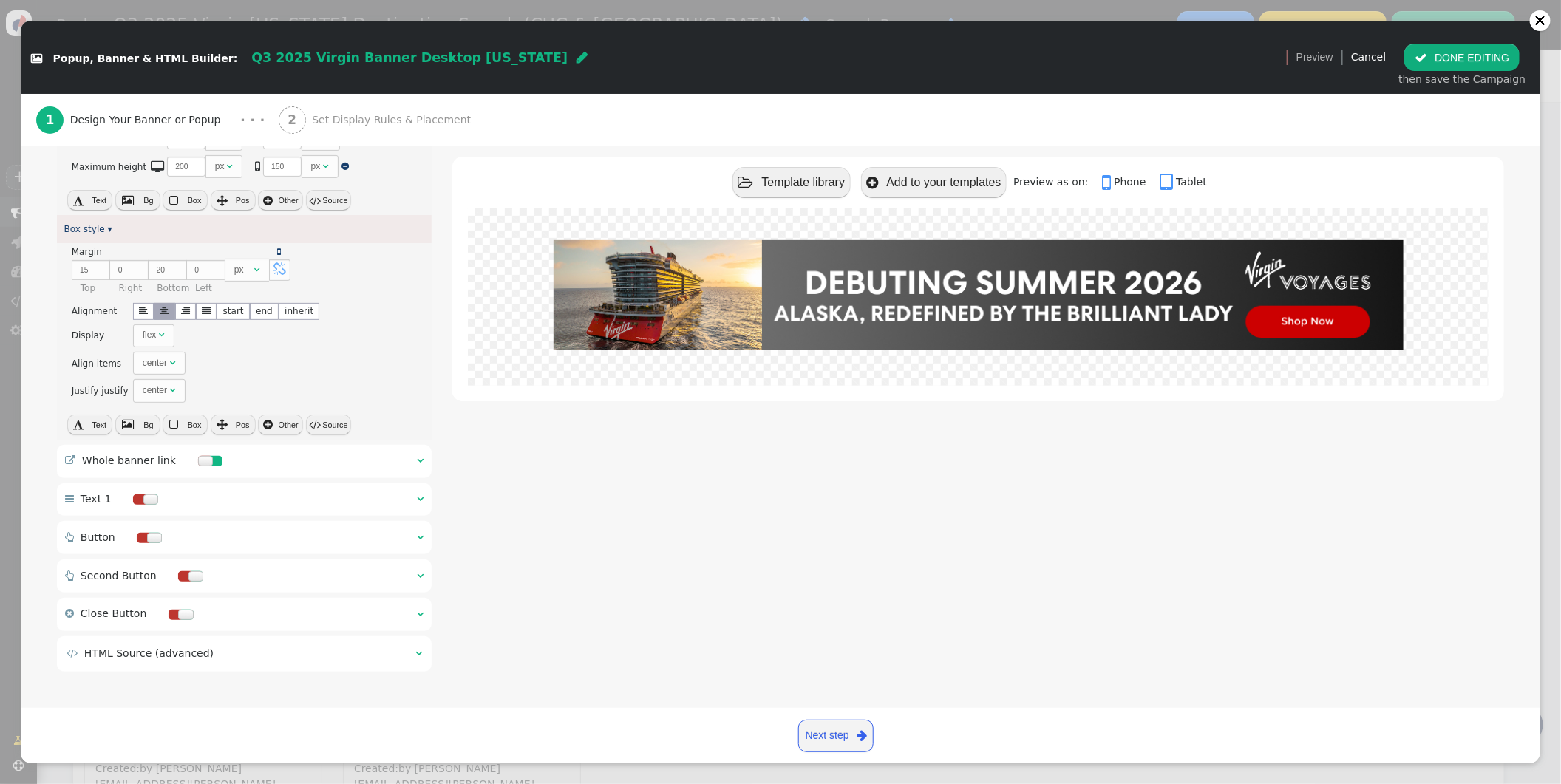
drag, startPoint x: 549, startPoint y: 493, endPoint x: 454, endPoint y: 484, distance: 95.4
click at [544, 493] on div " Template library  Add to your templates Preview as on:  Phone  Tablet" at bounding box center [979, 333] width 1052 height 688
click at [423, 460] on span "" at bounding box center [420, 460] width 7 height 10
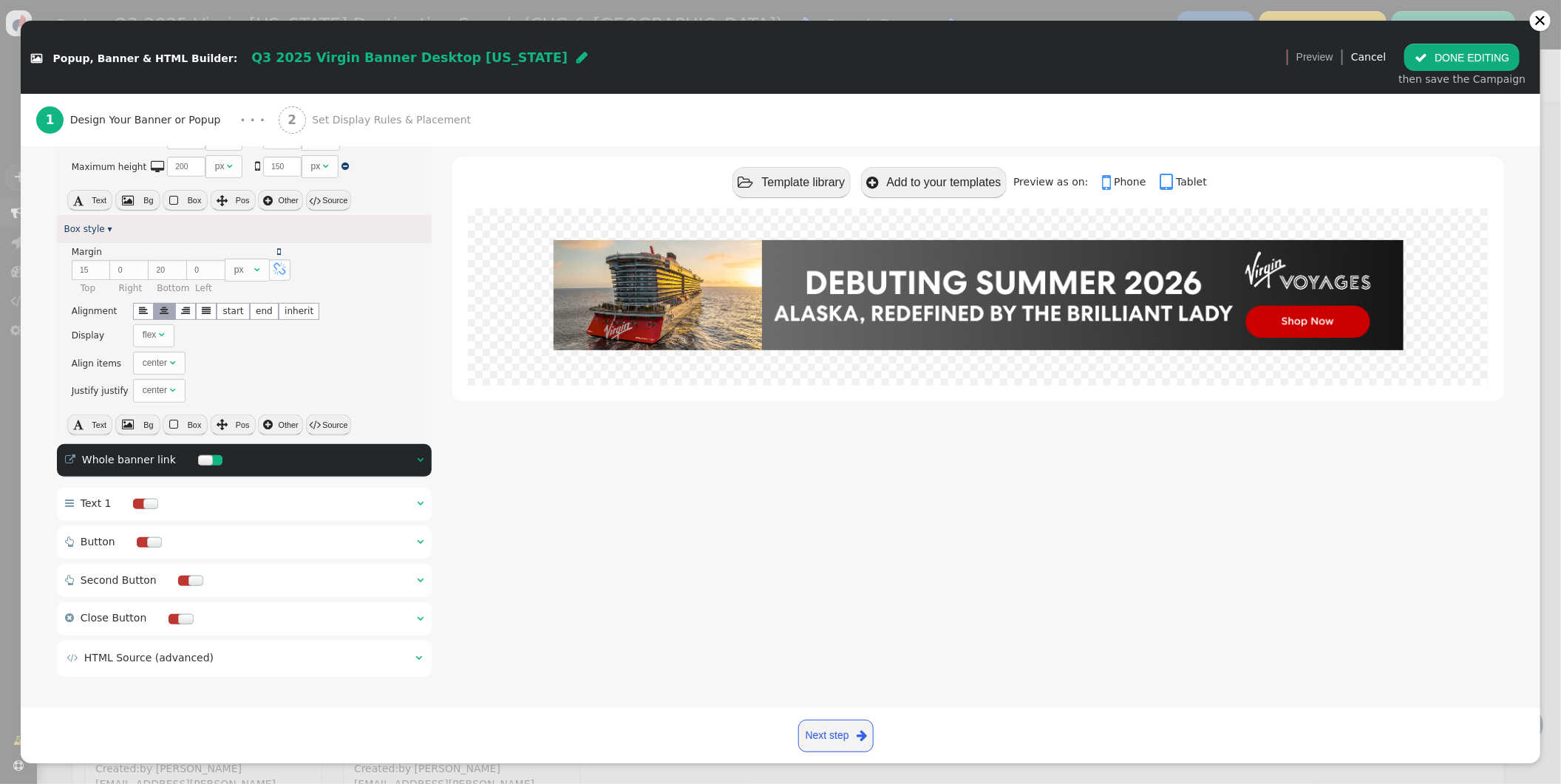
scroll to position [0, 0]
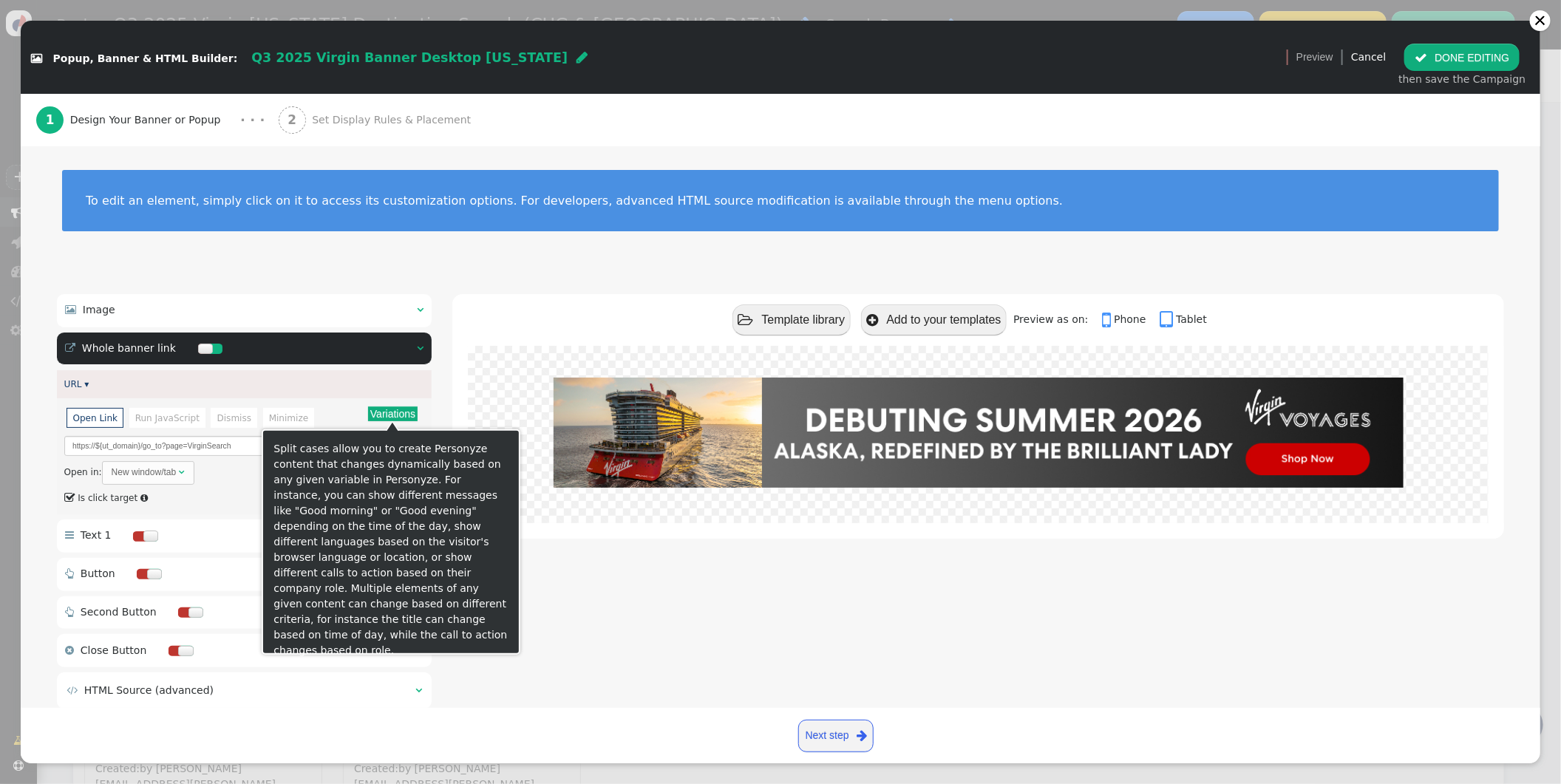
click at [376, 410] on button "Variations" at bounding box center [393, 414] width 50 height 15
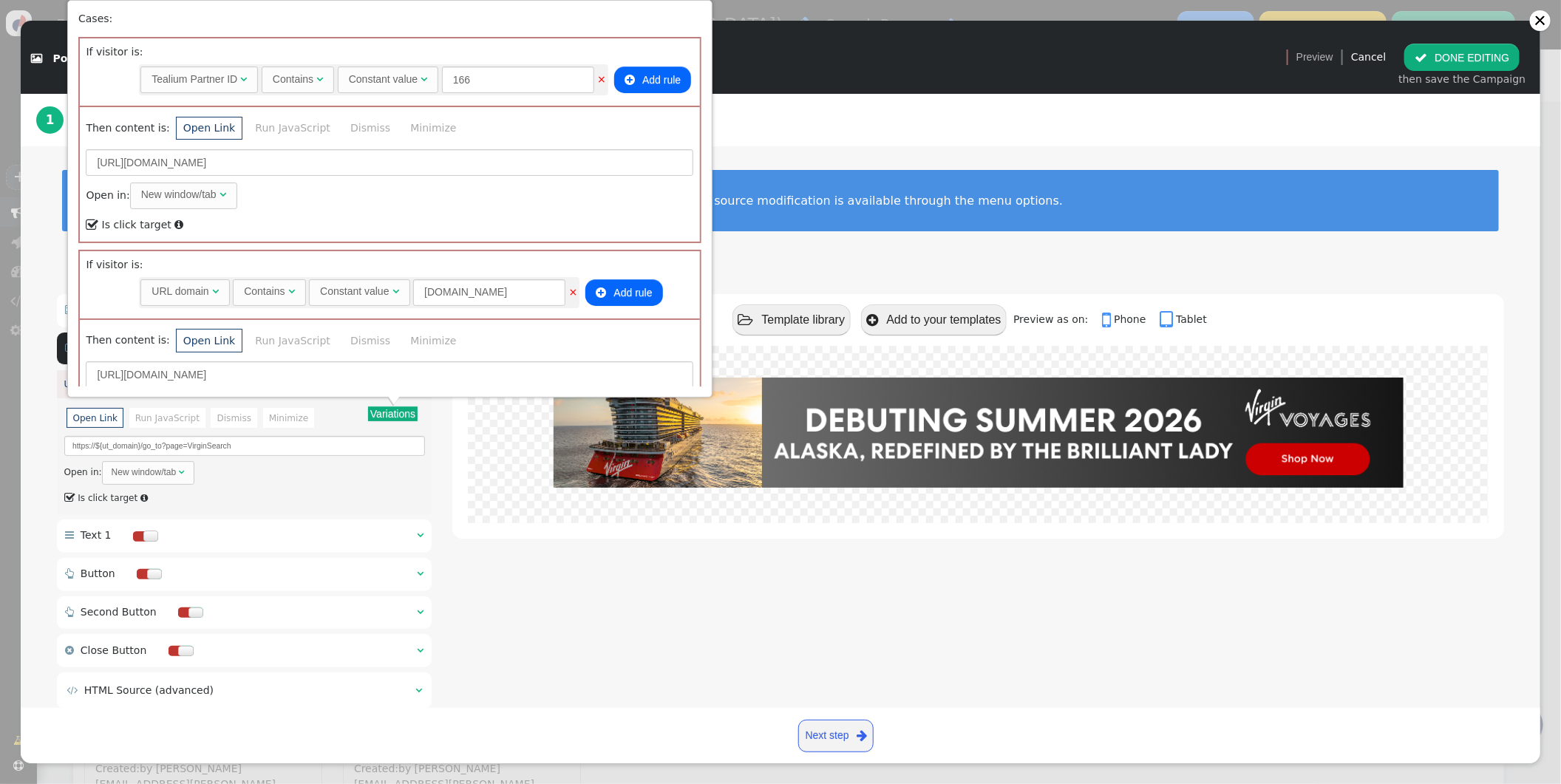
click at [904, 153] on div "To edit an element, simply click on it to access its customization options. For…" at bounding box center [781, 210] width 1520 height 127
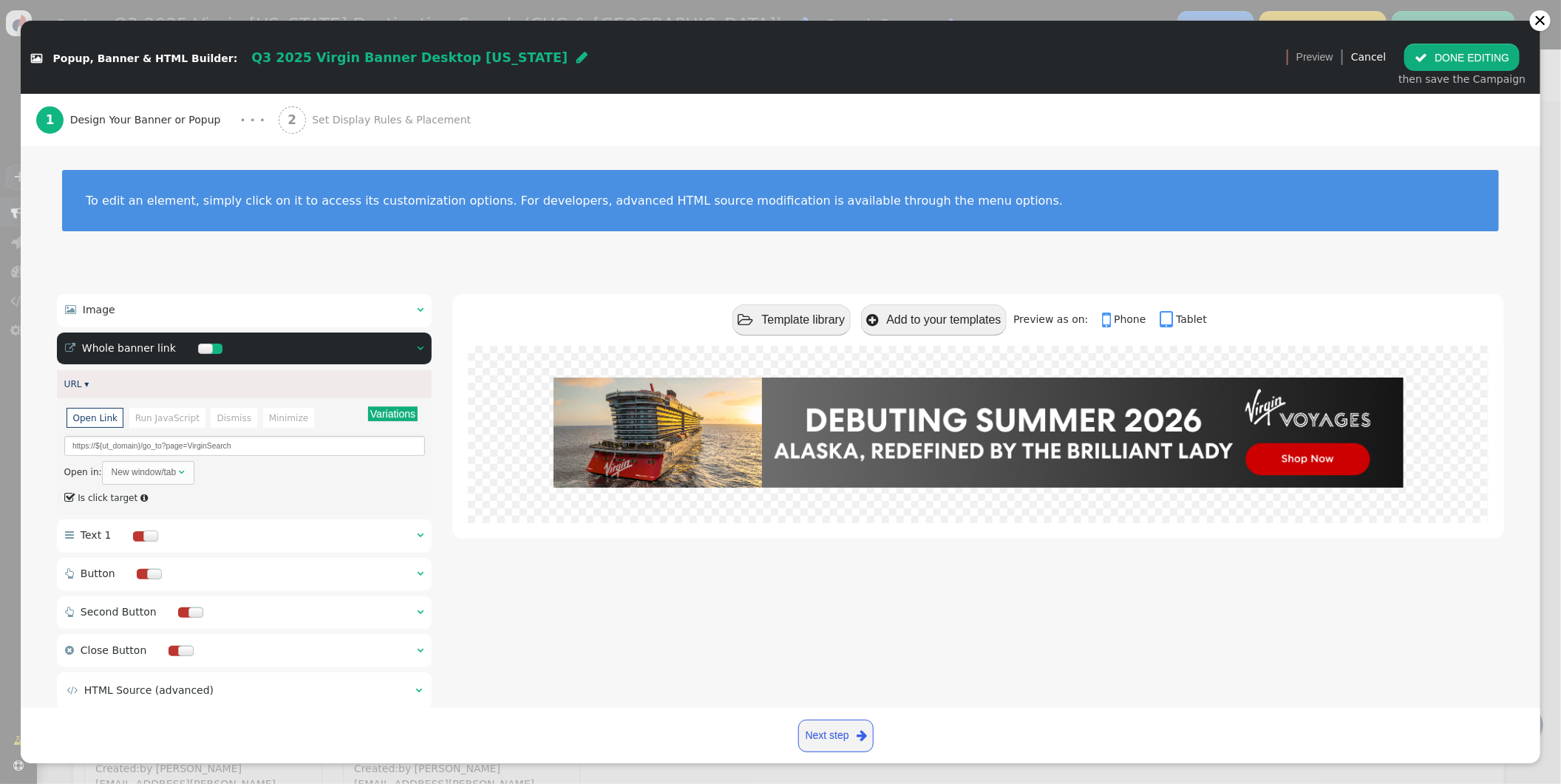
click at [335, 119] on span "Set Display Rules & Placement" at bounding box center [394, 120] width 165 height 16
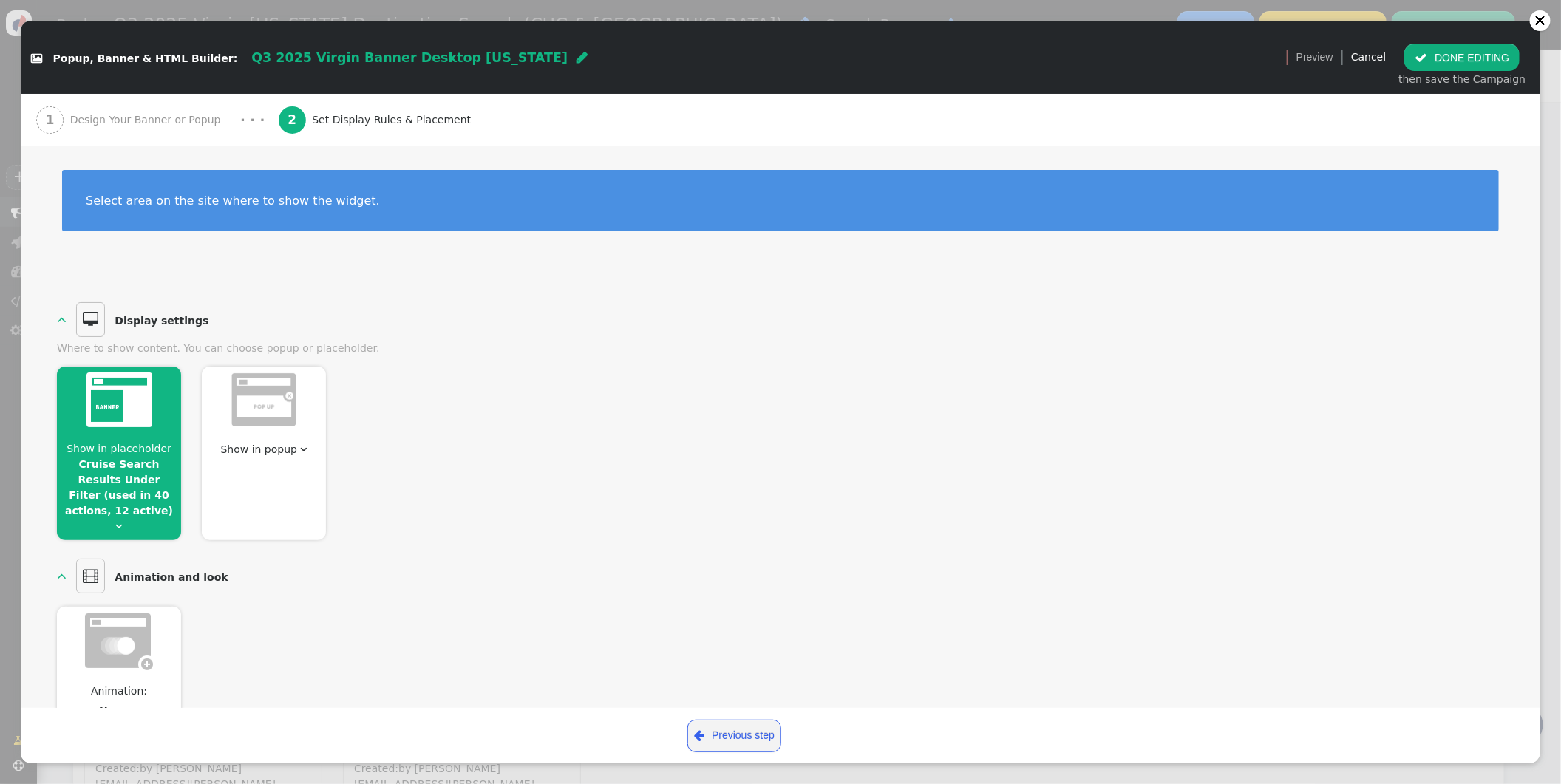
click at [124, 505] on span "Show in placeholder Cruise Search Results Under Filter (used in 40 actions, 12 …" at bounding box center [118, 488] width 124 height 94
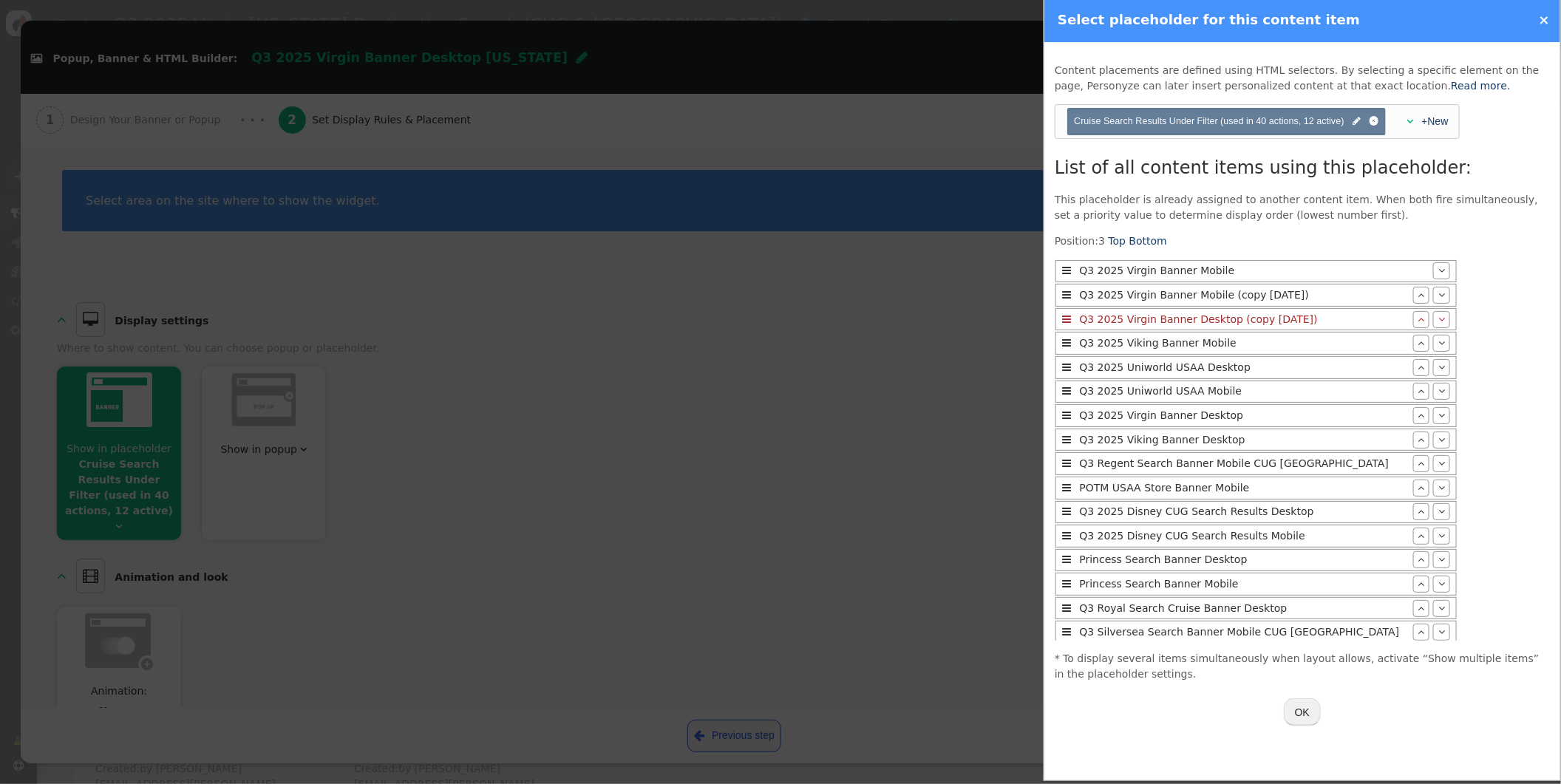
click at [1298, 715] on button "OK" at bounding box center [1302, 712] width 37 height 26
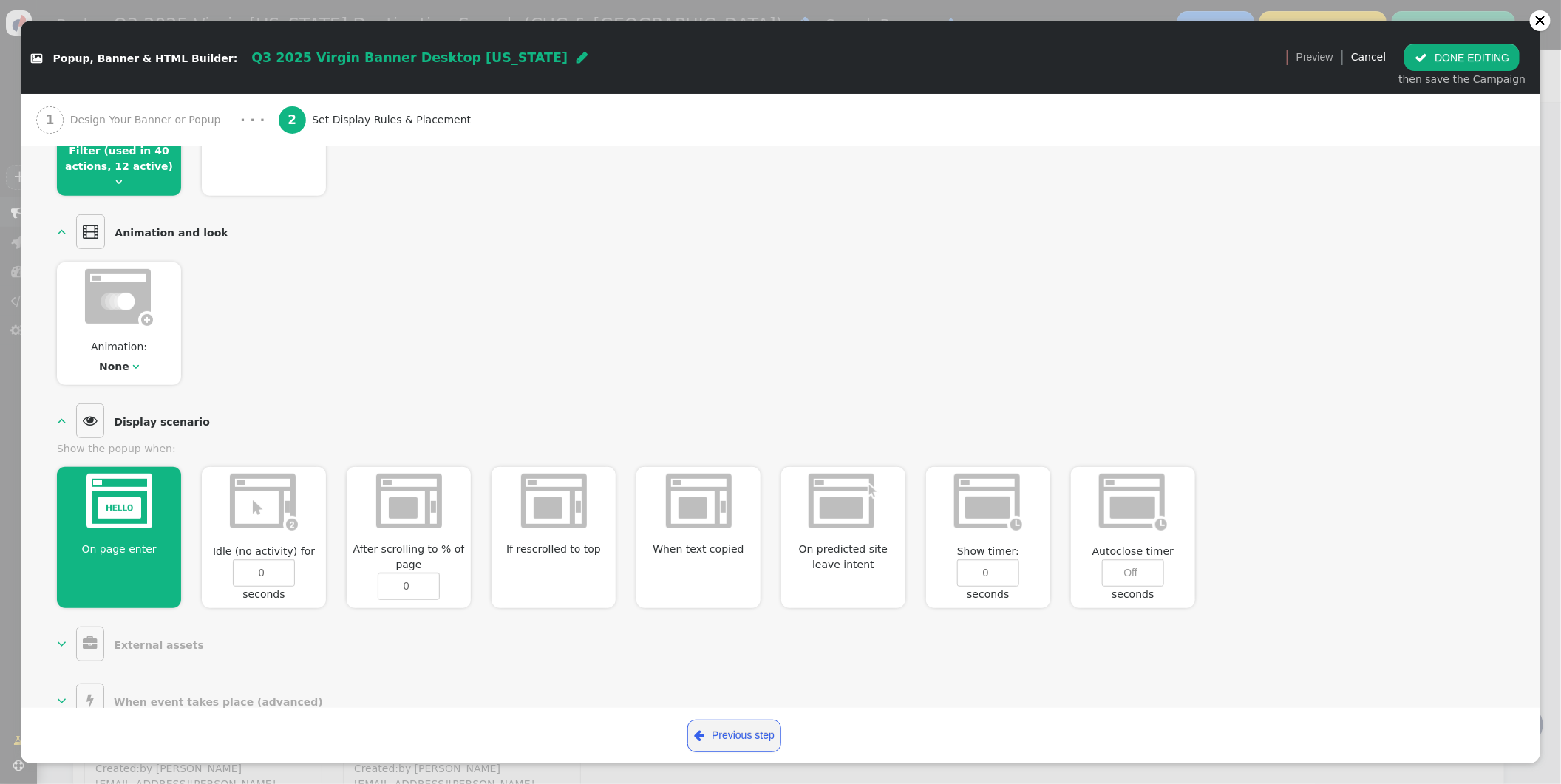
scroll to position [659, 0]
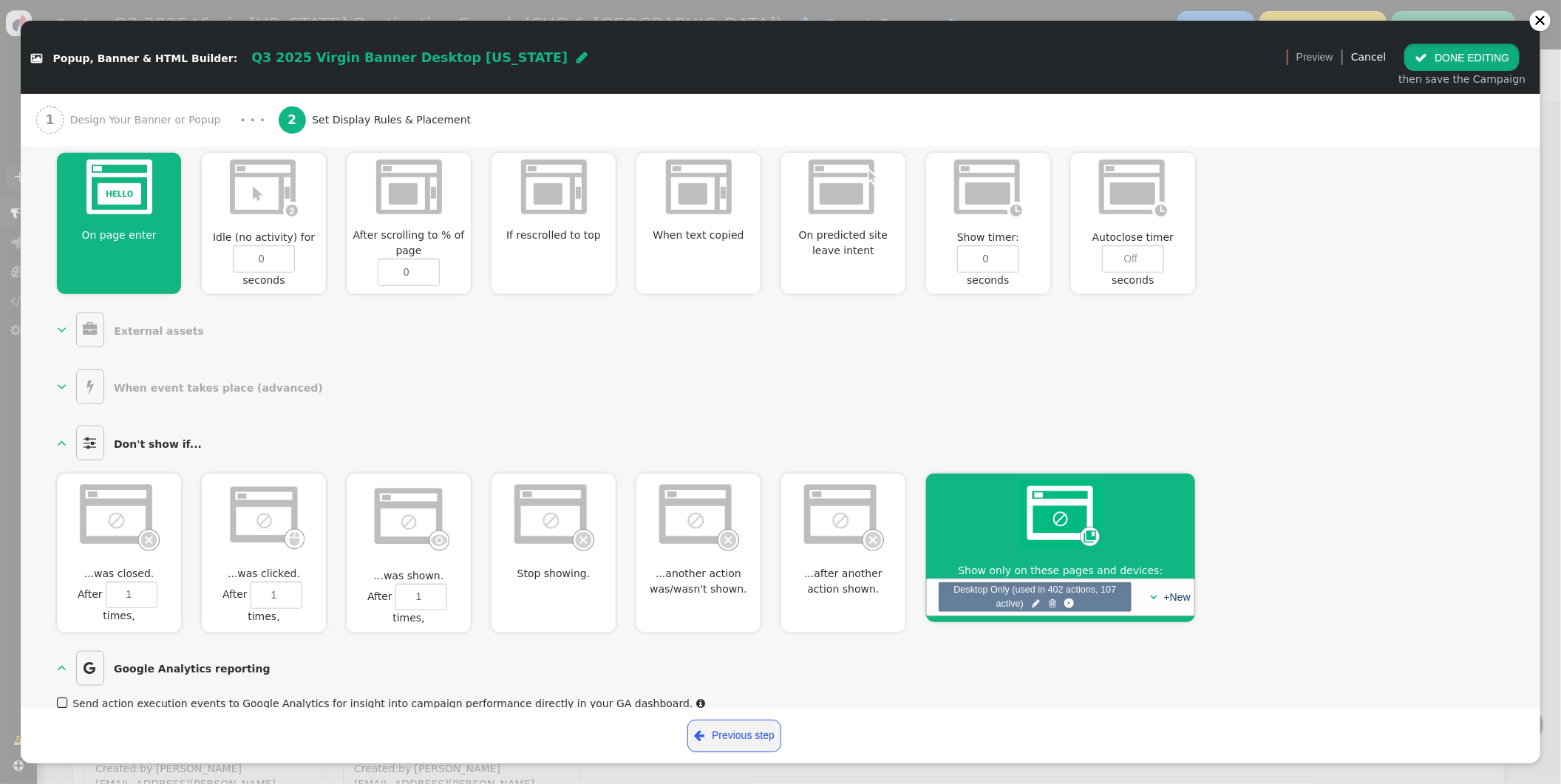
click at [1434, 51] on button " DONE EDITING" at bounding box center [1462, 57] width 115 height 26
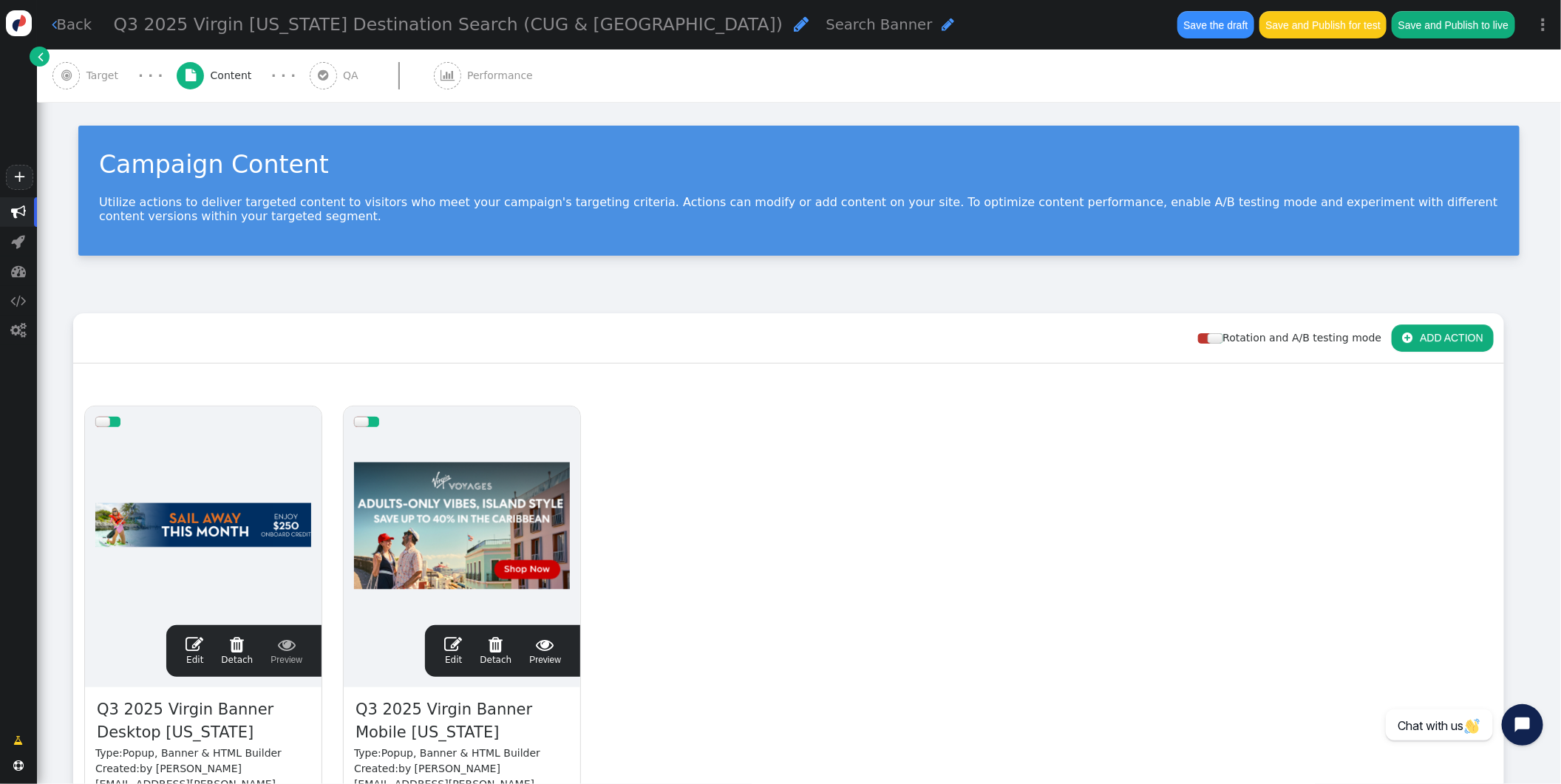
click at [454, 644] on span "" at bounding box center [453, 645] width 18 height 18
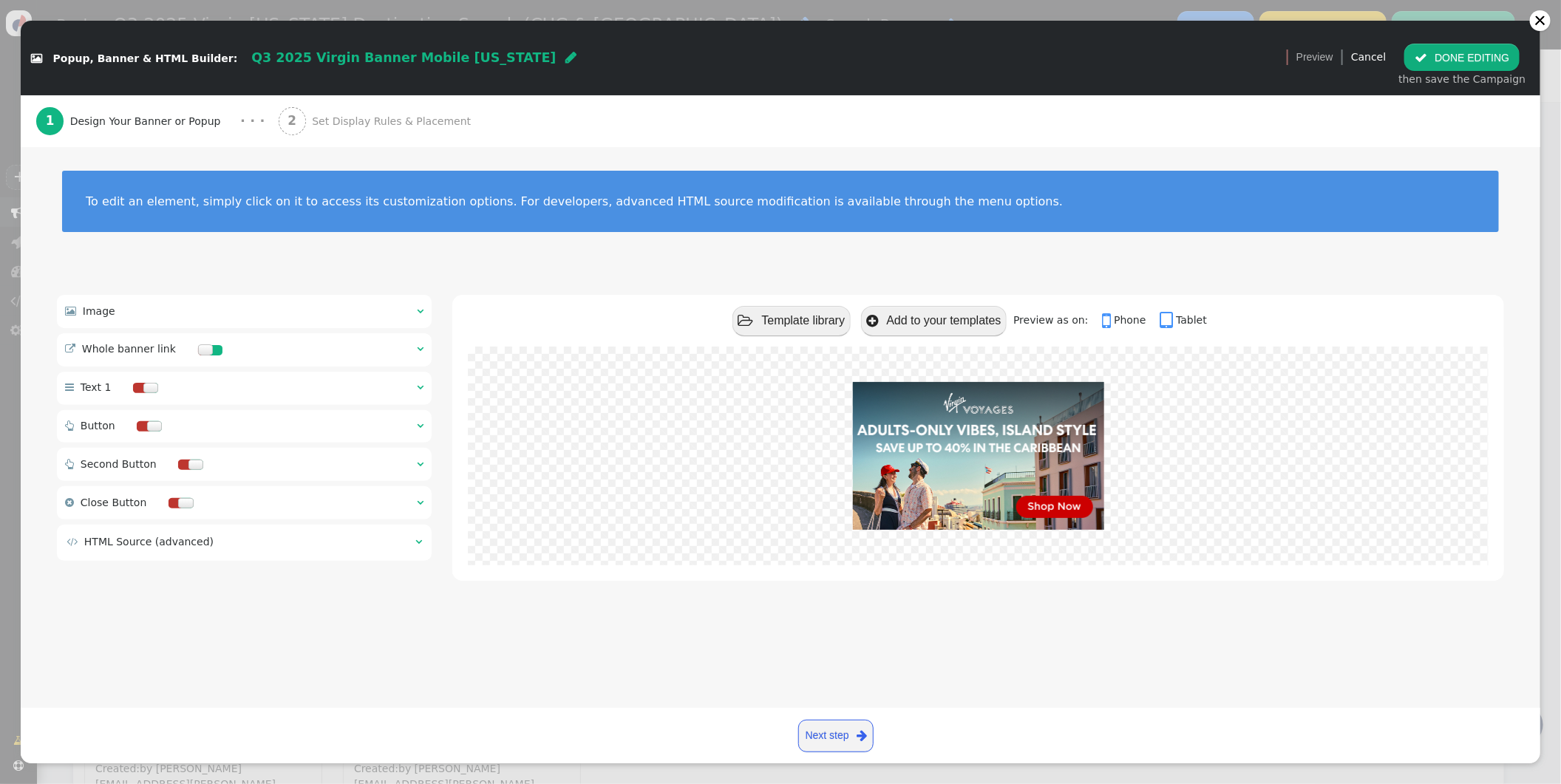
click at [411, 308] on div " Image  " at bounding box center [244, 311] width 375 height 33
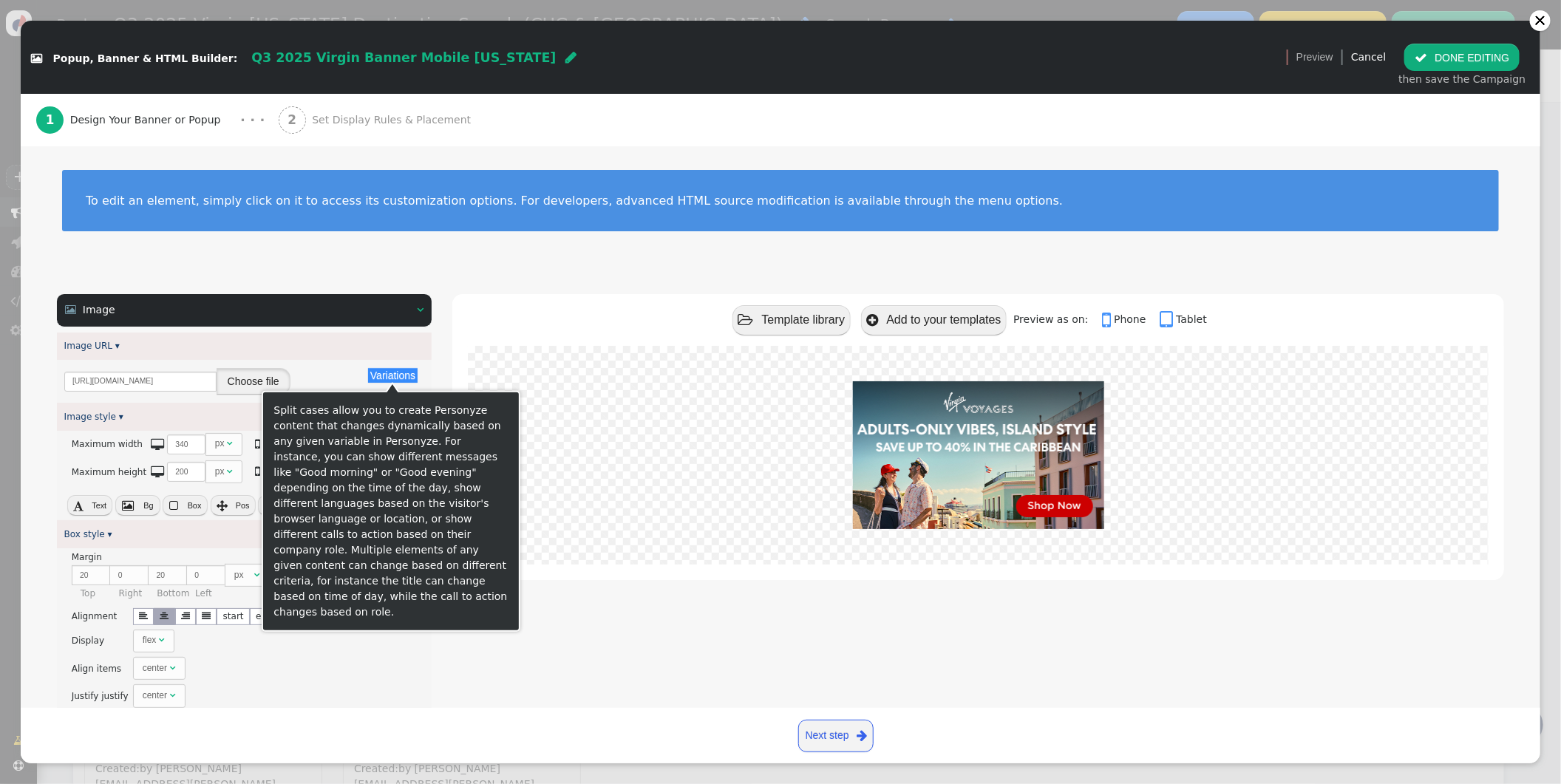
click at [270, 388] on button "Choose file" at bounding box center [253, 381] width 74 height 26
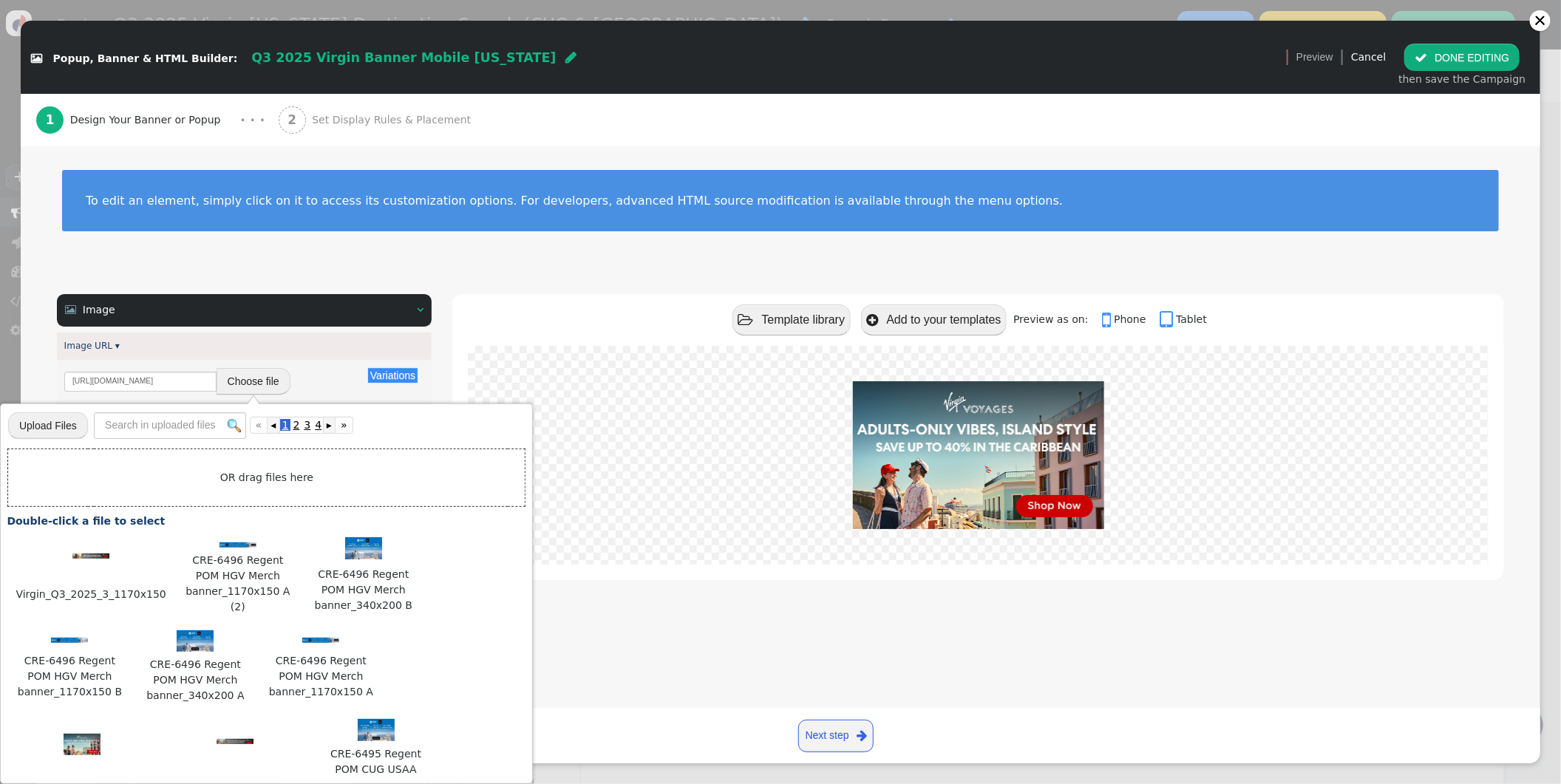
click at [62, 424] on input "file" at bounding box center [48, 425] width 79 height 29
type input "C:\fakepath\Virgin_Q3_2025_3_340x200.jpg"
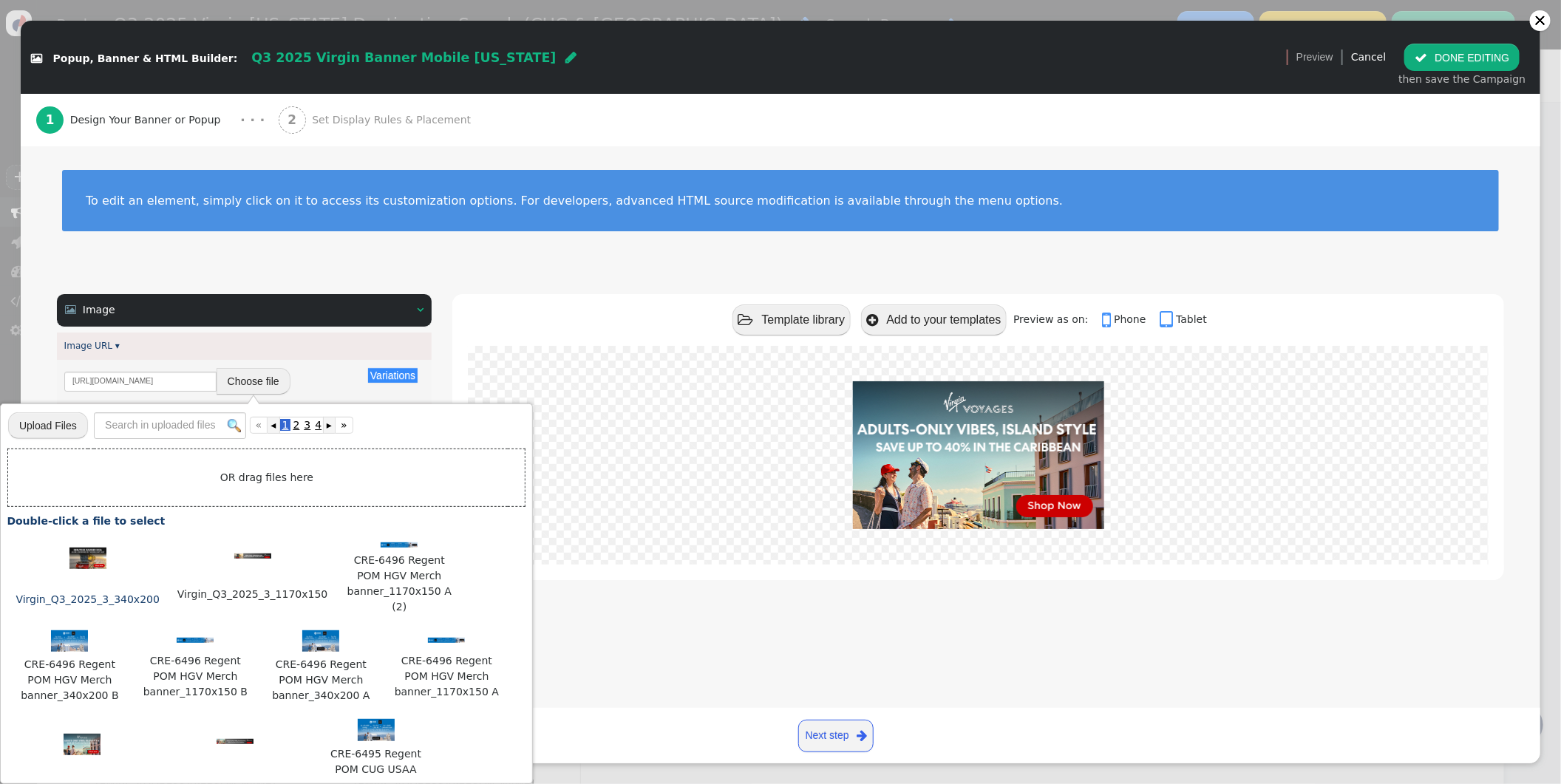
click at [79, 558] on img at bounding box center [87, 559] width 37 height 22
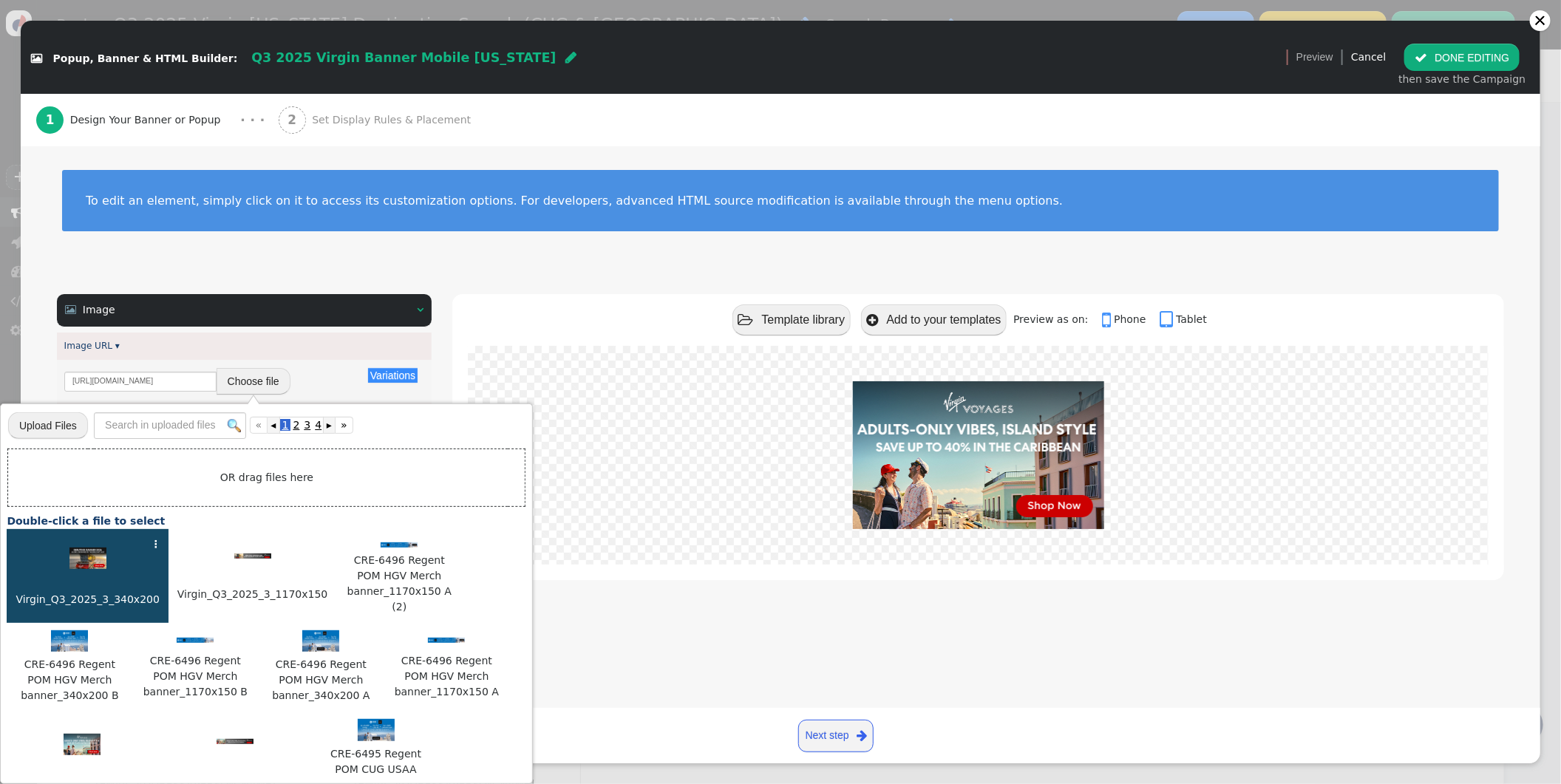
click at [79, 558] on img at bounding box center [87, 559] width 37 height 22
type input "[URL][DOMAIN_NAME]"
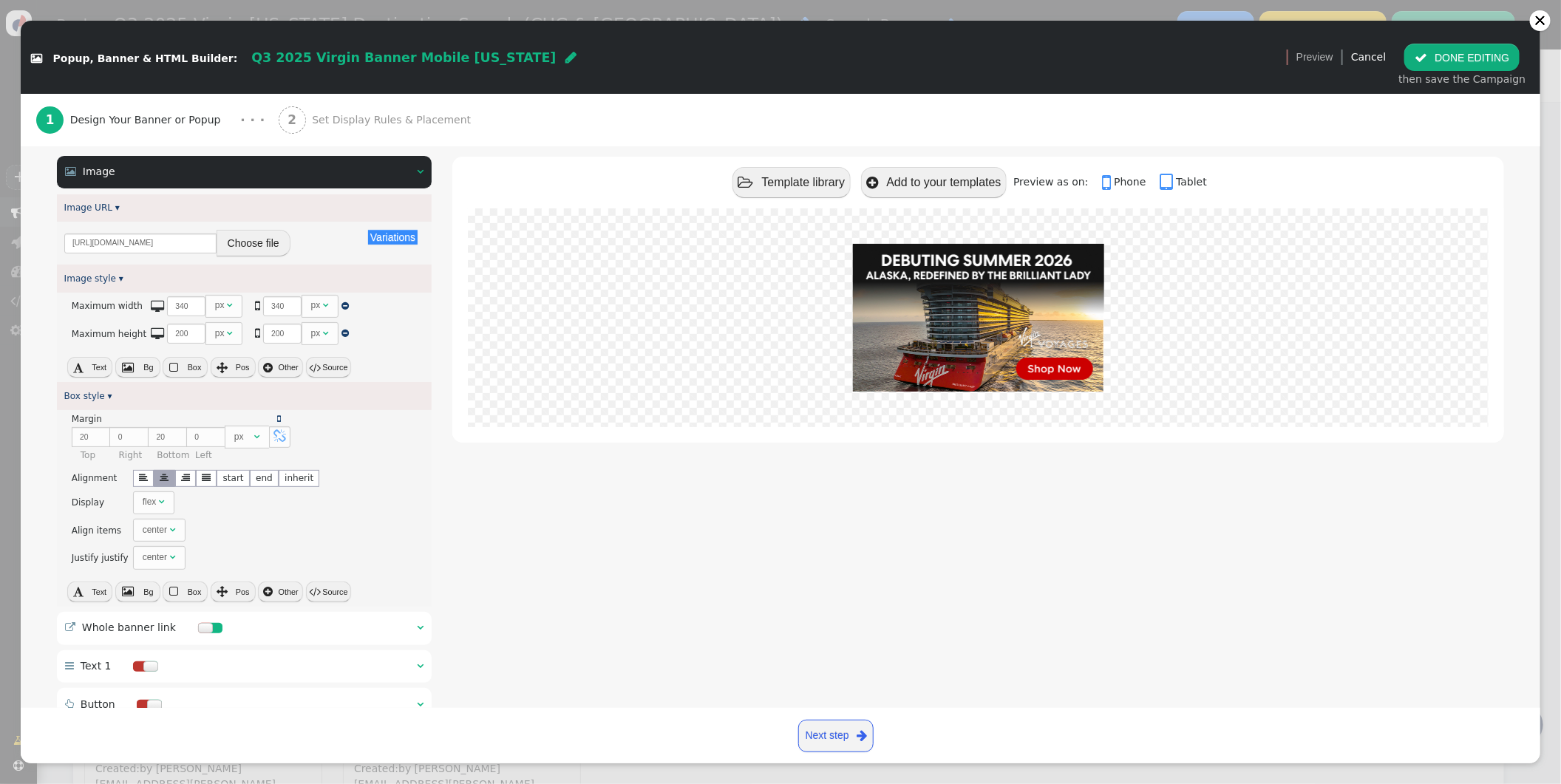
scroll to position [305, 0]
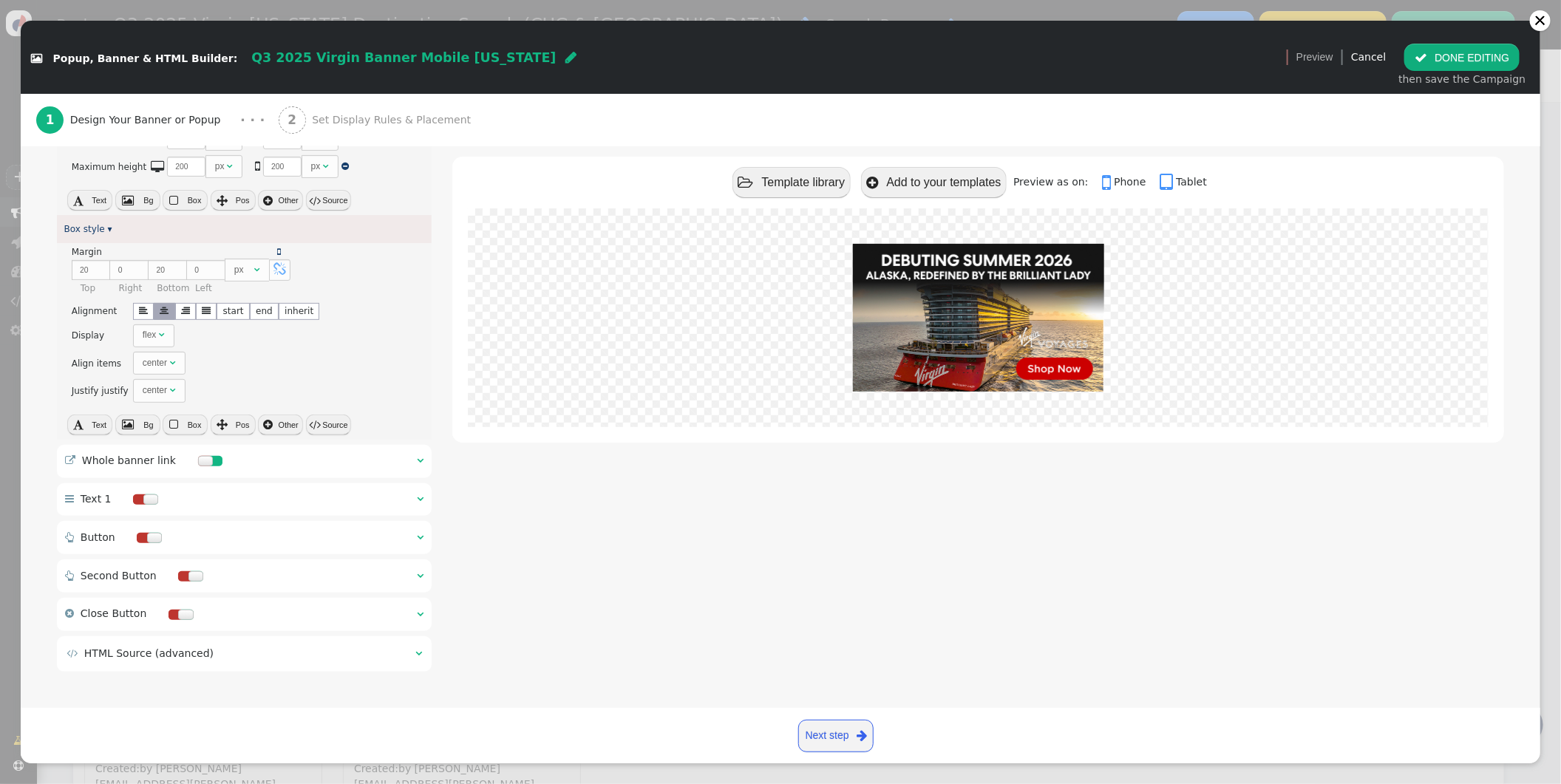
click at [421, 462] on span "" at bounding box center [420, 460] width 7 height 10
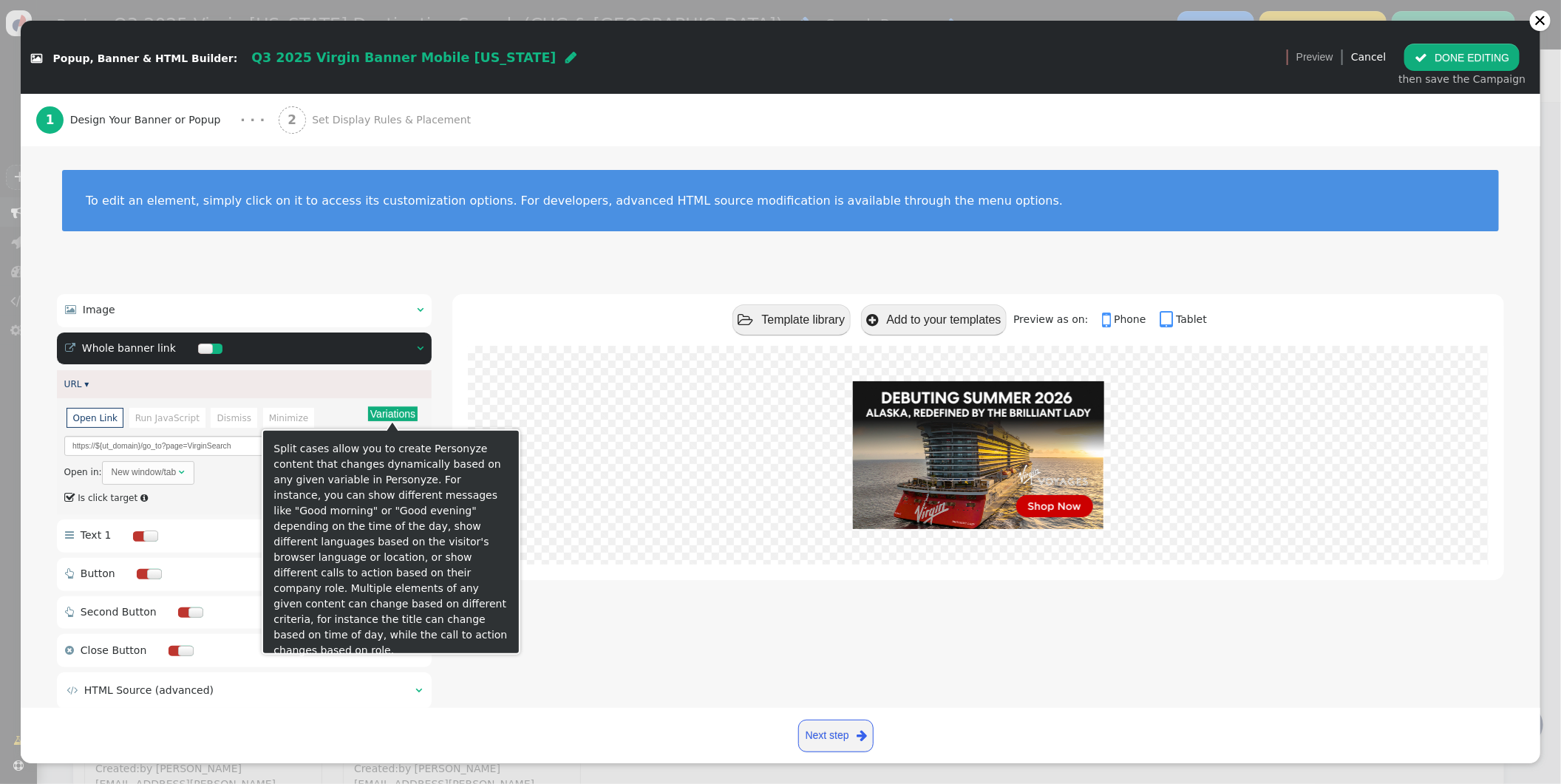
click at [378, 413] on button "Variations" at bounding box center [393, 414] width 50 height 15
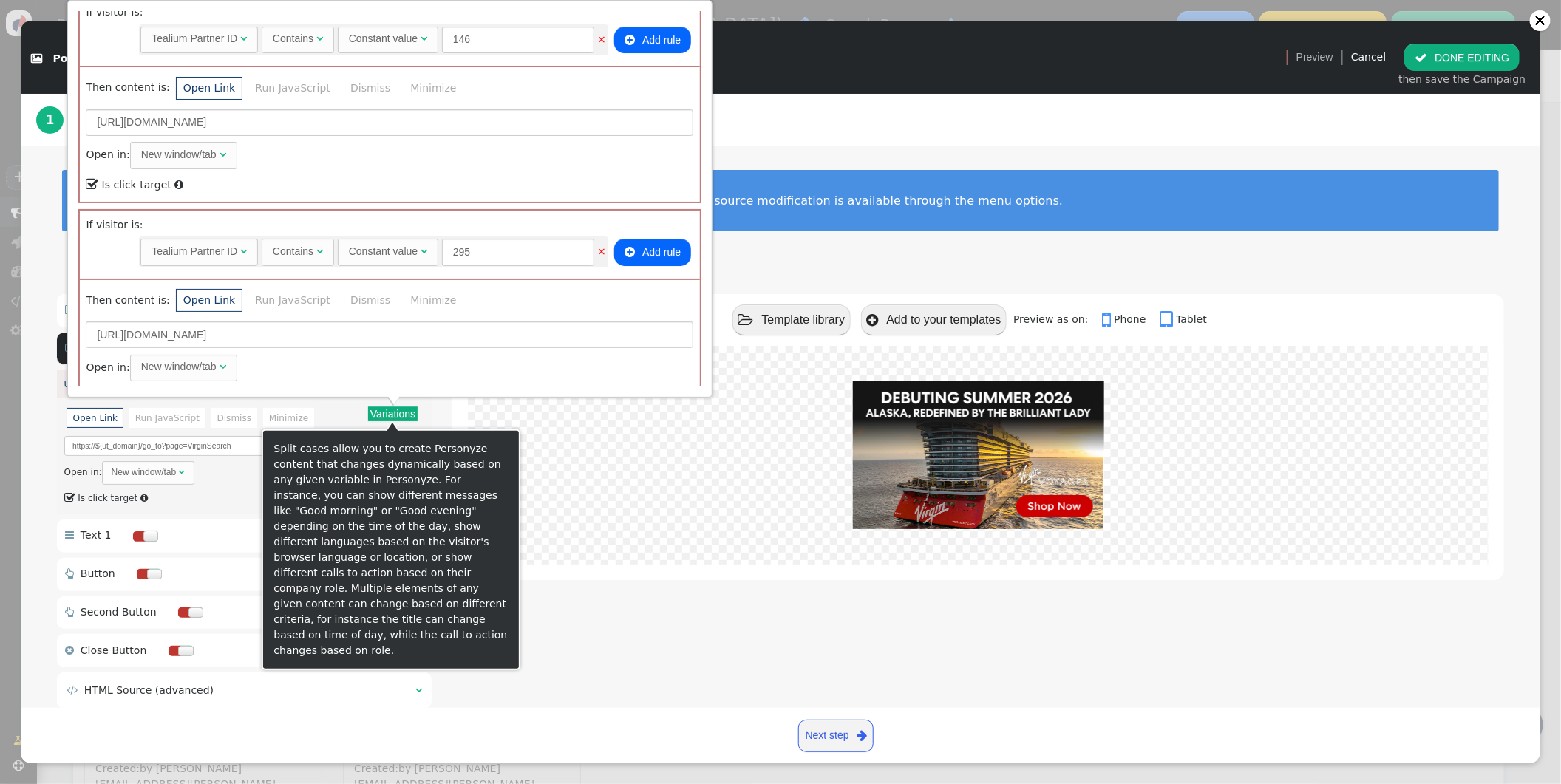
scroll to position [738, 0]
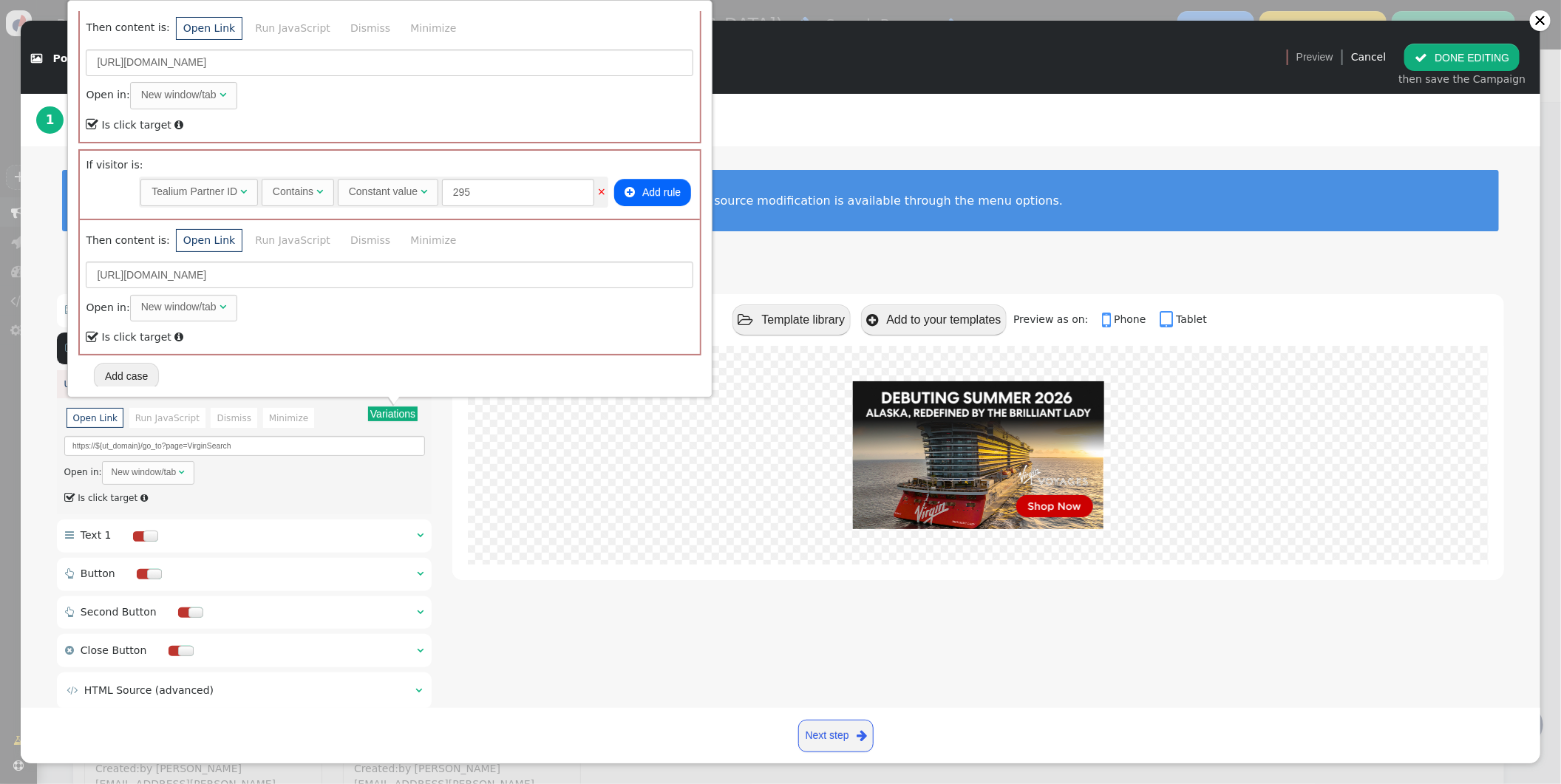
click at [841, 140] on div "1 Design Your Banner or Popup · · · 2 Set Display Rules & Placement" at bounding box center [780, 119] width 1489 height 52
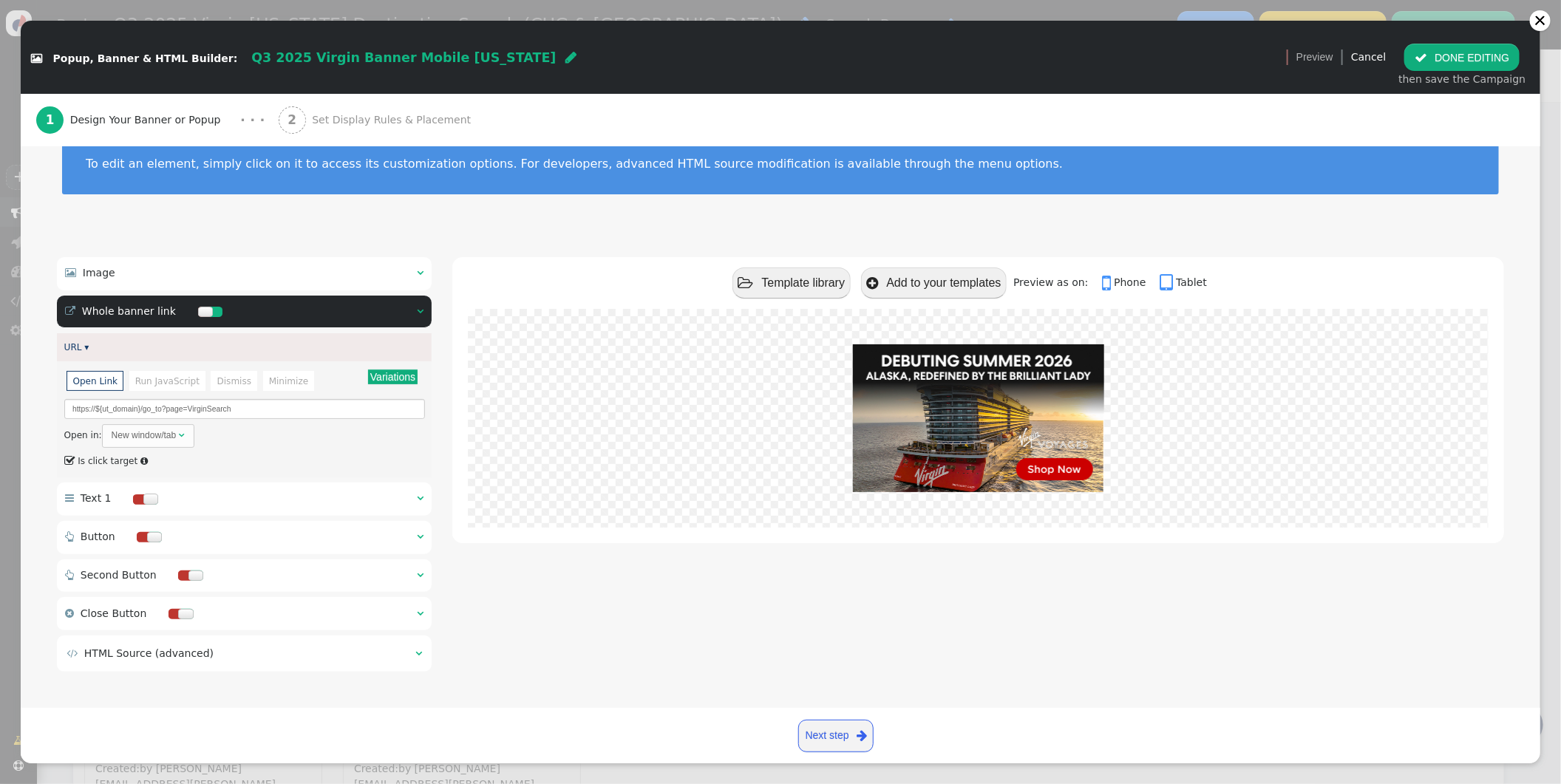
scroll to position [0, 0]
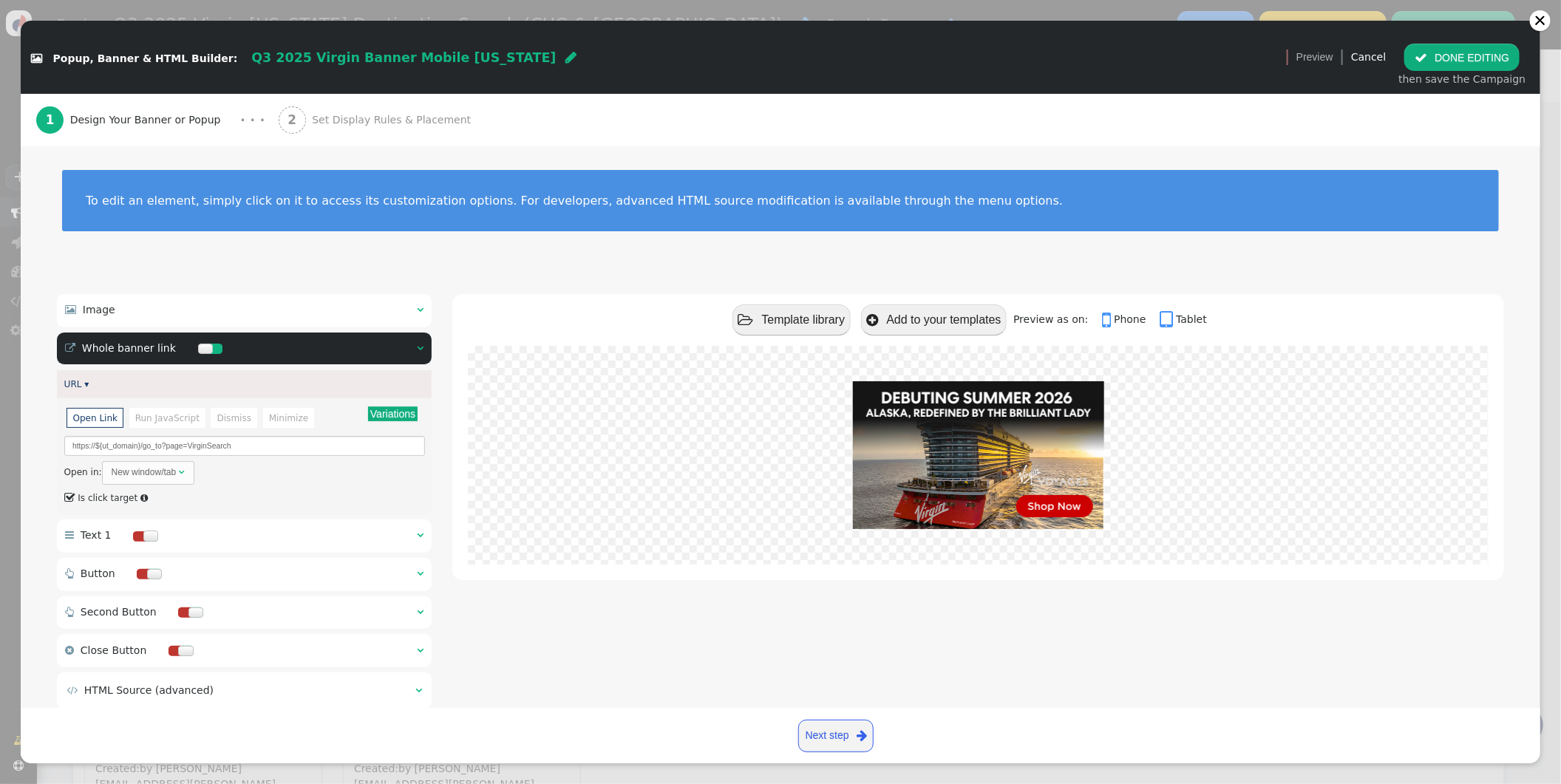
click at [337, 116] on span "Set Display Rules & Placement" at bounding box center [394, 120] width 165 height 16
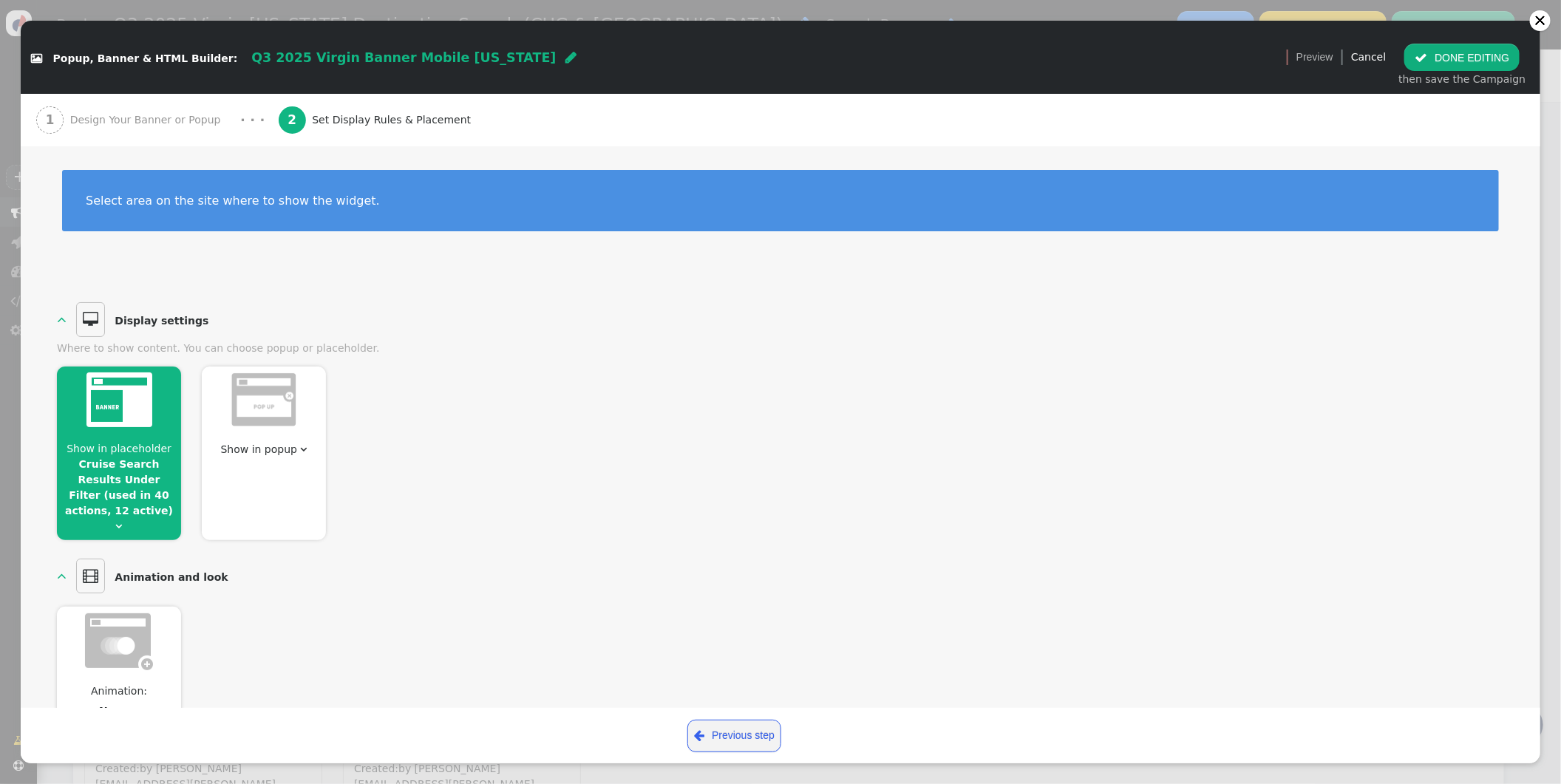
click at [117, 521] on span "" at bounding box center [119, 526] width 7 height 10
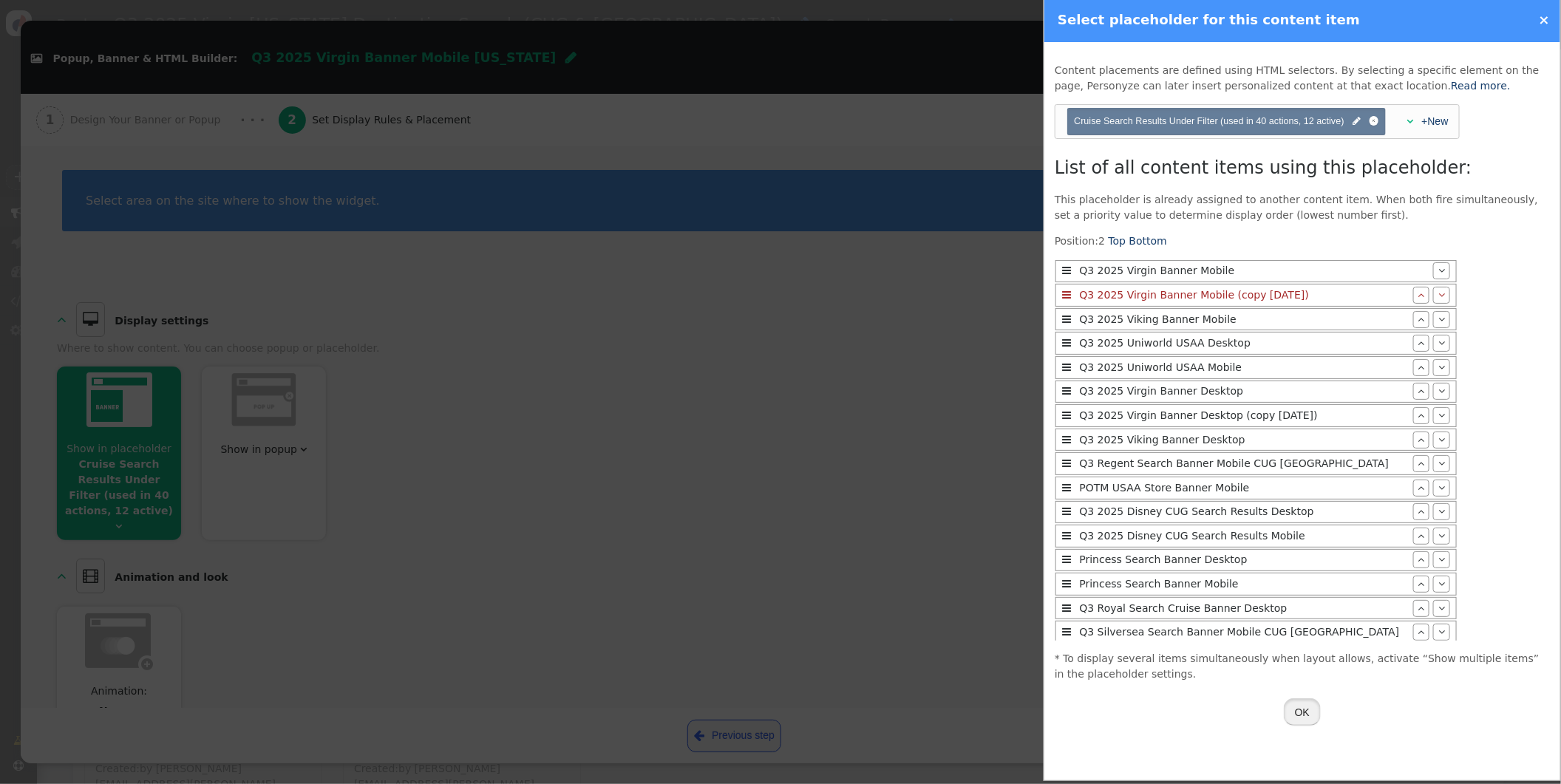
click at [1303, 705] on button "OK" at bounding box center [1302, 712] width 37 height 26
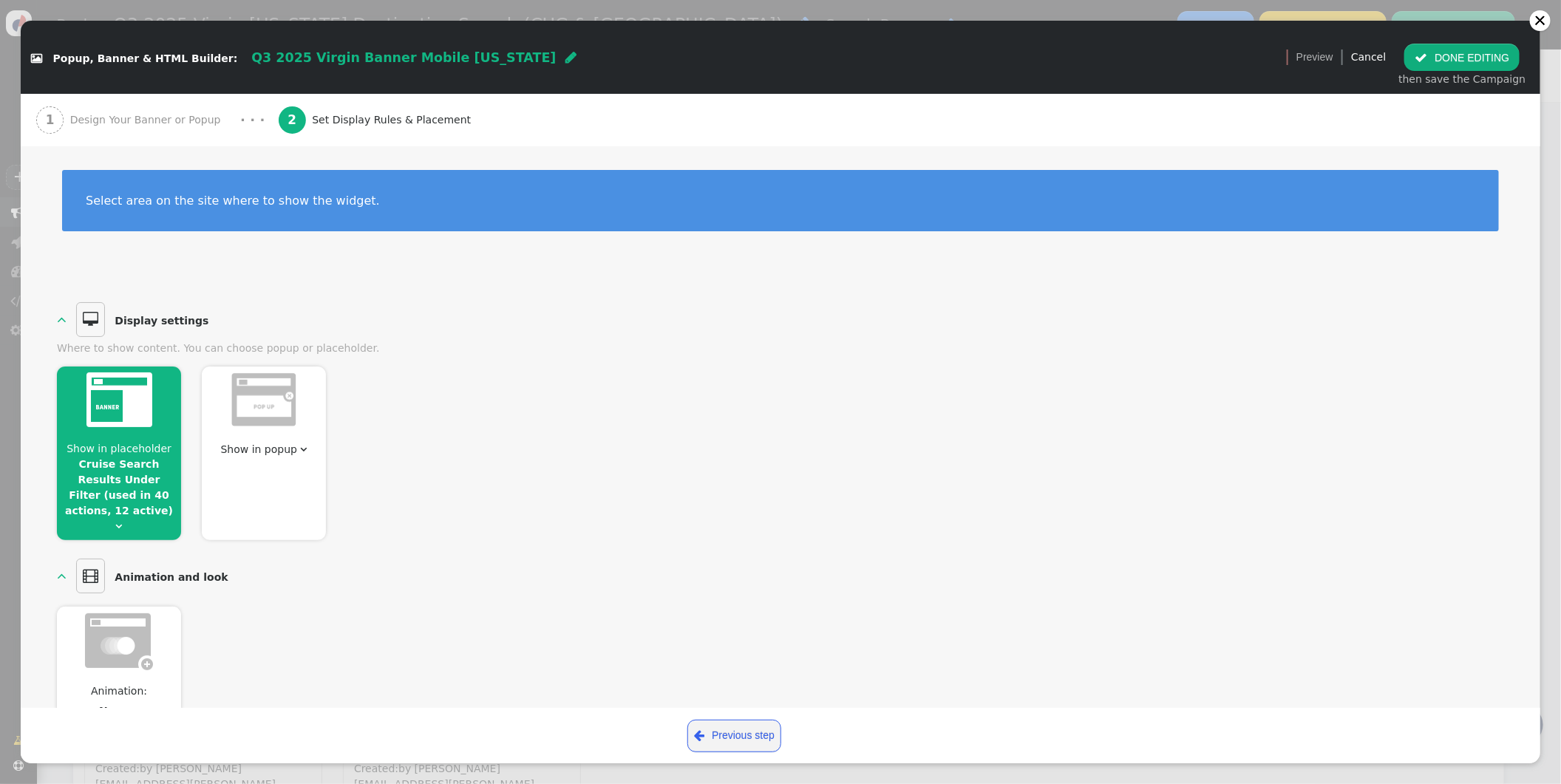
click at [1441, 57] on button " DONE EDITING" at bounding box center [1462, 57] width 115 height 26
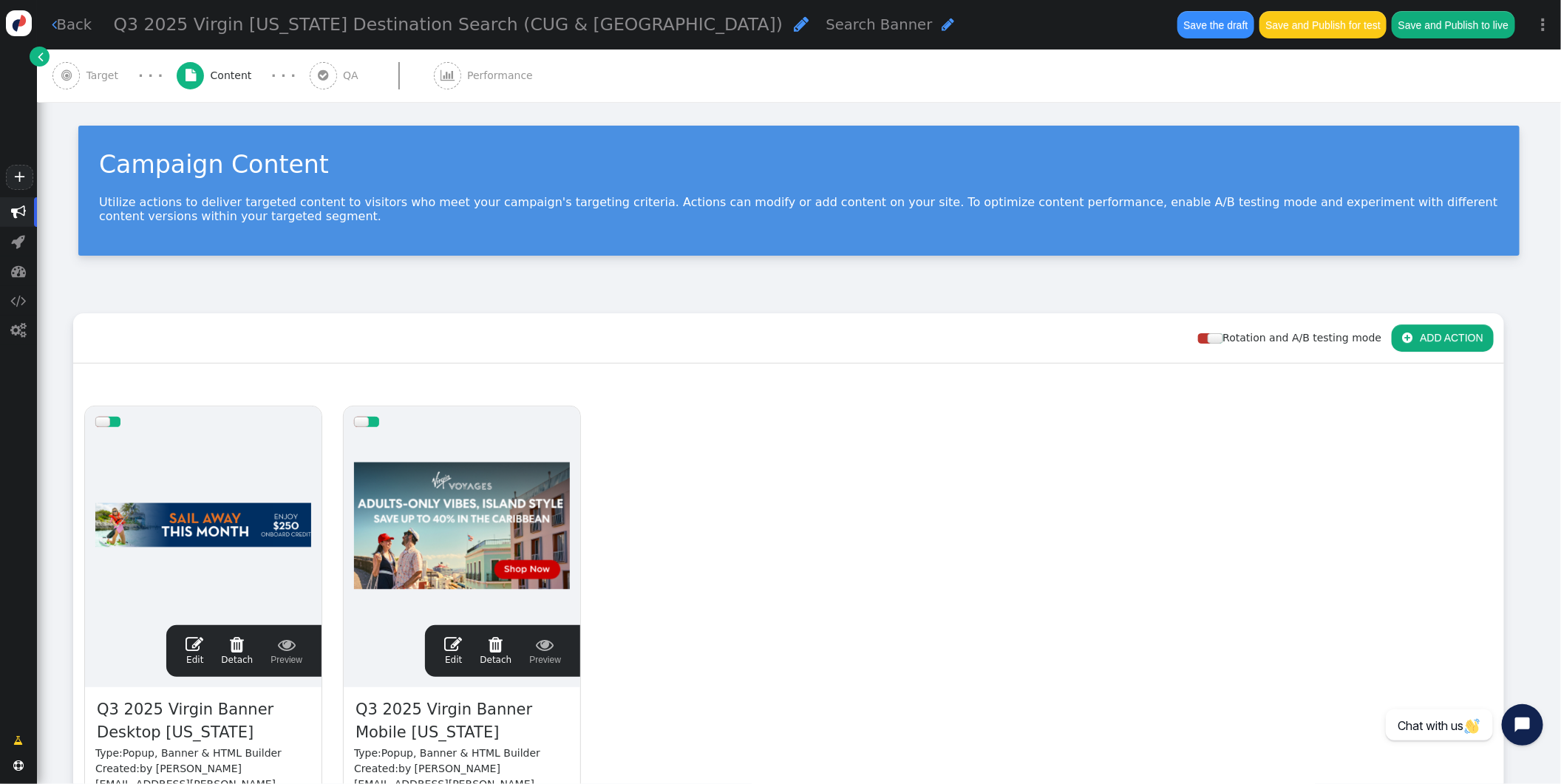
click at [108, 76] on span "Target" at bounding box center [105, 76] width 38 height 16
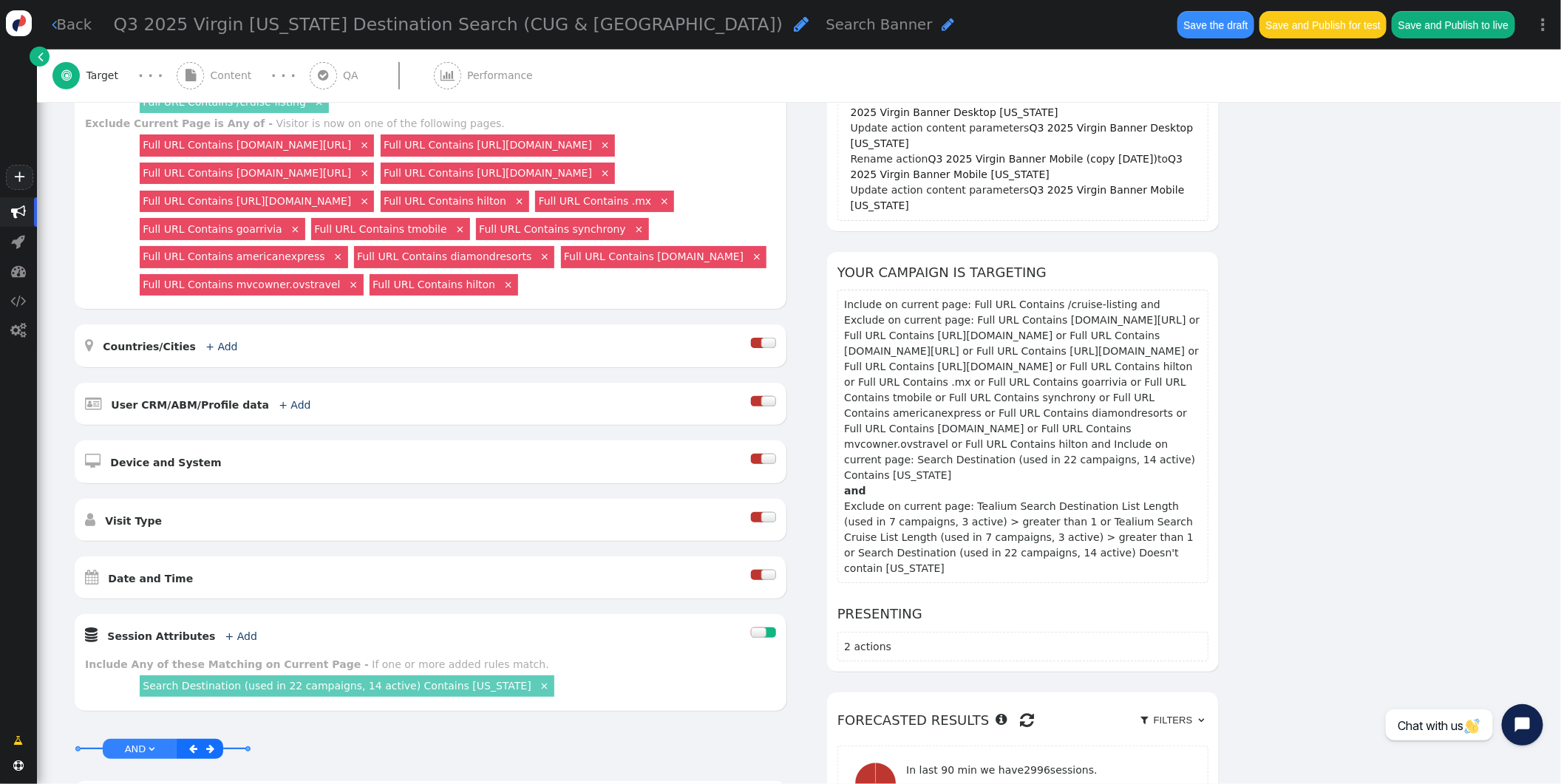
scroll to position [210, 0]
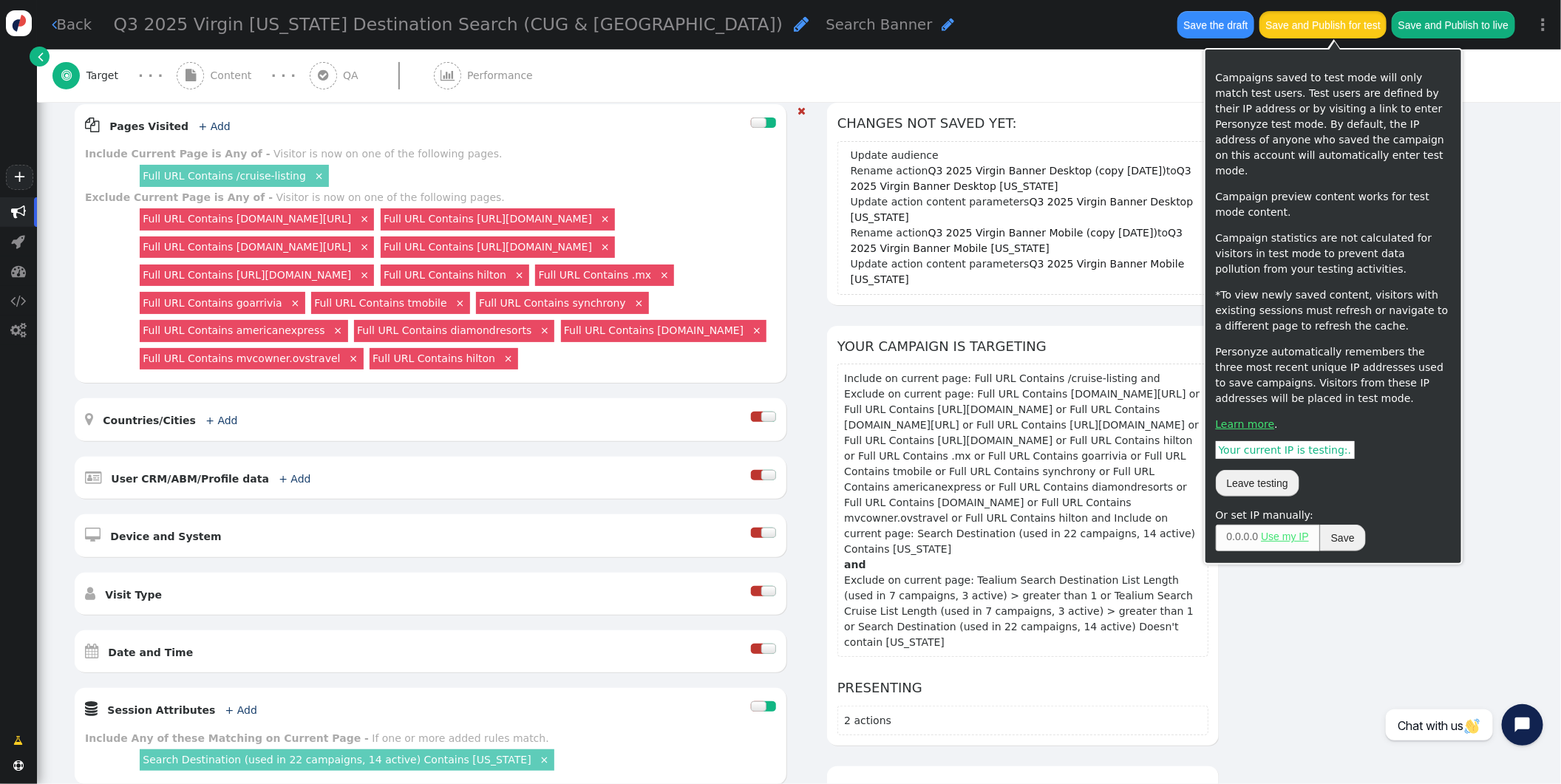
click at [1340, 25] on button "Save and Publish for test" at bounding box center [1323, 24] width 127 height 26
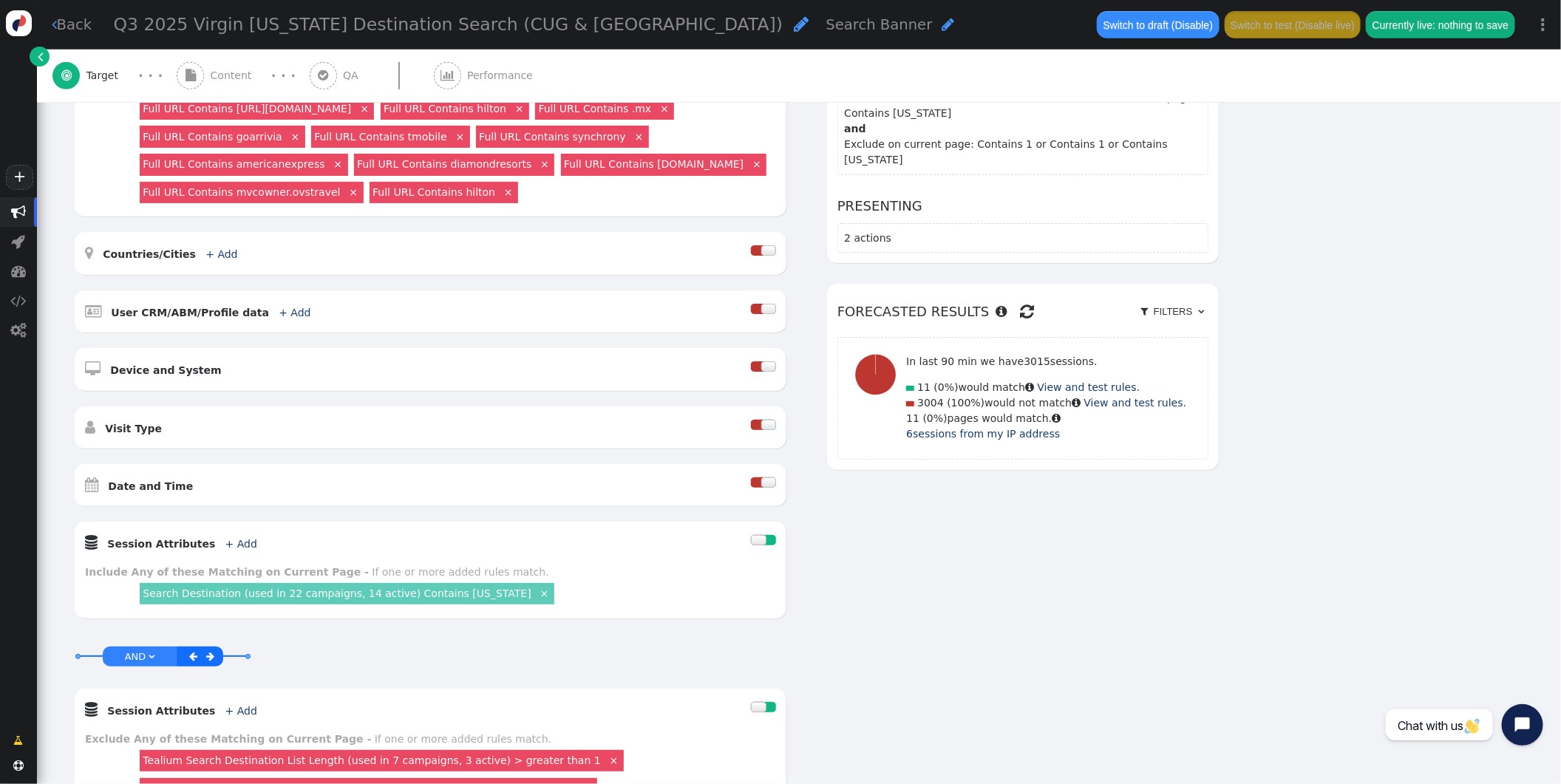
scroll to position [685, 0]
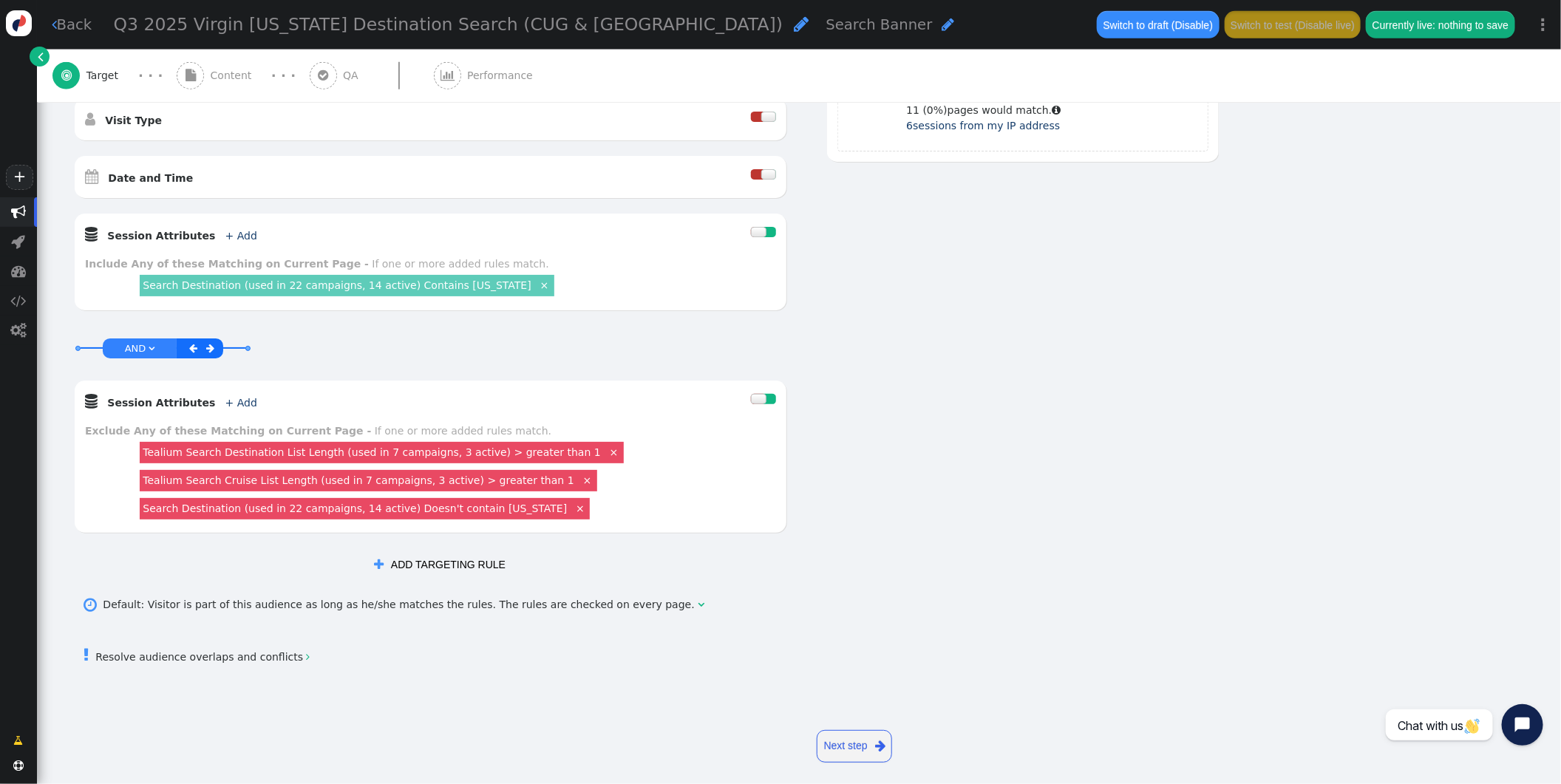
click at [761, 180] on div at bounding box center [768, 174] width 15 height 10
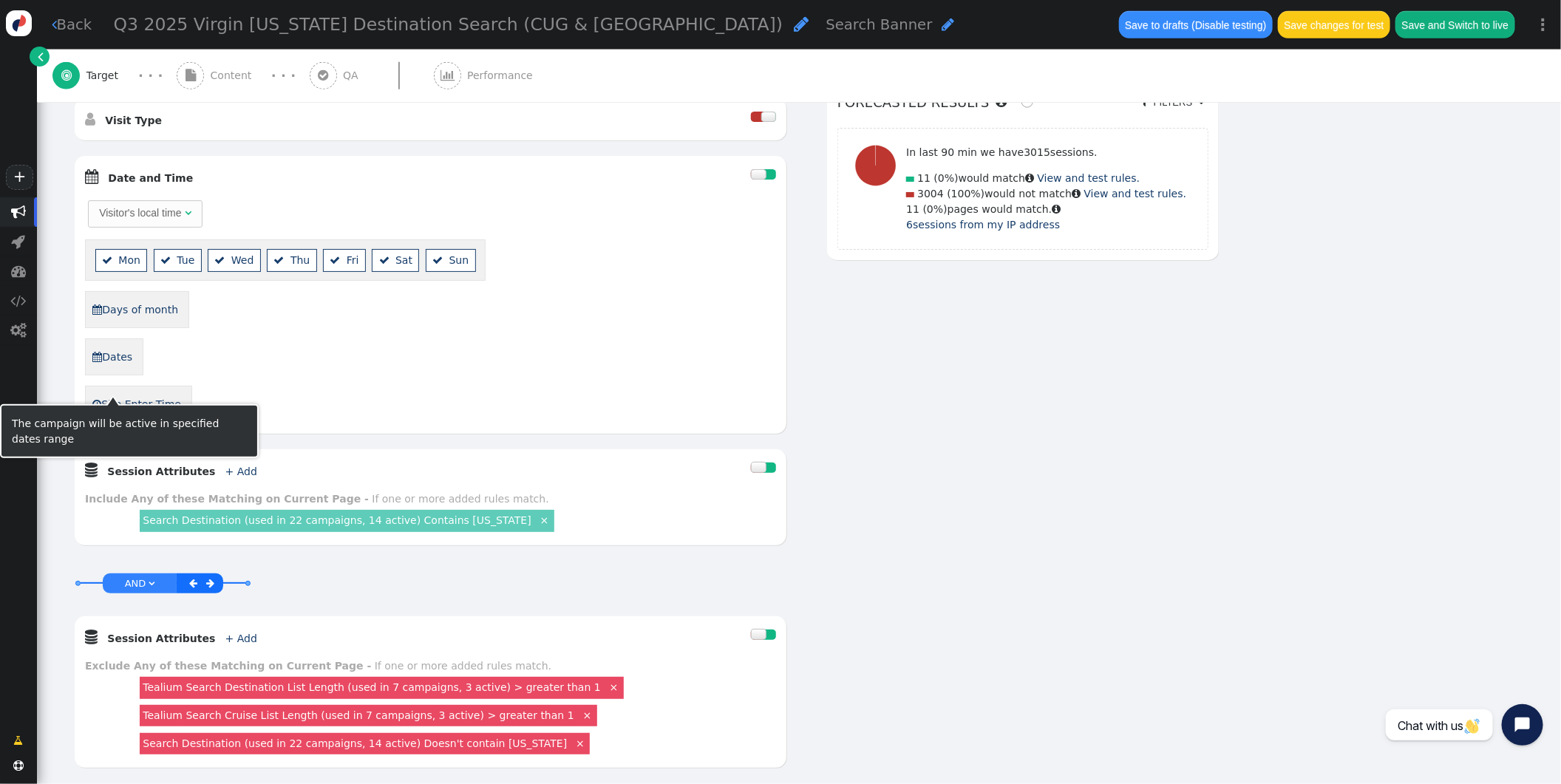
click at [118, 369] on link " Dates" at bounding box center [112, 357] width 41 height 25
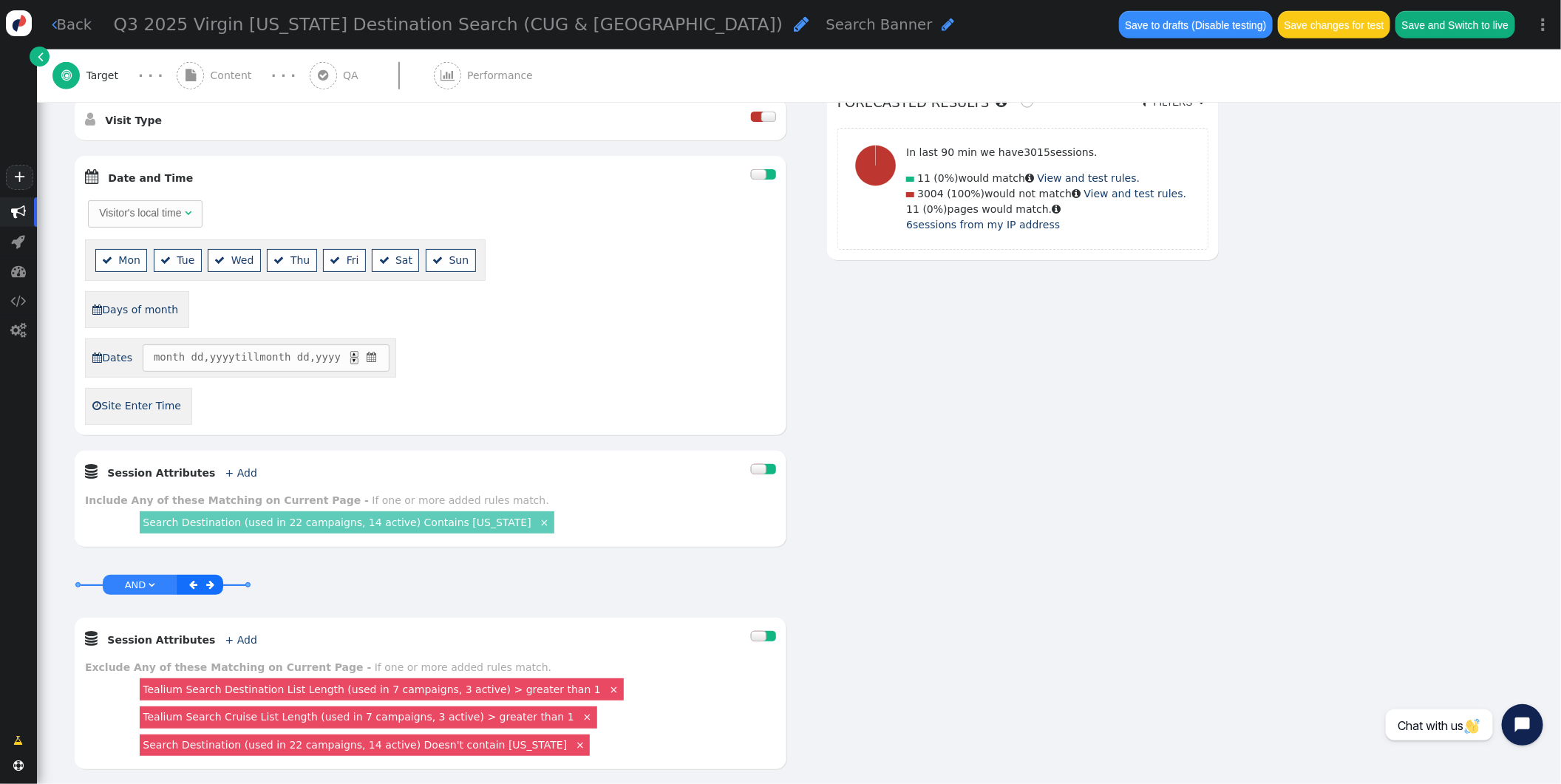
click at [379, 366] on span "" at bounding box center [372, 358] width 14 height 16
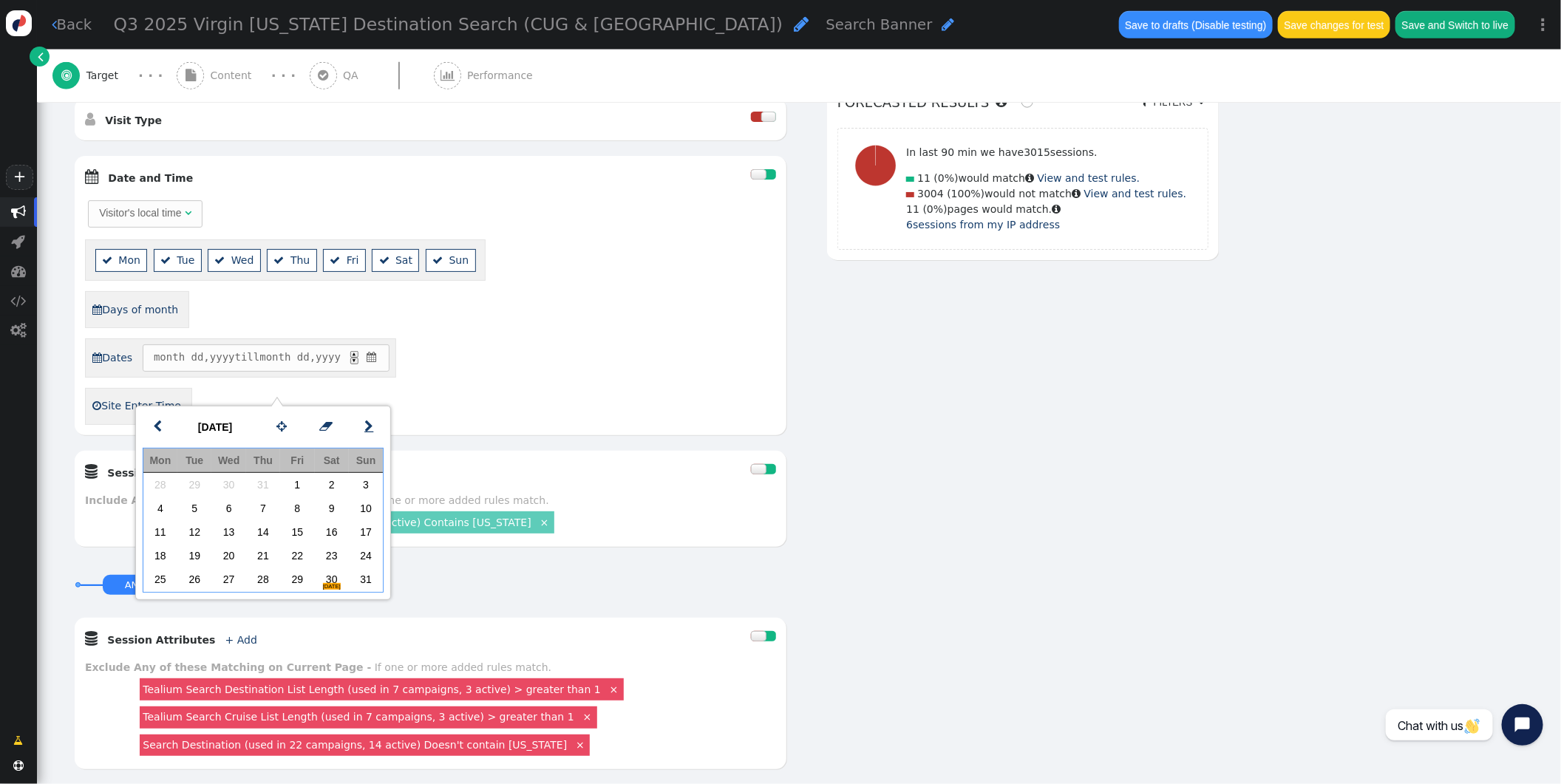
click at [369, 428] on span "" at bounding box center [369, 427] width 9 height 19
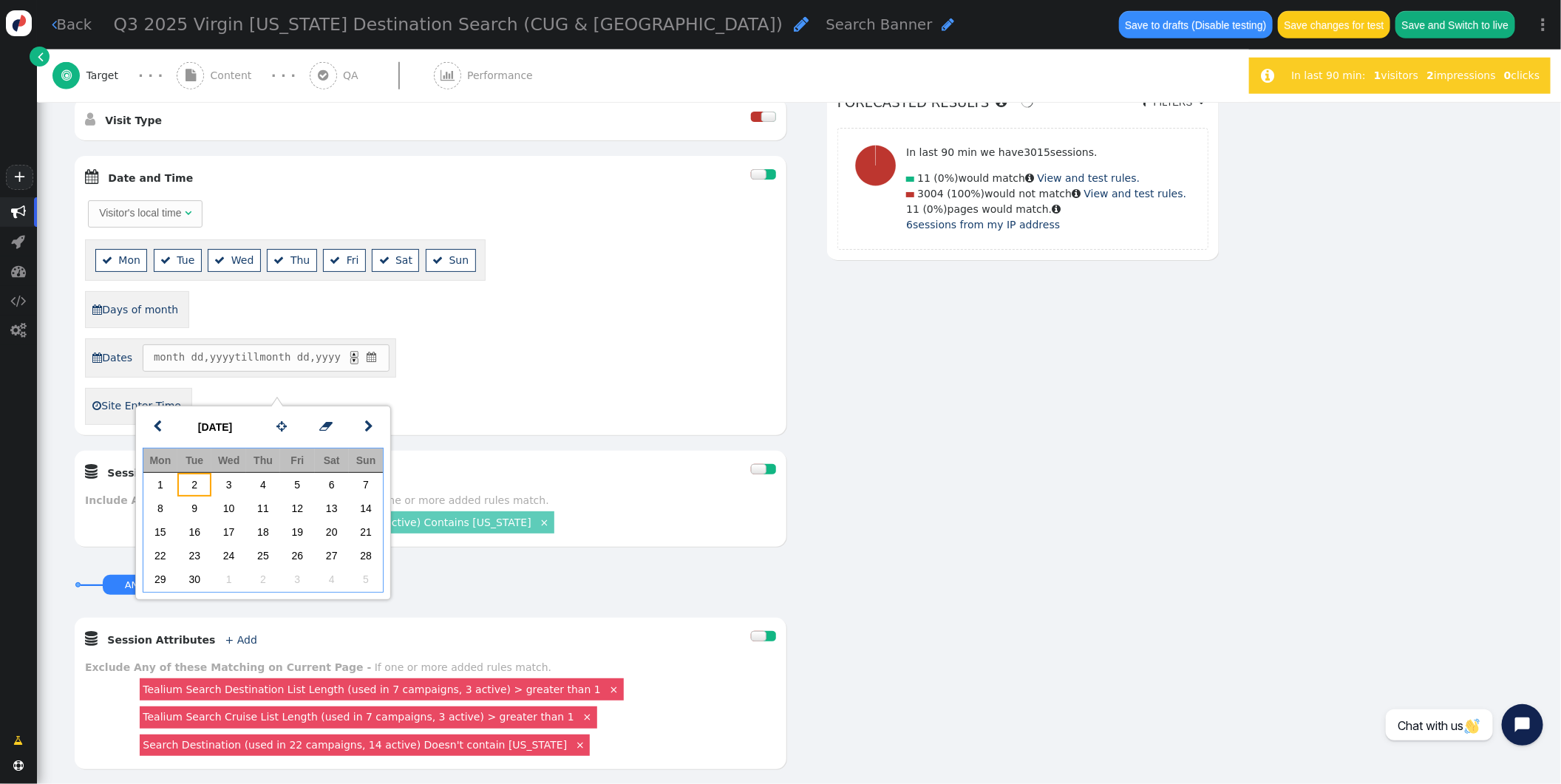
click at [189, 486] on td "2" at bounding box center [195, 485] width 34 height 23
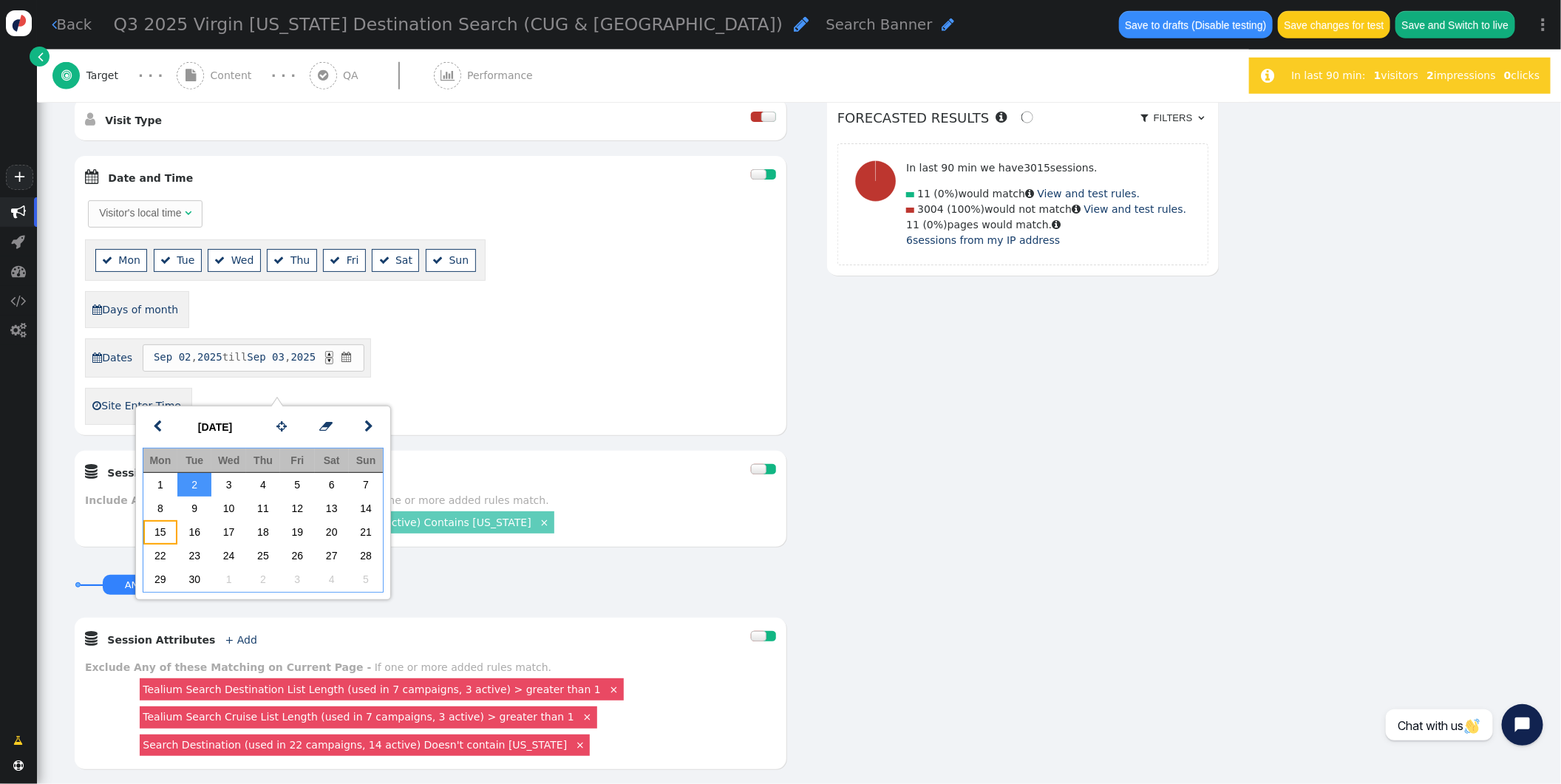
click at [163, 524] on td "15" at bounding box center [161, 532] width 34 height 23
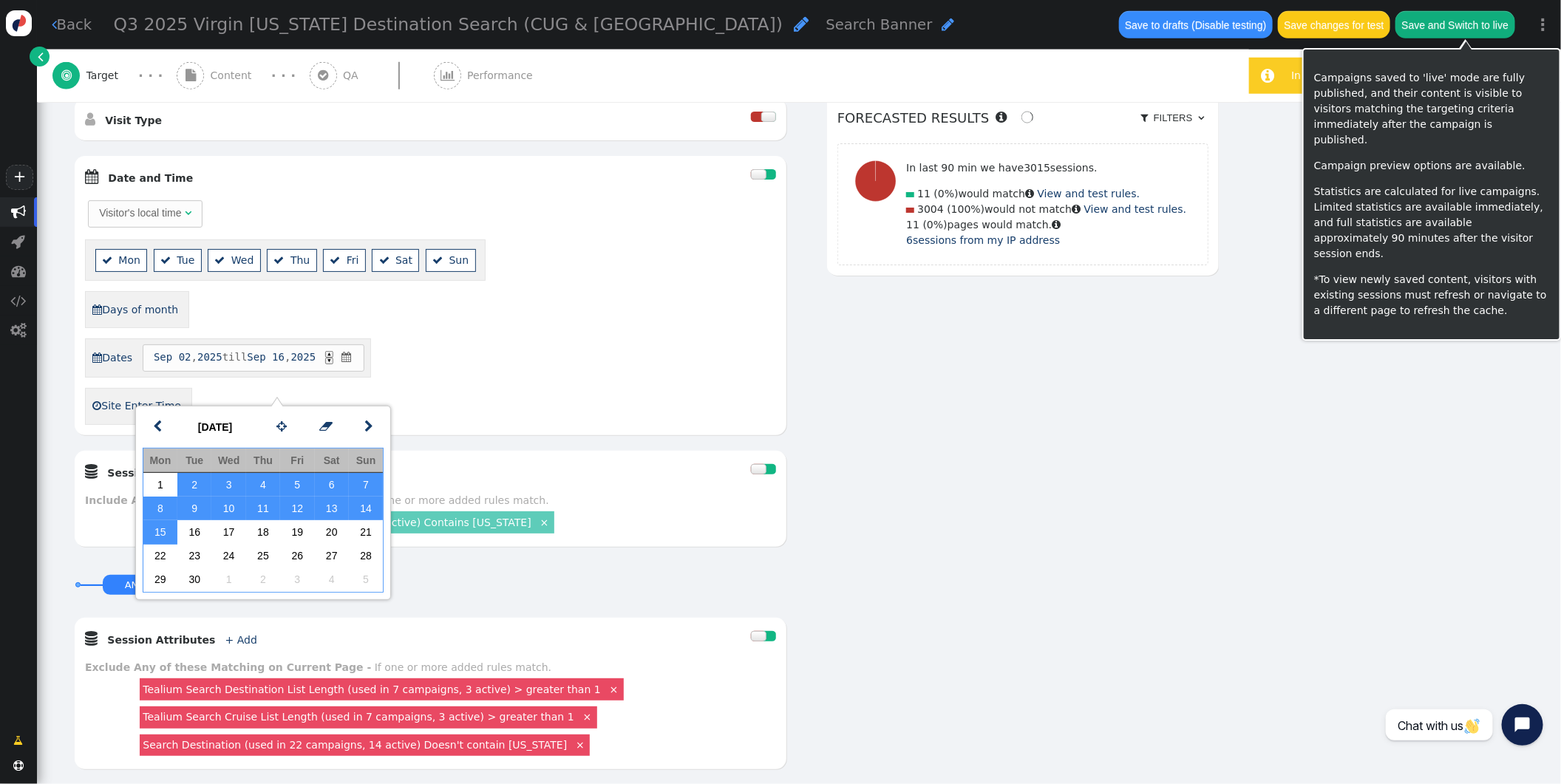
click at [1463, 27] on button "Save and Switch to live" at bounding box center [1456, 24] width 120 height 26
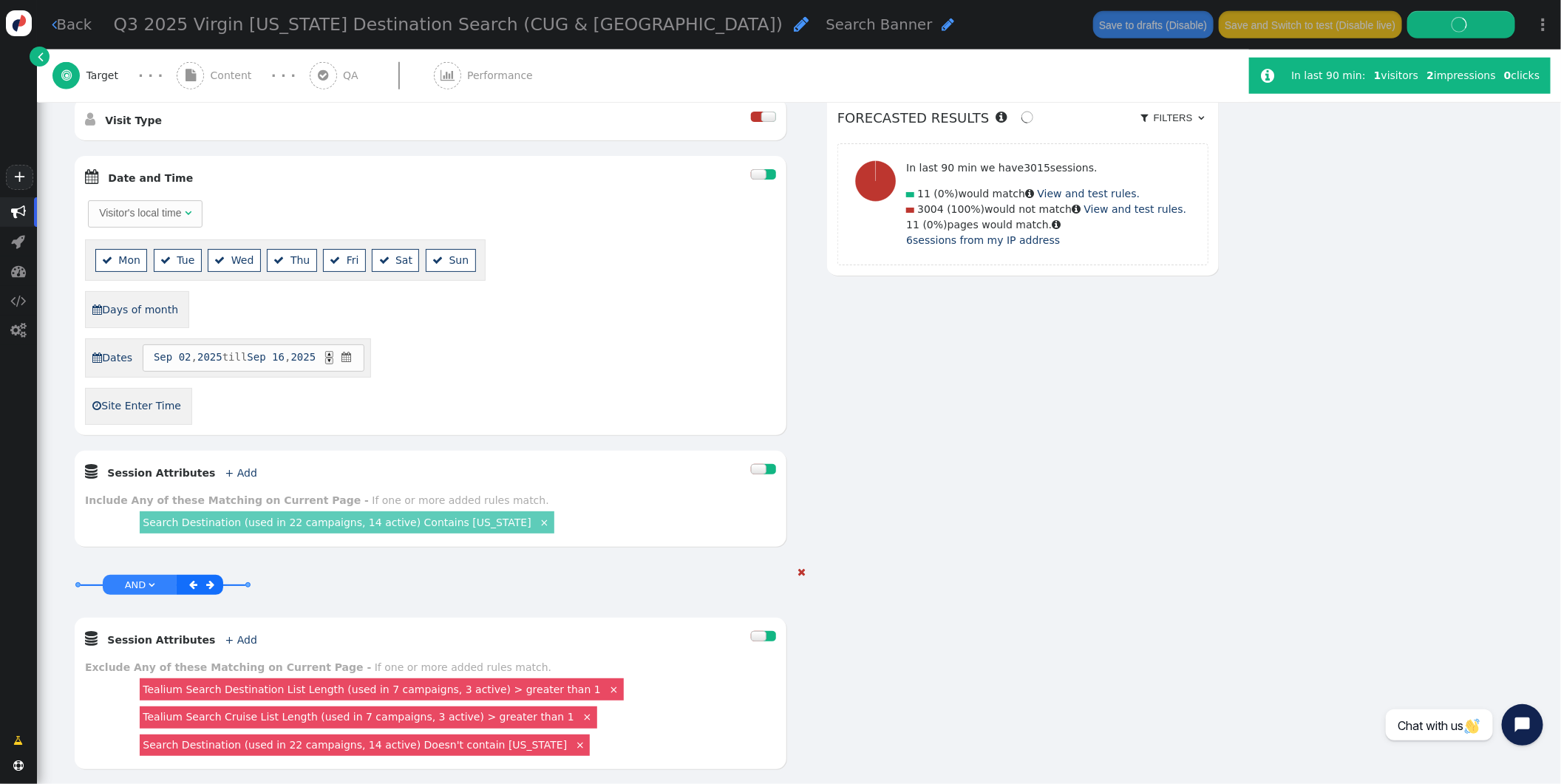
scroll to position [0, 0]
